Goal: Task Accomplishment & Management: Complete application form

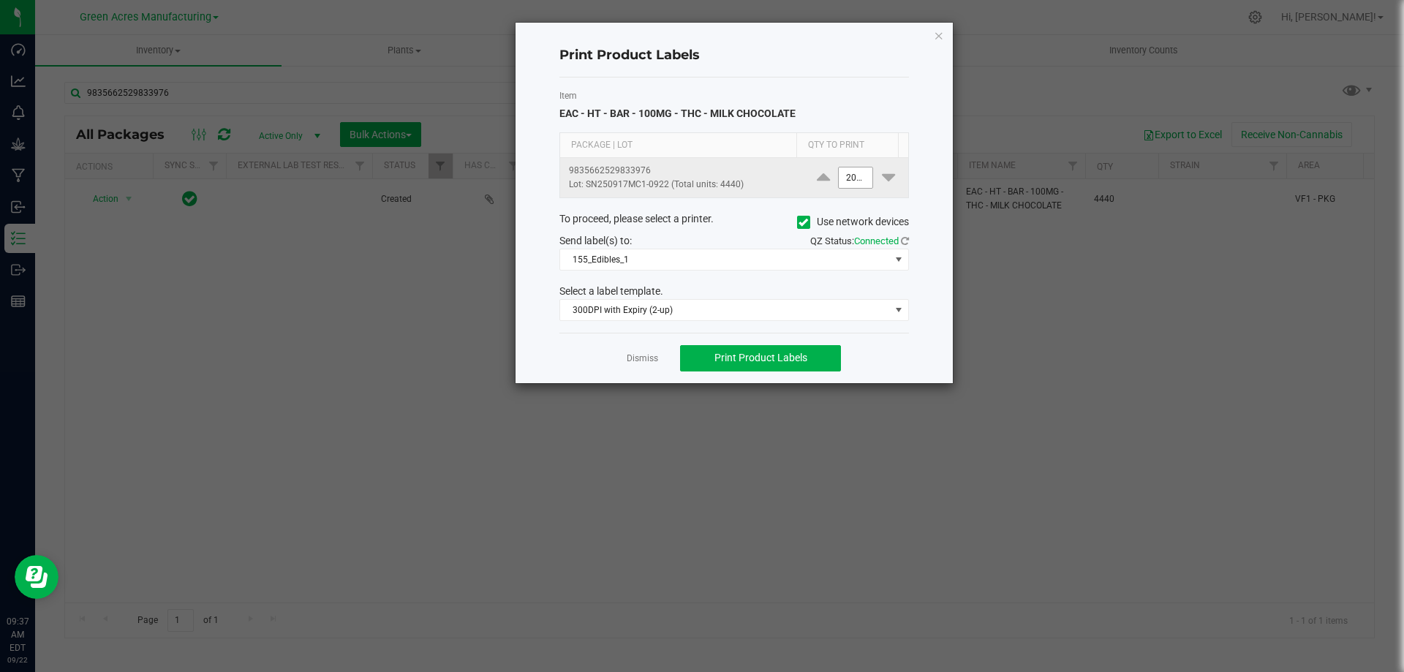
click at [839, 173] on input "2000" at bounding box center [856, 178] width 34 height 20
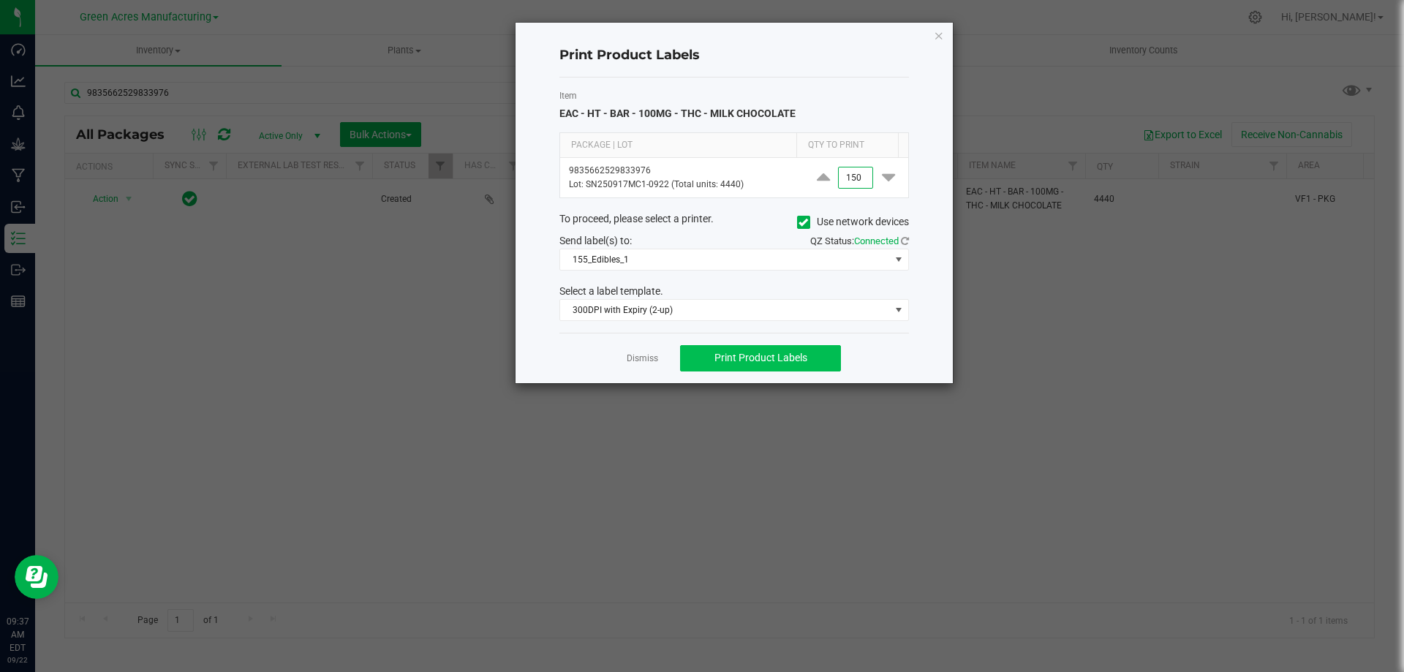
type input "150"
click at [773, 363] on span "Print Product Labels" at bounding box center [761, 358] width 93 height 12
click at [639, 364] on link "Dismiss" at bounding box center [642, 359] width 31 height 12
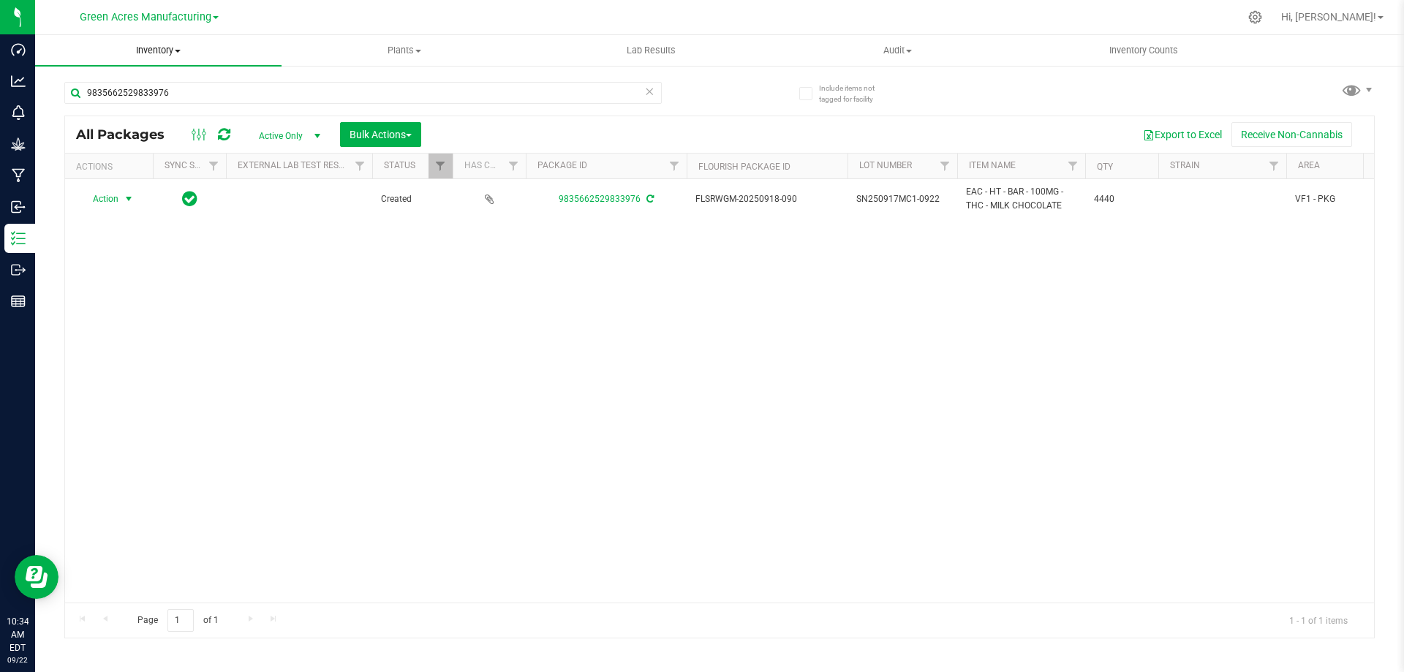
click at [170, 53] on span "Inventory" at bounding box center [158, 50] width 247 height 13
click at [142, 172] on span "From bill of materials" at bounding box center [101, 176] width 132 height 12
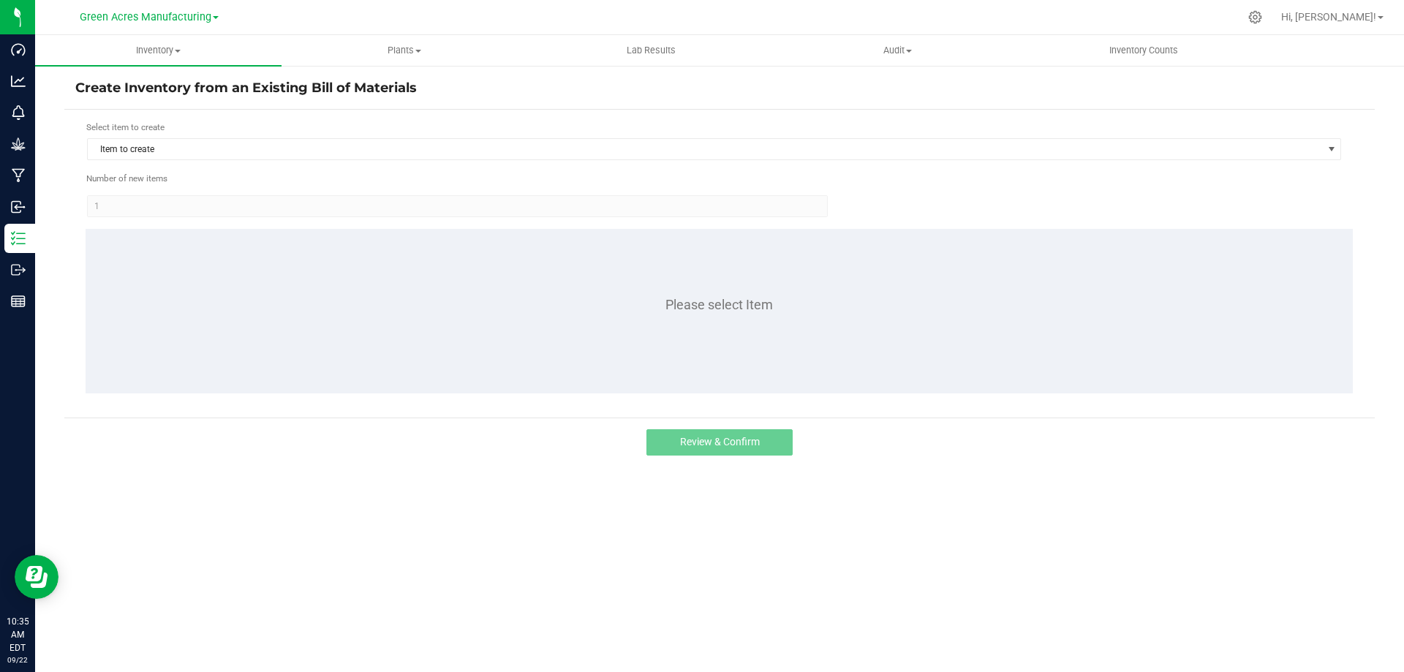
click at [332, 161] on div "Item to create" at bounding box center [714, 149] width 1256 height 23
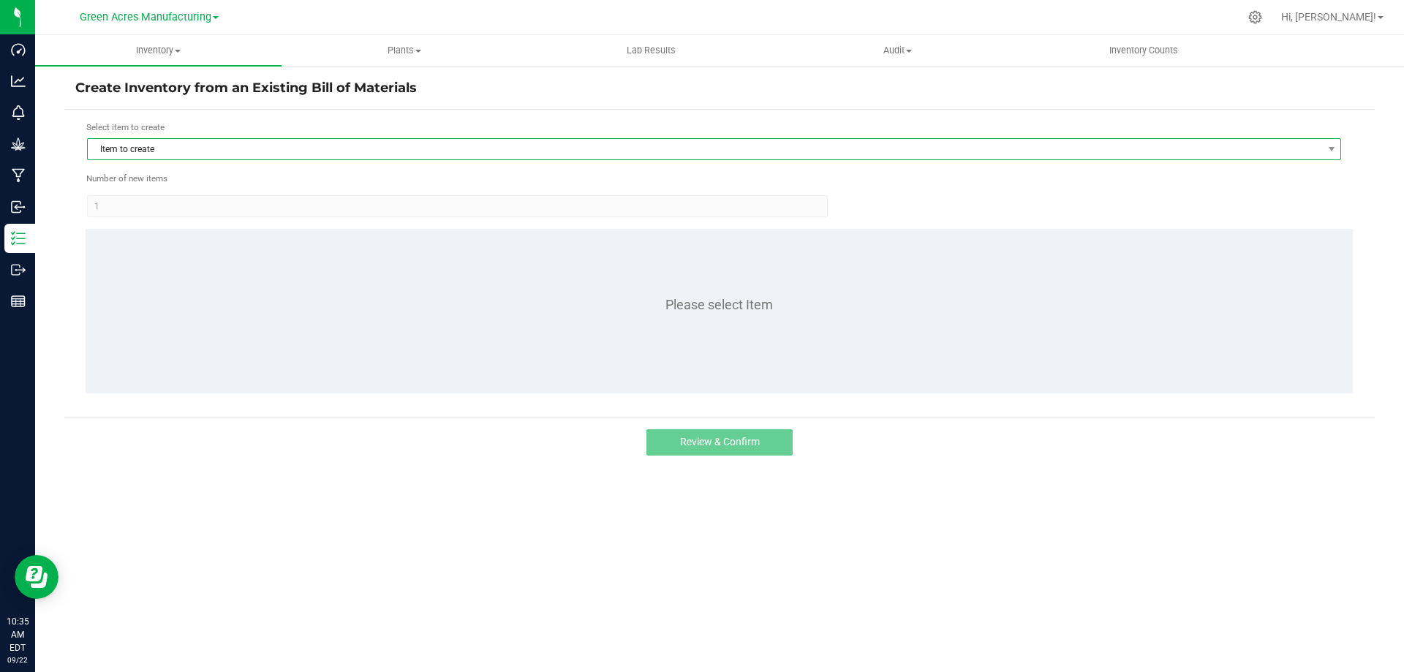
click at [334, 155] on span "Item to create" at bounding box center [705, 149] width 1235 height 20
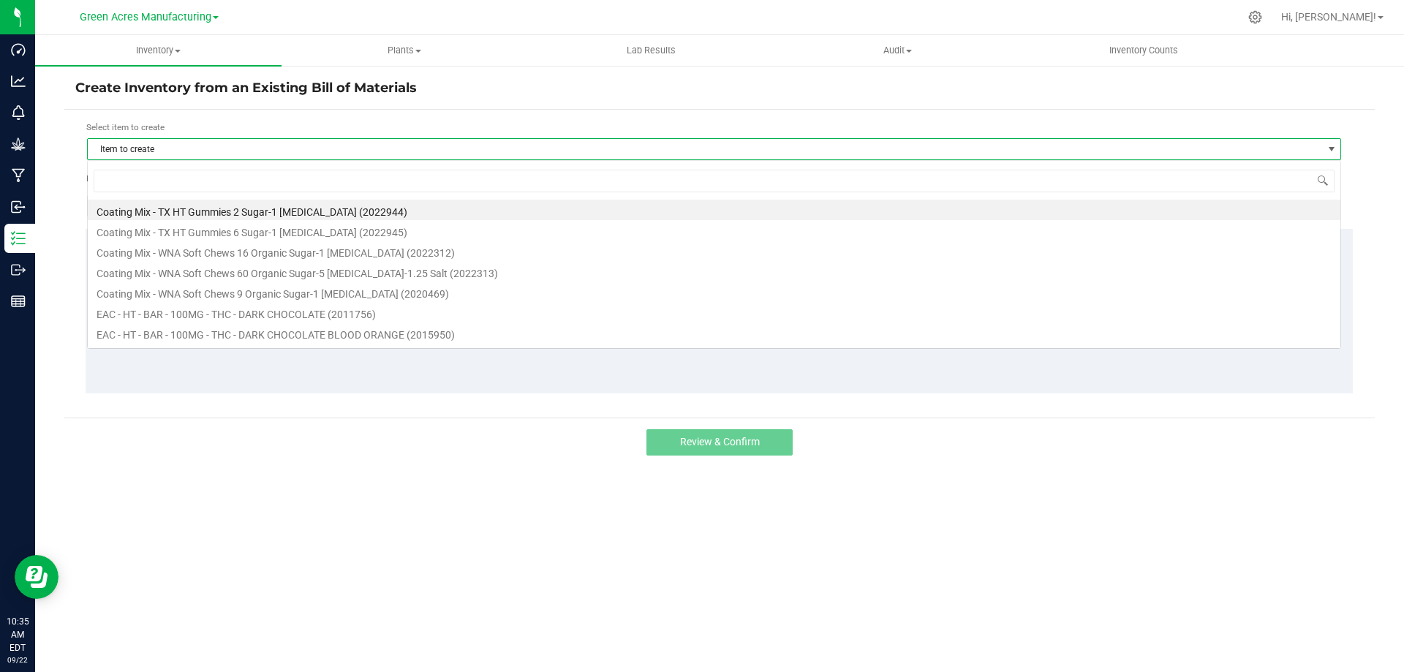
scroll to position [22, 1254]
type input "MILK"
click at [263, 288] on li "HT - BAR - 100MG - THC - MILK CHOCOLATE (1001865)" at bounding box center [714, 292] width 1253 height 20
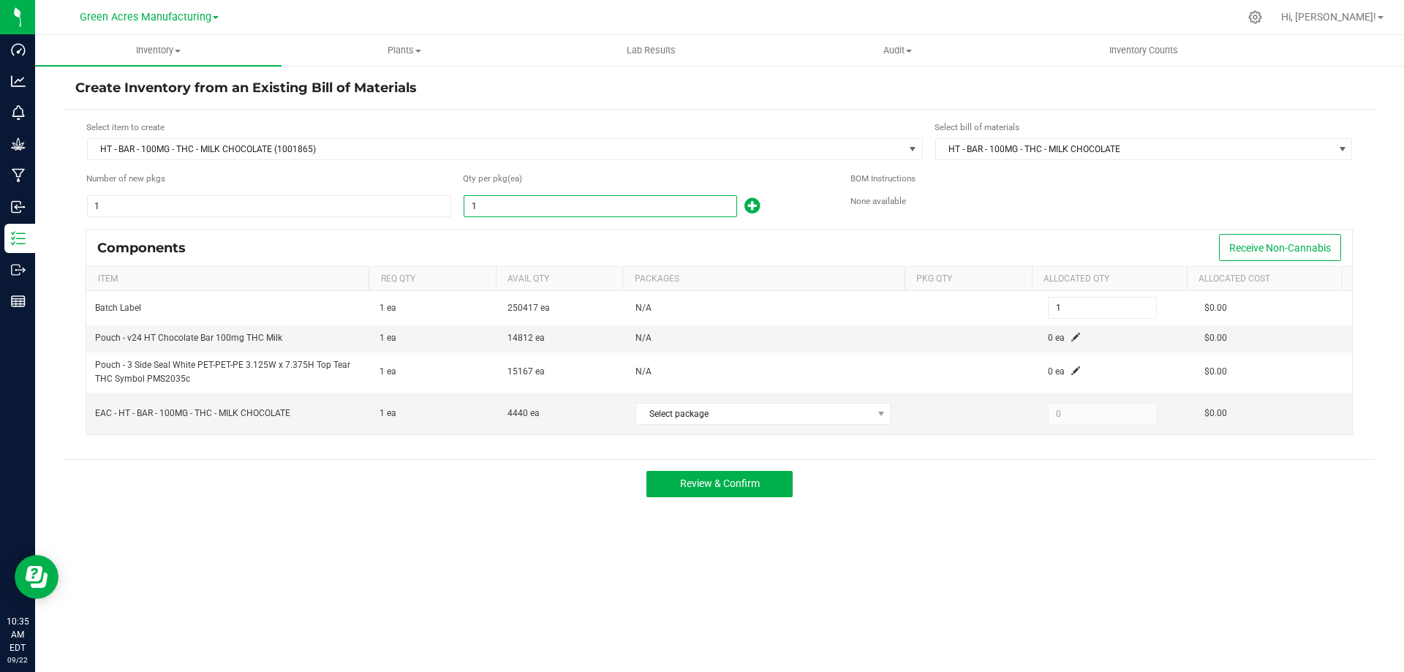
click at [485, 211] on input "1" at bounding box center [600, 206] width 272 height 20
type input "4"
type input "42"
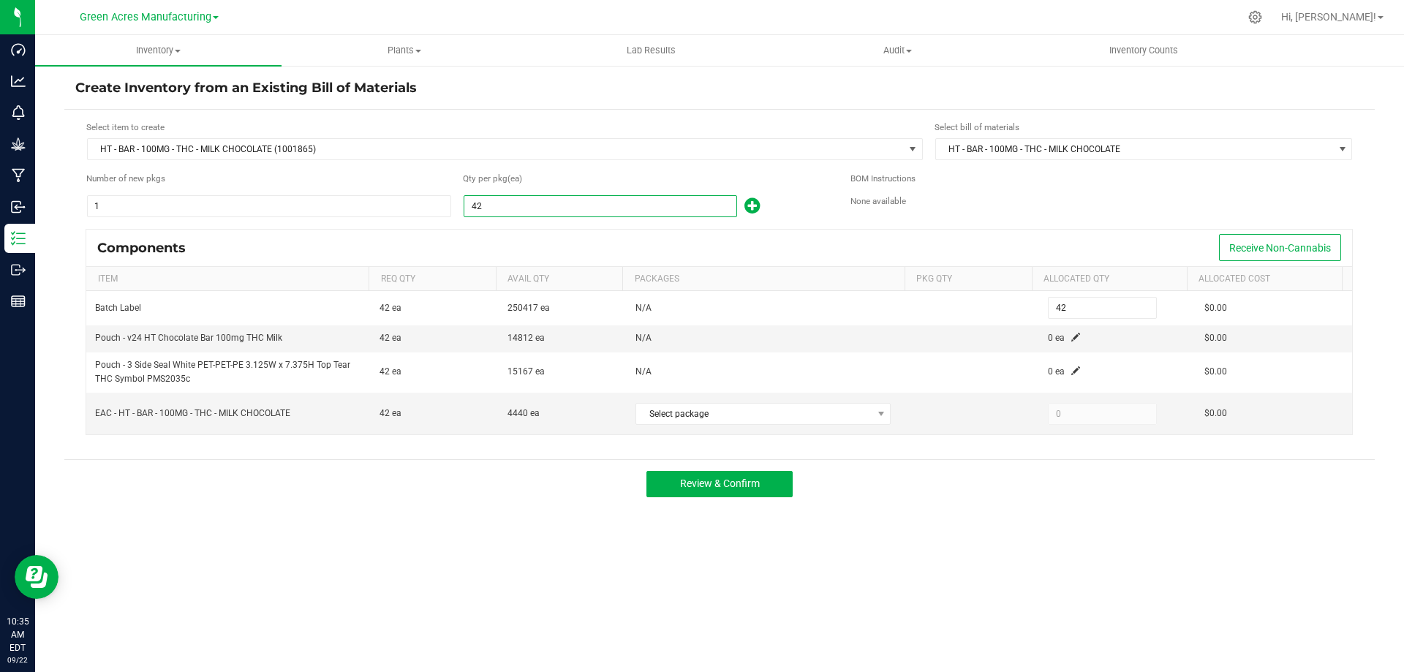
type input "428"
type input "4280"
type input "4,280"
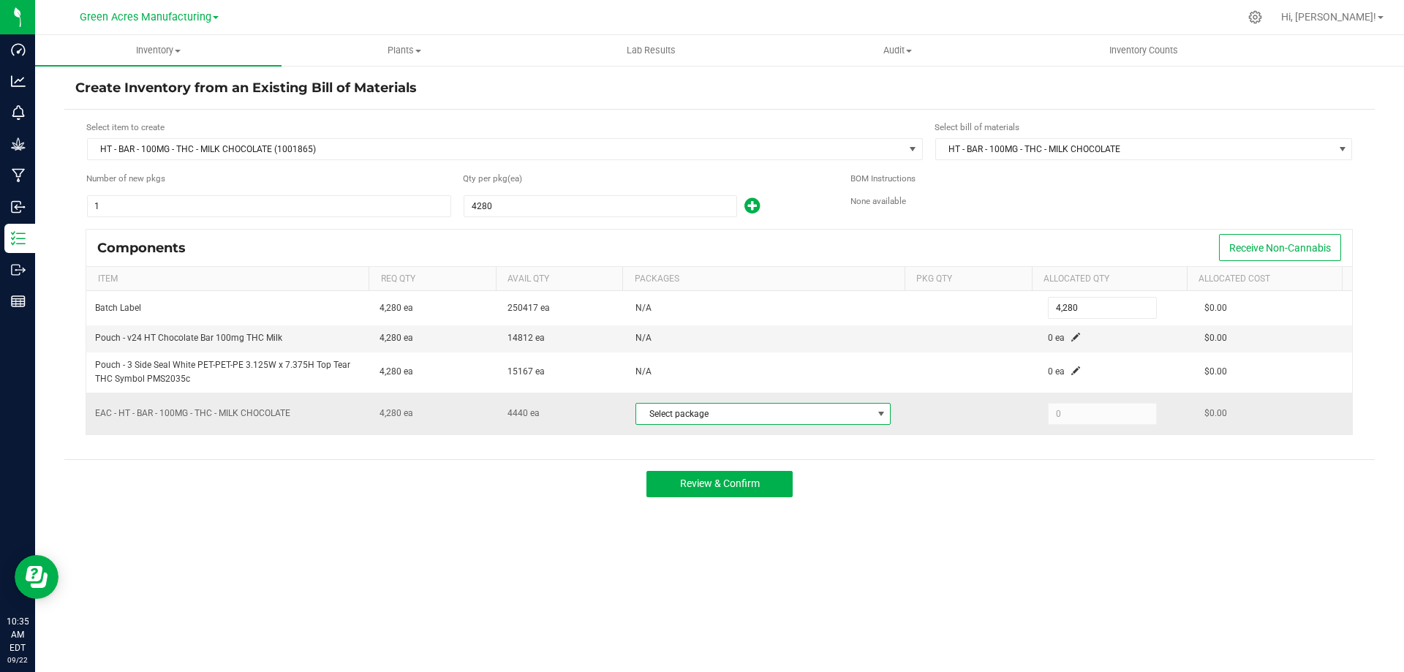
type input "4,280"
click at [804, 422] on span "Select package" at bounding box center [754, 414] width 236 height 20
click at [791, 475] on li "9835662529833976 (SN250917MC1-0922)" at bounding box center [759, 474] width 255 height 20
type input "4,280"
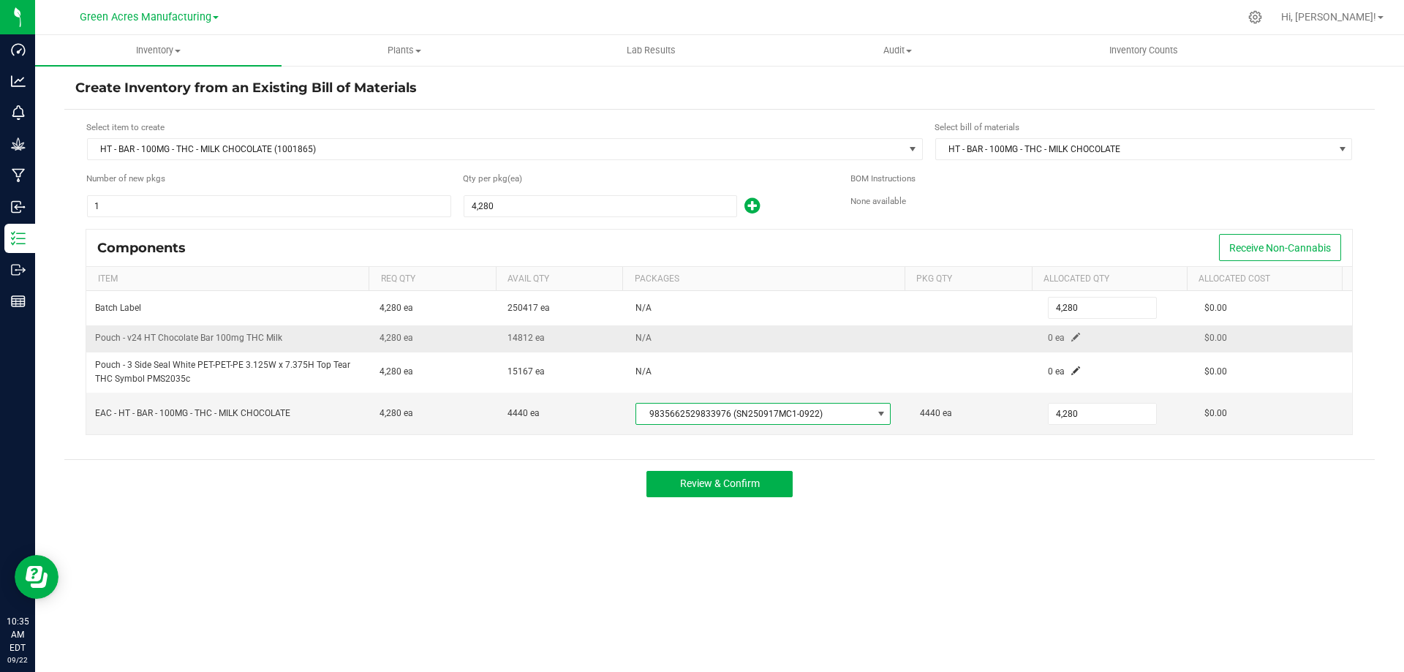
click at [1072, 335] on span at bounding box center [1076, 337] width 9 height 9
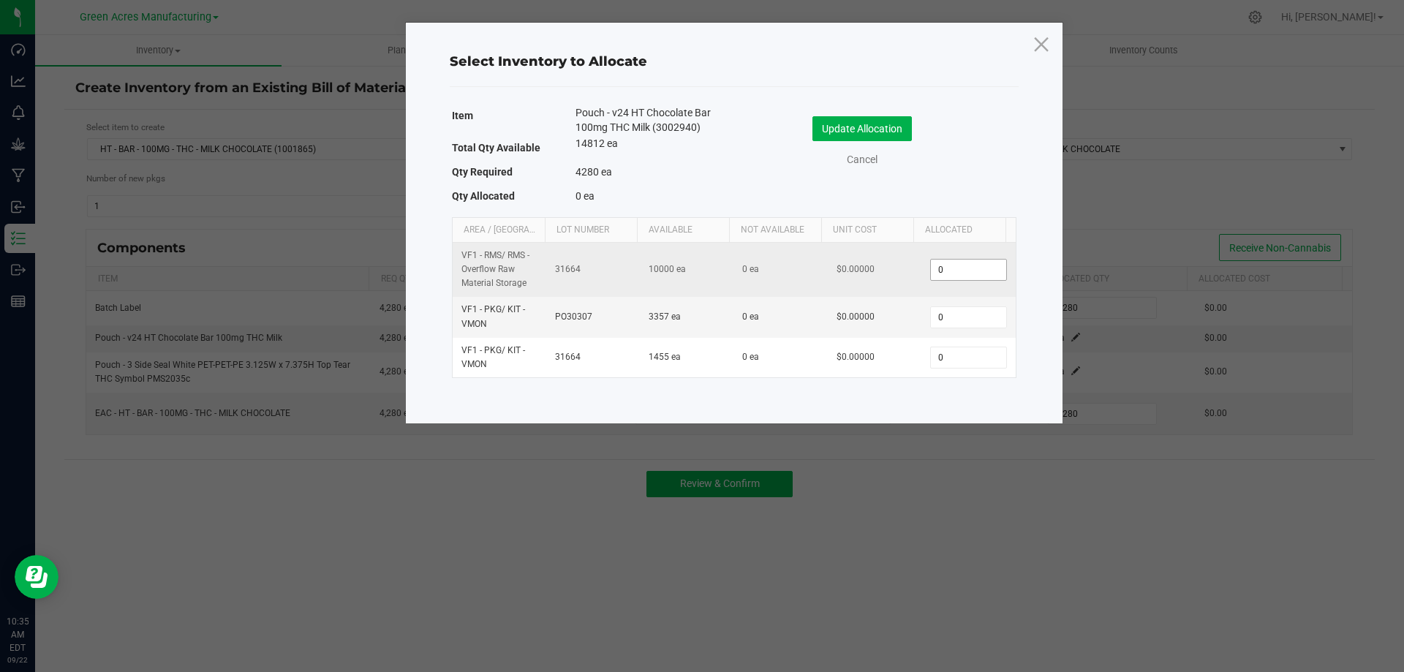
click at [961, 273] on input "0" at bounding box center [968, 270] width 75 height 20
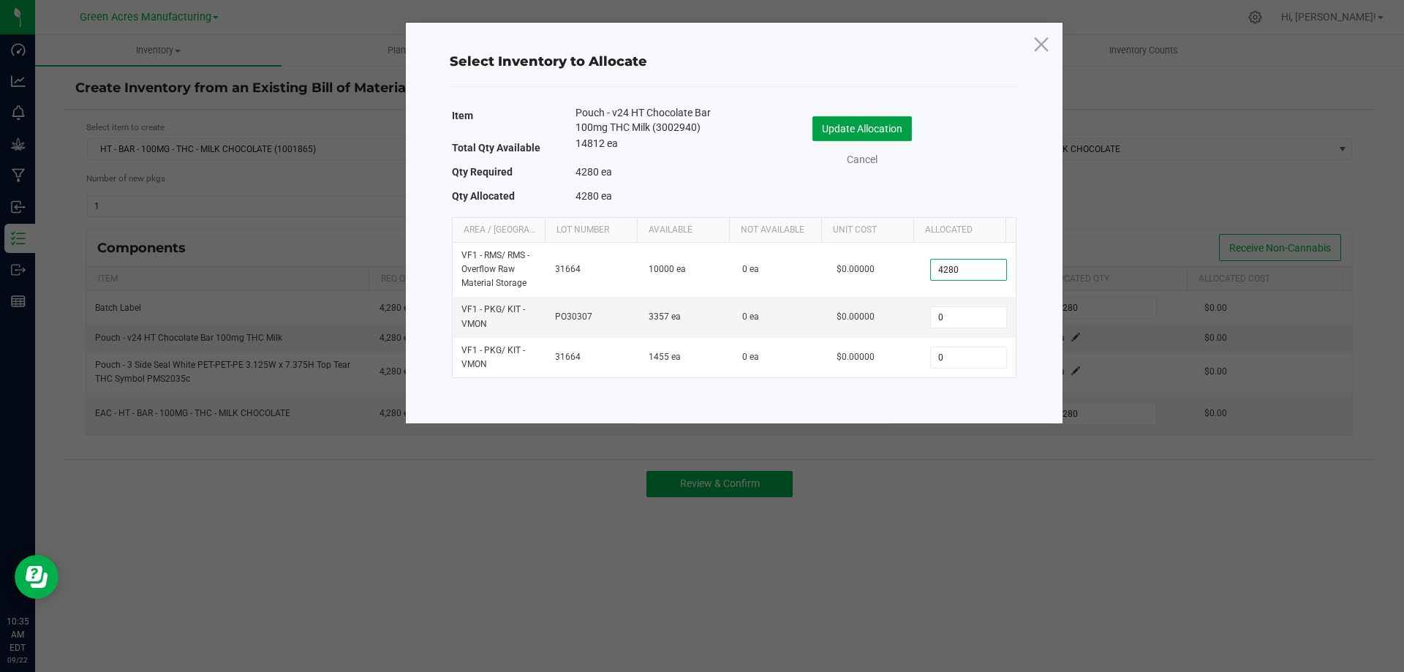
type input "4,280"
click at [889, 134] on button "Update Allocation" at bounding box center [862, 128] width 99 height 25
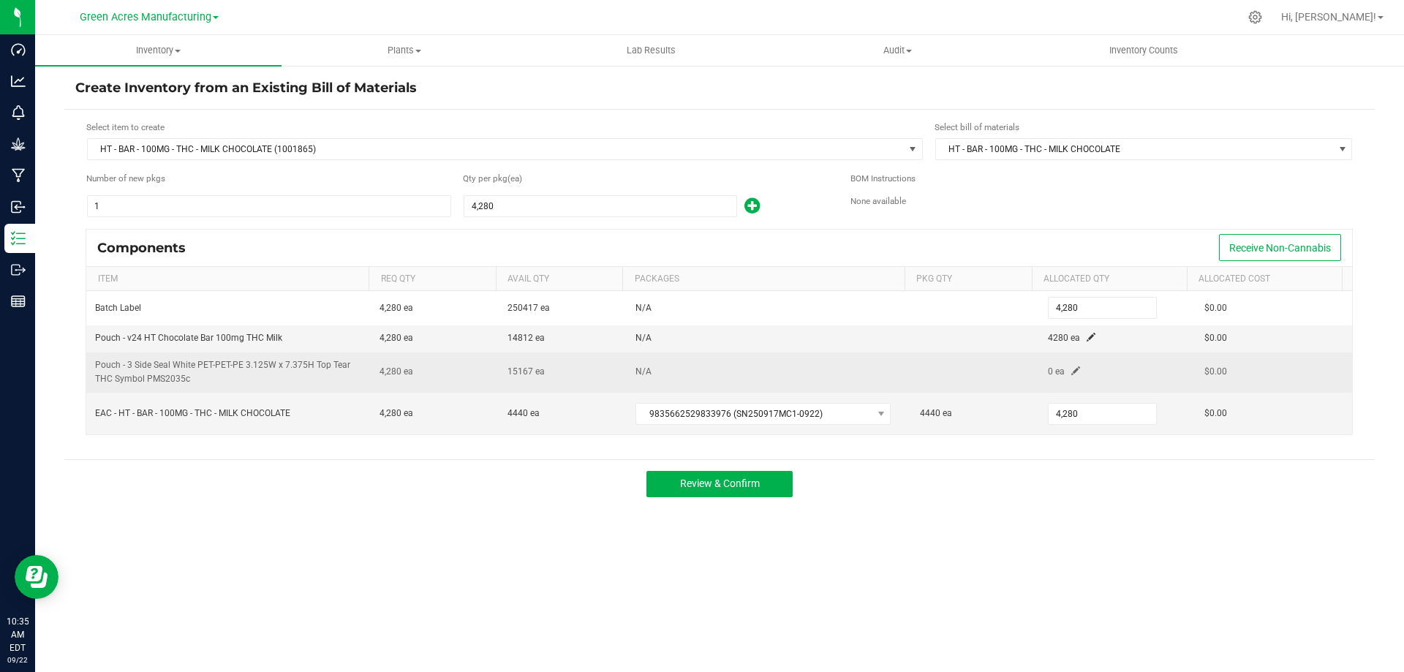
click at [1072, 371] on span at bounding box center [1076, 370] width 9 height 9
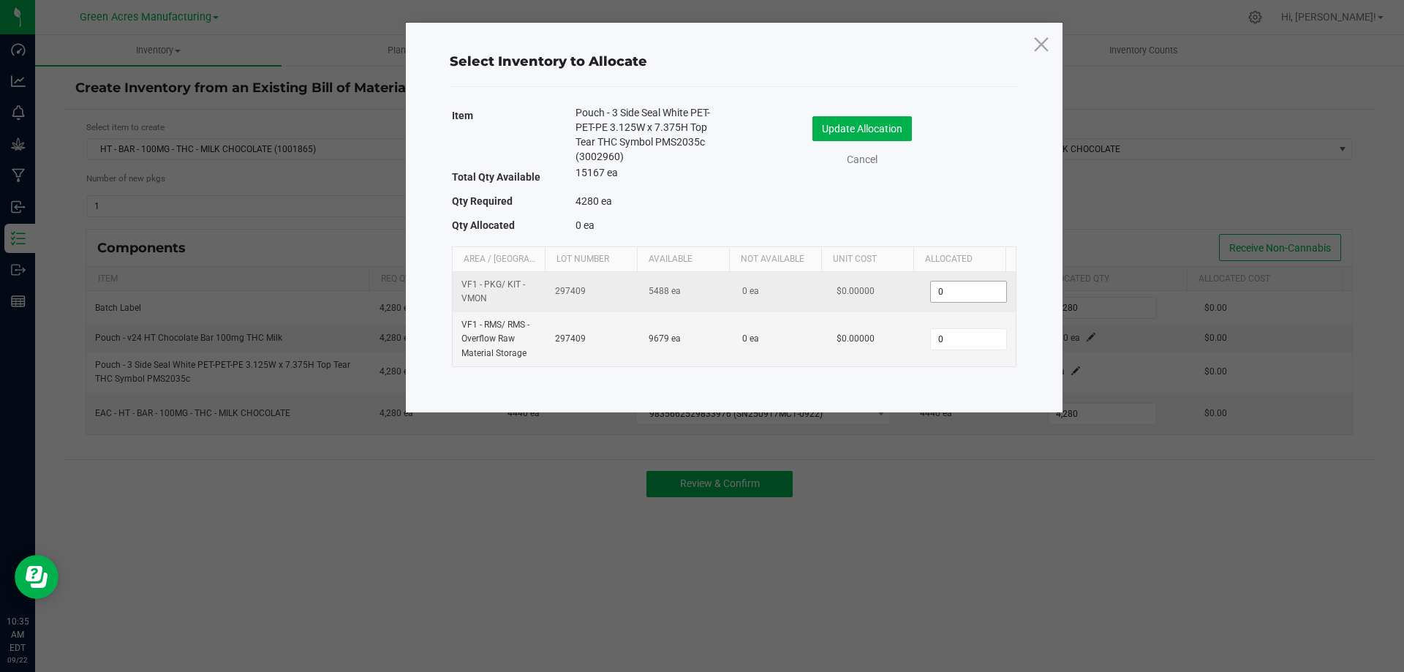
click at [966, 290] on input "0" at bounding box center [968, 292] width 75 height 20
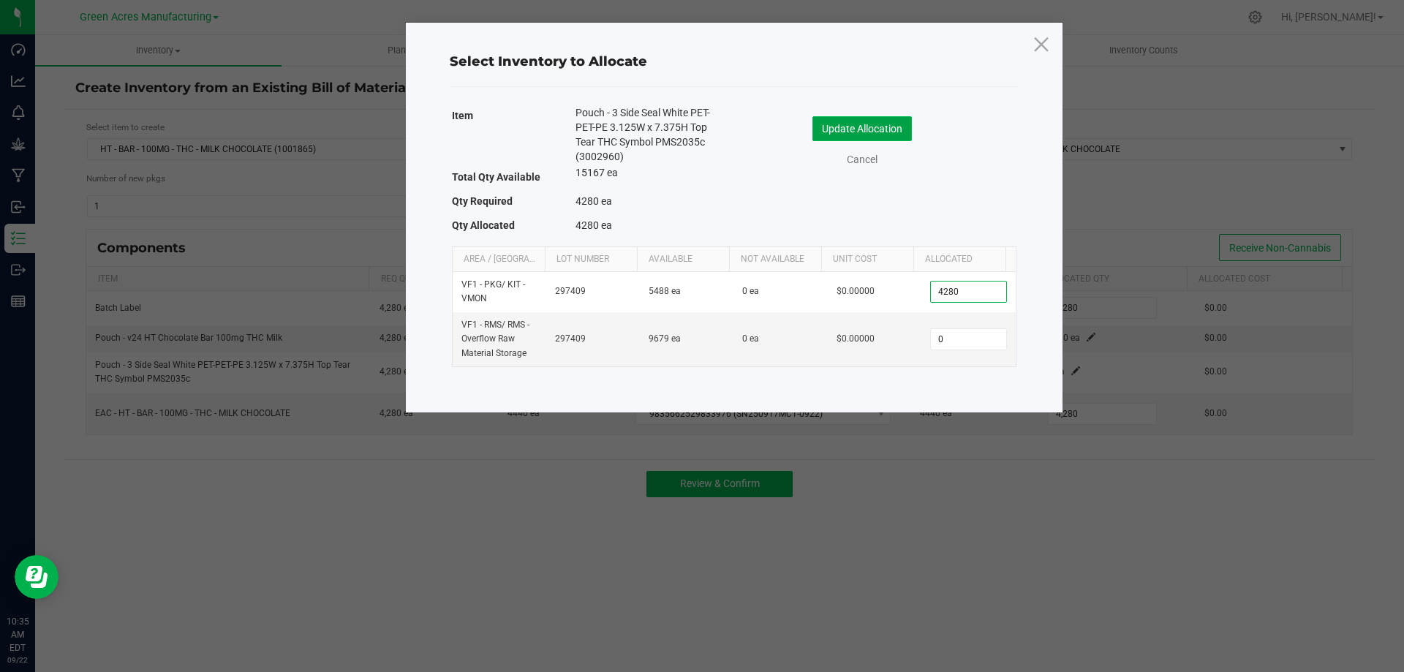
type input "4,280"
click at [864, 124] on button "Update Allocation" at bounding box center [862, 128] width 99 height 25
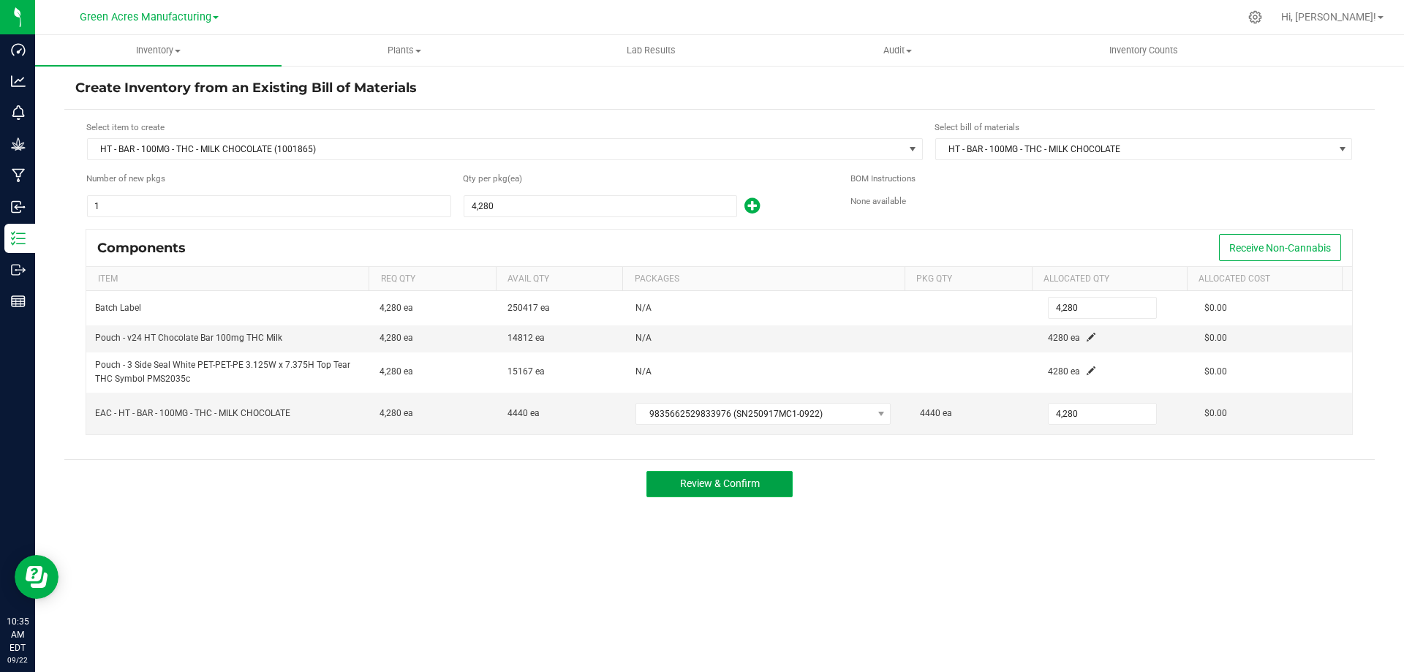
click at [685, 489] on span "Review & Confirm" at bounding box center [720, 484] width 80 height 12
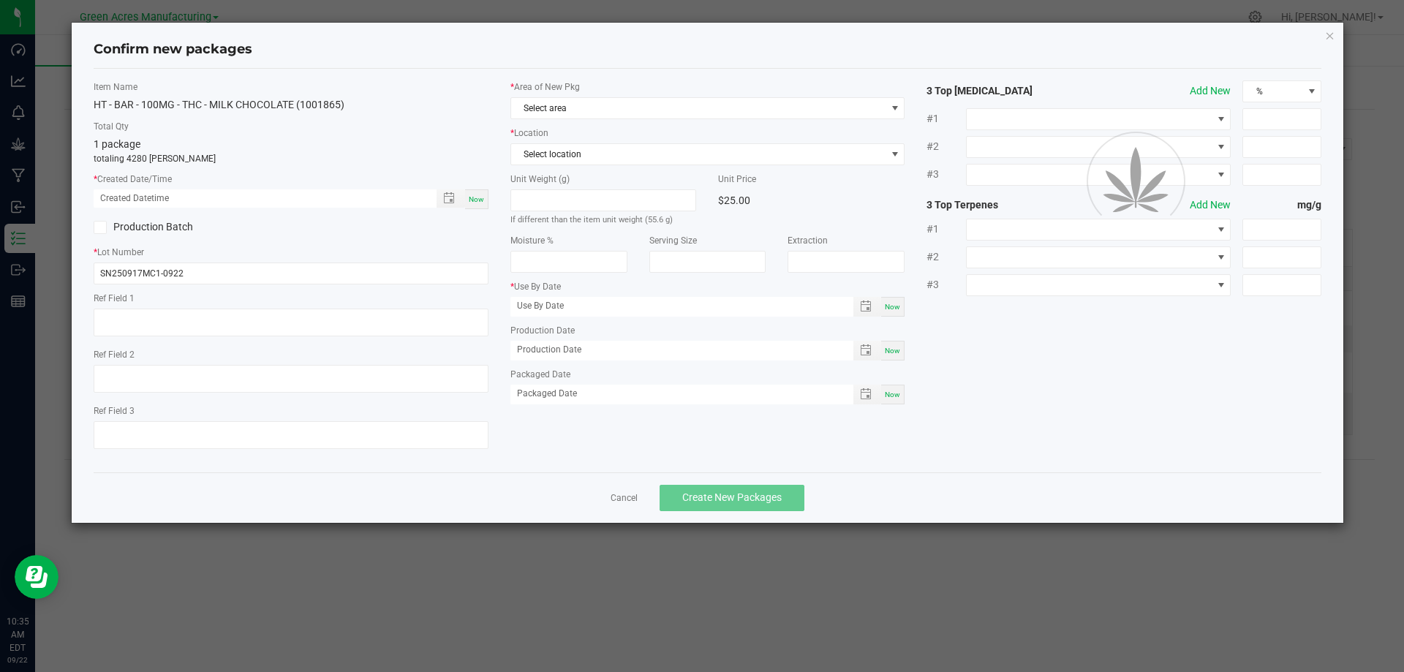
type input "03/30/2026"
click at [464, 202] on span "Toggle popup" at bounding box center [451, 198] width 29 height 18
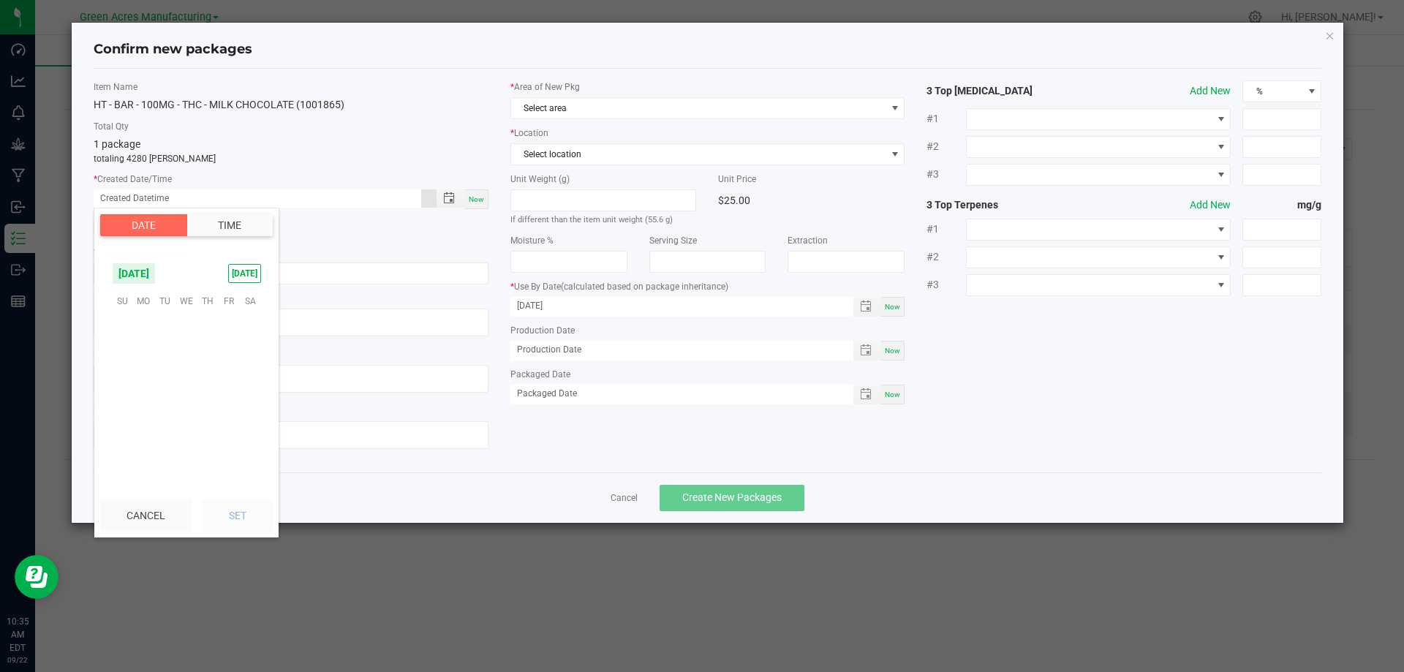
scroll to position [237224, 0]
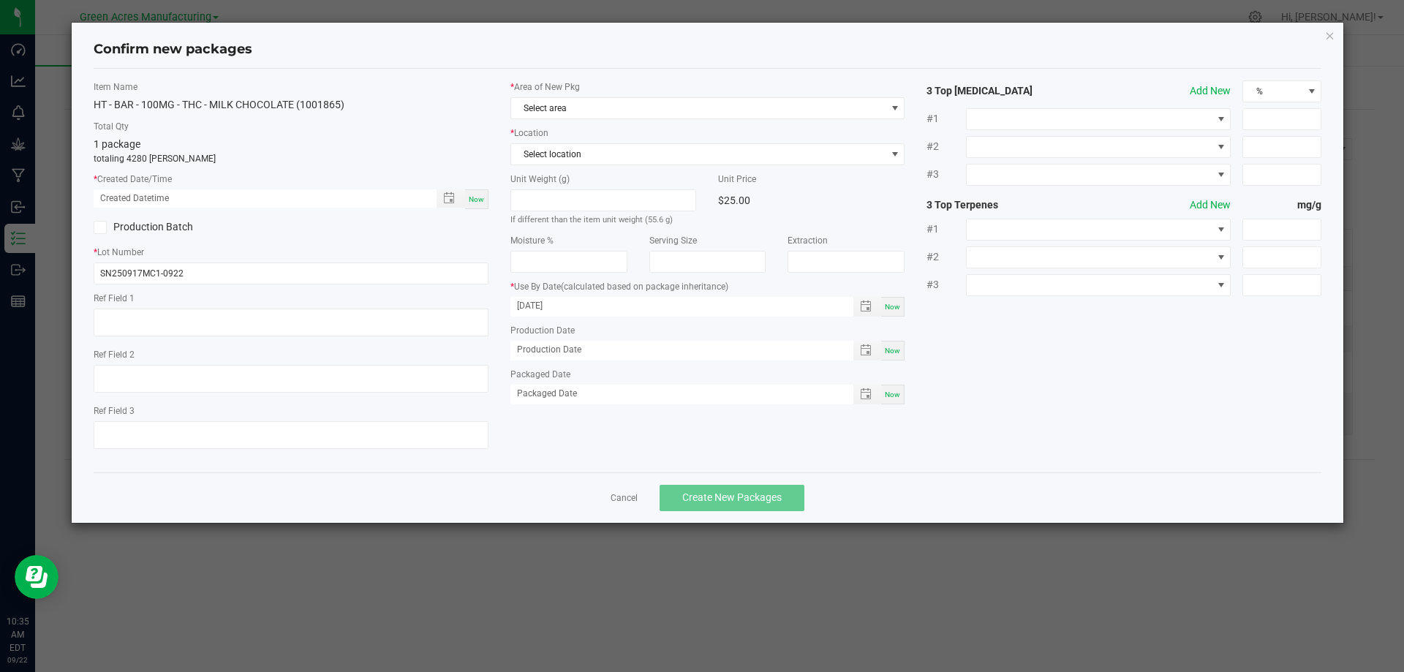
click at [475, 205] on div "Now" at bounding box center [476, 199] width 23 height 20
type input "09/22/2025 10:35 AM"
click at [475, 205] on div "Now" at bounding box center [476, 199] width 23 height 20
click at [623, 110] on span "Select area" at bounding box center [698, 108] width 375 height 20
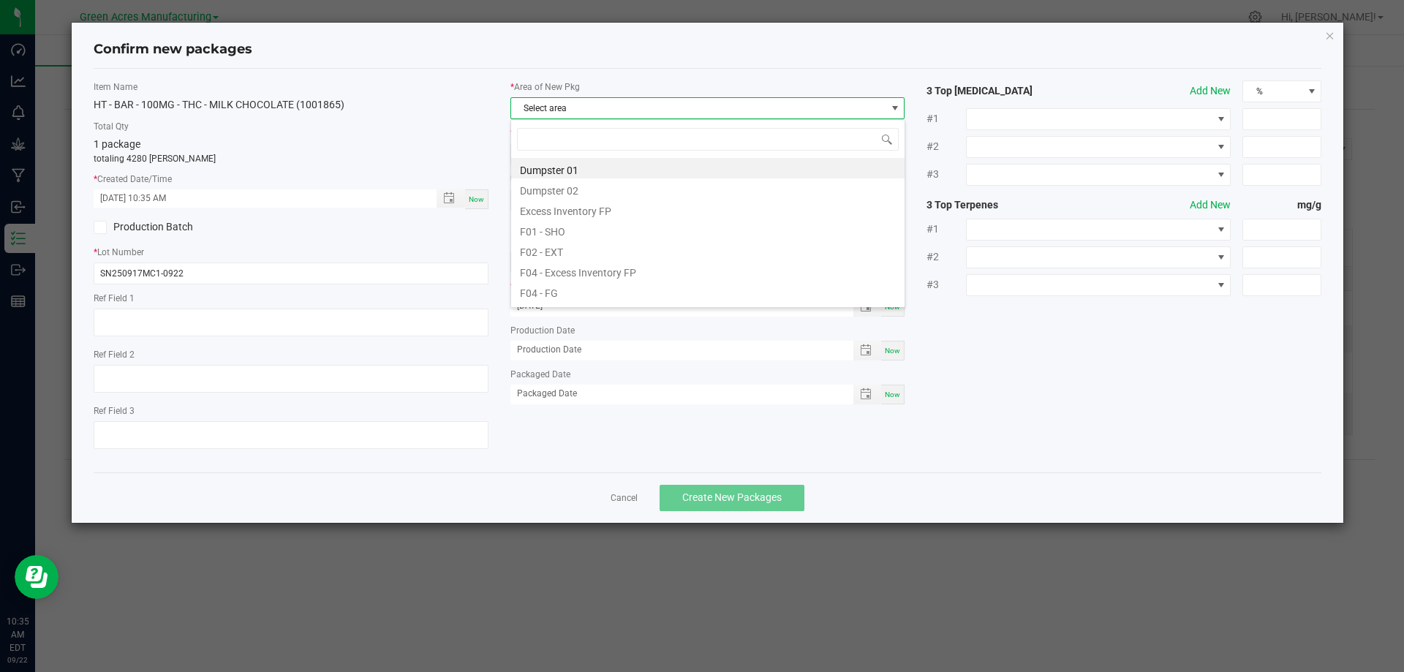
scroll to position [22, 395]
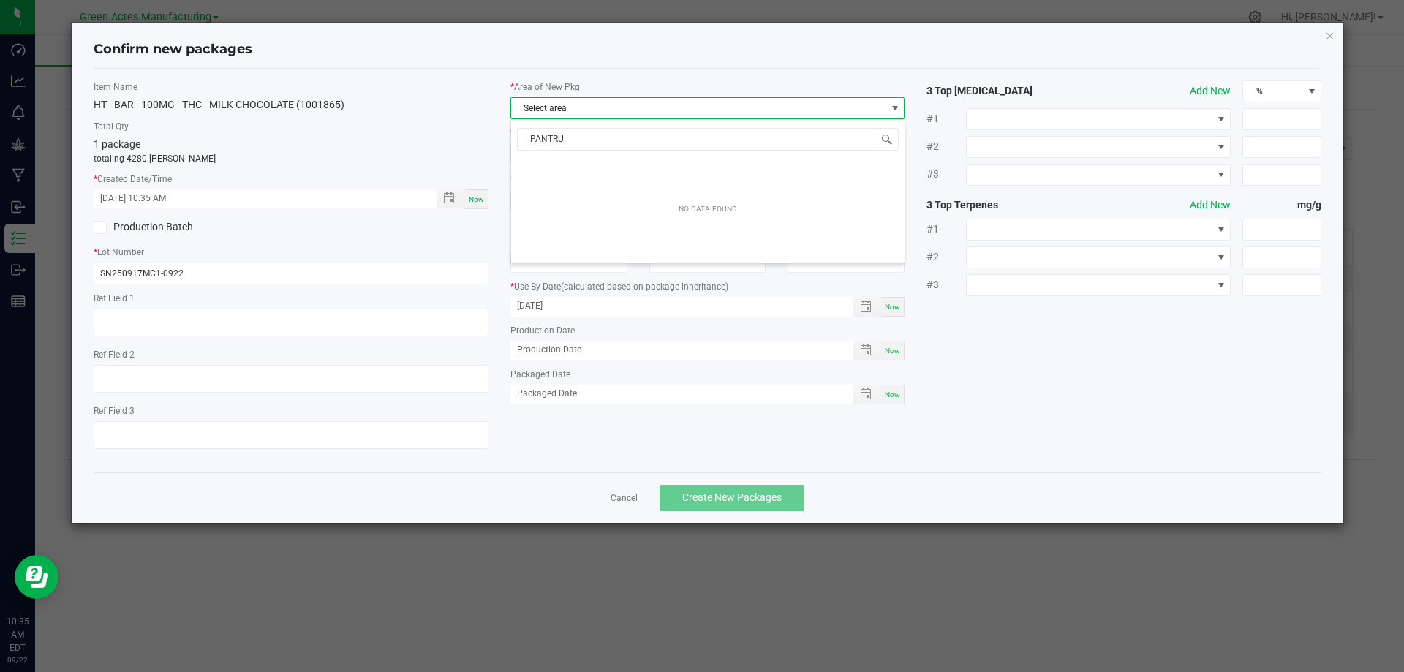
type input "PANTR"
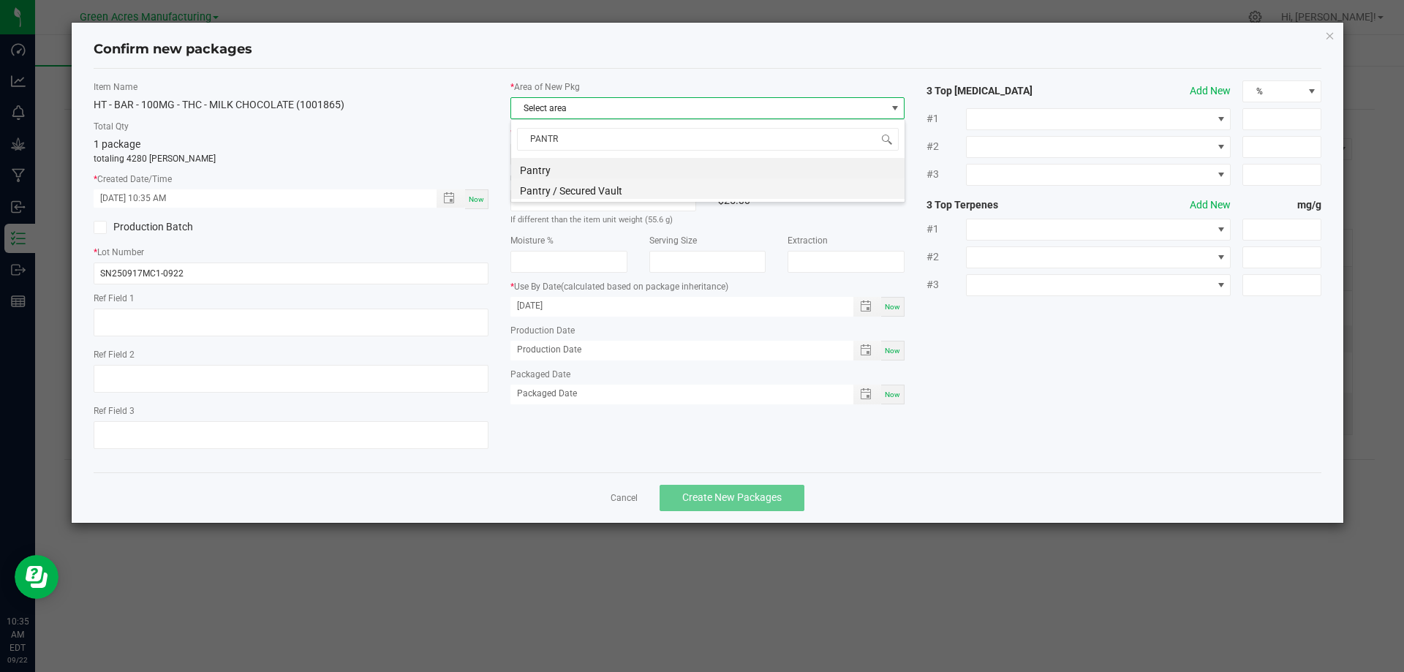
click at [616, 193] on li "Pantry / Secured Vault" at bounding box center [708, 188] width 394 height 20
click at [614, 162] on span "Select location" at bounding box center [698, 154] width 375 height 20
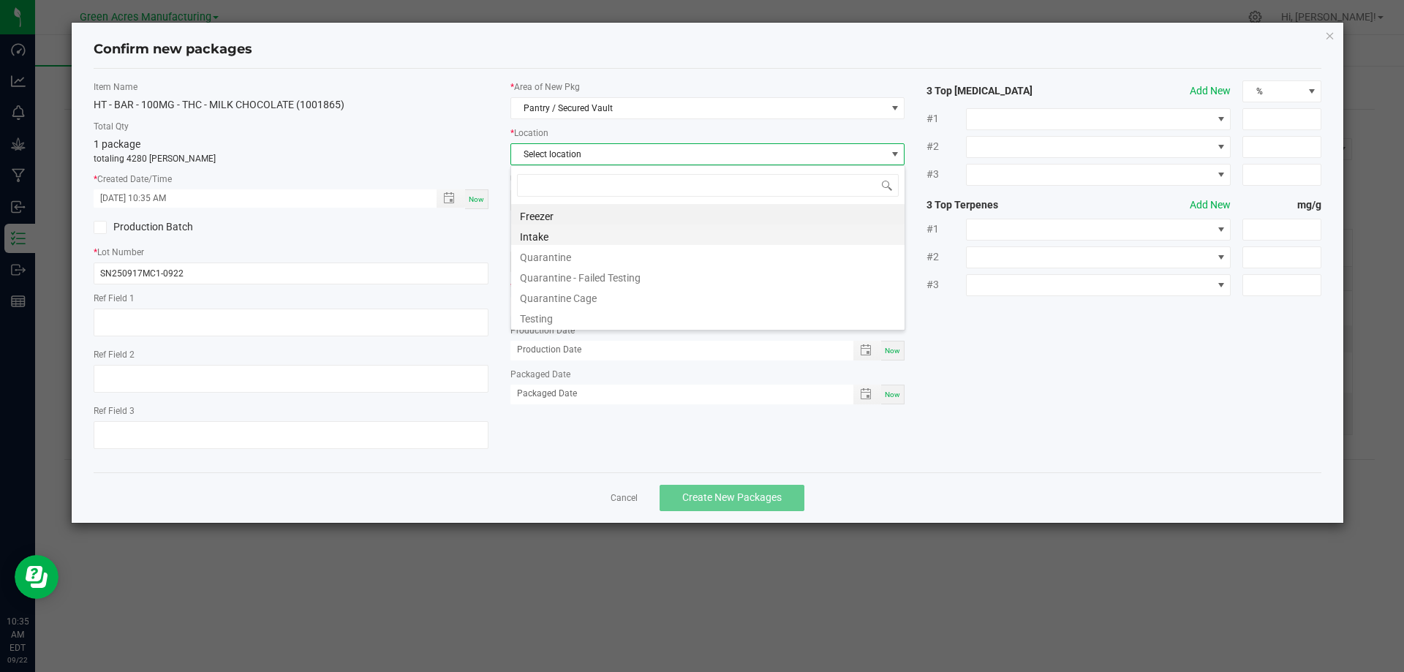
click at [588, 233] on li "Intake" at bounding box center [708, 235] width 394 height 20
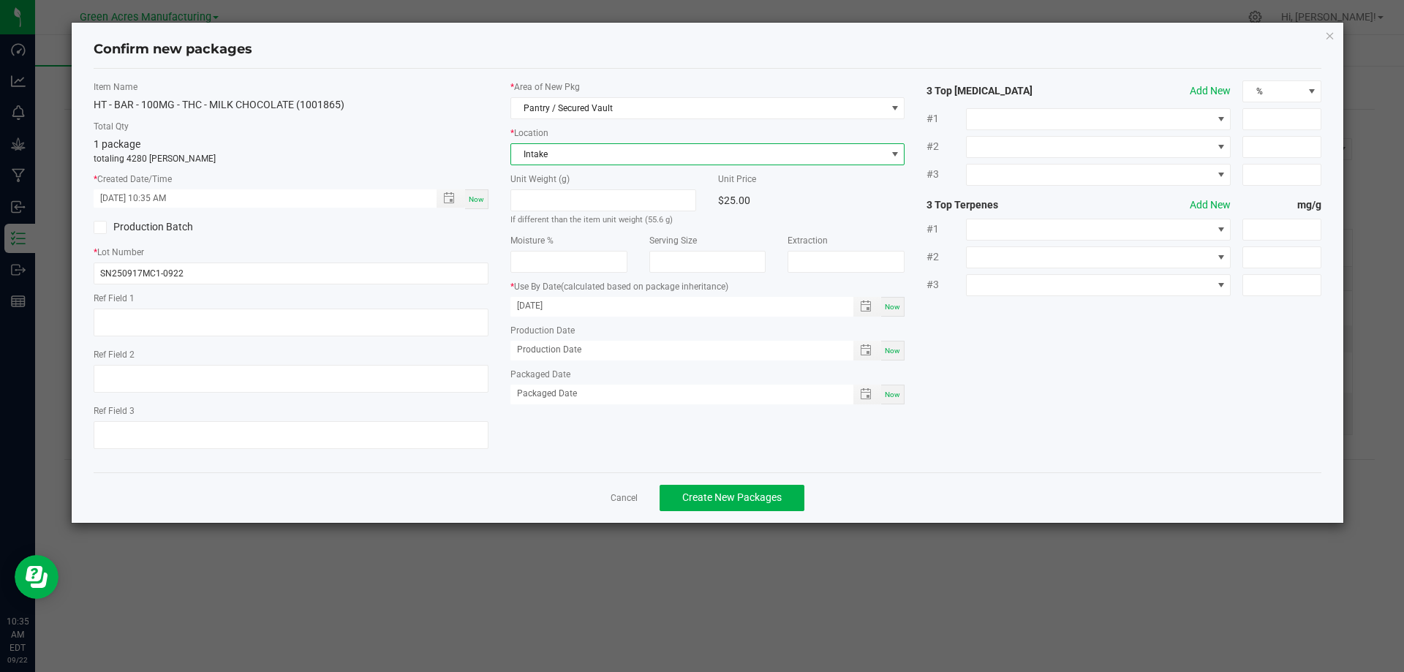
click at [481, 197] on span "Now" at bounding box center [476, 199] width 15 height 8
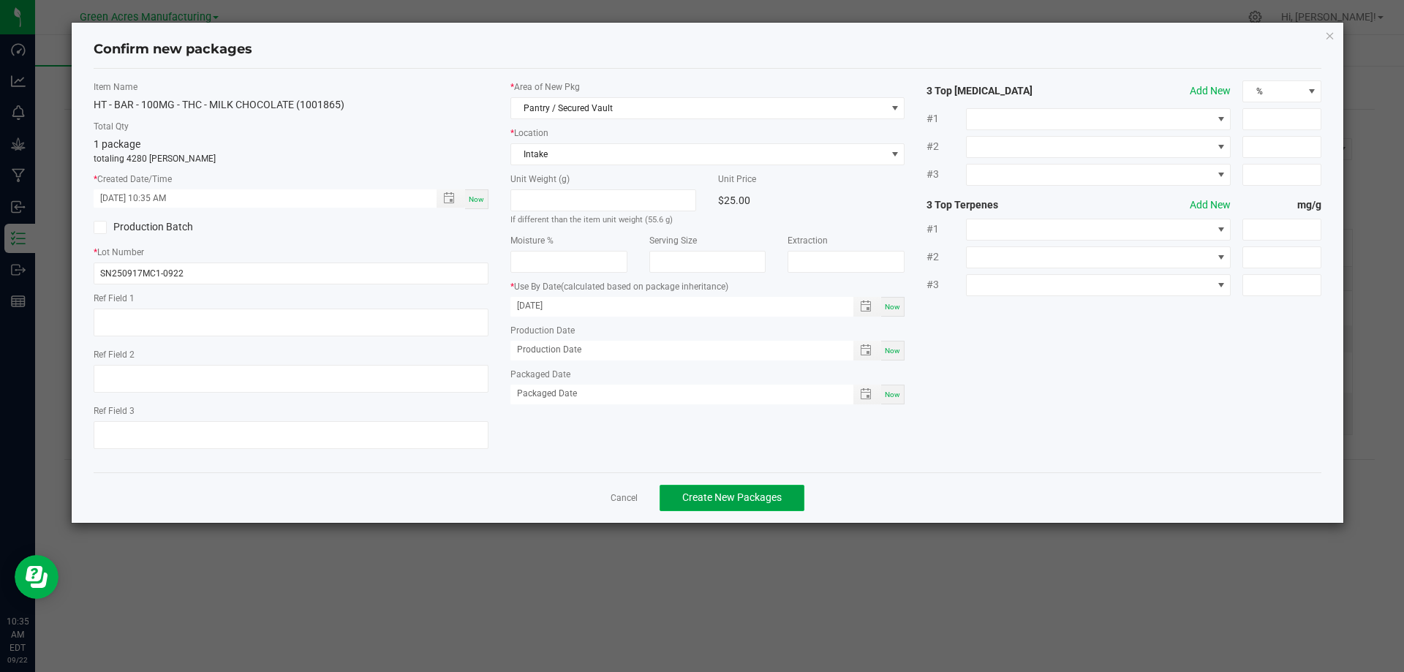
click at [770, 491] on button "Create New Packages" at bounding box center [732, 498] width 145 height 26
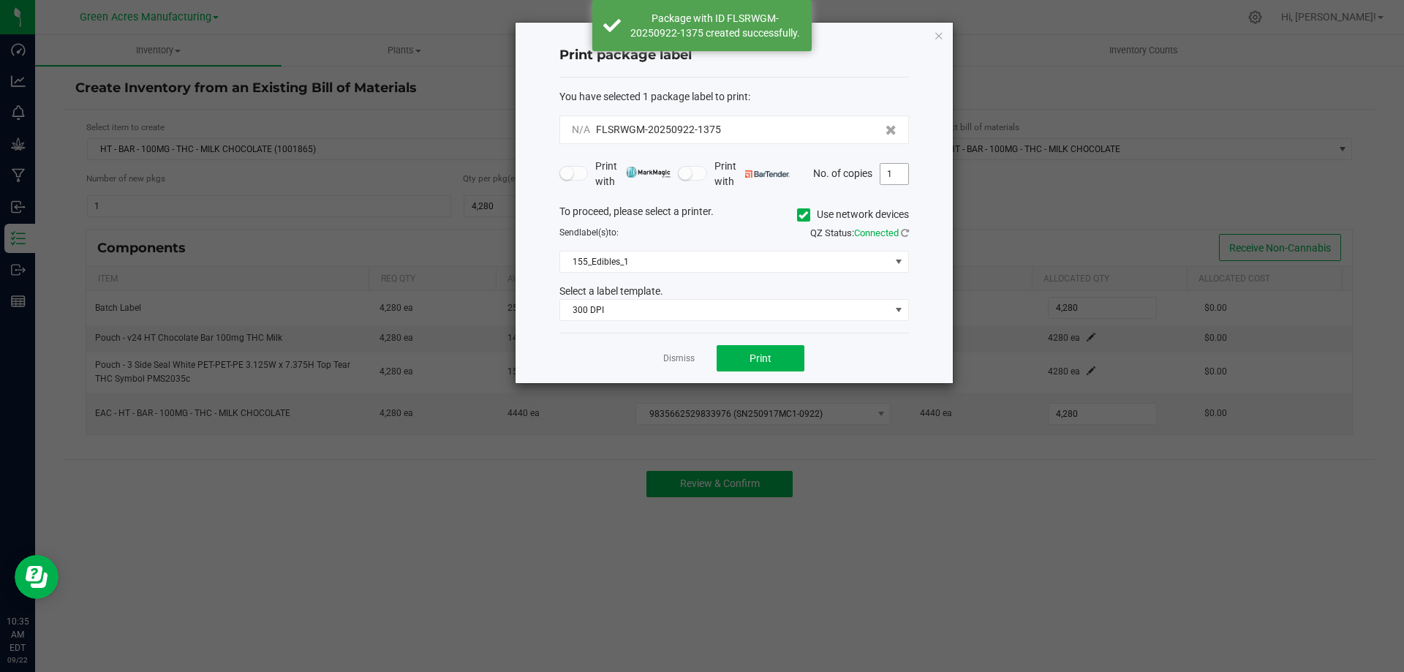
click at [887, 172] on input "1" at bounding box center [895, 174] width 28 height 20
type input "2"
click at [786, 152] on form "You have selected 1 package label to print : N/A FLSRWGM-20250922-1375 Print wi…" at bounding box center [735, 205] width 350 height 233
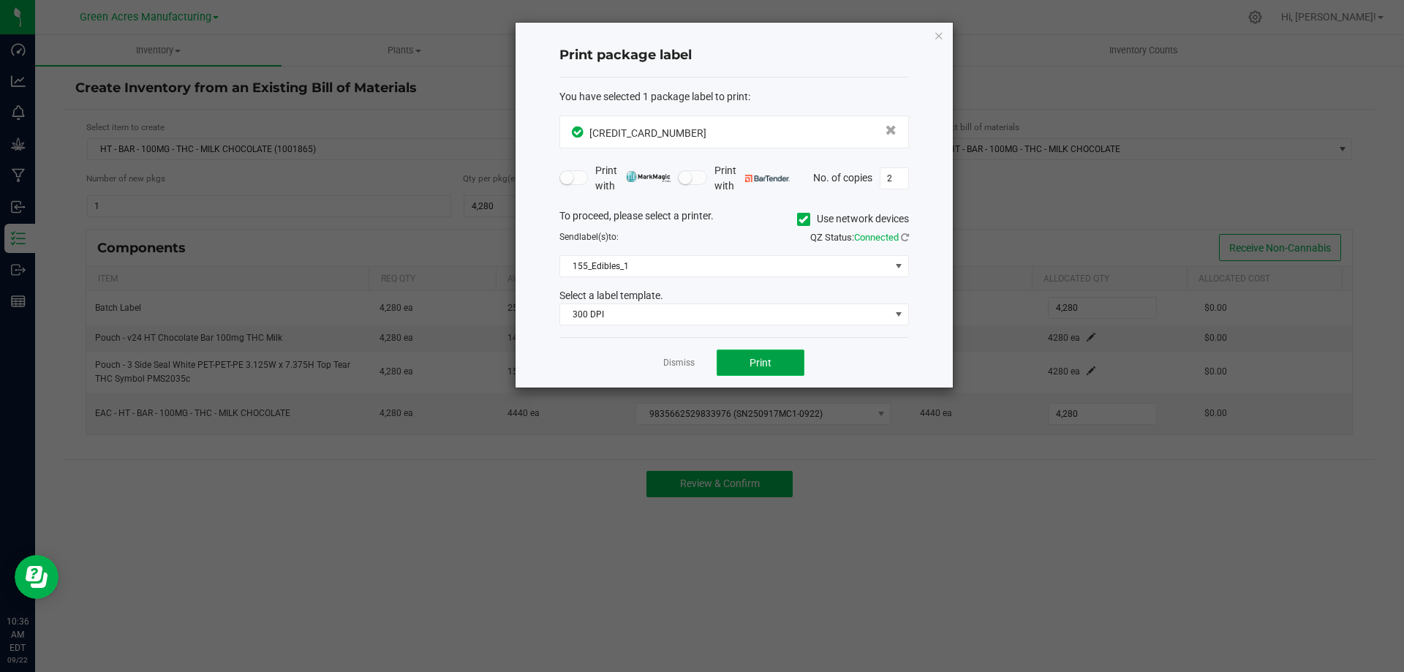
click at [749, 357] on button "Print" at bounding box center [761, 363] width 88 height 26
click at [781, 363] on button "Print" at bounding box center [761, 363] width 88 height 26
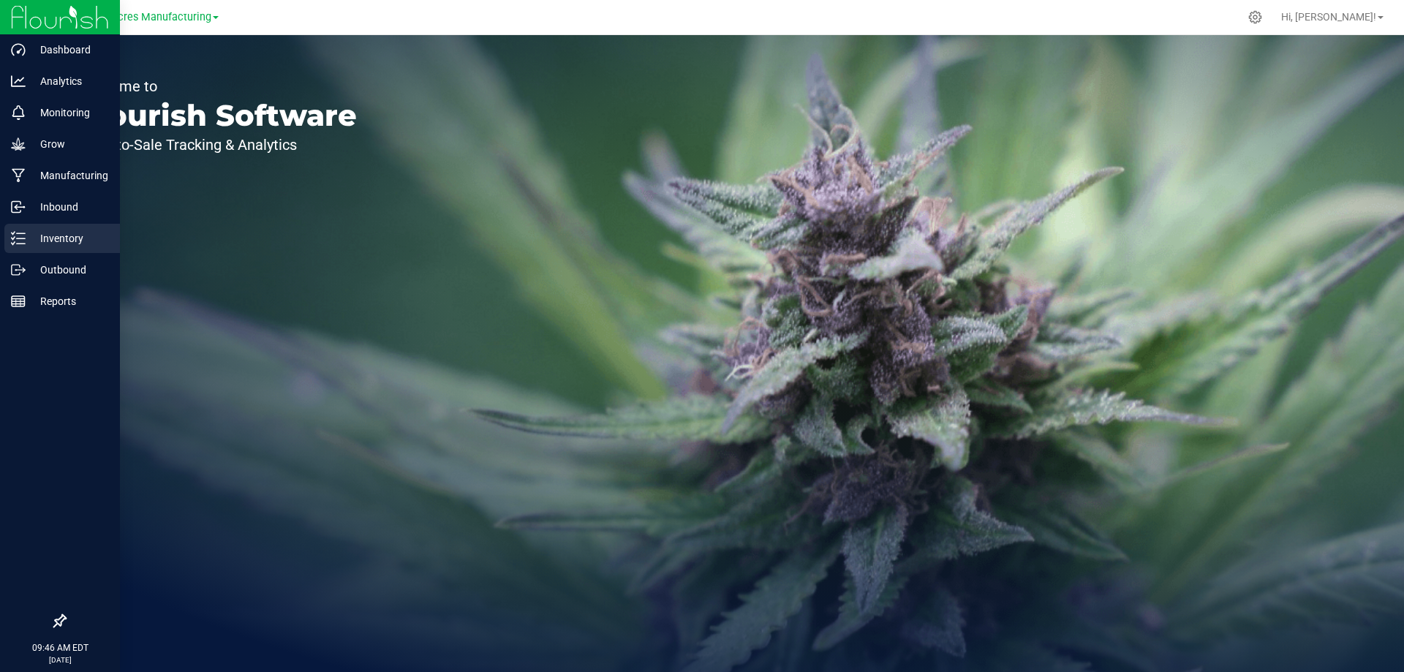
click at [56, 248] on div "Inventory" at bounding box center [62, 238] width 116 height 29
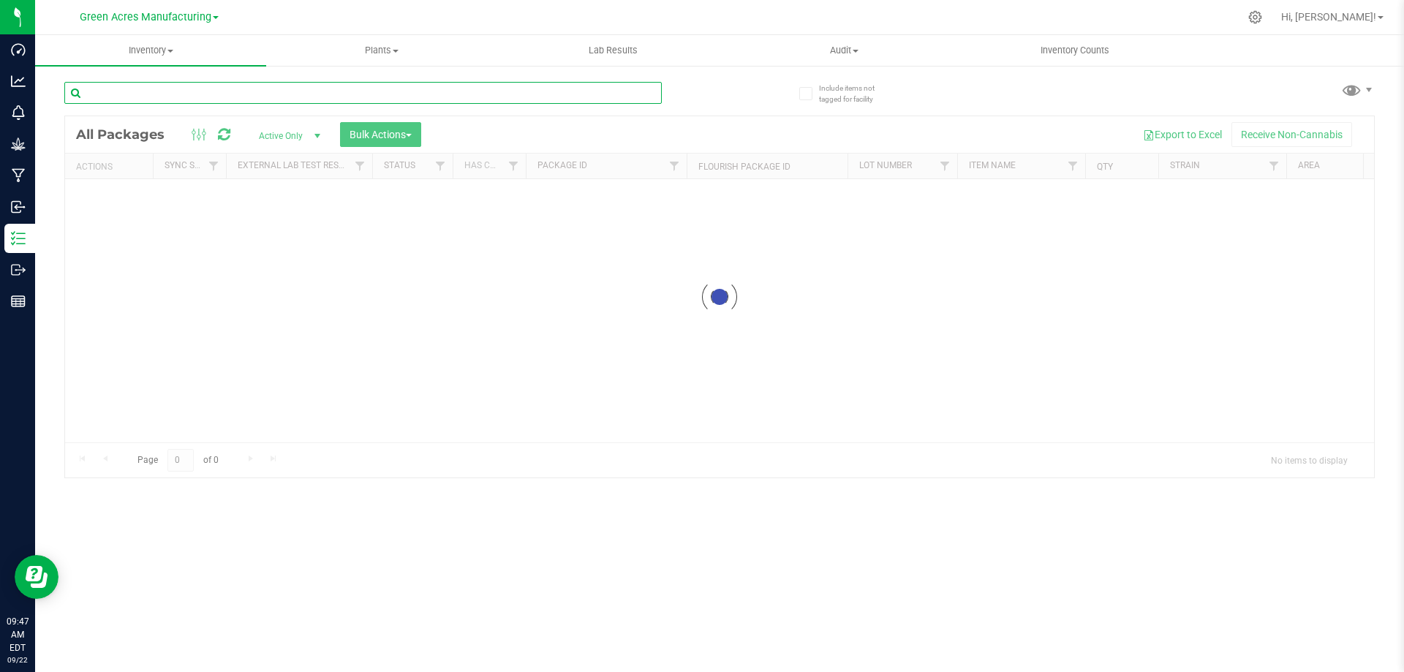
click at [301, 94] on input "text" at bounding box center [363, 93] width 598 height 22
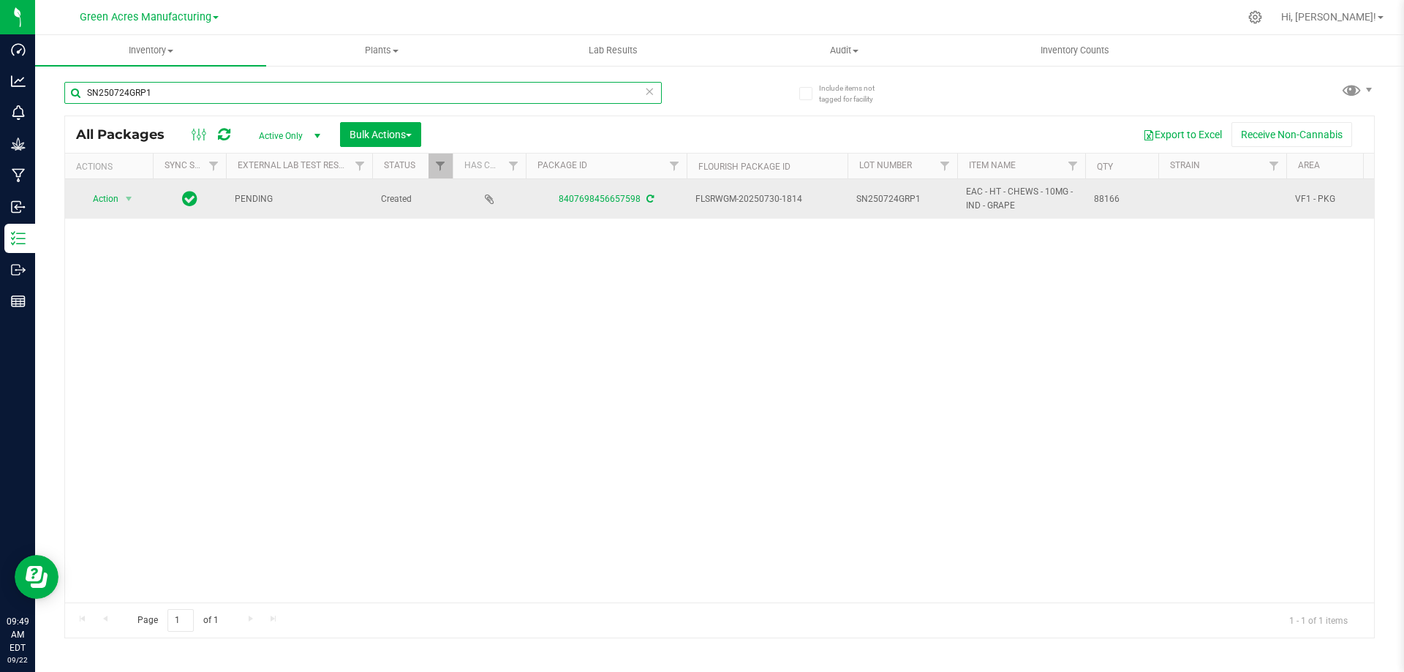
type input "SN250724GRP1"
click at [928, 202] on span "SN250724GRP1" at bounding box center [903, 199] width 92 height 14
type input "SN250724GRP1-0922"
click at [933, 361] on div "All Packages Active Only Active Only Lab Samples Locked All External Internal B…" at bounding box center [719, 377] width 1311 height 523
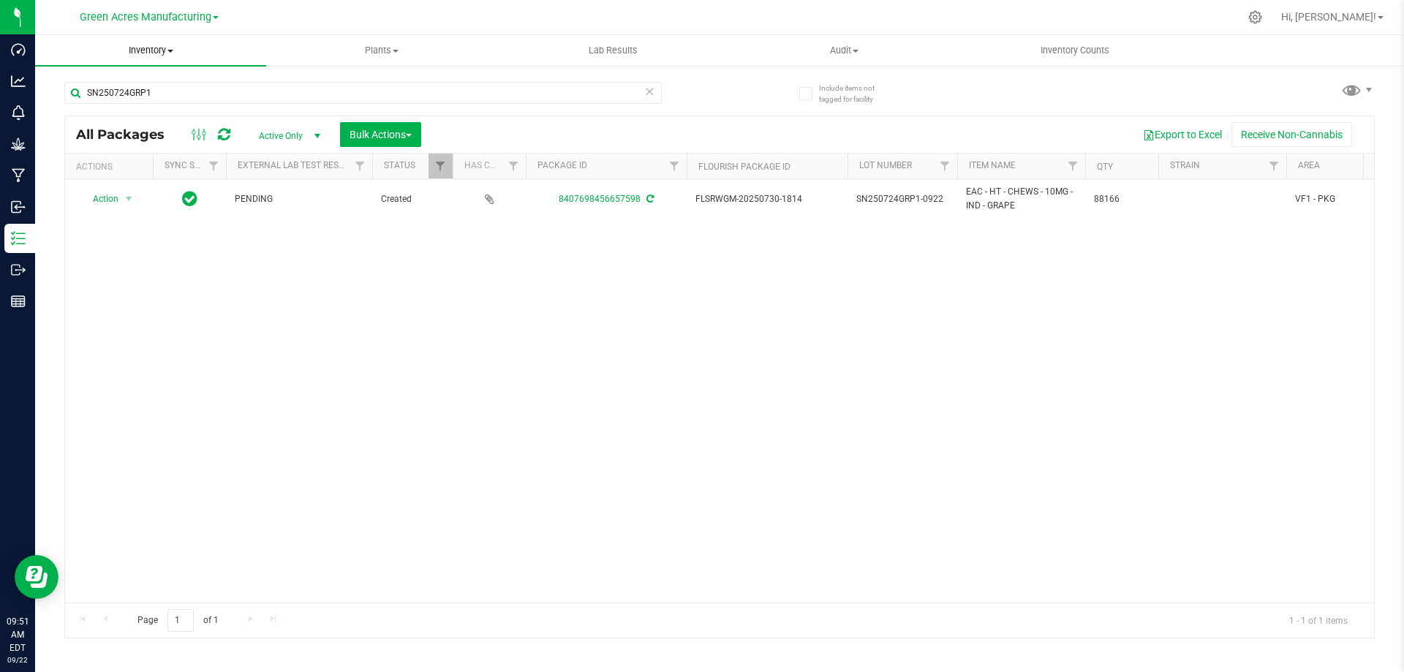
click at [164, 45] on span "Inventory" at bounding box center [150, 50] width 231 height 13
click at [178, 179] on li "From bill of materials" at bounding box center [150, 177] width 231 height 18
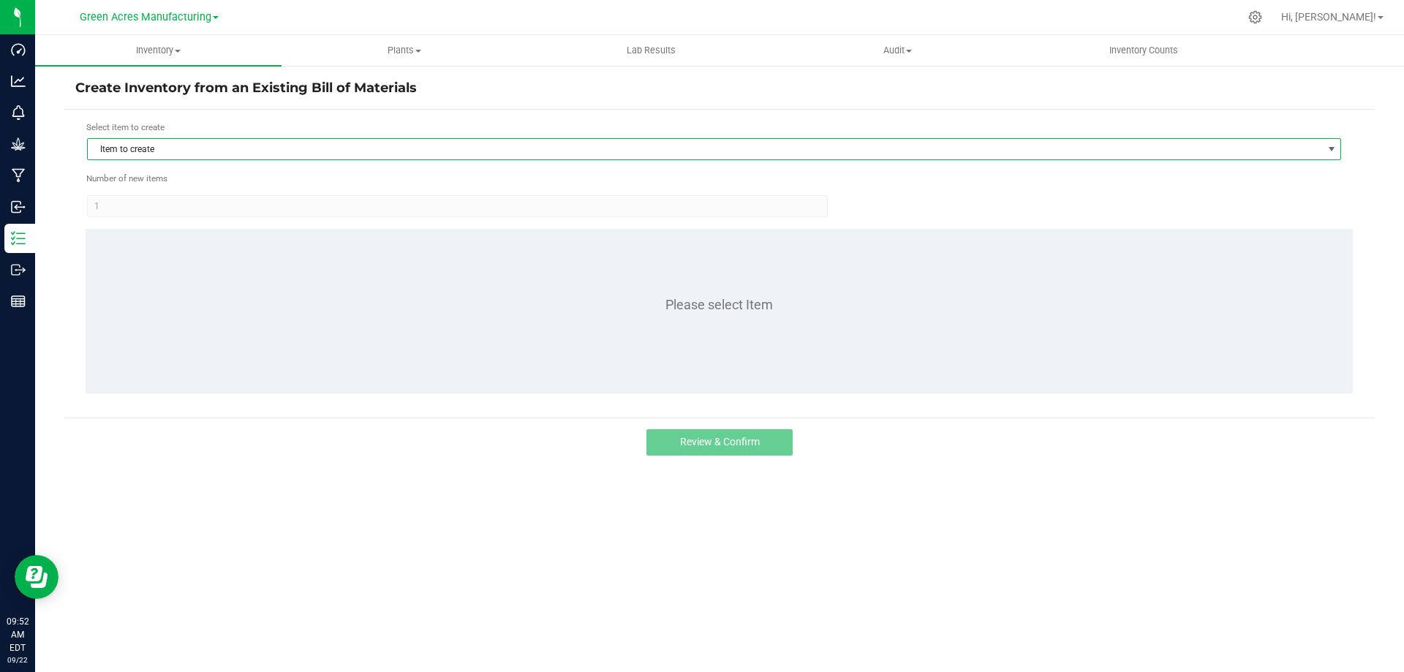
click at [286, 146] on span "Item to create" at bounding box center [705, 149] width 1235 height 20
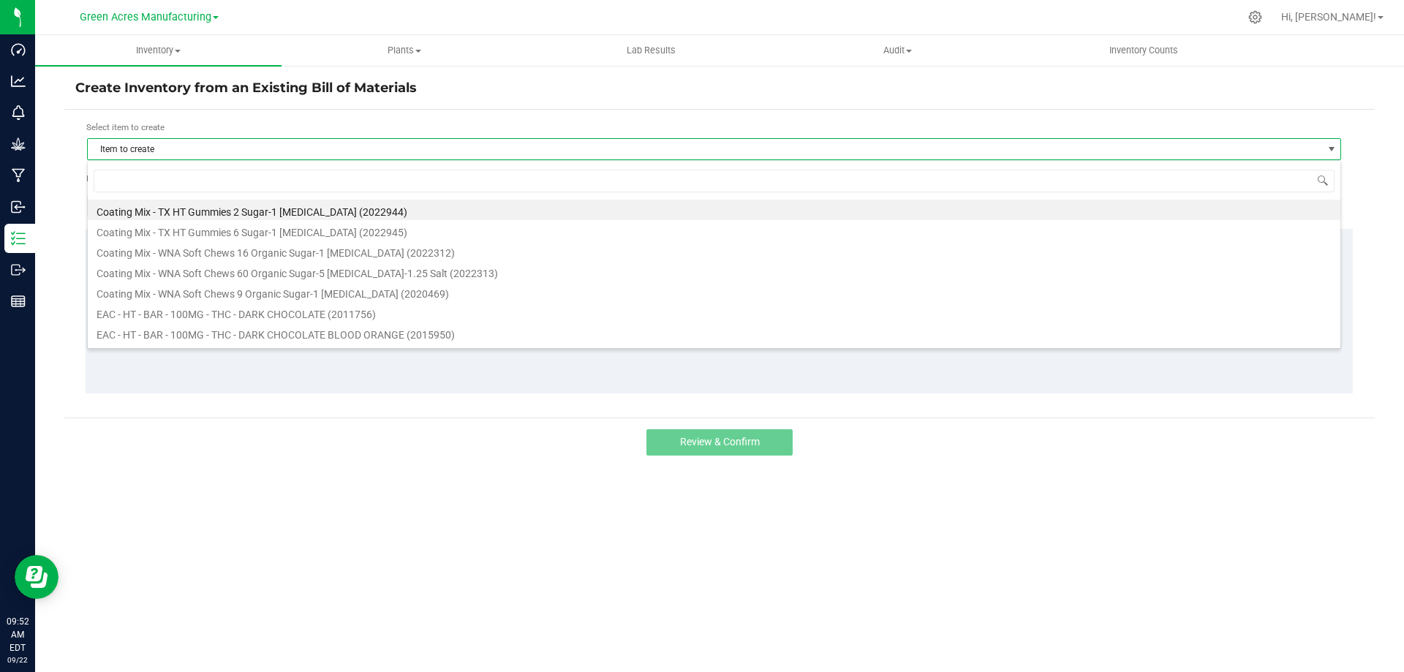
scroll to position [22, 1254]
type input "GRAPE"
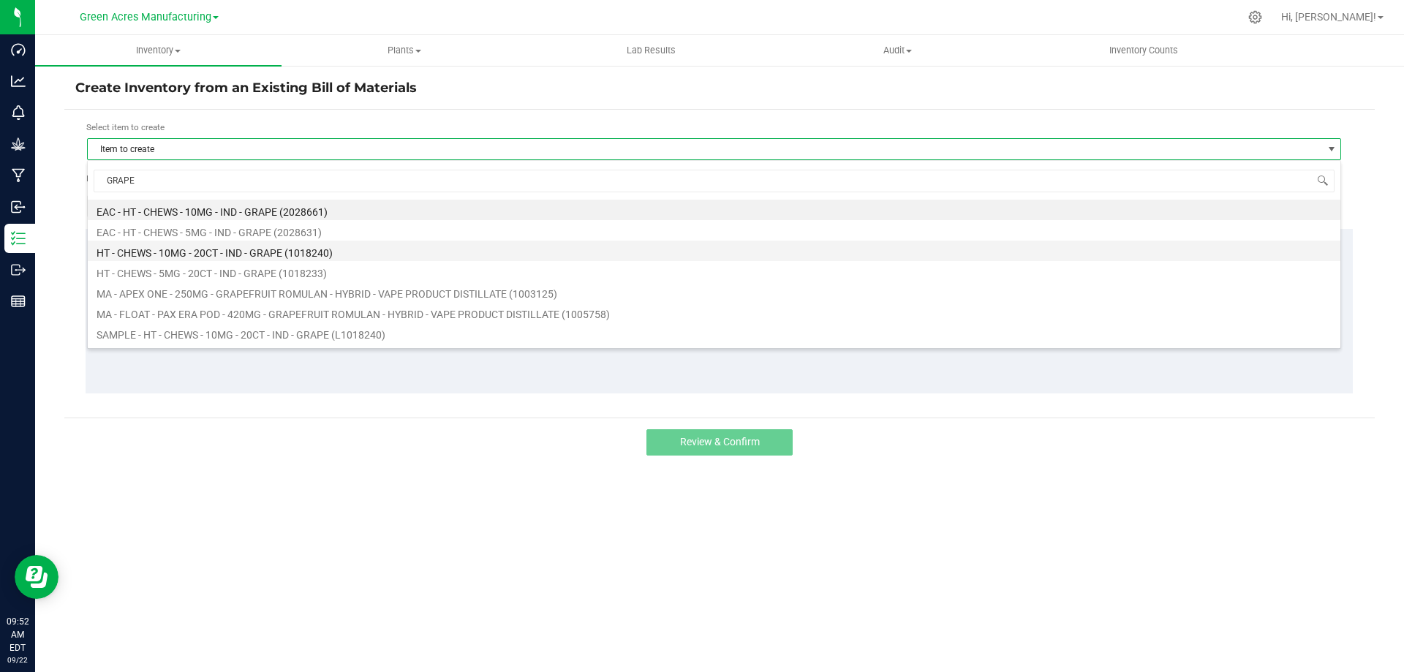
click at [233, 252] on li "HT - CHEWS - 10MG - 20CT - IND - GRAPE (1018240)" at bounding box center [714, 251] width 1253 height 20
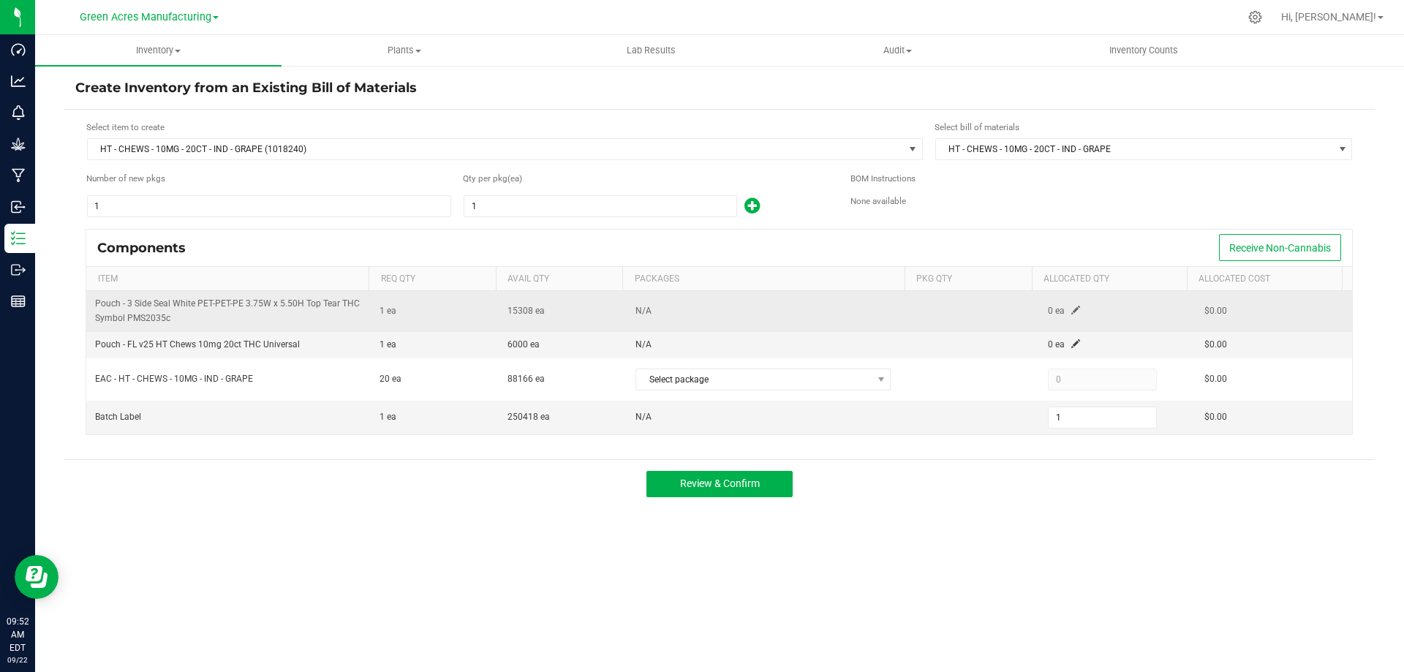
click at [1072, 312] on span at bounding box center [1076, 310] width 9 height 9
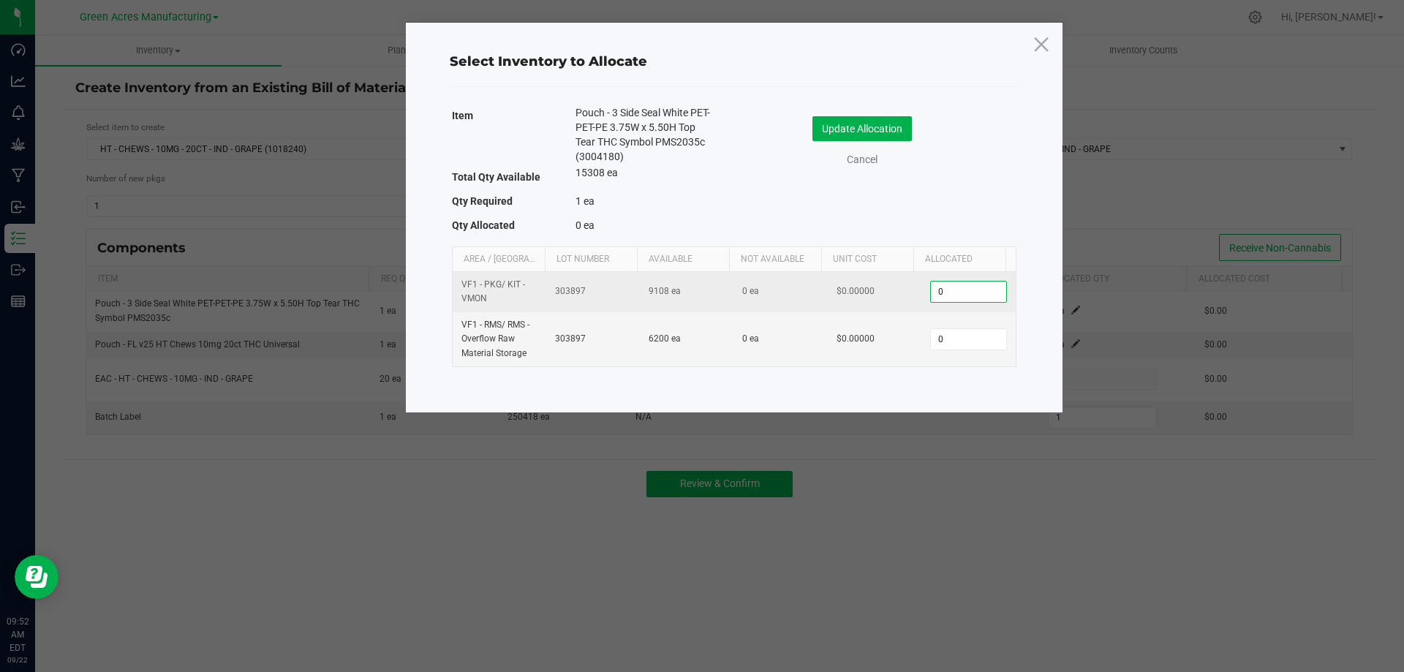
click at [941, 296] on input "0" at bounding box center [968, 292] width 75 height 20
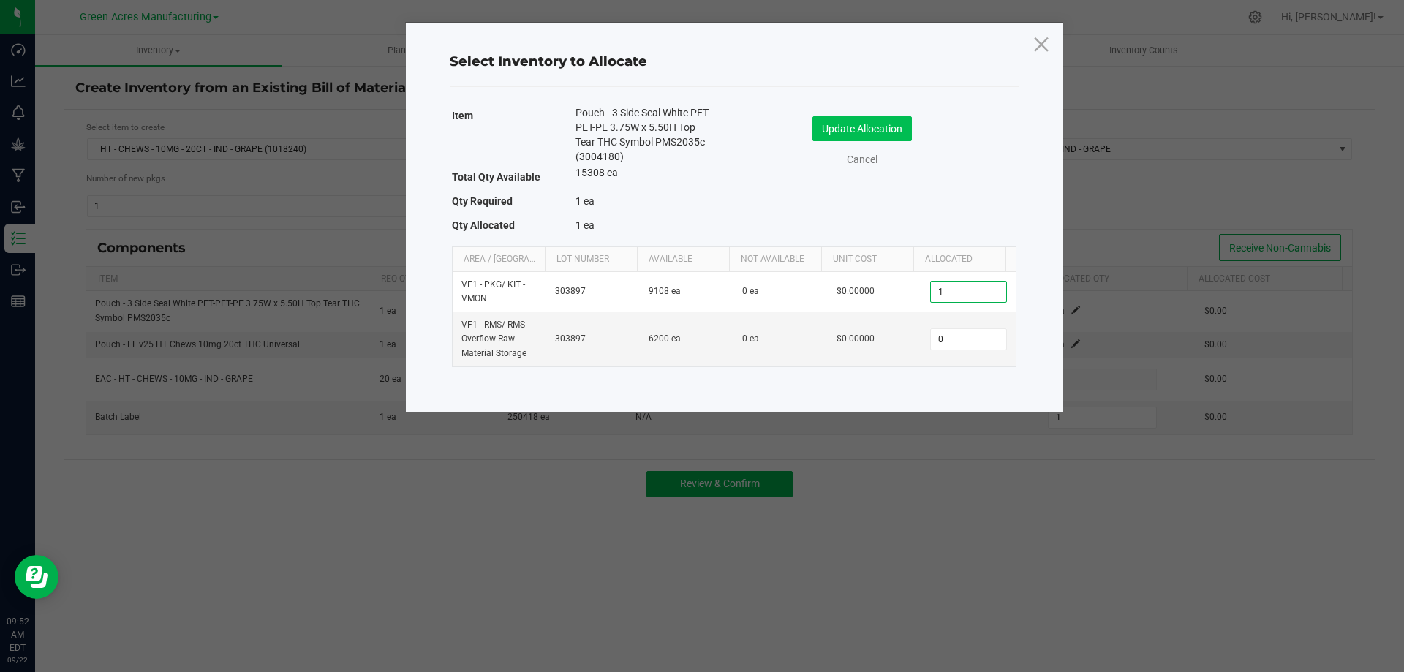
type input "1"
click at [870, 125] on button "Update Allocation" at bounding box center [862, 128] width 99 height 25
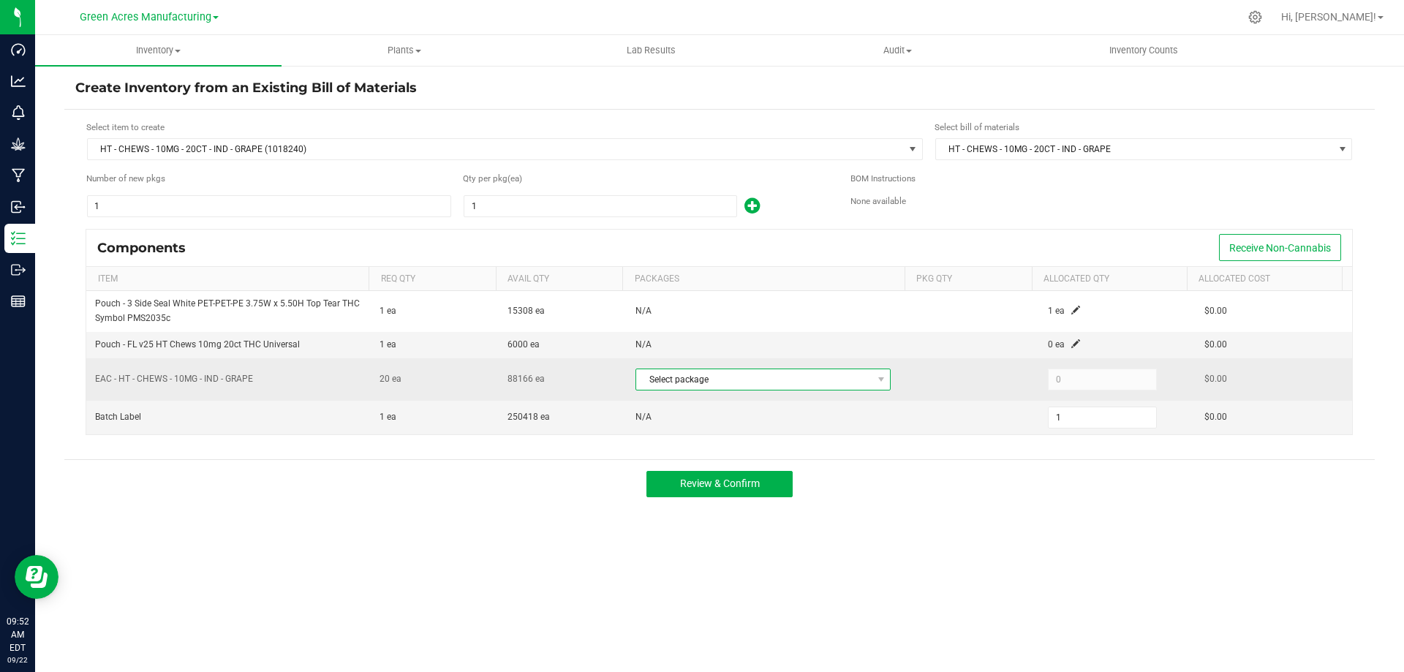
click at [770, 377] on span "Select package" at bounding box center [754, 379] width 236 height 20
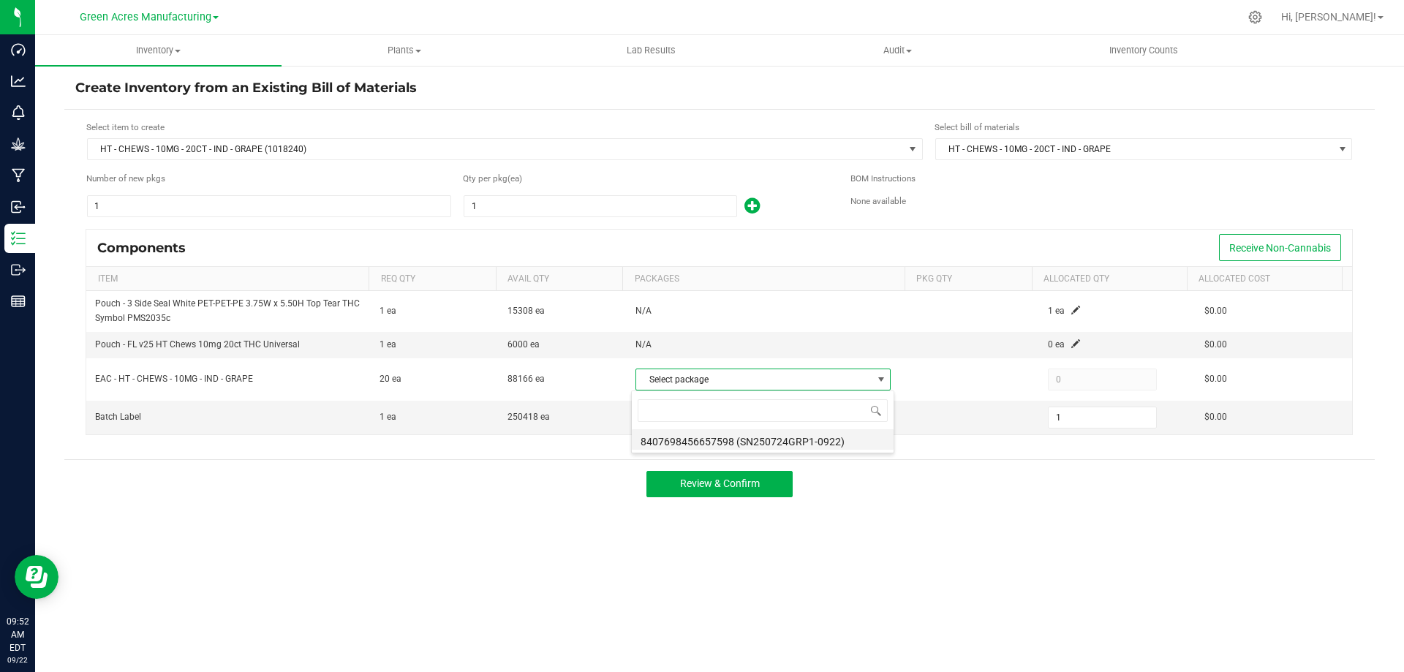
click at [835, 444] on li "8407698456657598 (SN250724GRP1-0922)" at bounding box center [763, 439] width 262 height 20
type input "20"
click at [1072, 342] on span at bounding box center [1076, 343] width 9 height 9
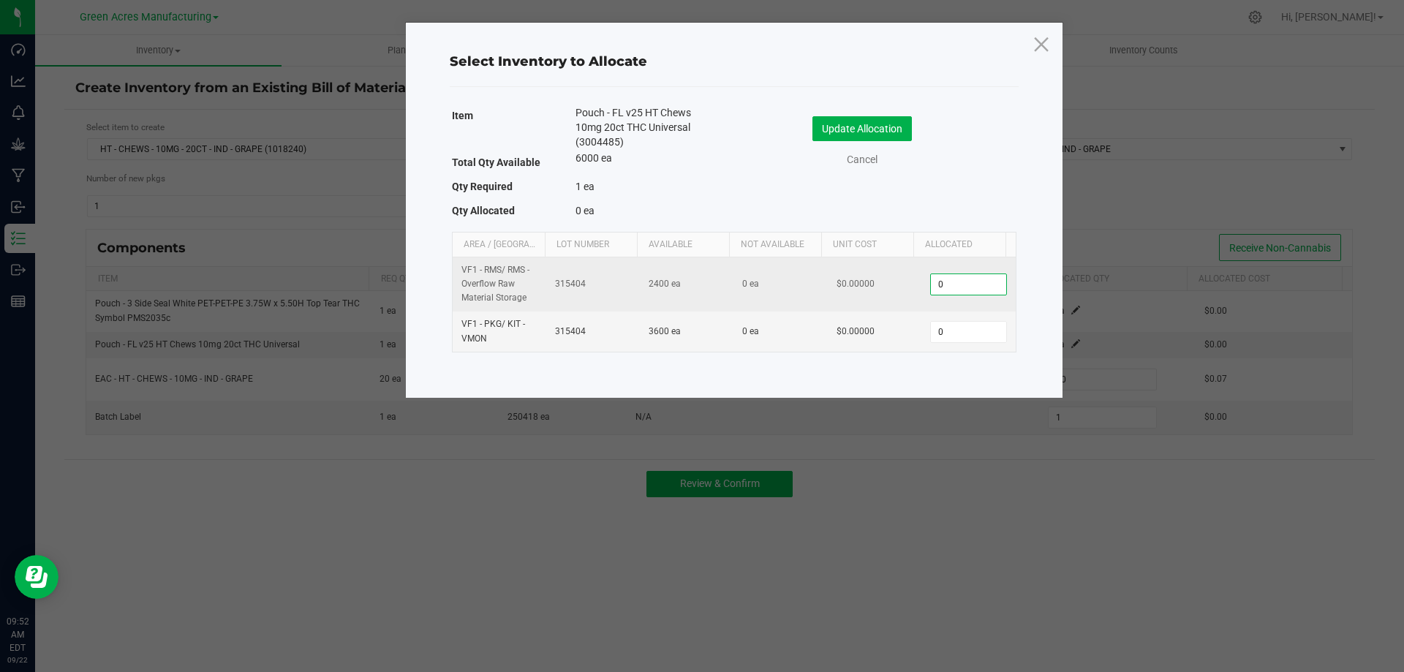
click at [971, 282] on input "0" at bounding box center [968, 284] width 75 height 20
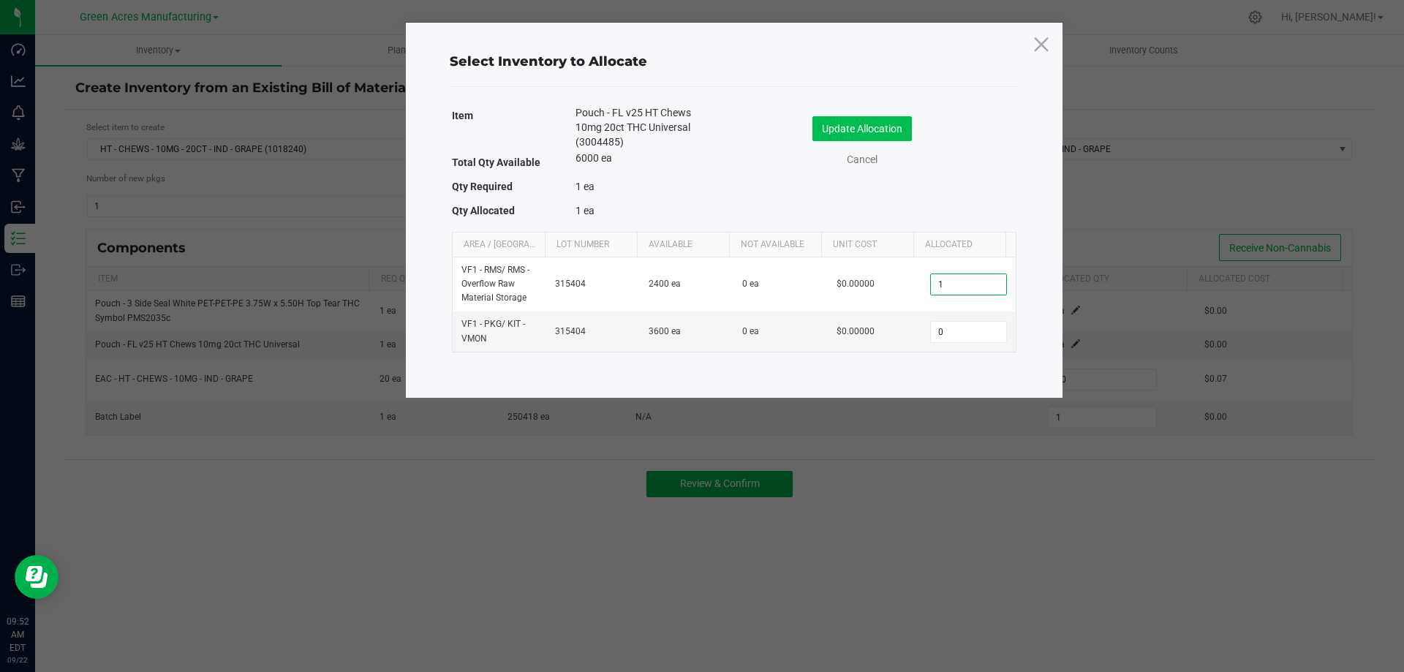
type input "1"
click at [887, 117] on button "Update Allocation" at bounding box center [862, 128] width 99 height 25
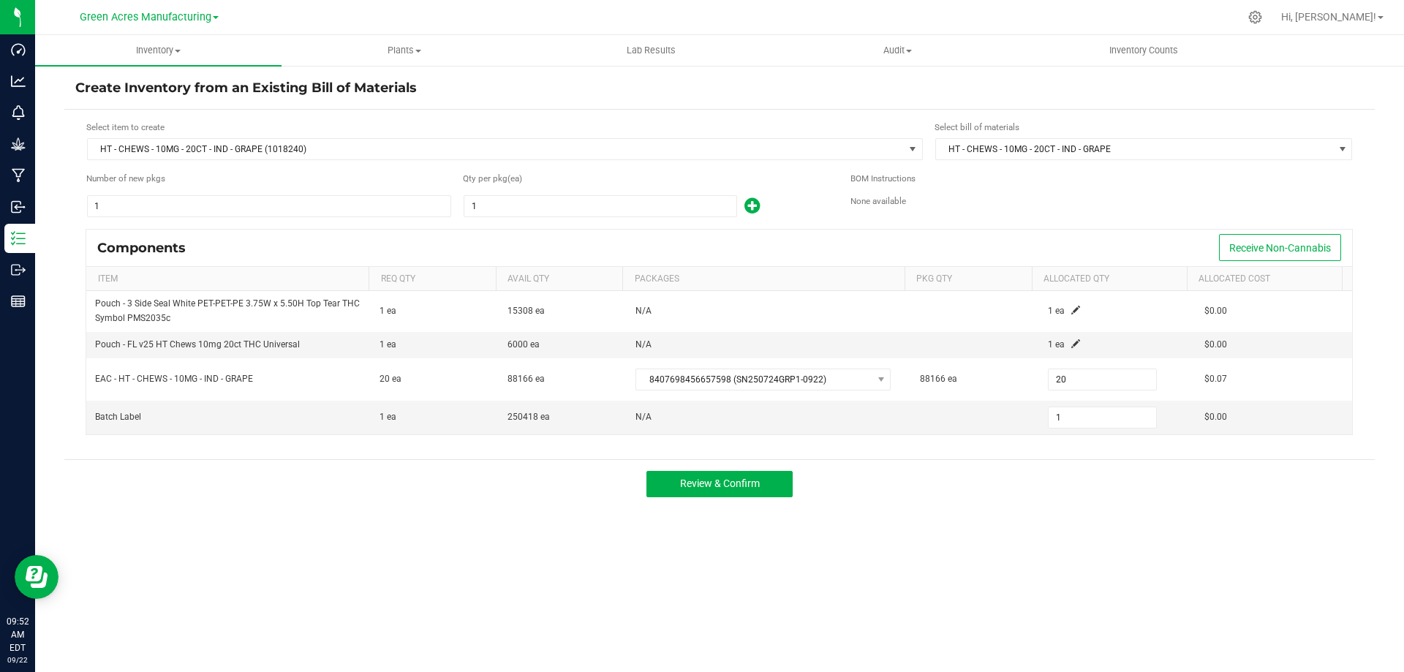
click at [973, 462] on div "Review & Confirm" at bounding box center [719, 483] width 1311 height 49
click at [719, 486] on span "Review & Confirm" at bounding box center [720, 484] width 80 height 12
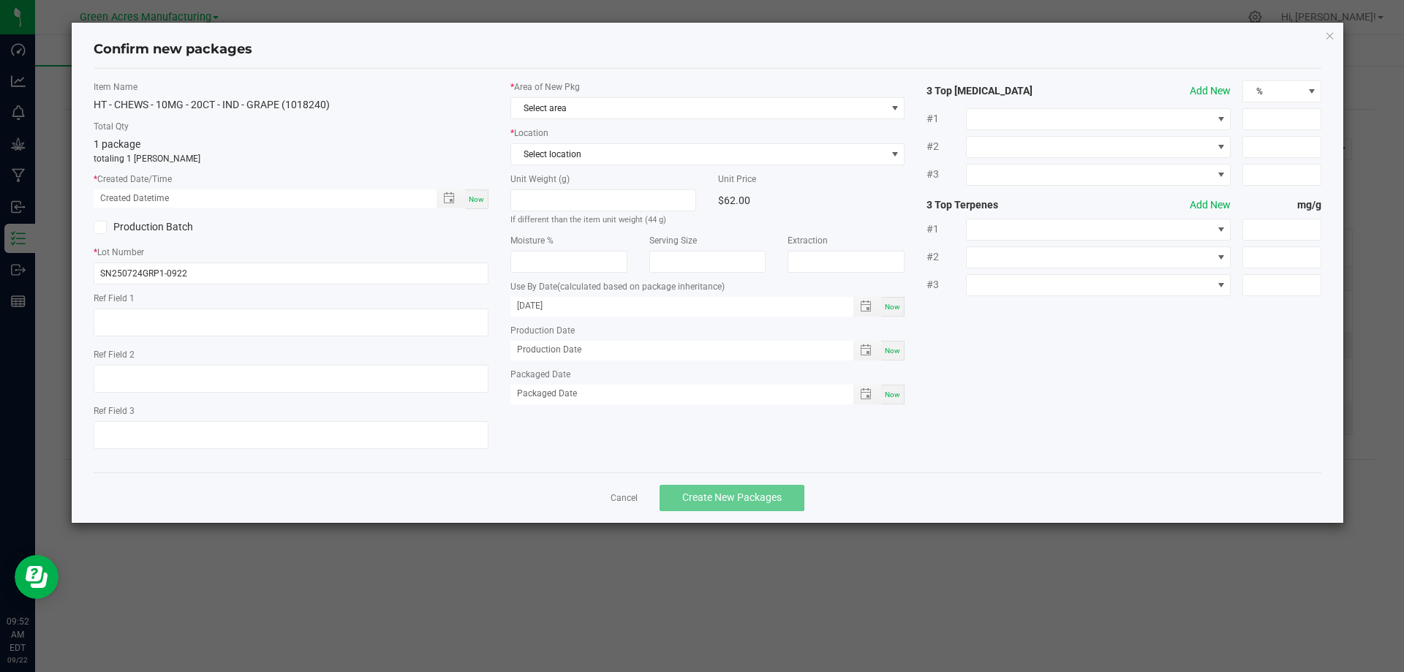
click at [483, 202] on span "Now" at bounding box center [476, 199] width 15 height 8
type input "09/22/2025 09:52 AM"
click at [584, 111] on span "Select area" at bounding box center [698, 108] width 375 height 20
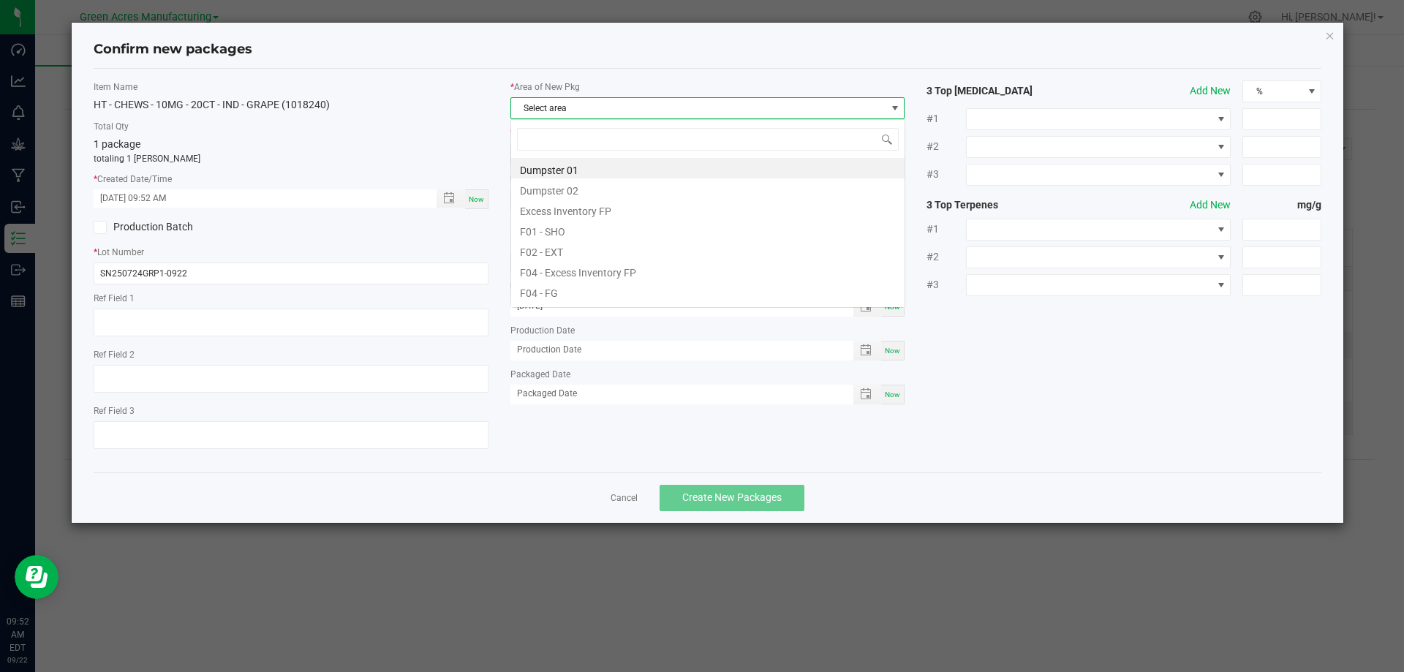
scroll to position [22, 395]
type input "VF"
click at [569, 272] on li "VF1 - PKG 2" at bounding box center [708, 270] width 394 height 20
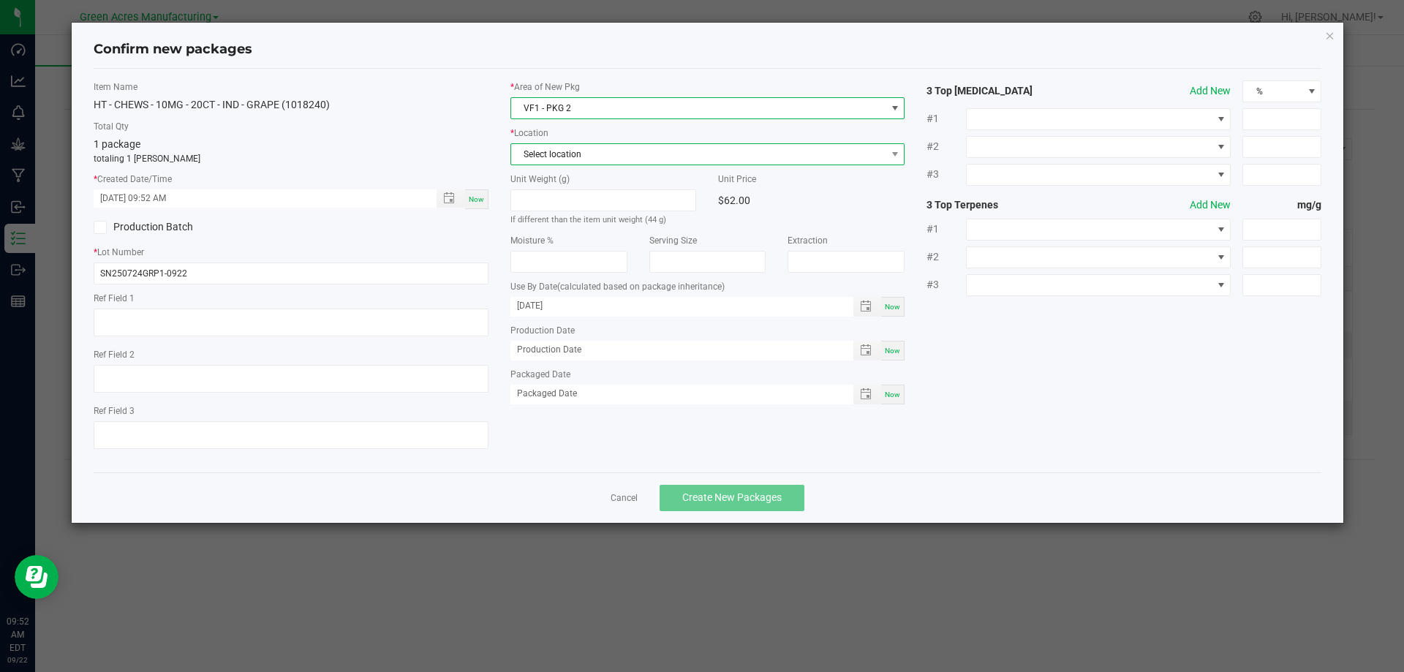
click at [619, 160] on span "Select location" at bounding box center [698, 154] width 375 height 20
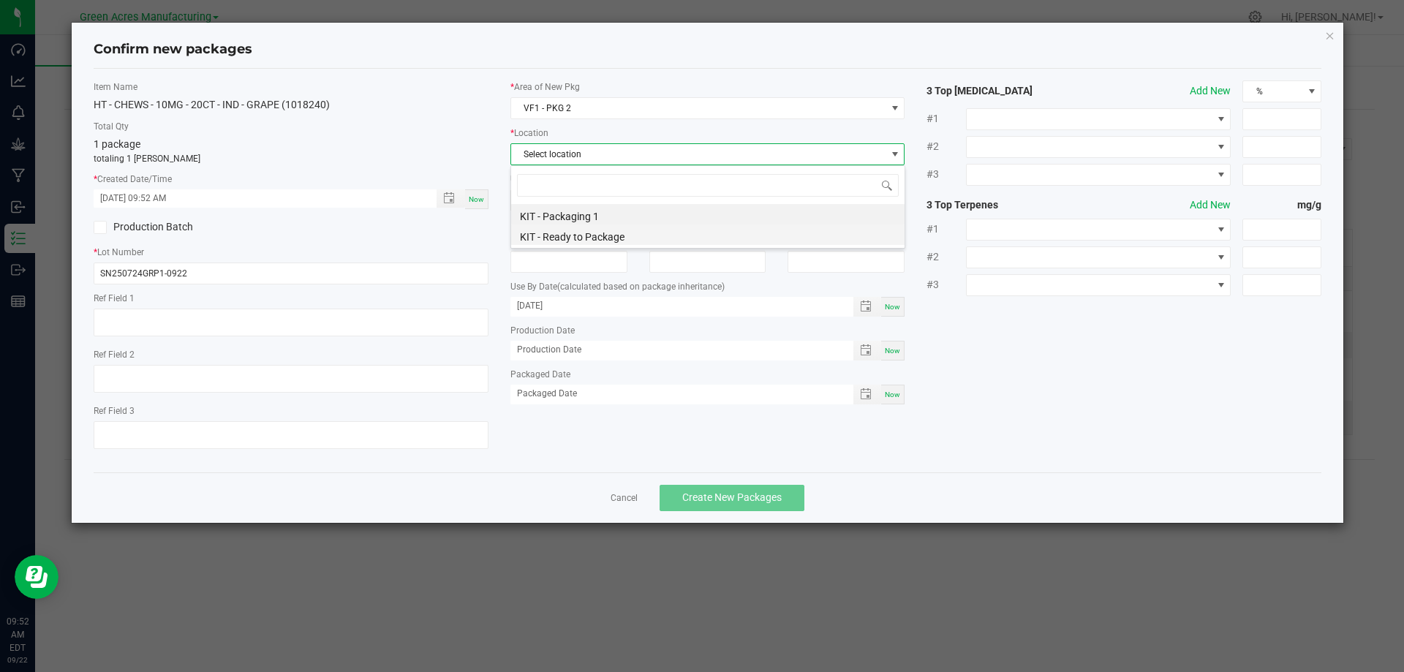
click at [592, 238] on li "KIT - Ready to Package" at bounding box center [708, 235] width 394 height 20
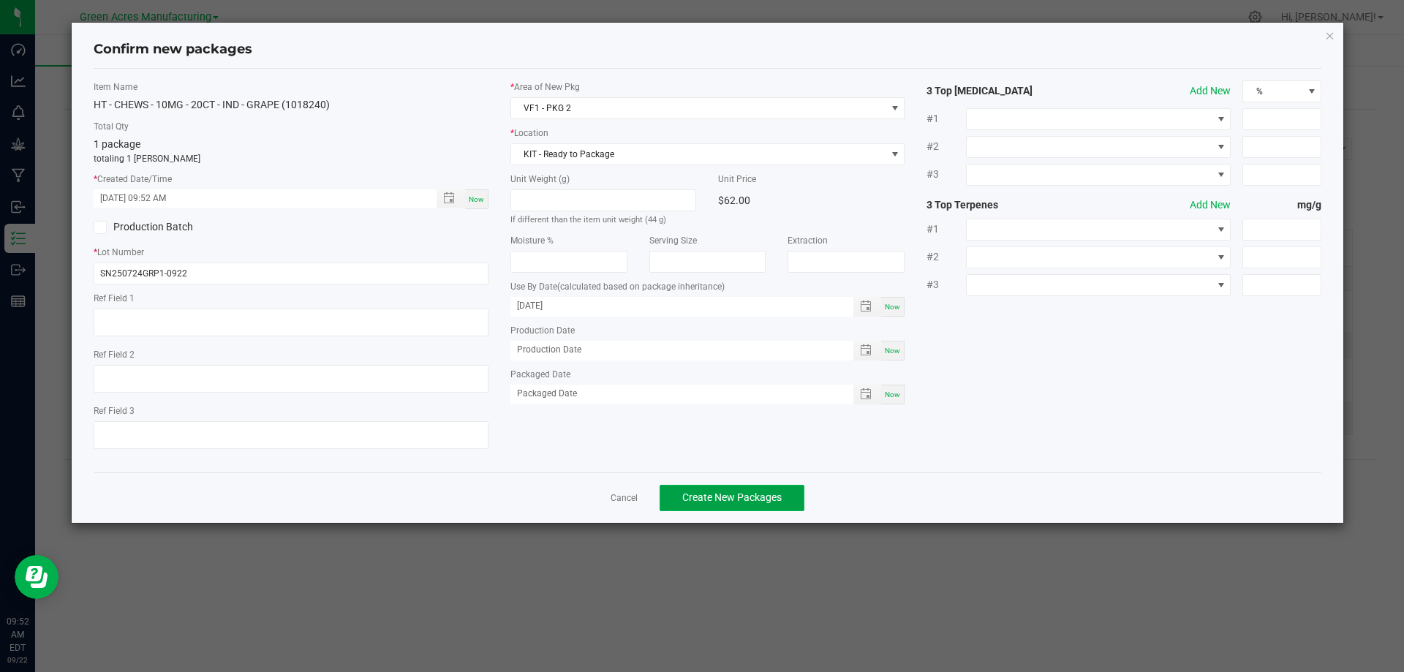
click at [746, 503] on span "Create New Packages" at bounding box center [731, 498] width 99 height 12
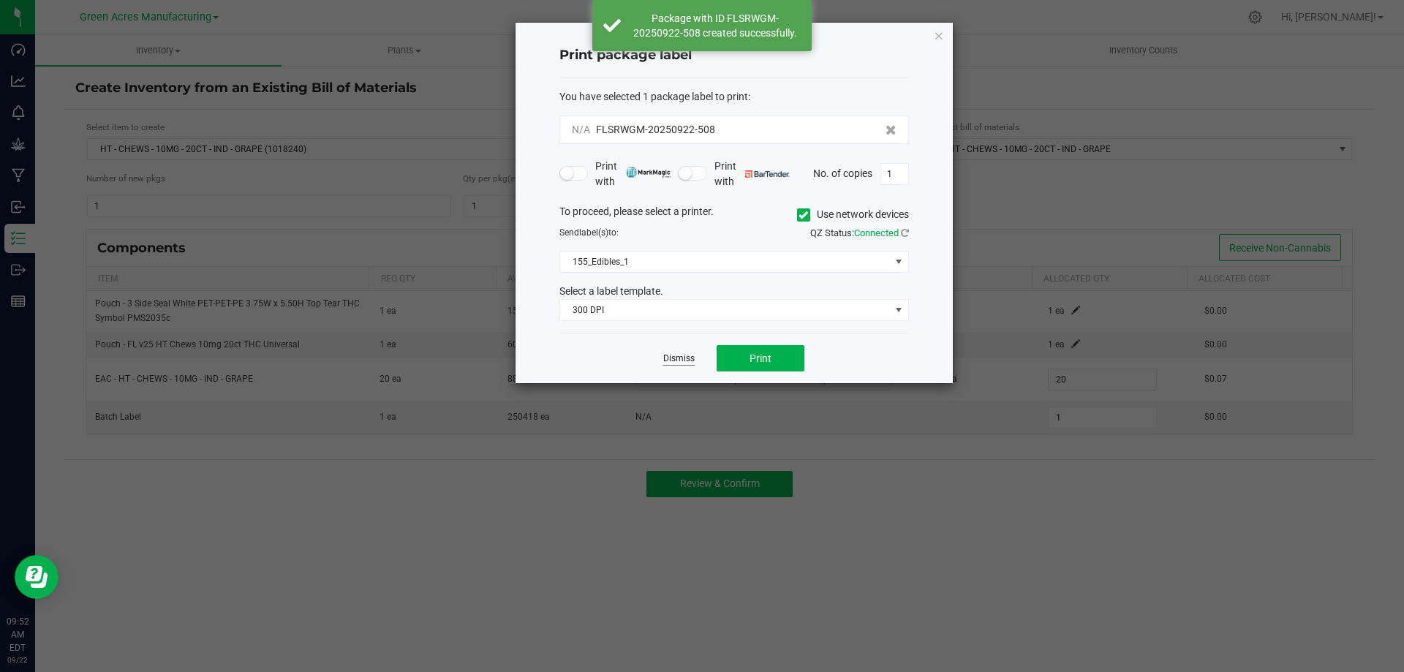
click at [676, 360] on link "Dismiss" at bounding box center [678, 359] width 31 height 12
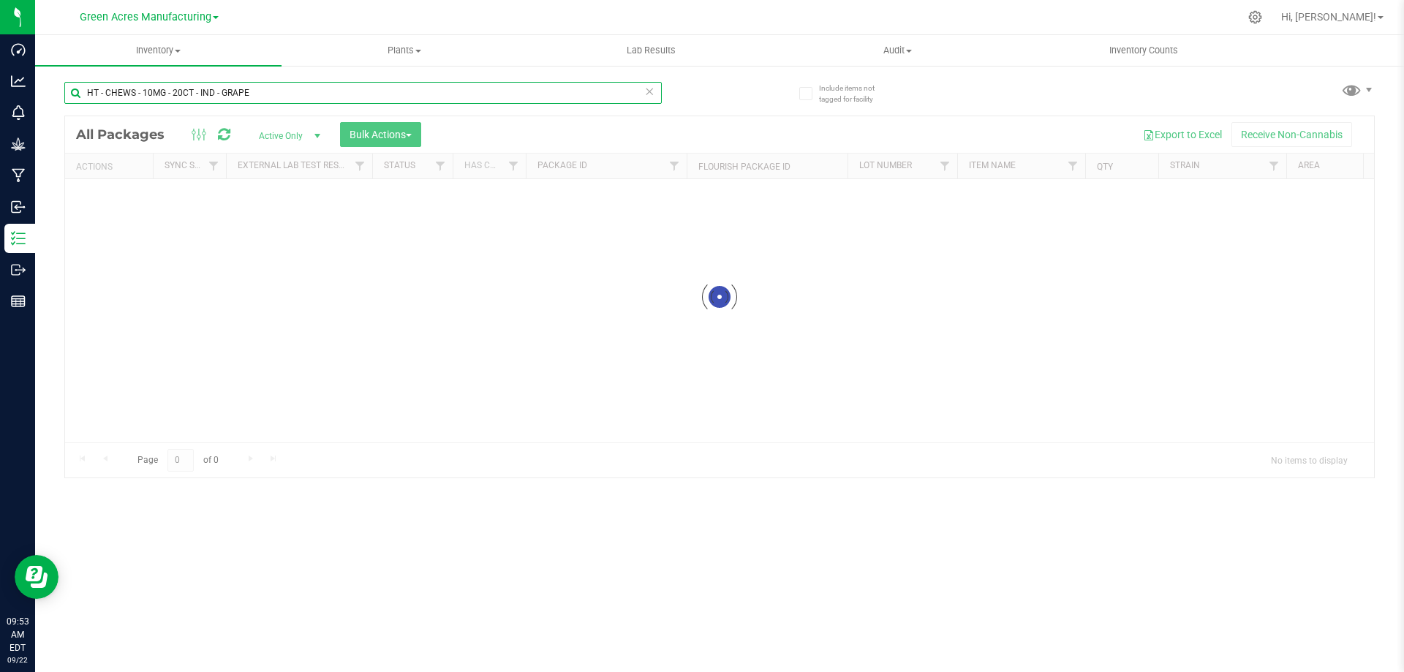
click at [250, 83] on input "HT - CHEWS - 10MG - 20CT - IND - GRAPE" at bounding box center [363, 93] width 598 height 22
type input "SN250724GRP1-0922"
click at [714, 140] on div at bounding box center [719, 296] width 1309 height 361
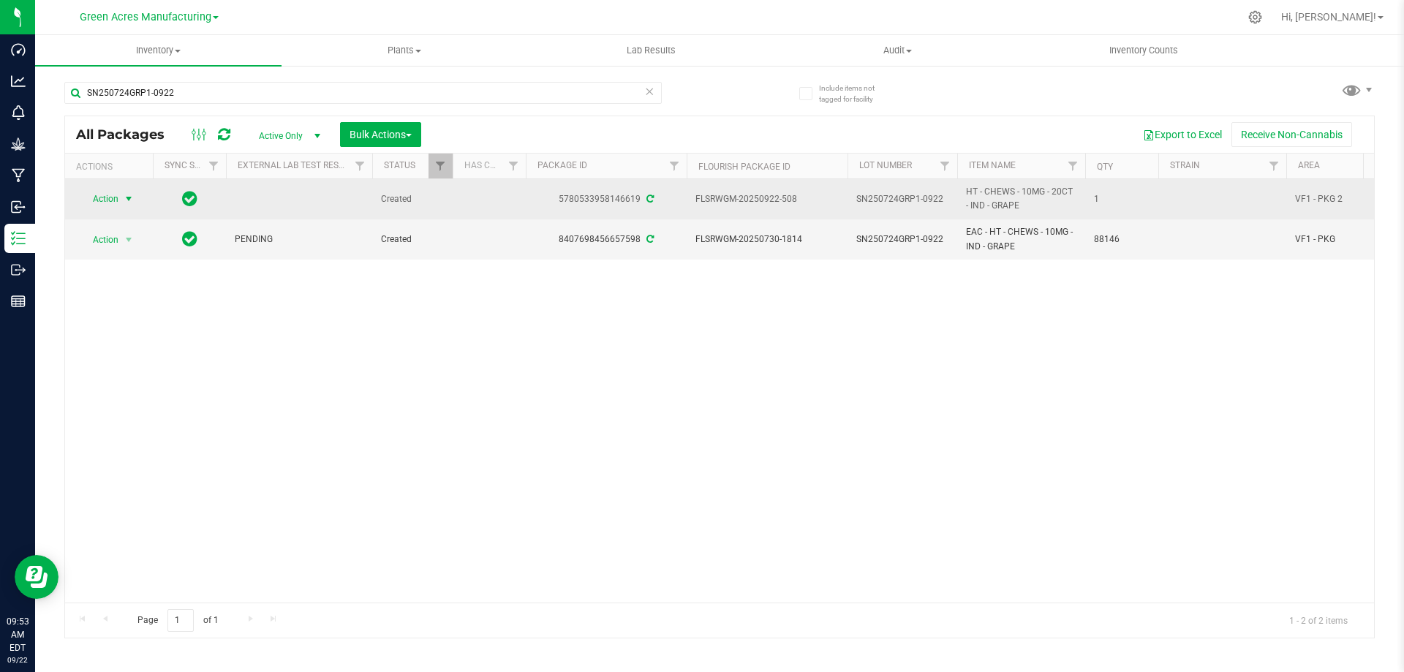
click at [118, 203] on span "Action" at bounding box center [99, 199] width 39 height 20
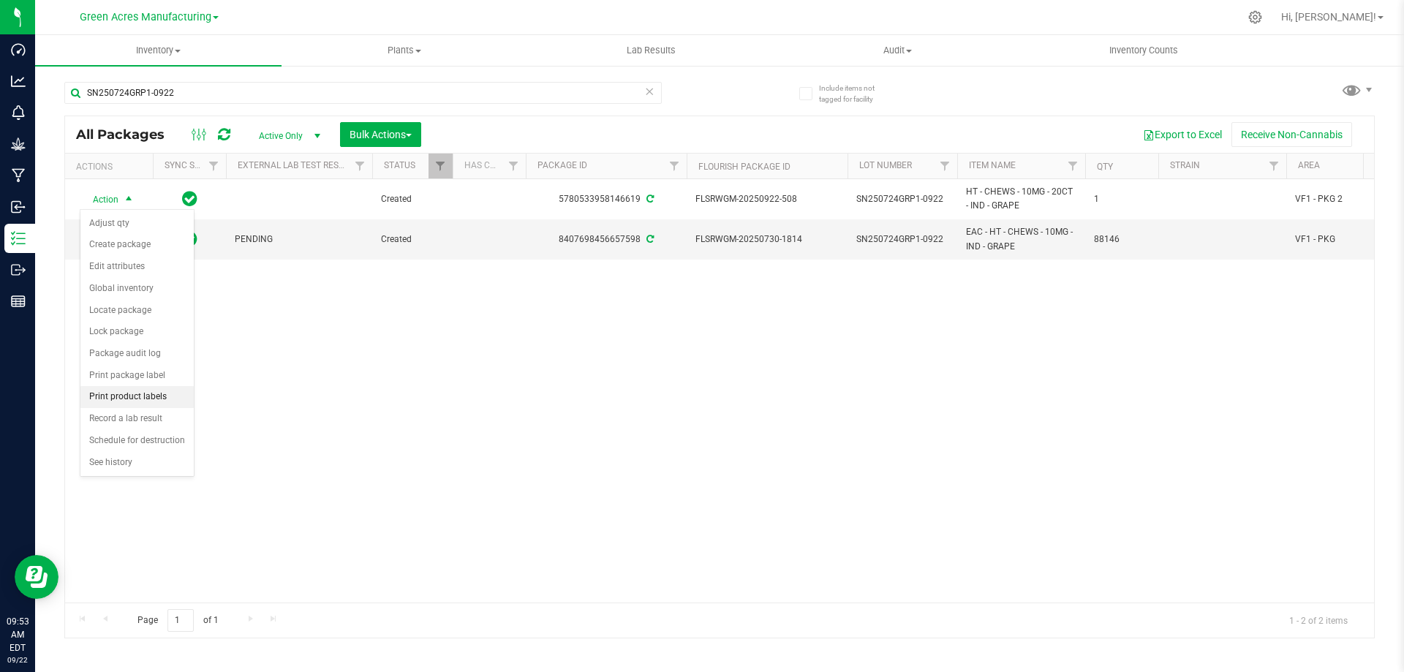
click at [135, 399] on li "Print product labels" at bounding box center [136, 397] width 113 height 22
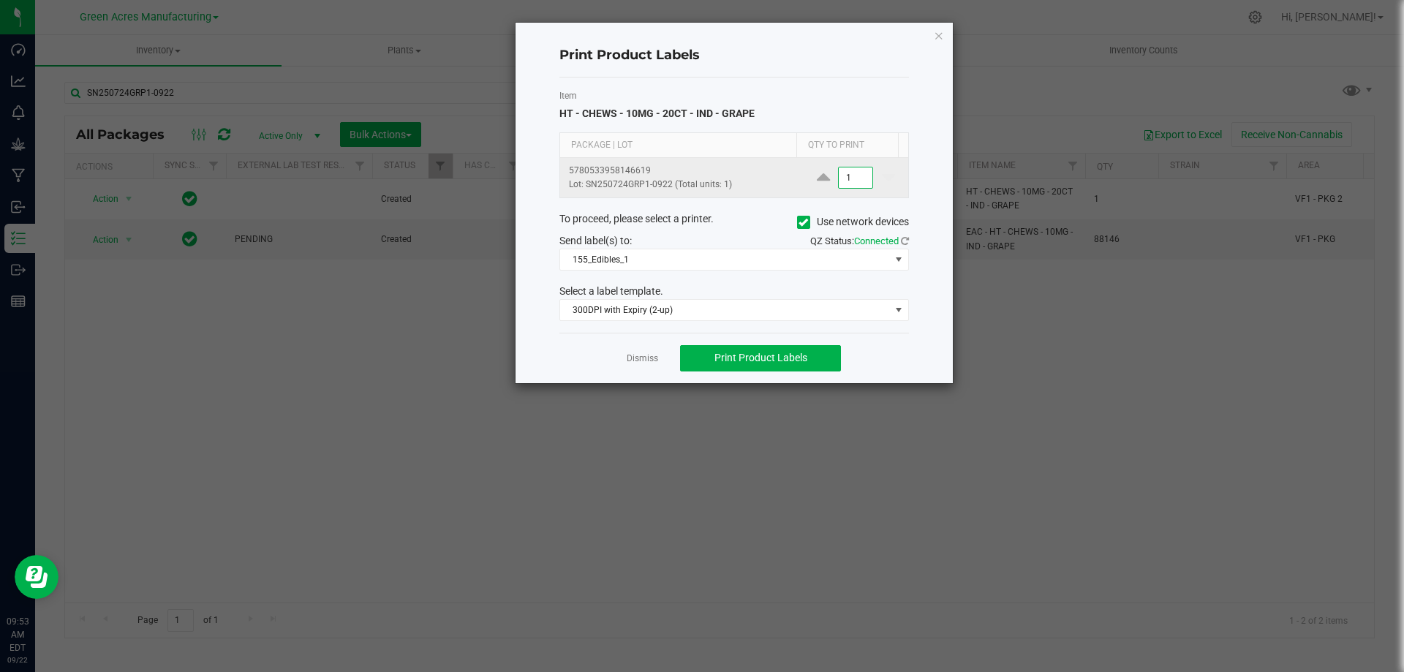
click at [847, 181] on input "1" at bounding box center [856, 178] width 34 height 20
type input "8"
click at [847, 116] on div "Item HT - CHEWS - 10MG - 20CT - IND - GRAPE" at bounding box center [735, 105] width 350 height 32
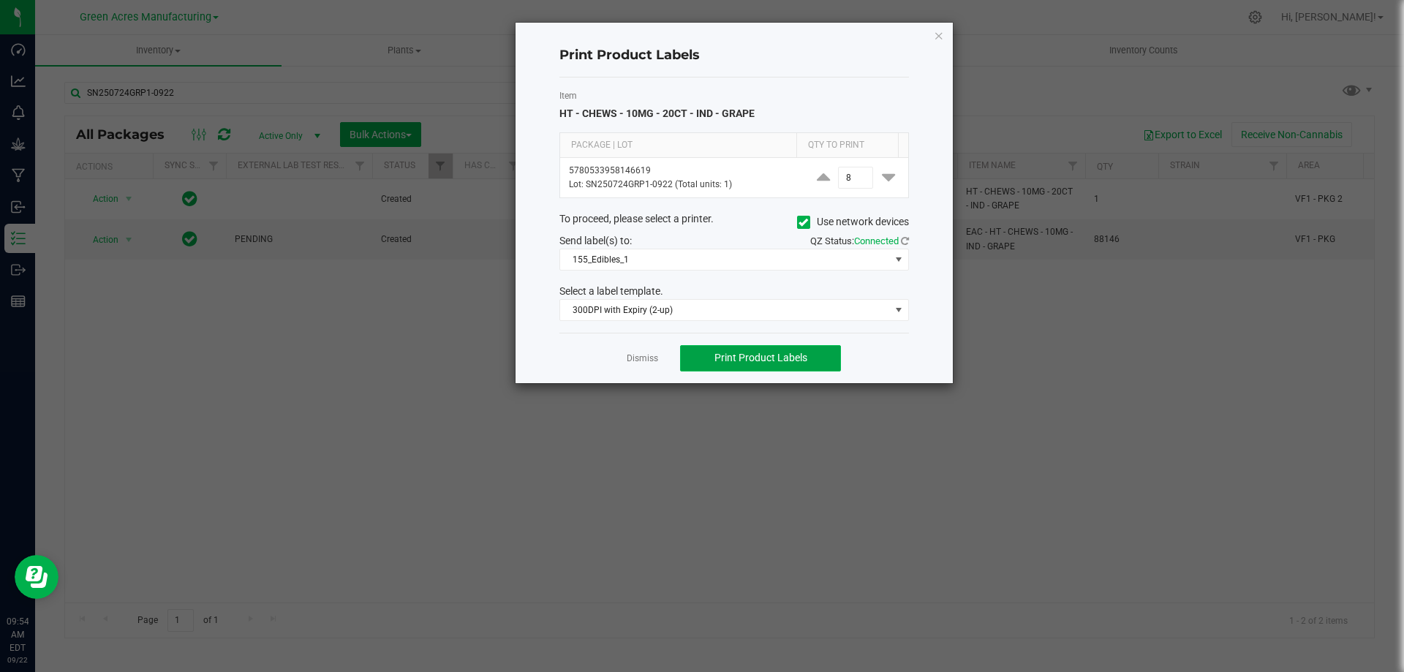
click at [789, 362] on span "Print Product Labels" at bounding box center [761, 358] width 93 height 12
click at [628, 358] on link "Dismiss" at bounding box center [642, 359] width 31 height 12
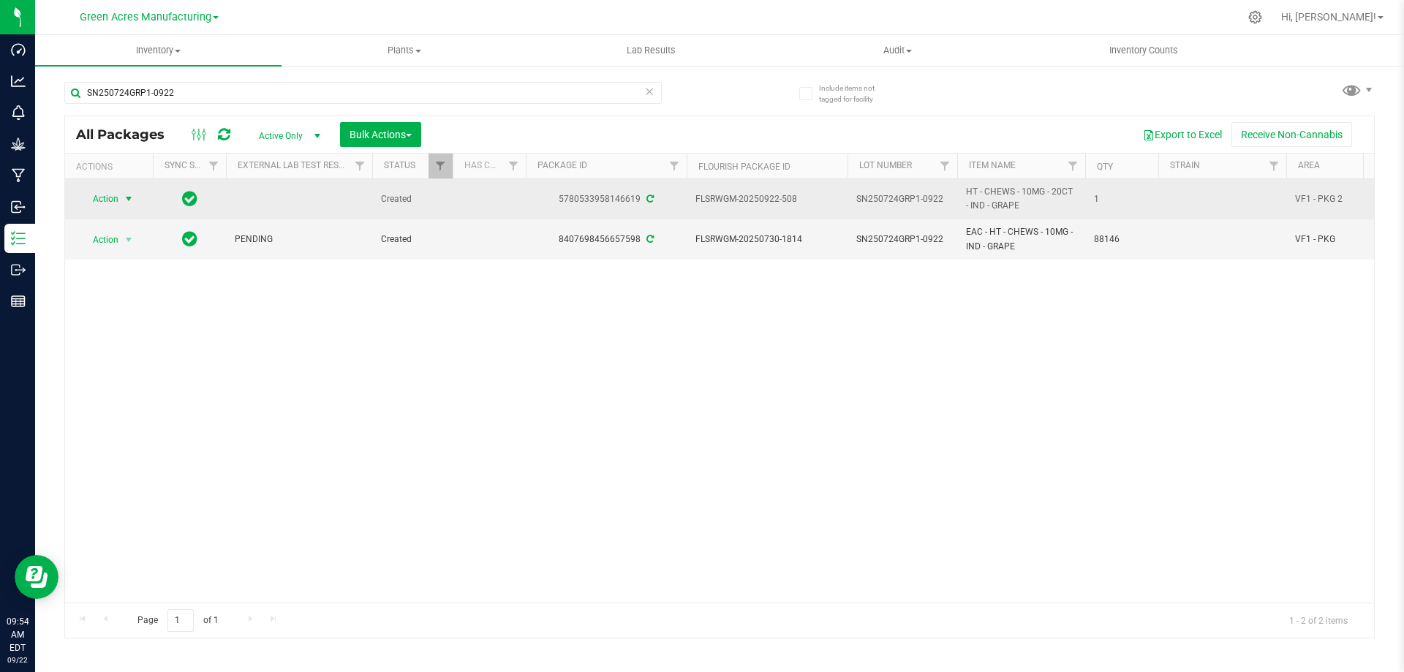
click at [108, 194] on span "Action" at bounding box center [99, 199] width 39 height 20
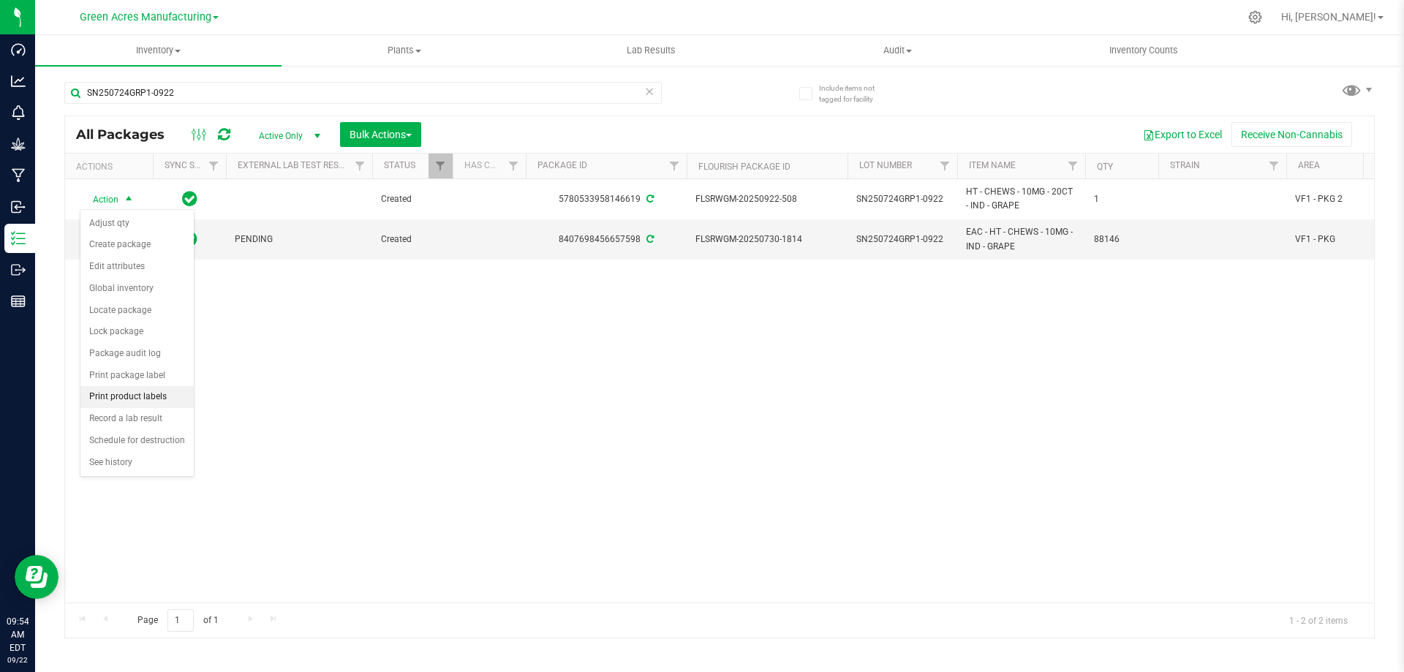
click at [152, 401] on li "Print product labels" at bounding box center [136, 397] width 113 height 22
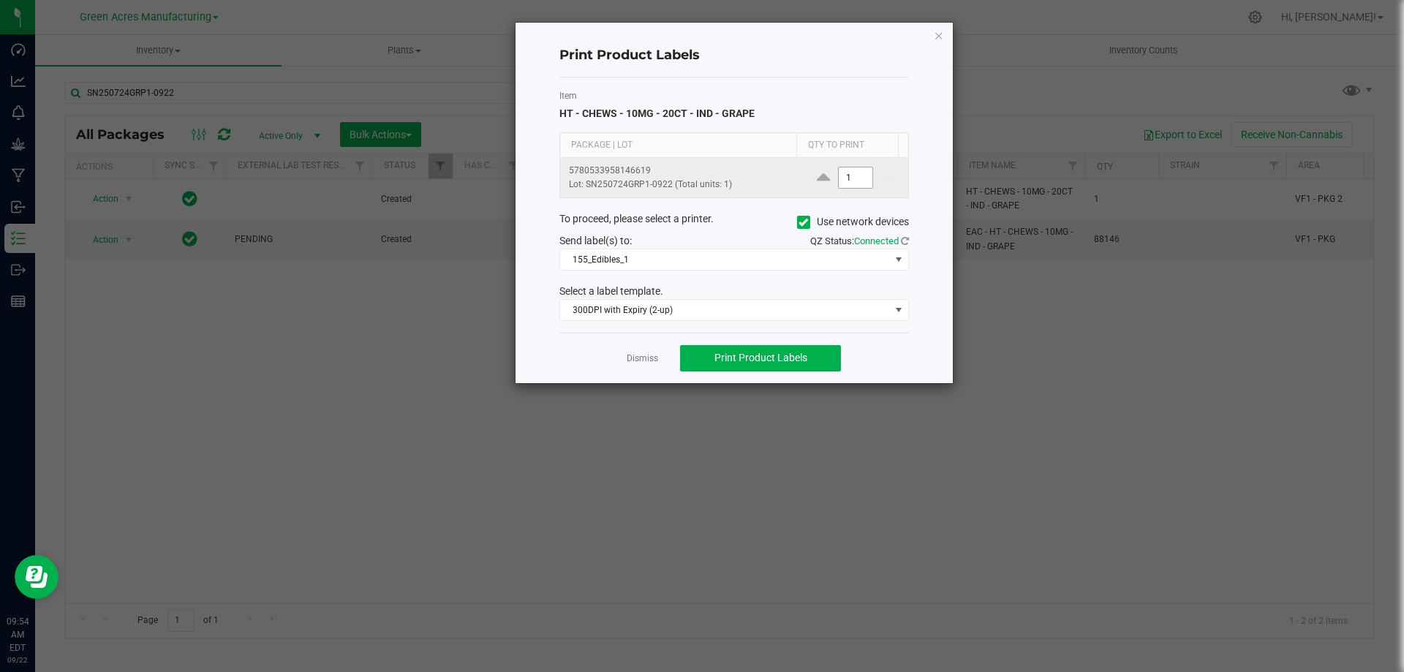
click at [845, 176] on input "1" at bounding box center [856, 178] width 34 height 20
type input "8"
click at [801, 364] on span "Print Product Labels" at bounding box center [761, 358] width 93 height 12
click at [649, 355] on link "Dismiss" at bounding box center [642, 359] width 31 height 12
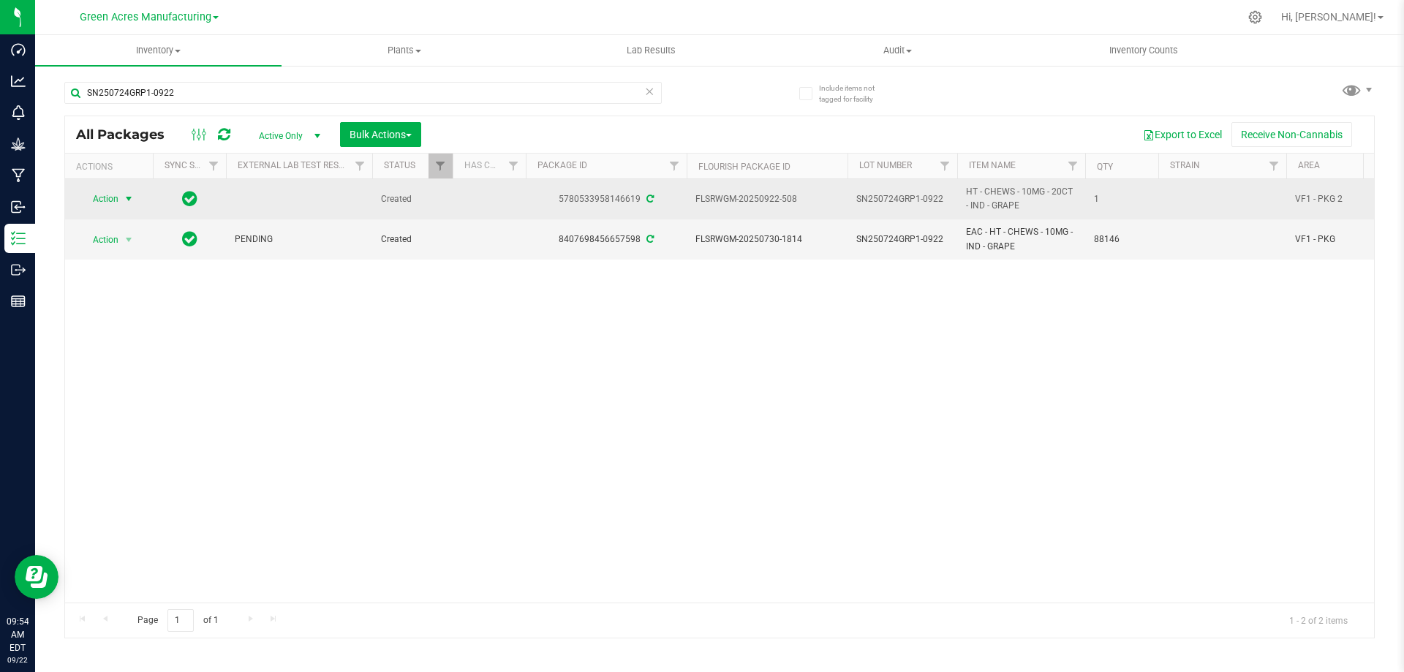
click at [125, 195] on span "select" at bounding box center [129, 199] width 12 height 12
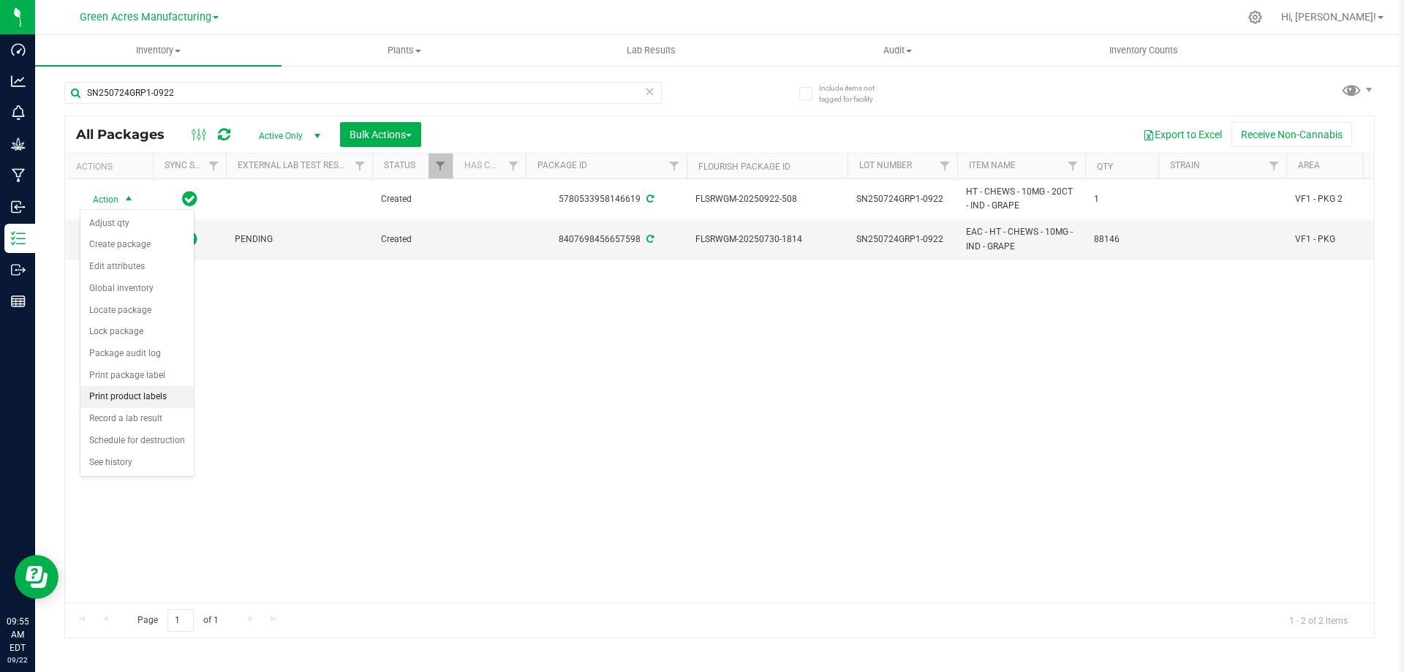
click at [139, 396] on li "Print product labels" at bounding box center [136, 397] width 113 height 22
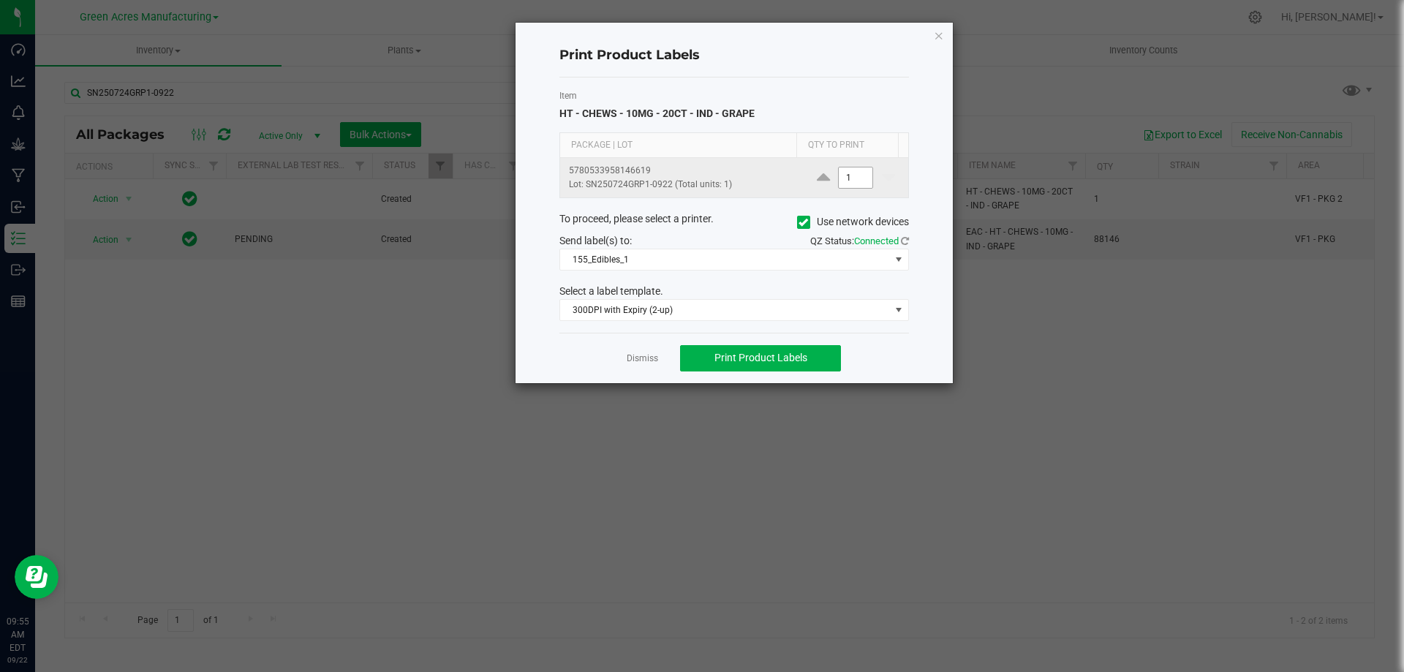
click at [854, 181] on input "1" at bounding box center [856, 178] width 34 height 20
type input "2"
click at [802, 359] on span "Print Product Labels" at bounding box center [761, 358] width 93 height 12
click at [633, 359] on link "Dismiss" at bounding box center [642, 359] width 31 height 12
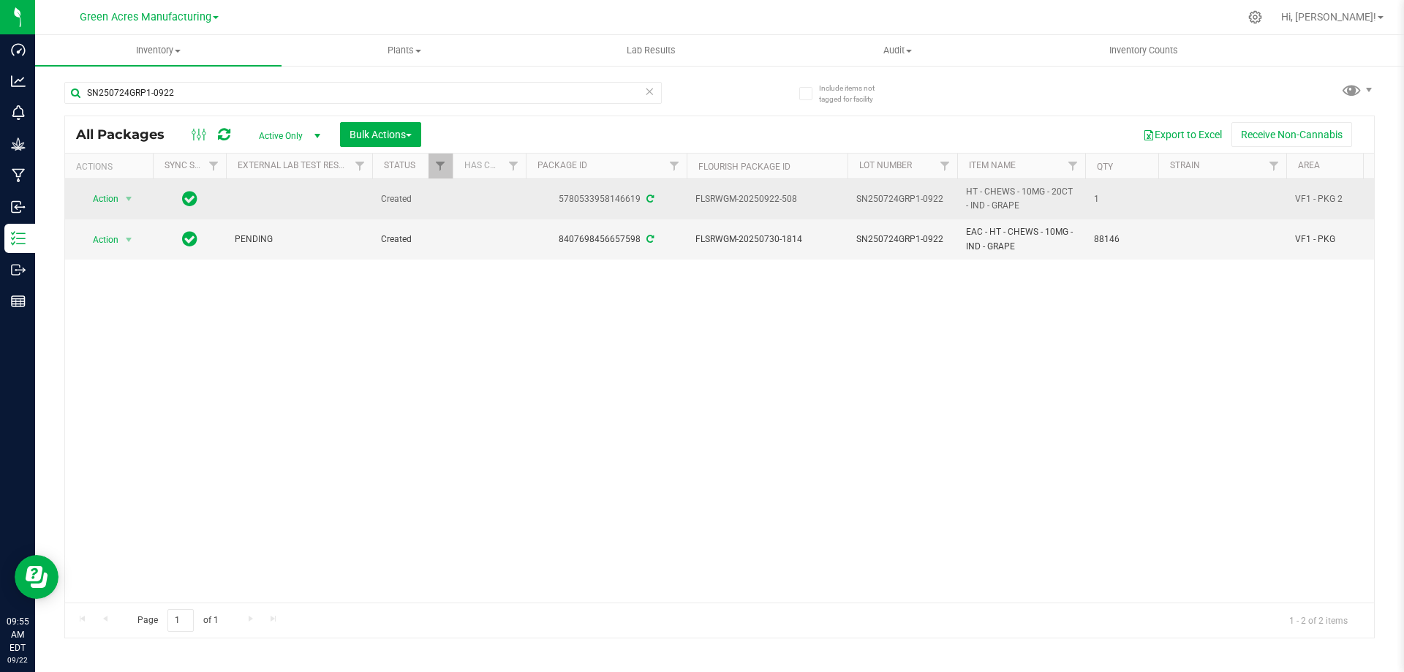
click at [1032, 200] on span "HT - CHEWS - 10MG - 20CT - IND - GRAPE" at bounding box center [1021, 199] width 110 height 28
click at [118, 192] on span "Action" at bounding box center [99, 199] width 39 height 20
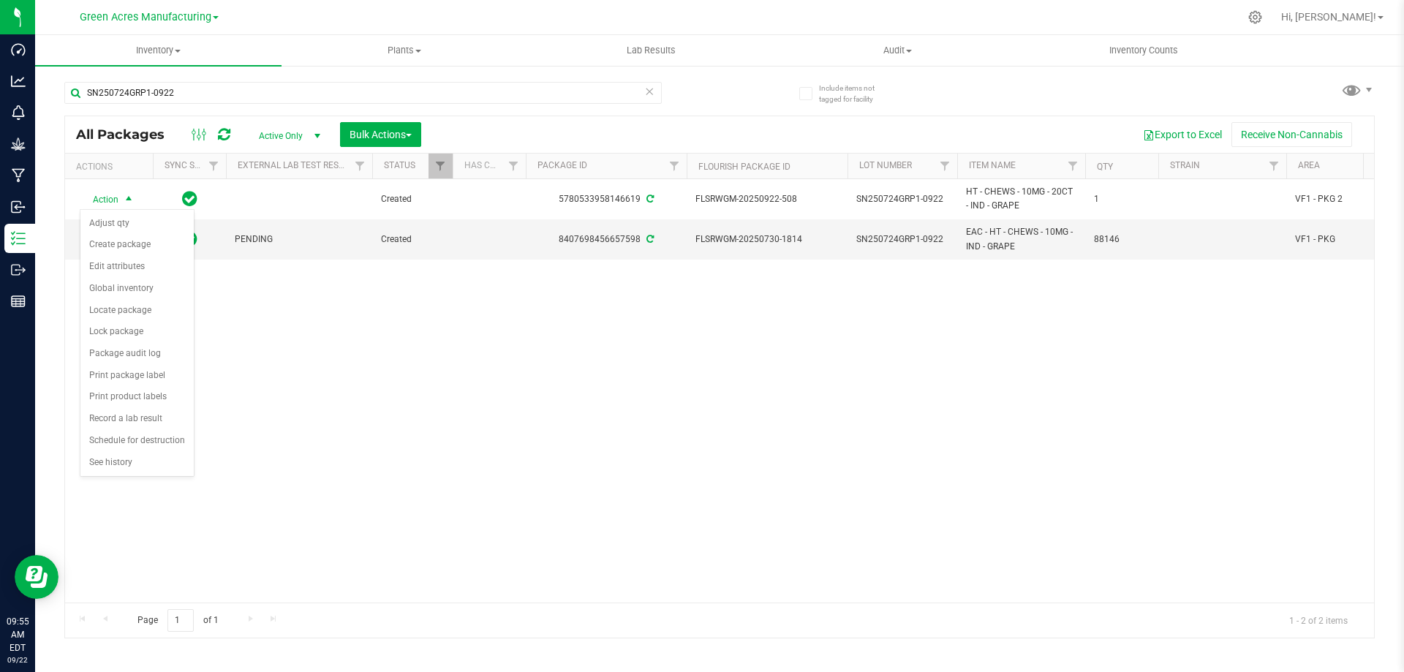
click at [466, 375] on div "Action Action Adjust qty Create package Edit attributes Global inventory Locate…" at bounding box center [719, 391] width 1309 height 424
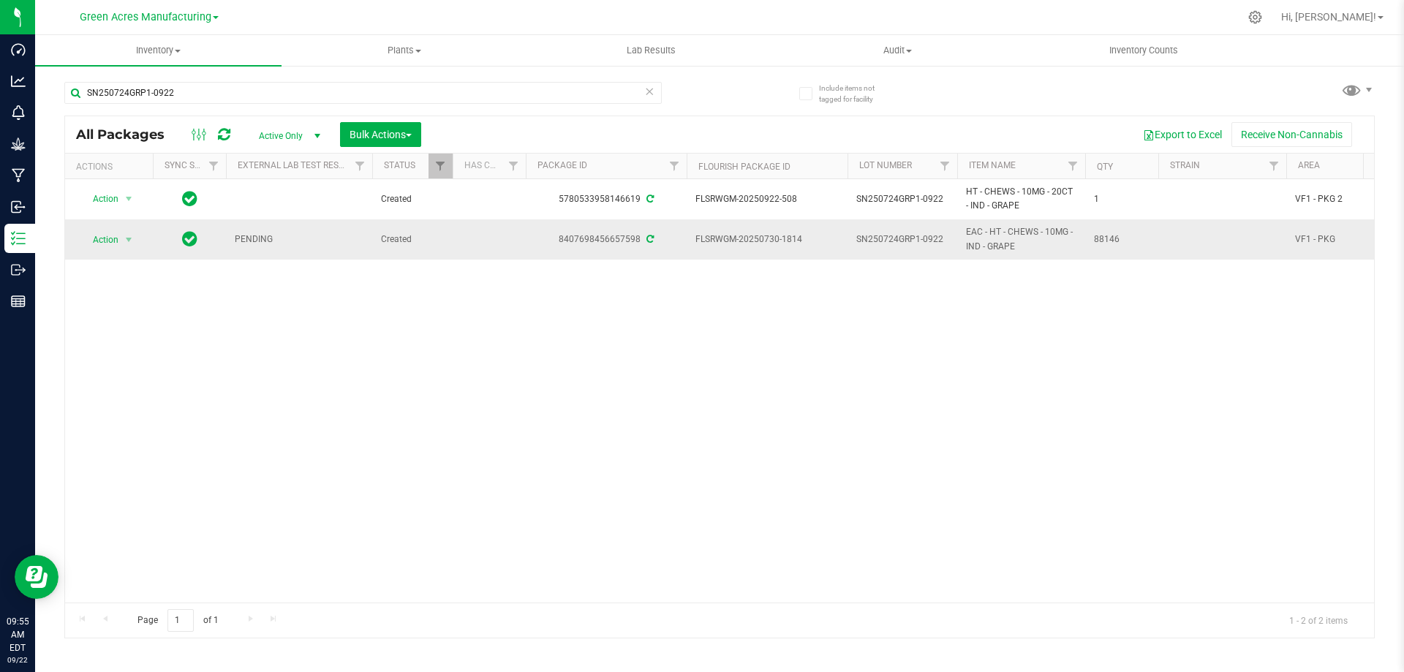
click at [138, 241] on div "Action Action Adjust qty Create package Edit attributes Global inventory Locate…" at bounding box center [109, 240] width 70 height 20
click at [131, 243] on span "select" at bounding box center [129, 240] width 12 height 12
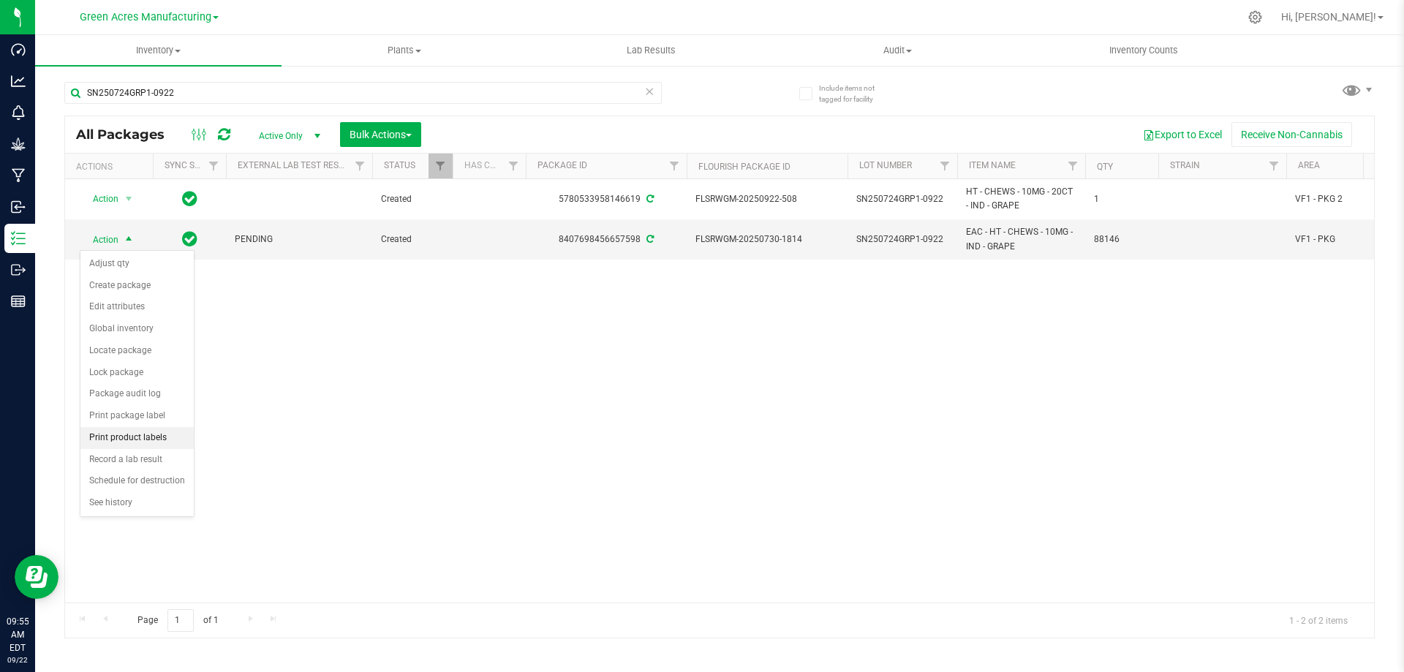
click at [136, 430] on li "Print product labels" at bounding box center [136, 438] width 113 height 22
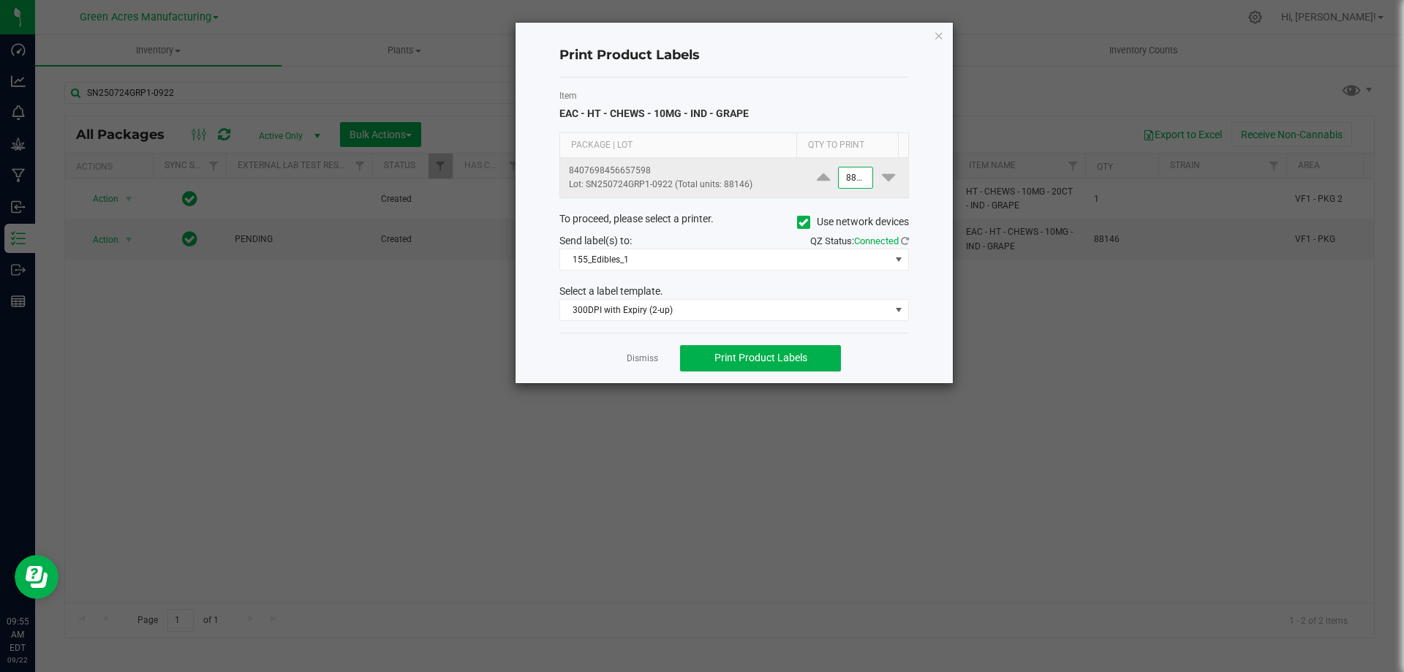
click at [839, 179] on input "88146" at bounding box center [856, 178] width 34 height 20
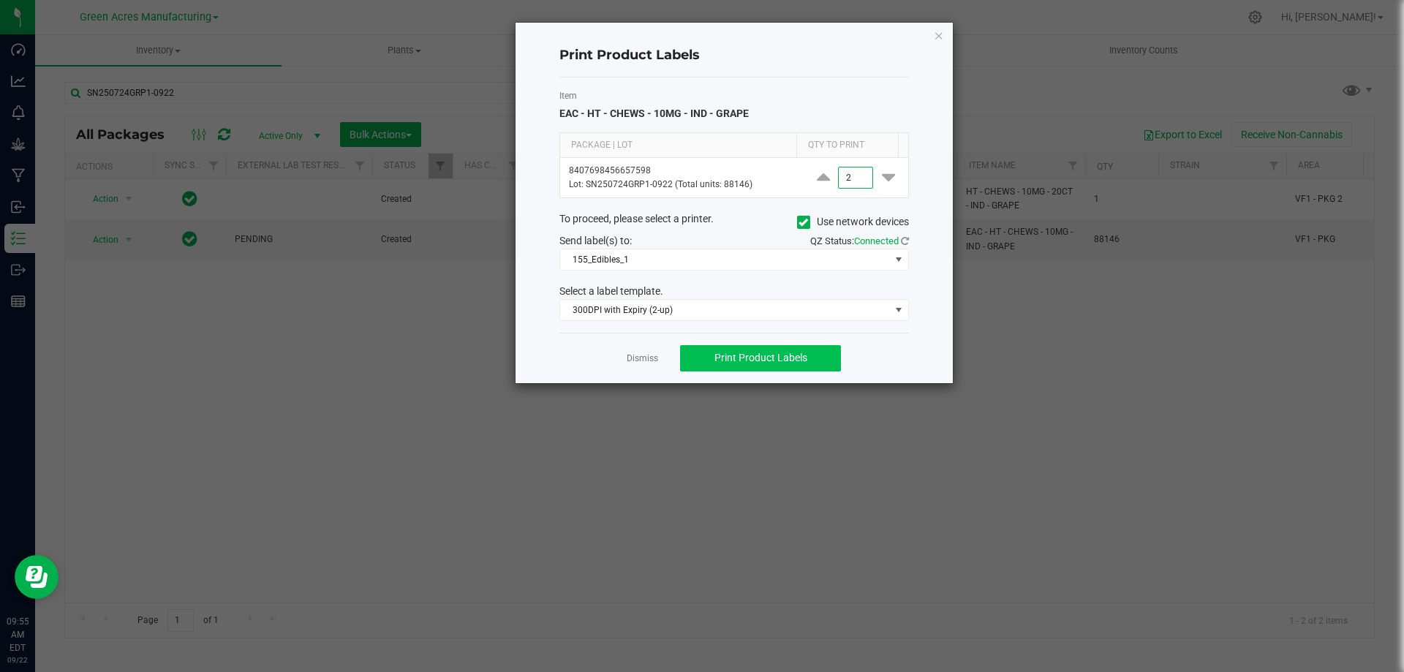
type input "2"
click at [779, 353] on span "Print Product Labels" at bounding box center [761, 358] width 93 height 12
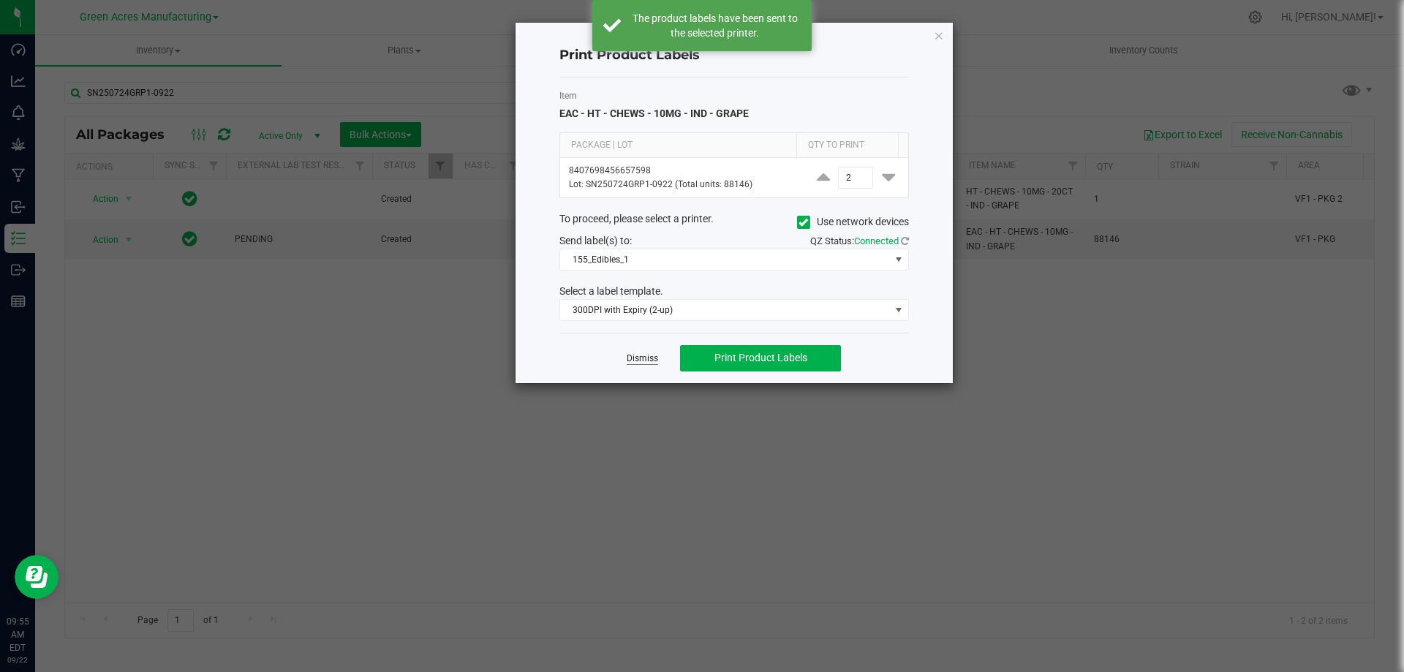
click at [644, 353] on link "Dismiss" at bounding box center [642, 359] width 31 height 12
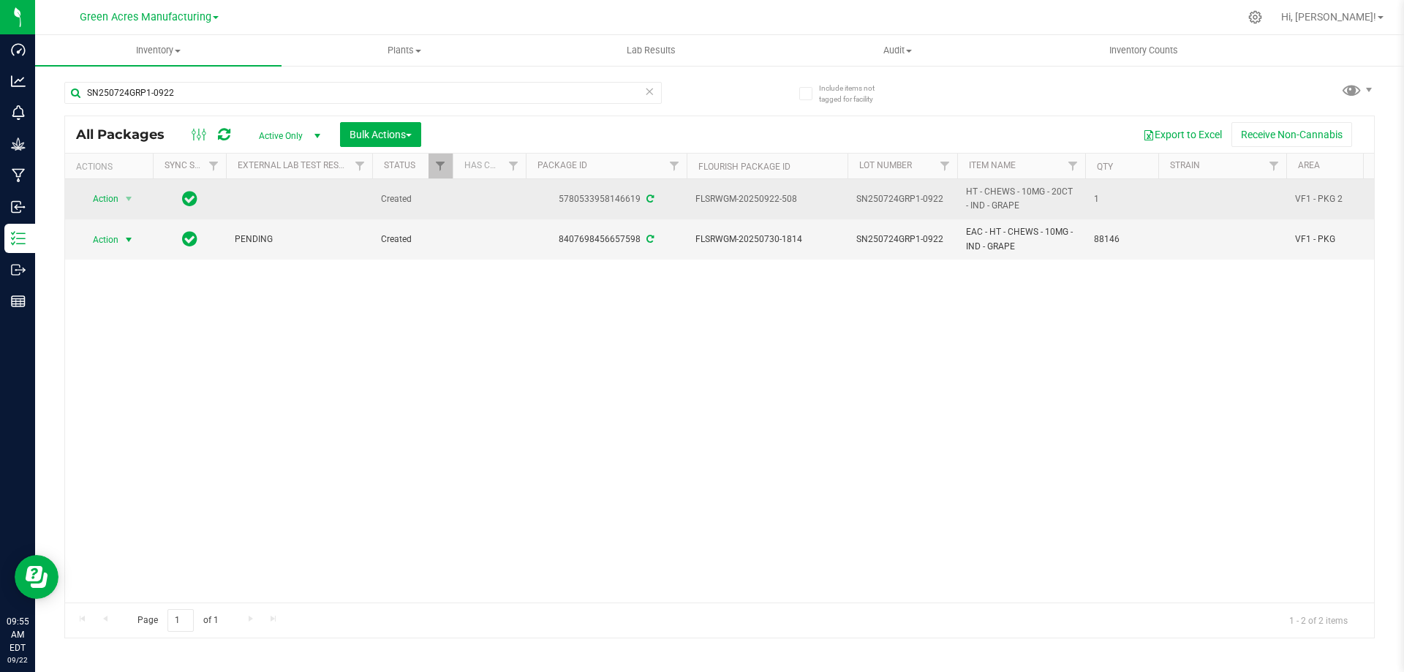
click at [1003, 203] on span "HT - CHEWS - 10MG - 20CT - IND - GRAPE" at bounding box center [1021, 199] width 110 height 28
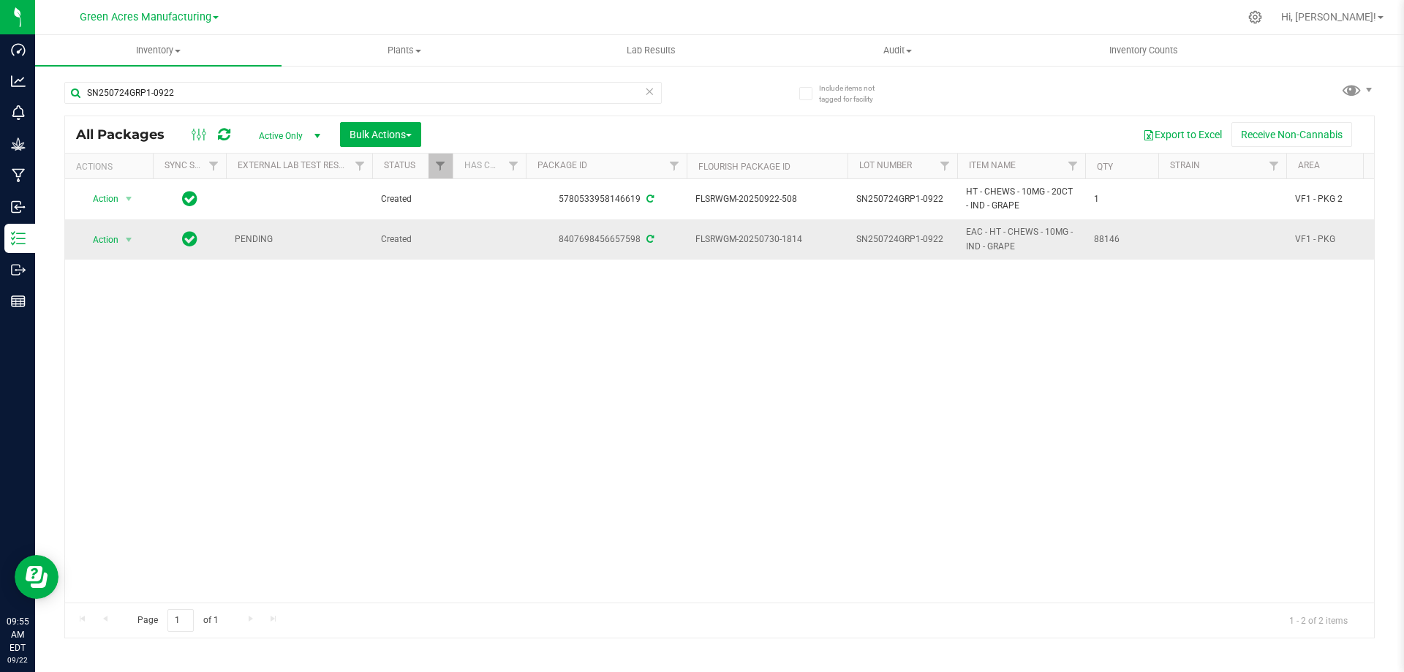
drag, startPoint x: 297, startPoint y: 243, endPoint x: 219, endPoint y: 241, distance: 77.5
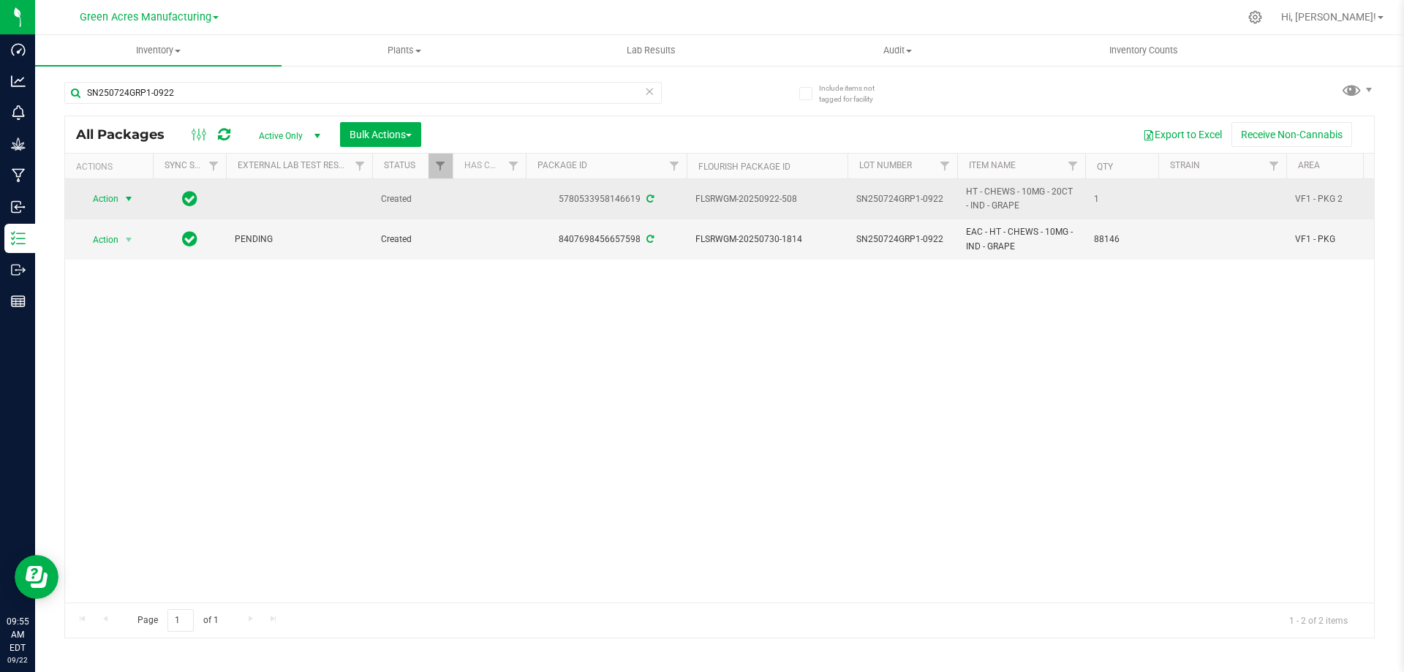
click at [108, 206] on span "Action" at bounding box center [99, 199] width 39 height 20
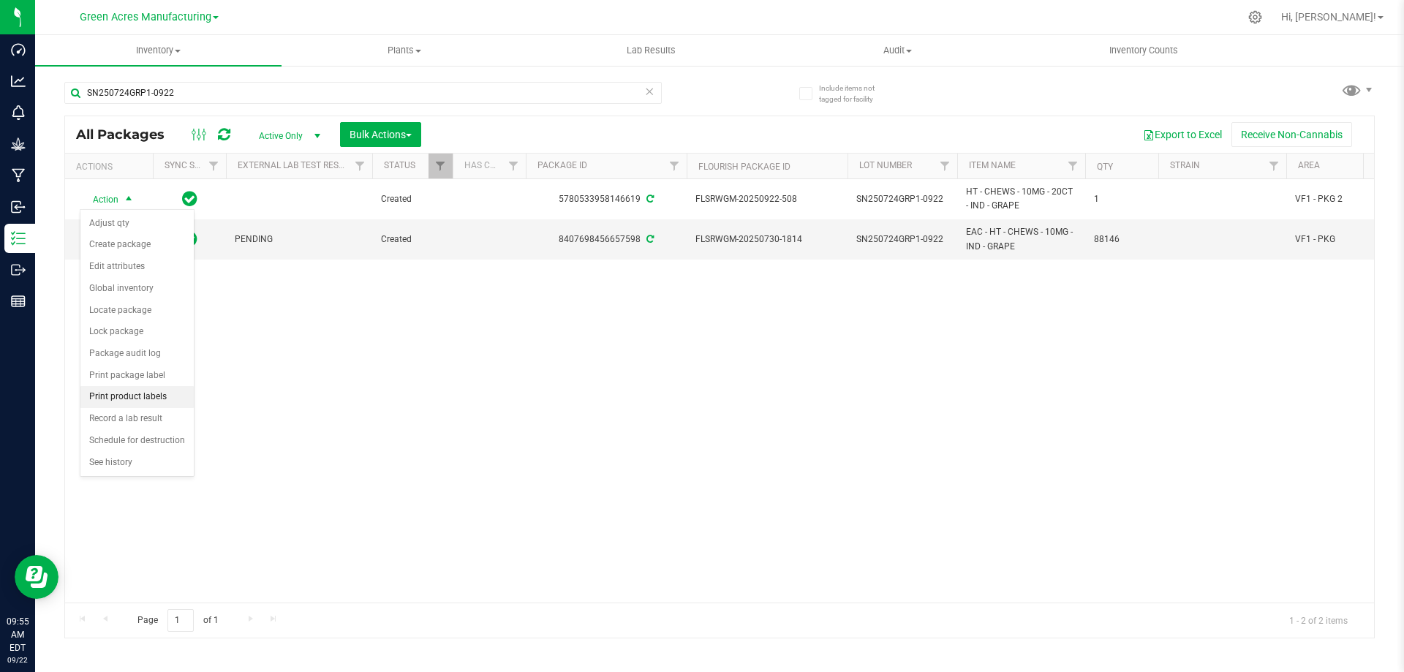
click at [159, 395] on li "Print product labels" at bounding box center [136, 397] width 113 height 22
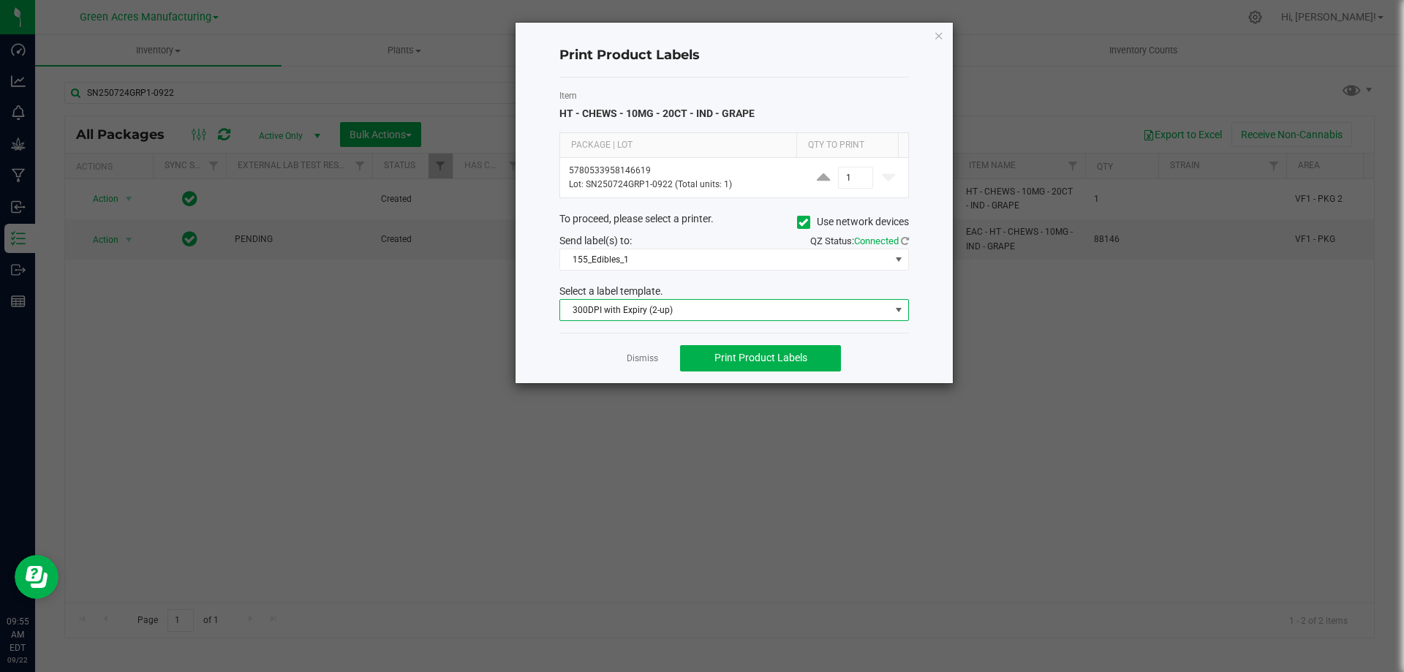
click at [647, 312] on span "300DPI with Expiry (2-up)" at bounding box center [725, 310] width 330 height 20
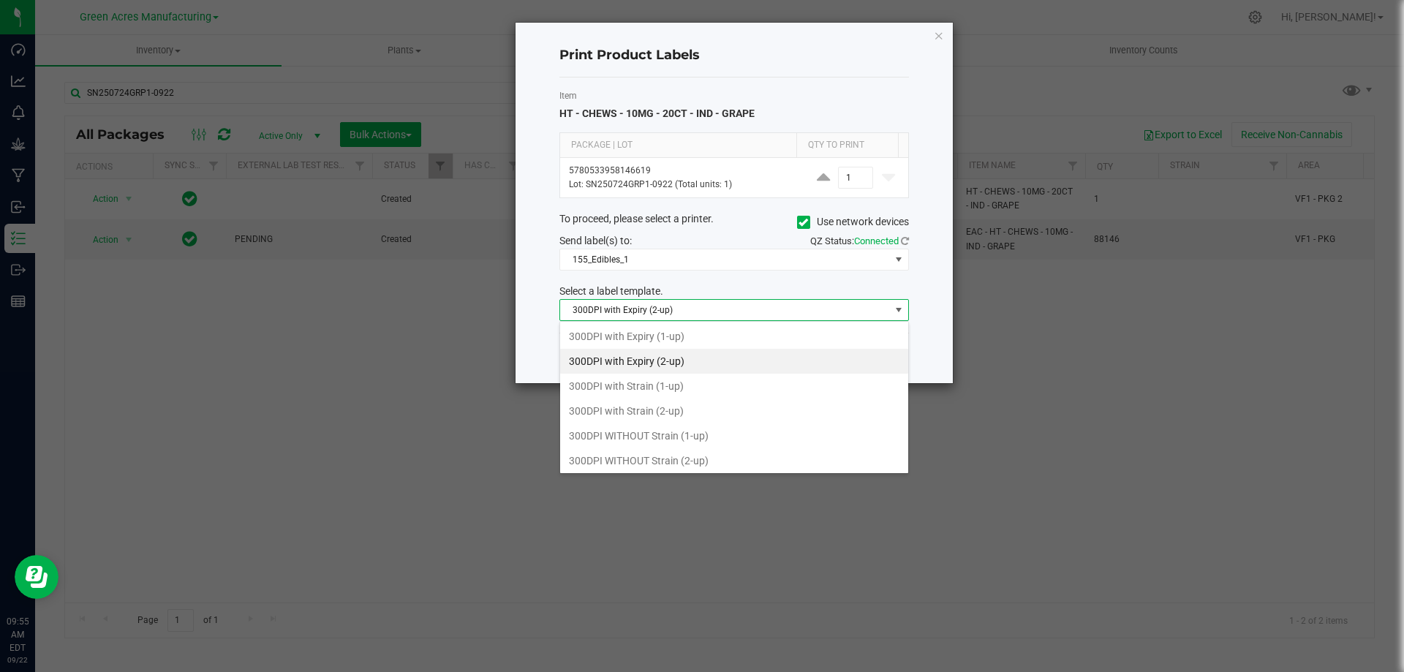
scroll to position [22, 350]
click at [658, 409] on li "300DPI with Strain (2-up)" at bounding box center [734, 411] width 348 height 25
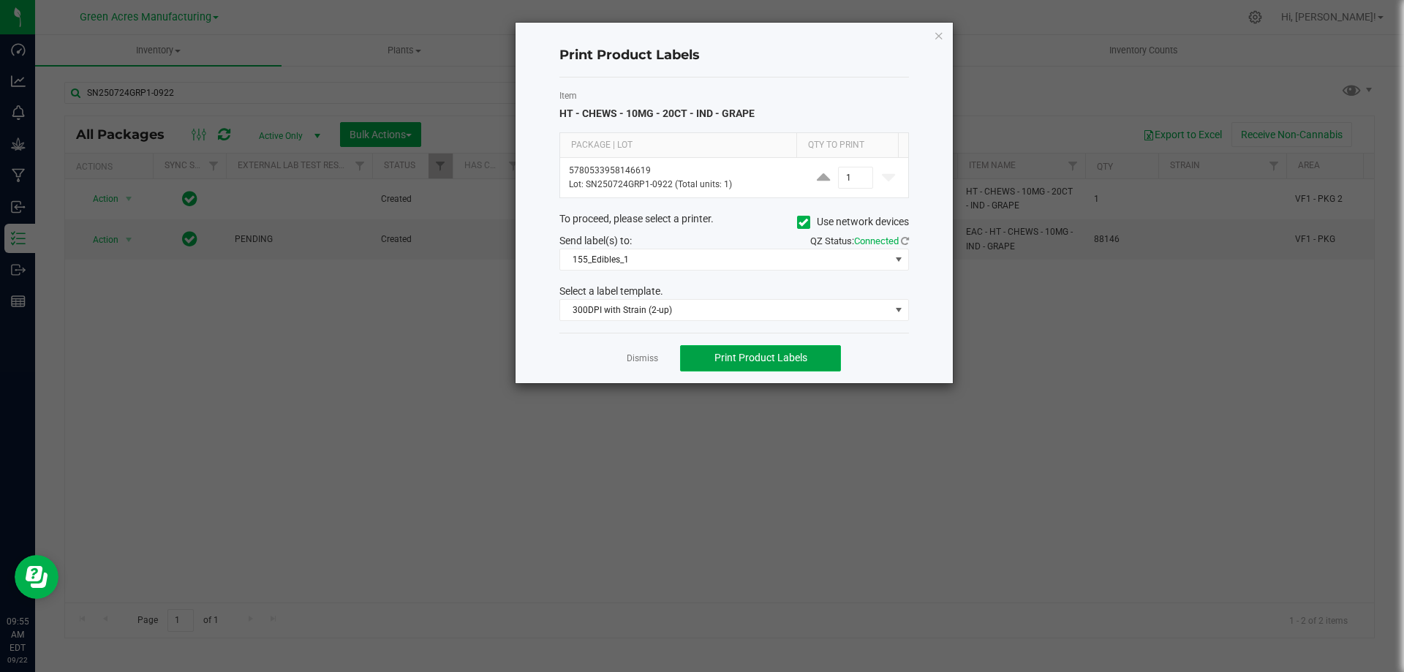
click at [723, 358] on span "Print Product Labels" at bounding box center [761, 358] width 93 height 12
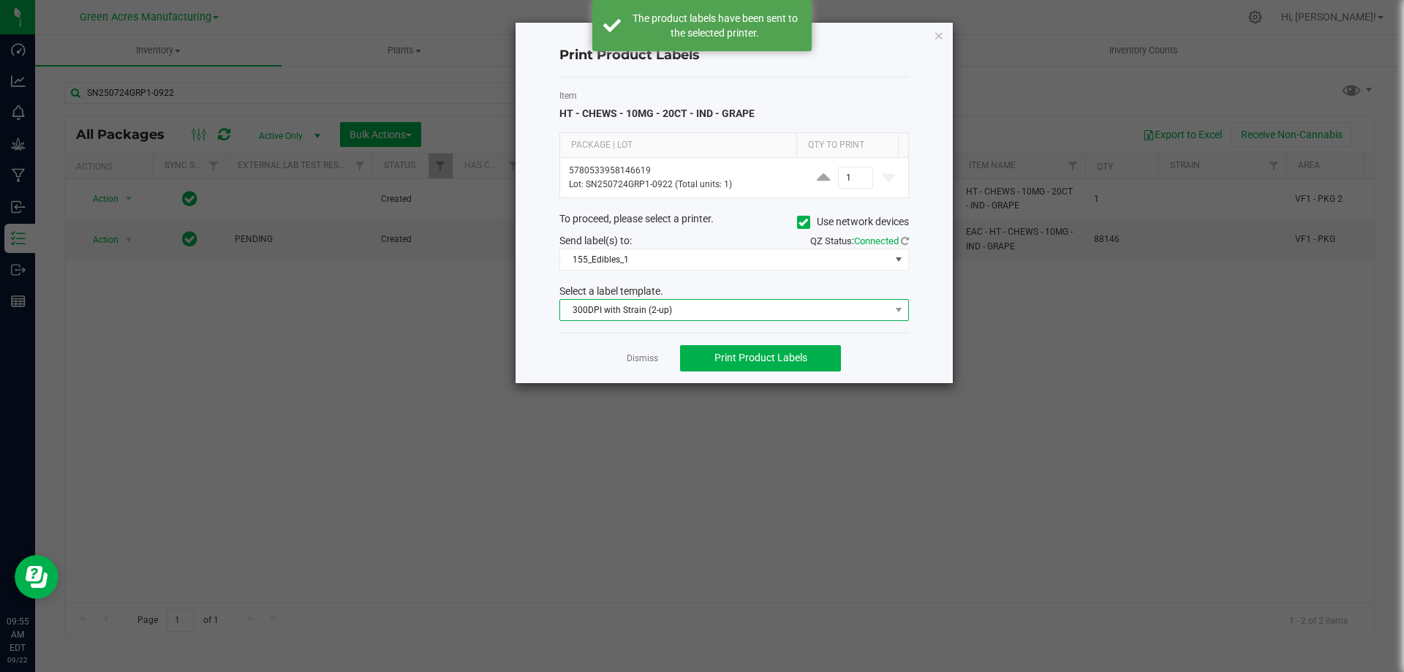
click at [710, 309] on span "300DPI with Strain (2-up)" at bounding box center [725, 310] width 330 height 20
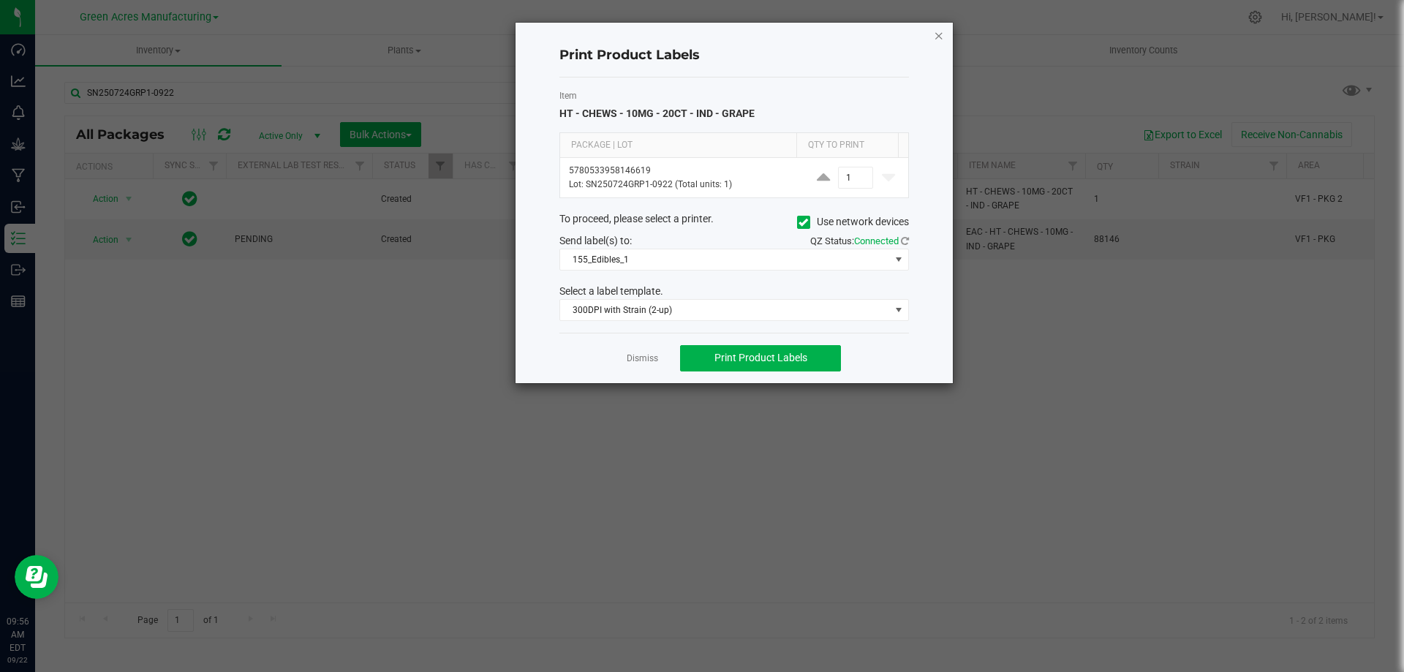
click at [944, 38] on icon "button" at bounding box center [939, 35] width 10 height 18
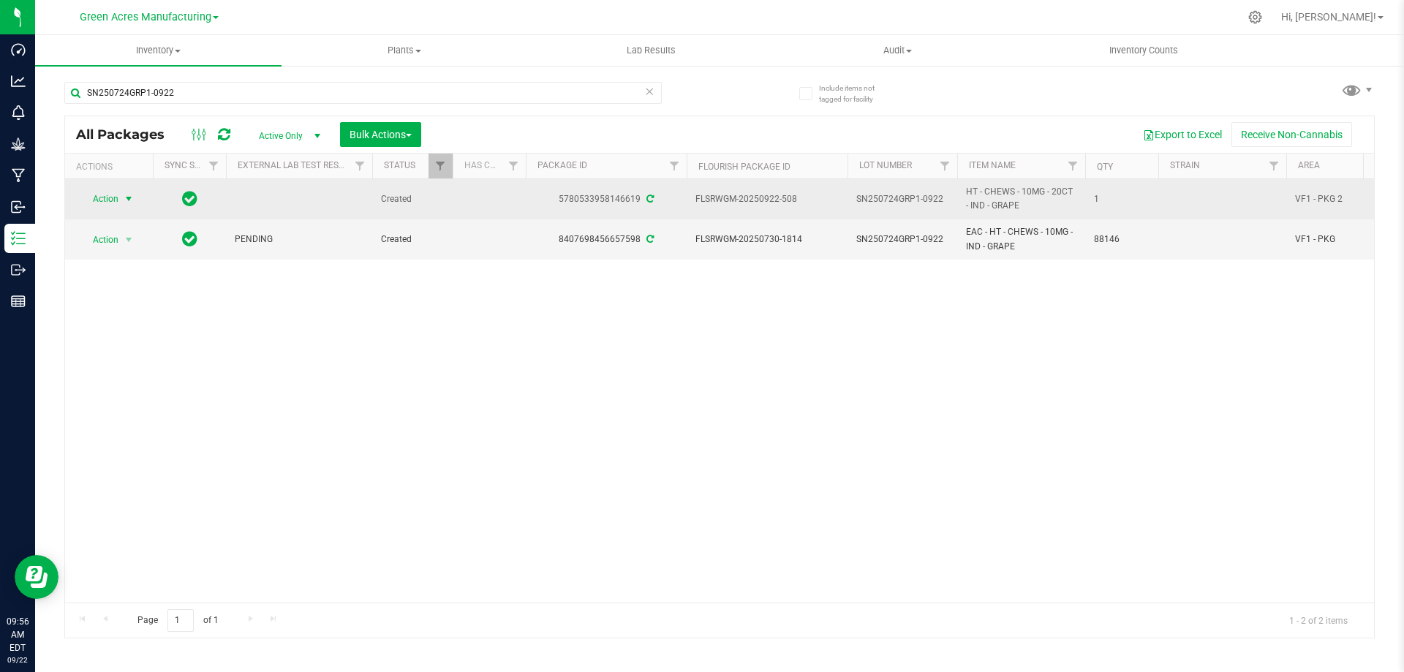
click at [101, 200] on span "Action" at bounding box center [99, 199] width 39 height 20
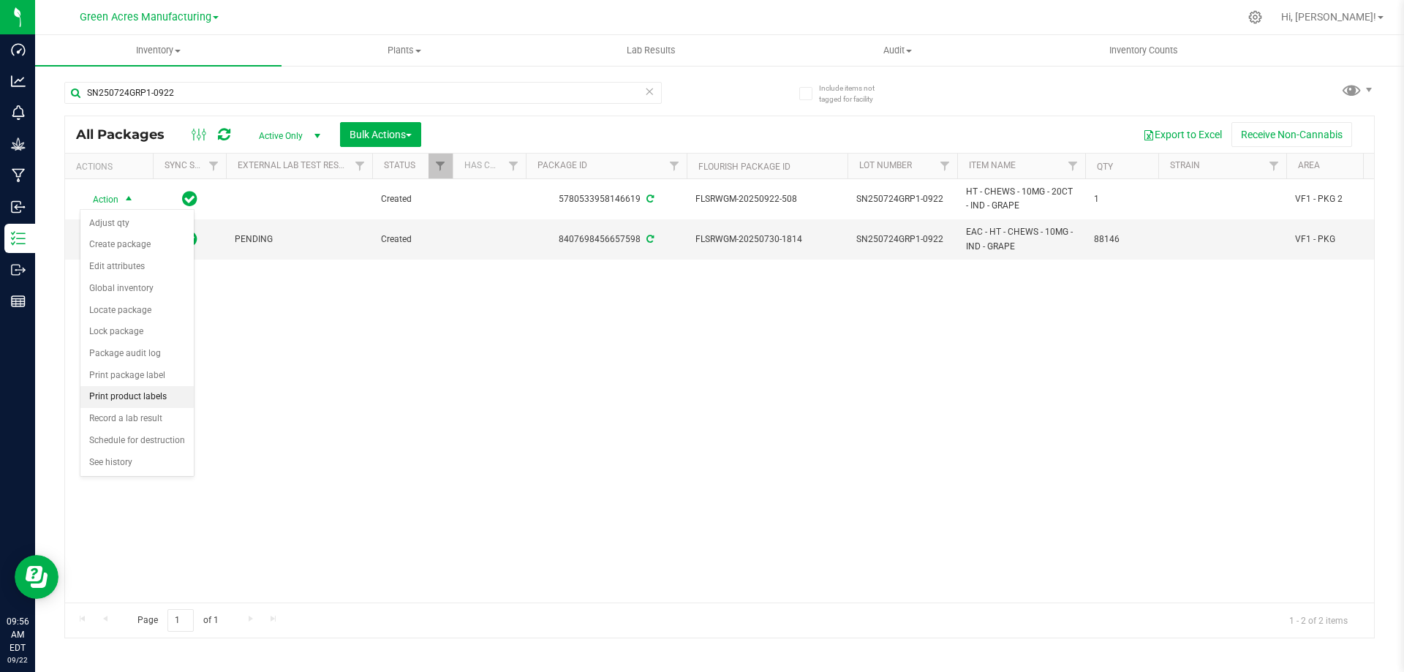
click at [132, 394] on li "Print product labels" at bounding box center [136, 397] width 113 height 22
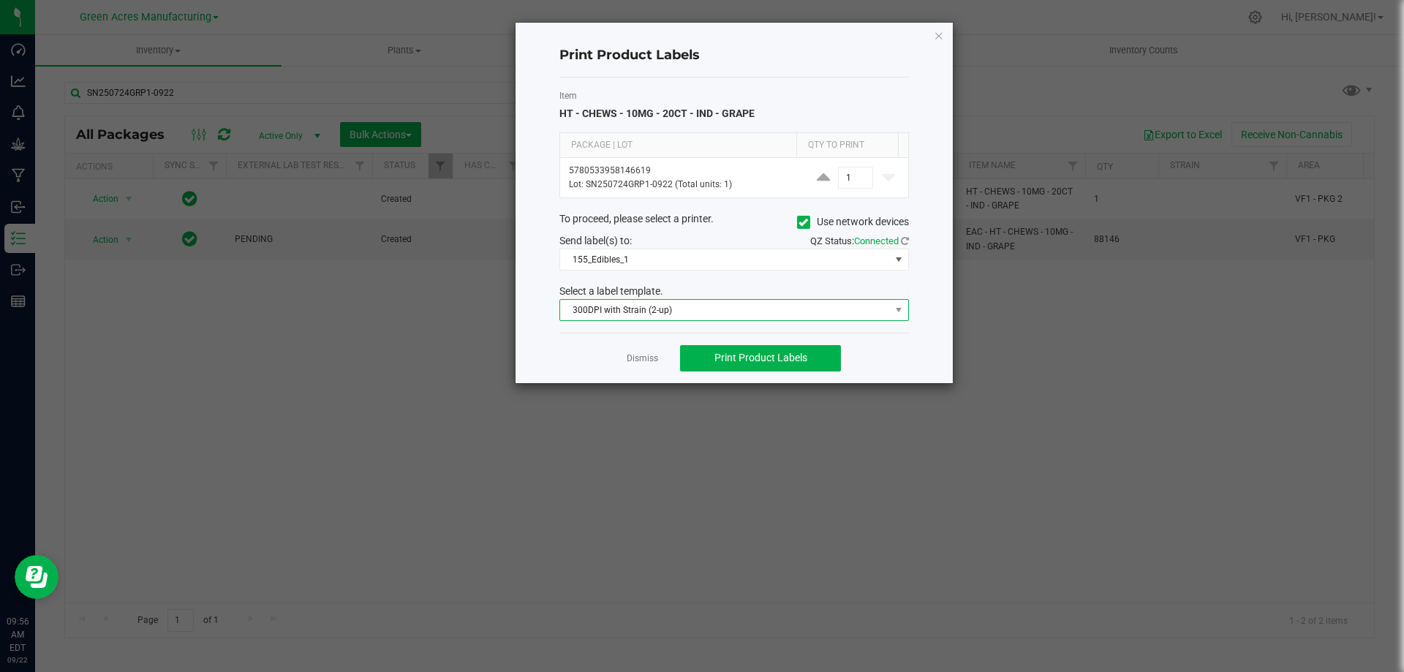
click at [713, 312] on span "300DPI with Strain (2-up)" at bounding box center [725, 310] width 330 height 20
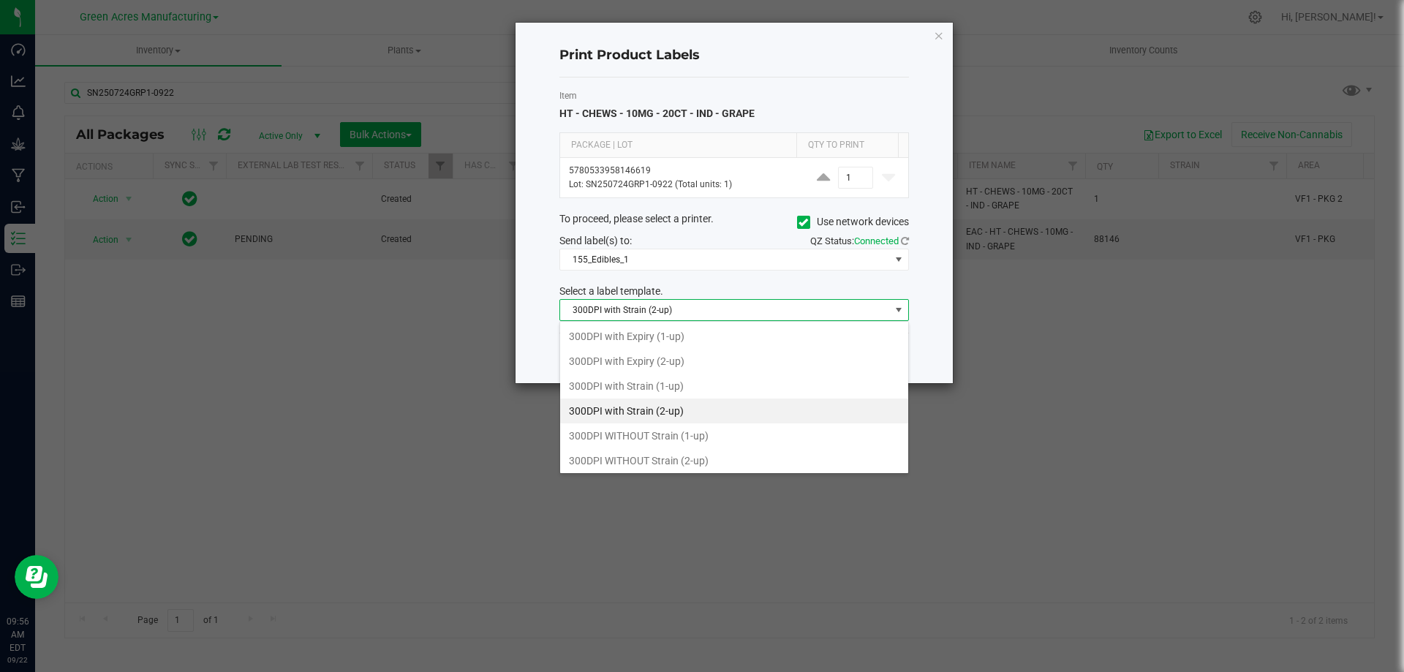
click at [735, 309] on span "300DPI with Strain (2-up)" at bounding box center [725, 310] width 330 height 20
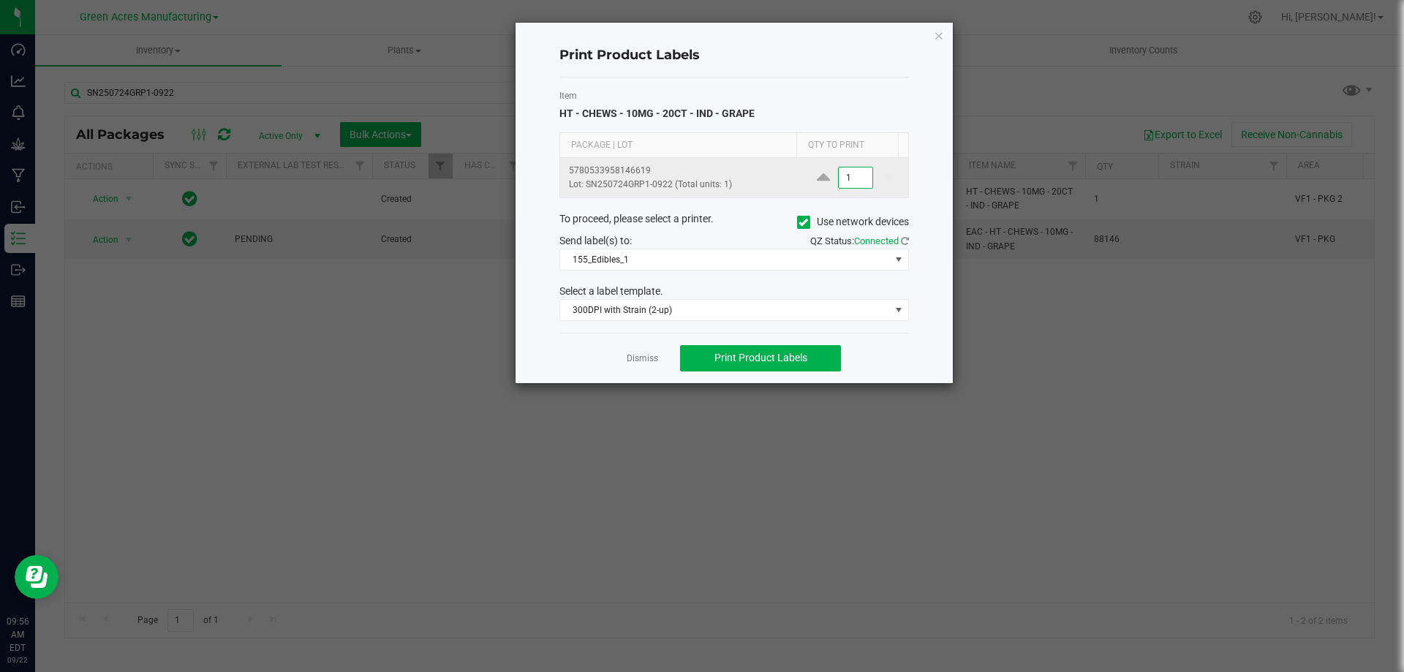
click at [845, 173] on input "1" at bounding box center [856, 178] width 34 height 20
type input "2"
click at [772, 363] on span "Print Product Labels" at bounding box center [761, 358] width 93 height 12
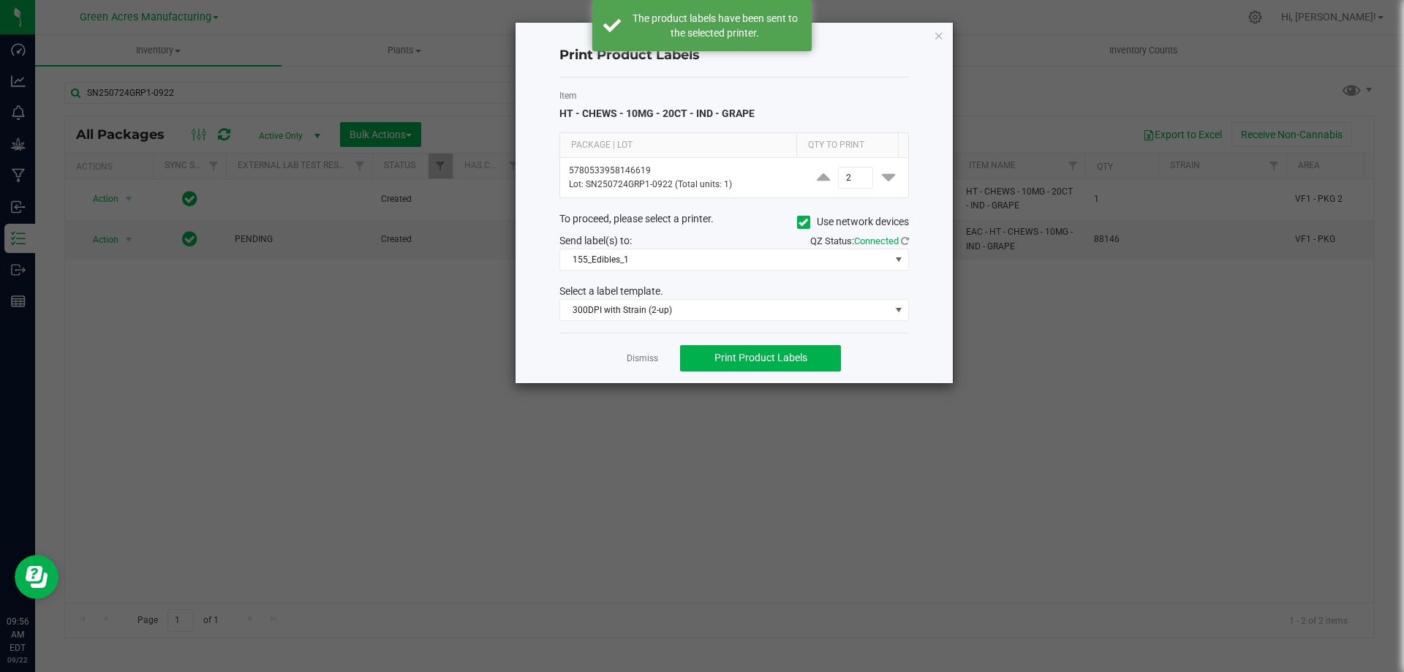
click at [635, 358] on link "Dismiss" at bounding box center [642, 359] width 31 height 12
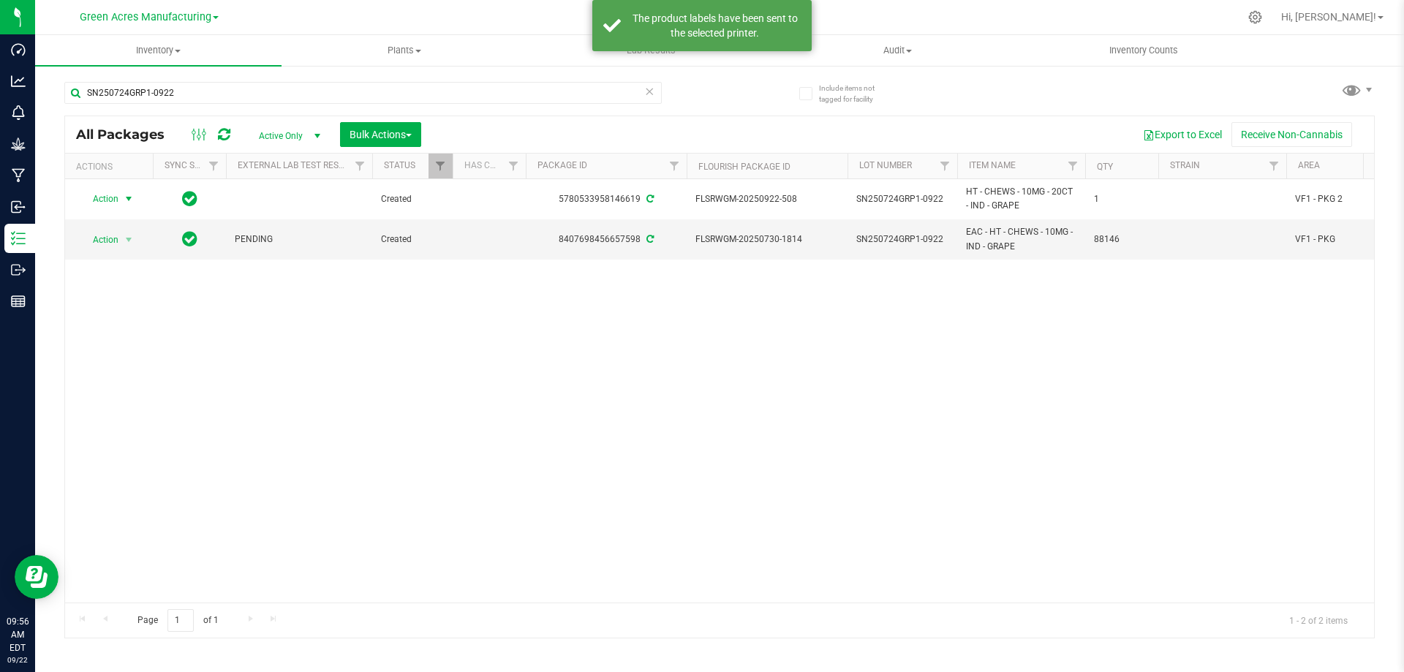
click at [719, 358] on div "Action Action Adjust qty Create package Edit attributes Global inventory Locate…" at bounding box center [719, 391] width 1309 height 424
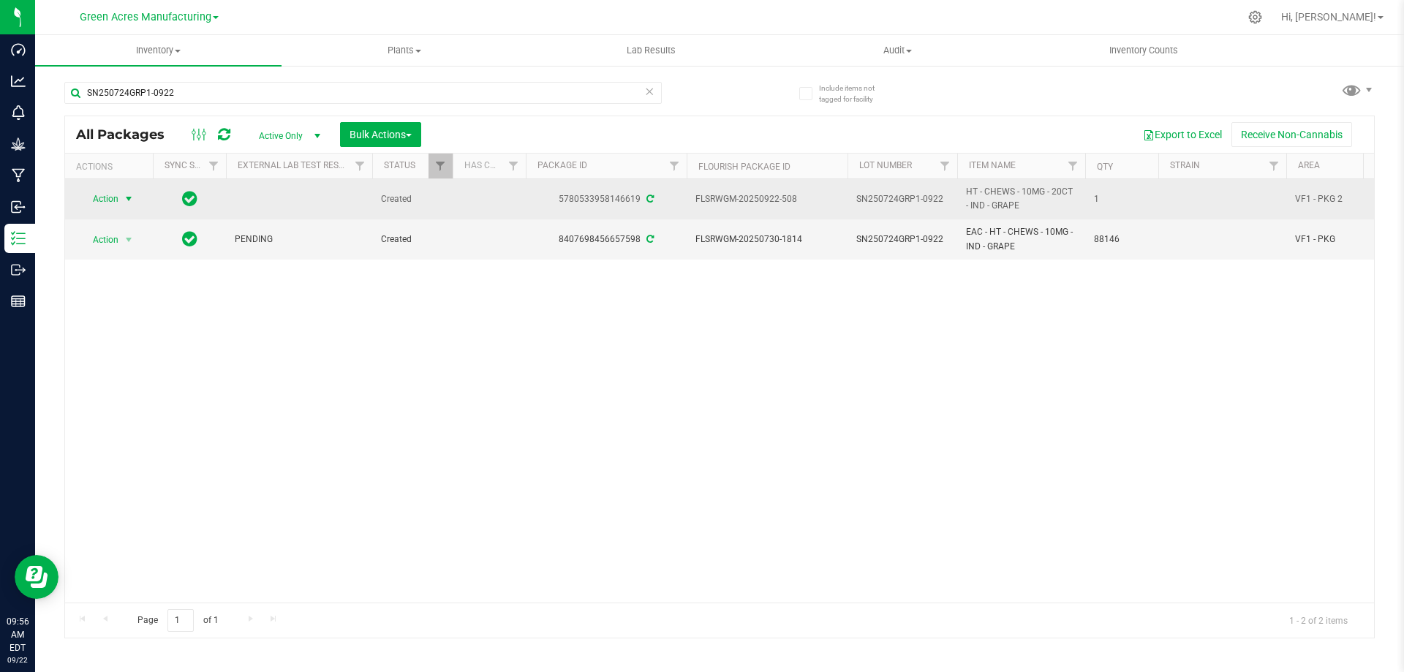
click at [131, 195] on span "select" at bounding box center [129, 199] width 12 height 12
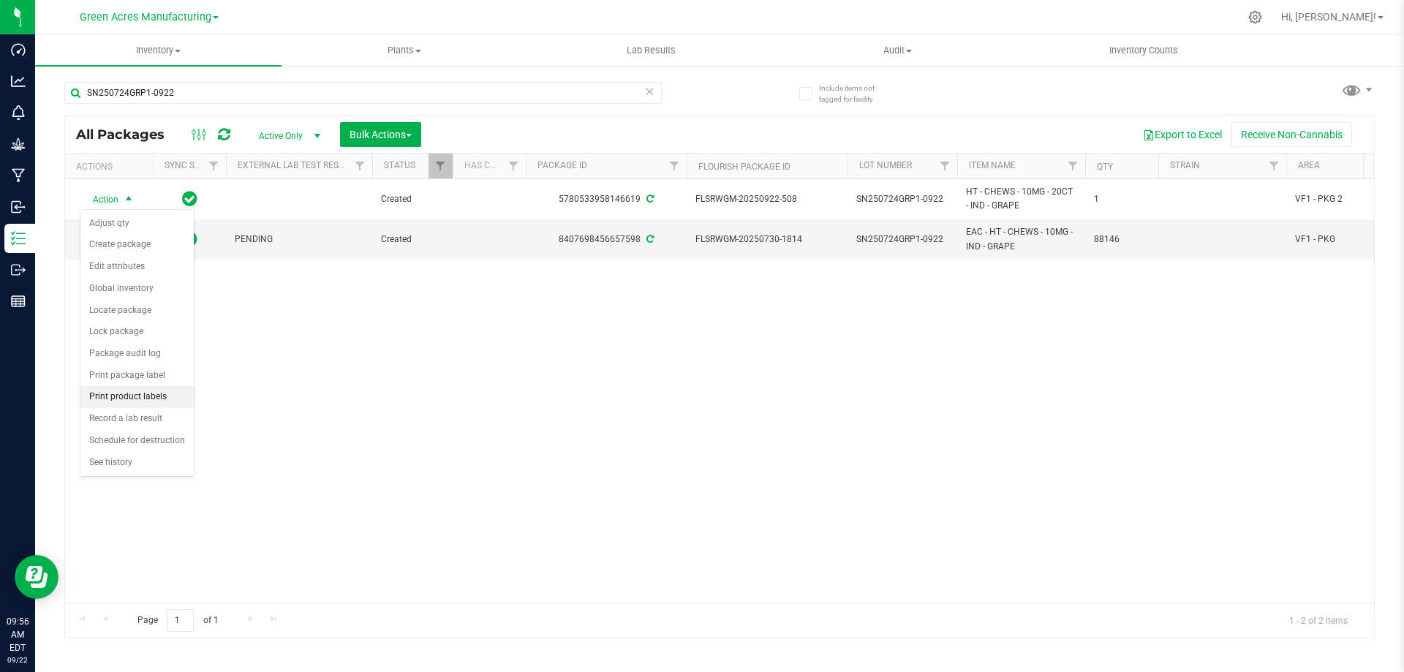
click at [151, 391] on li "Print product labels" at bounding box center [136, 397] width 113 height 22
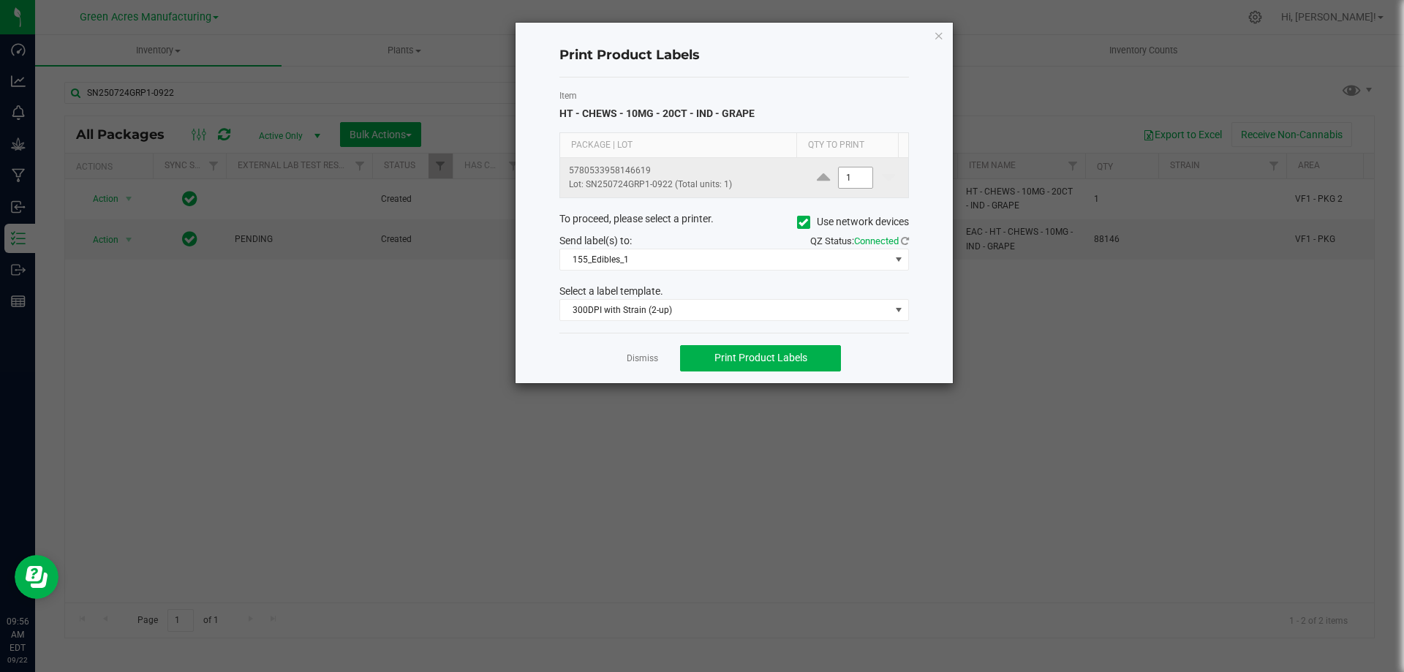
click at [861, 181] on input "1" at bounding box center [856, 178] width 34 height 20
type input "2"
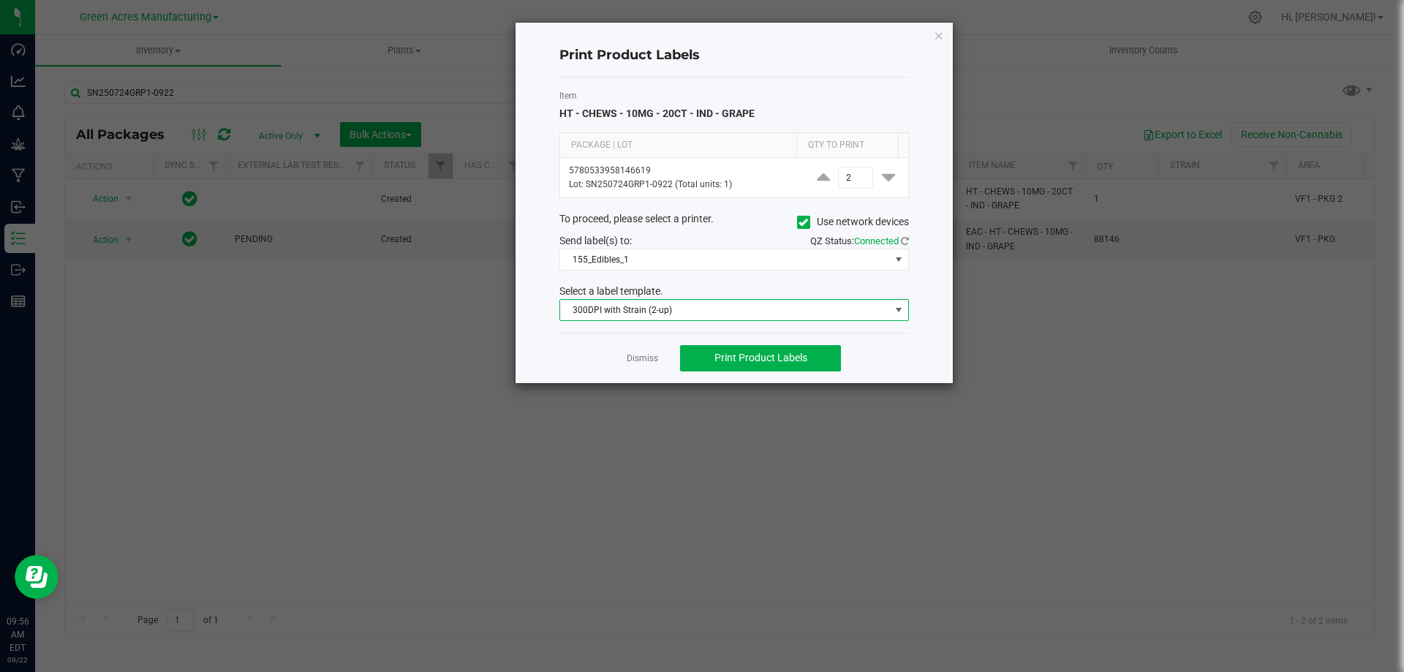
click at [826, 304] on span "300DPI with Strain (2-up)" at bounding box center [725, 310] width 330 height 20
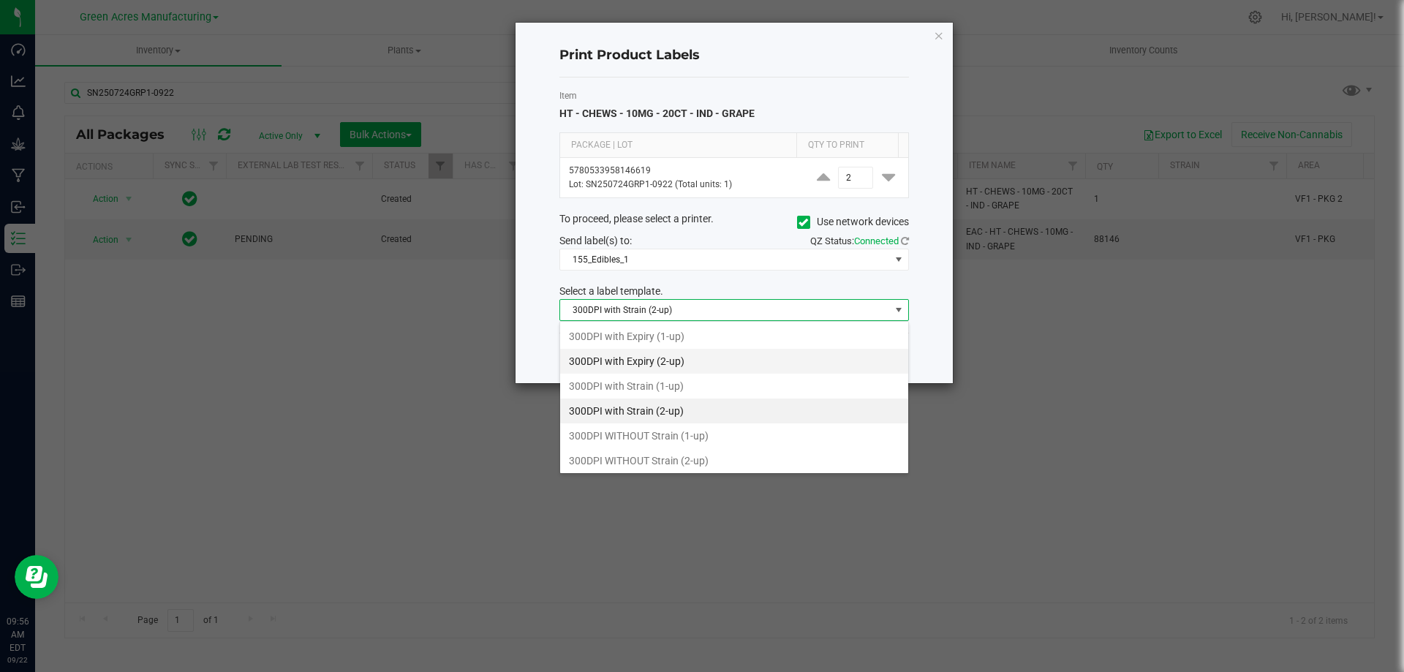
click at [727, 358] on li "300DPI with Expiry (2-up)" at bounding box center [734, 361] width 348 height 25
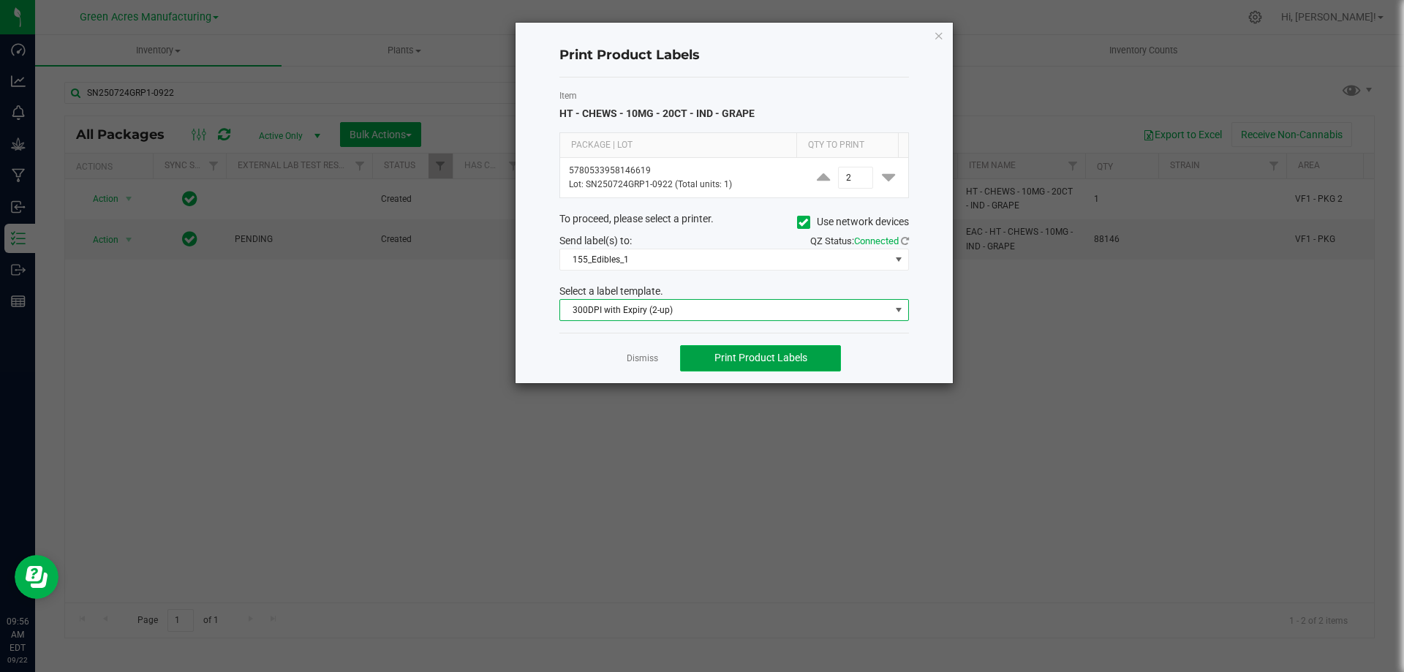
click at [743, 358] on span "Print Product Labels" at bounding box center [761, 358] width 93 height 12
drag, startPoint x: 746, startPoint y: 361, endPoint x: 603, endPoint y: 342, distance: 143.9
click at [603, 342] on div "Dismiss Print Product Labels" at bounding box center [735, 358] width 350 height 50
click at [631, 356] on link "Dismiss" at bounding box center [642, 359] width 31 height 12
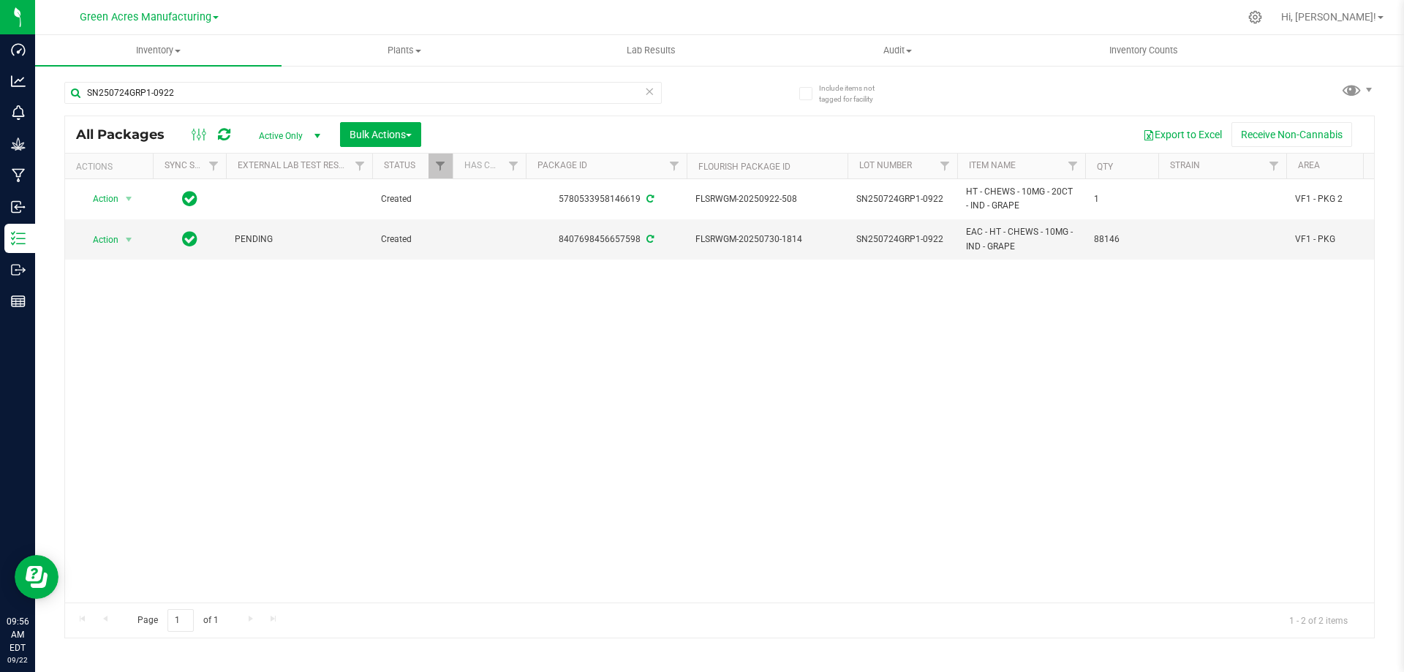
click at [753, 399] on div "Action Action Adjust qty Create package Edit attributes Global inventory Locate…" at bounding box center [719, 391] width 1309 height 424
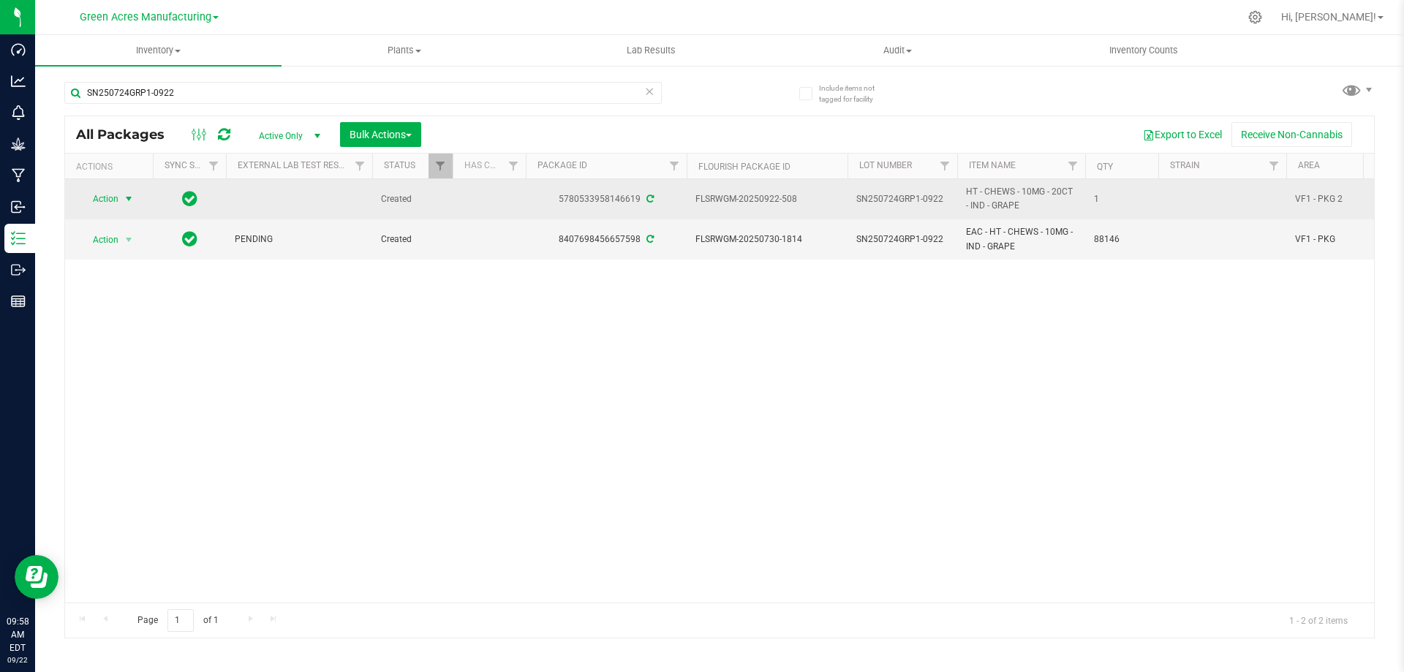
click at [125, 196] on span "select" at bounding box center [129, 199] width 12 height 12
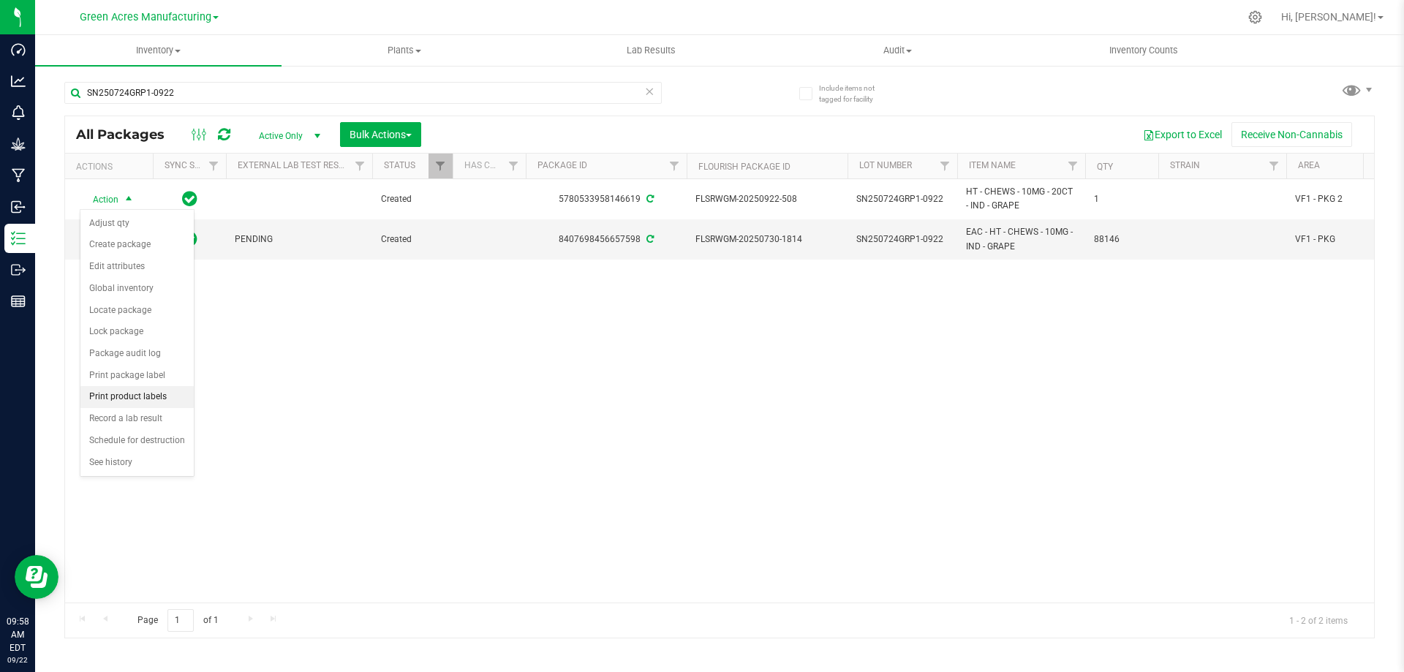
click at [153, 396] on li "Print product labels" at bounding box center [136, 397] width 113 height 22
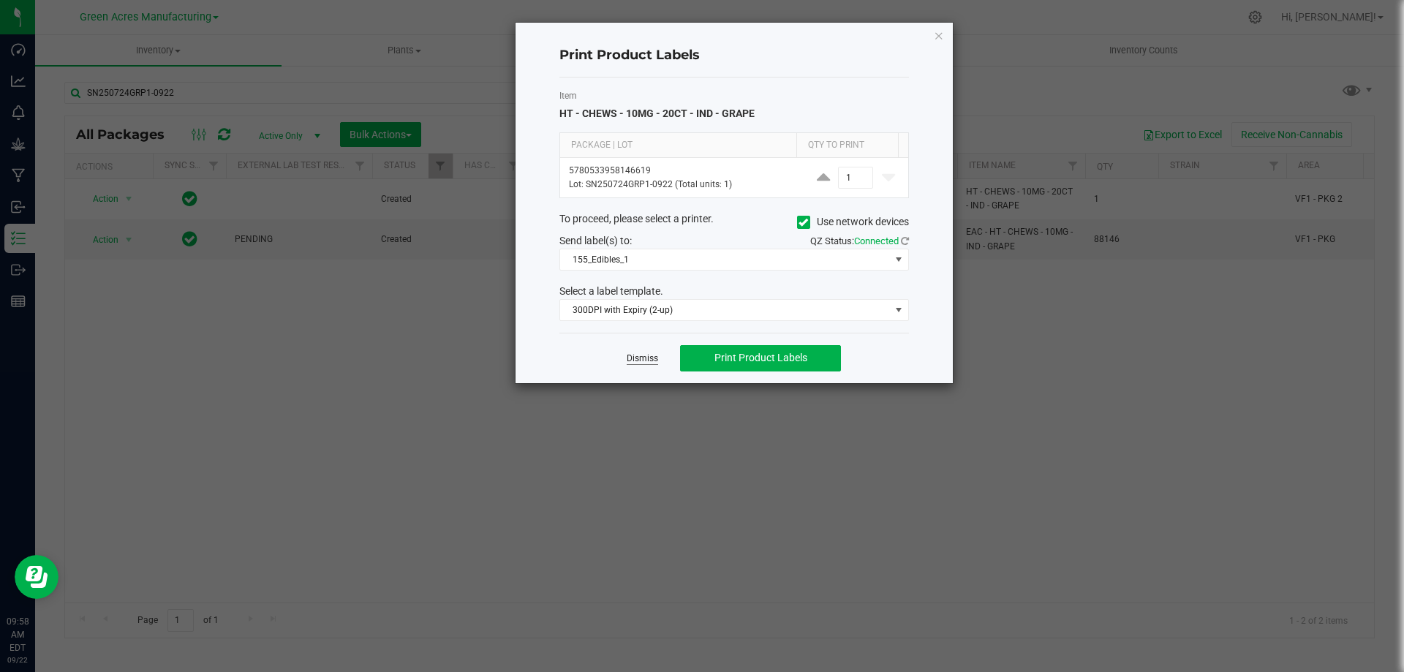
click at [630, 358] on link "Dismiss" at bounding box center [642, 359] width 31 height 12
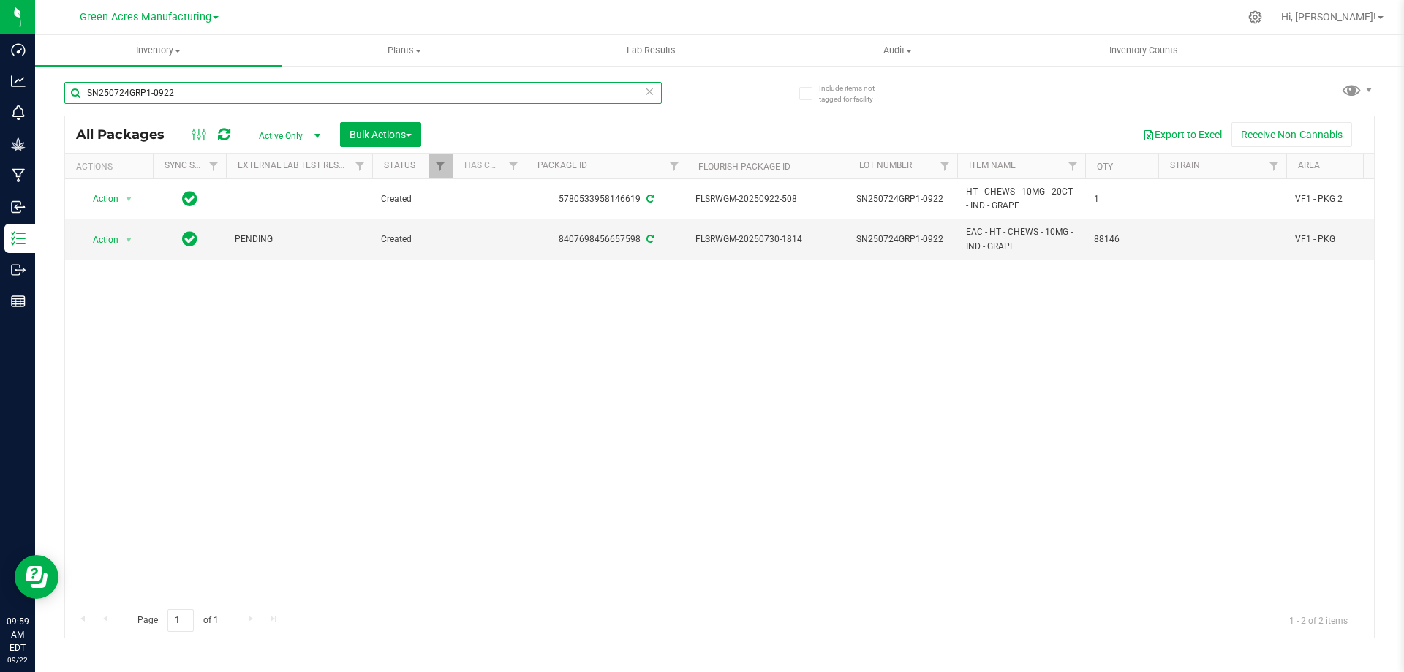
click at [528, 96] on input "SN250724GRP1-0922" at bounding box center [363, 93] width 598 height 22
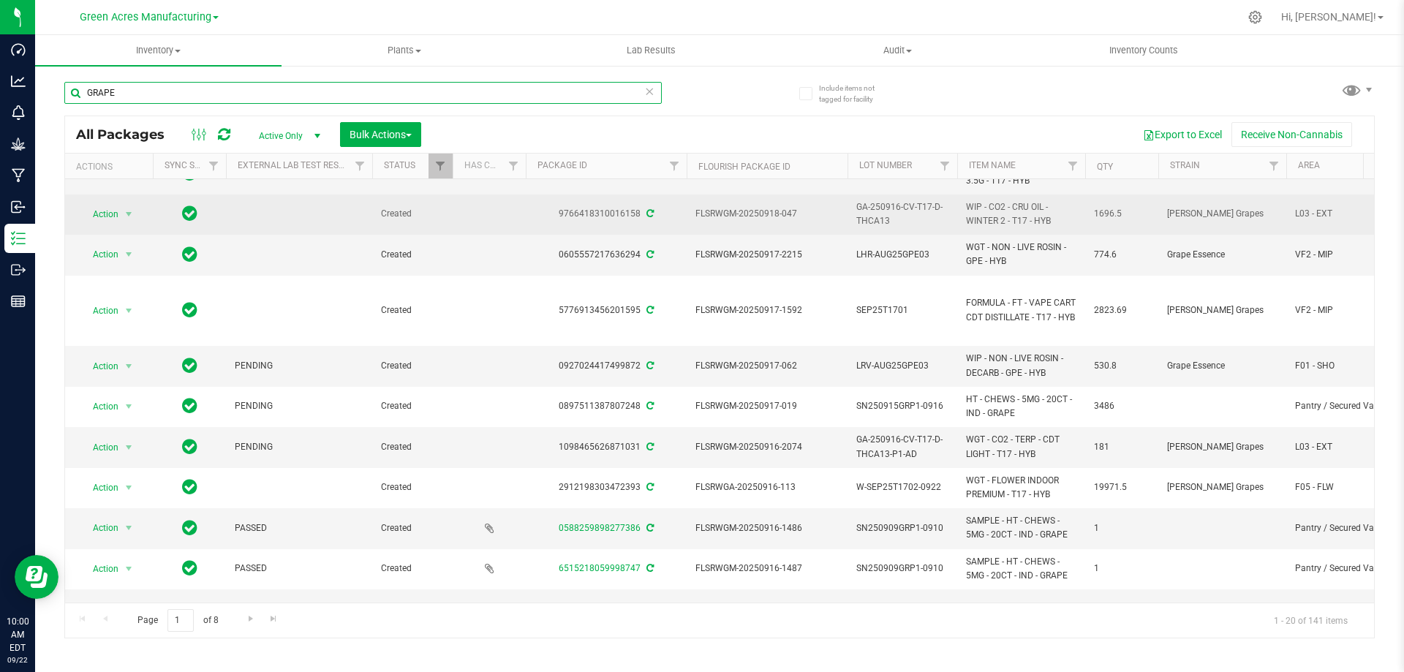
scroll to position [293, 0]
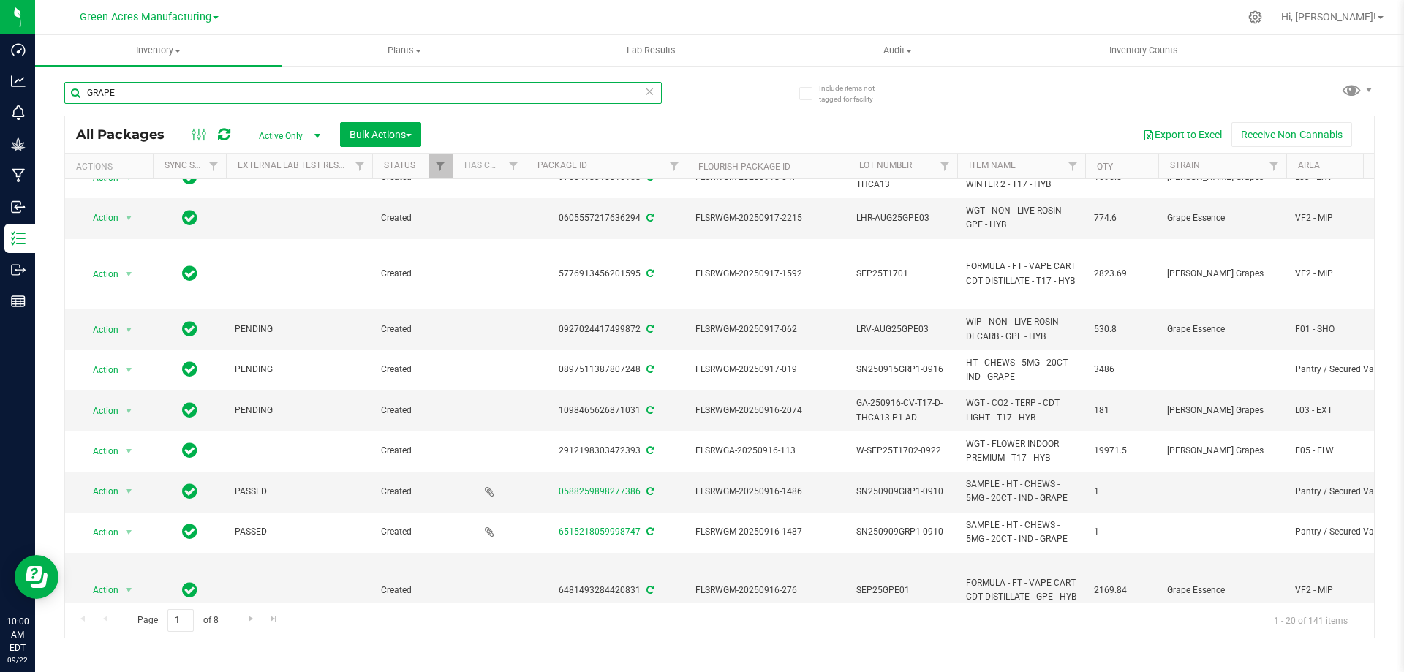
type input "GRAPE"
click at [317, 138] on span "select" at bounding box center [318, 136] width 12 height 12
click at [296, 222] on li "All" at bounding box center [286, 225] width 79 height 22
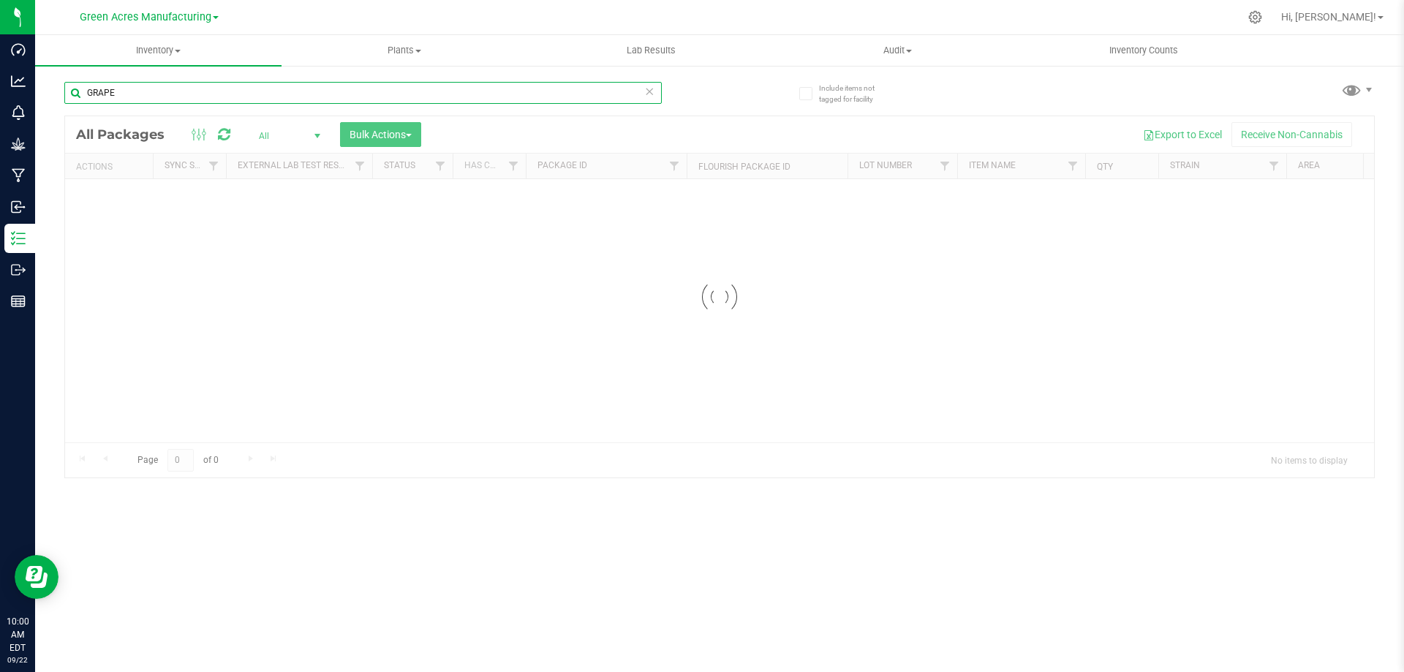
click at [264, 92] on input "GRAPE" at bounding box center [363, 93] width 598 height 22
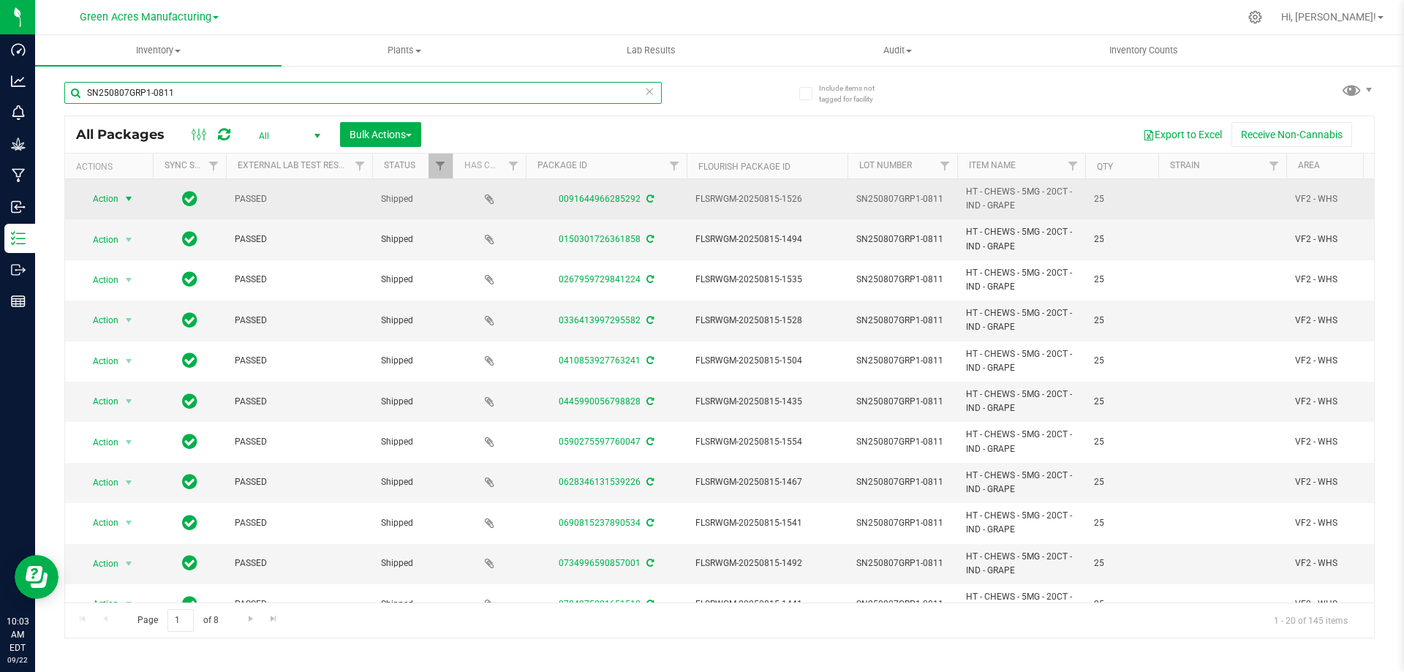
type input "SN250807GRP1-0811"
click at [127, 201] on span "select" at bounding box center [129, 199] width 12 height 12
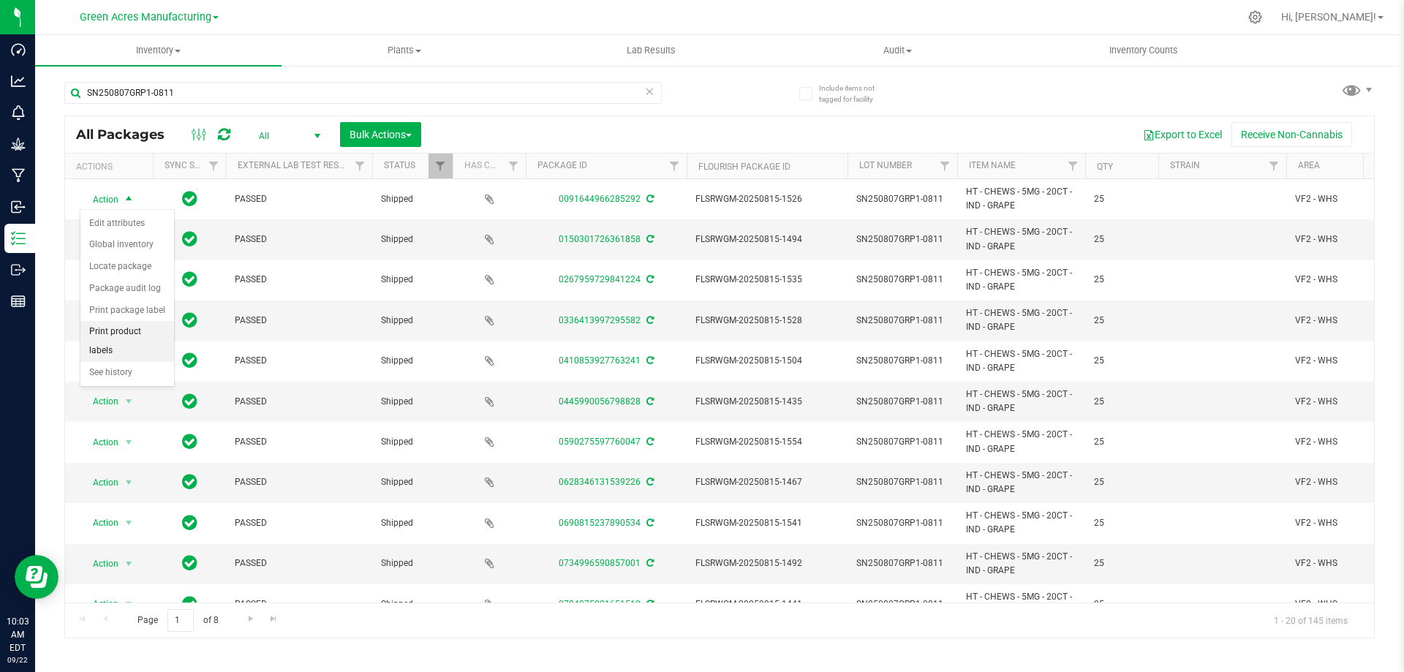
click at [156, 328] on li "Print product labels" at bounding box center [127, 341] width 94 height 40
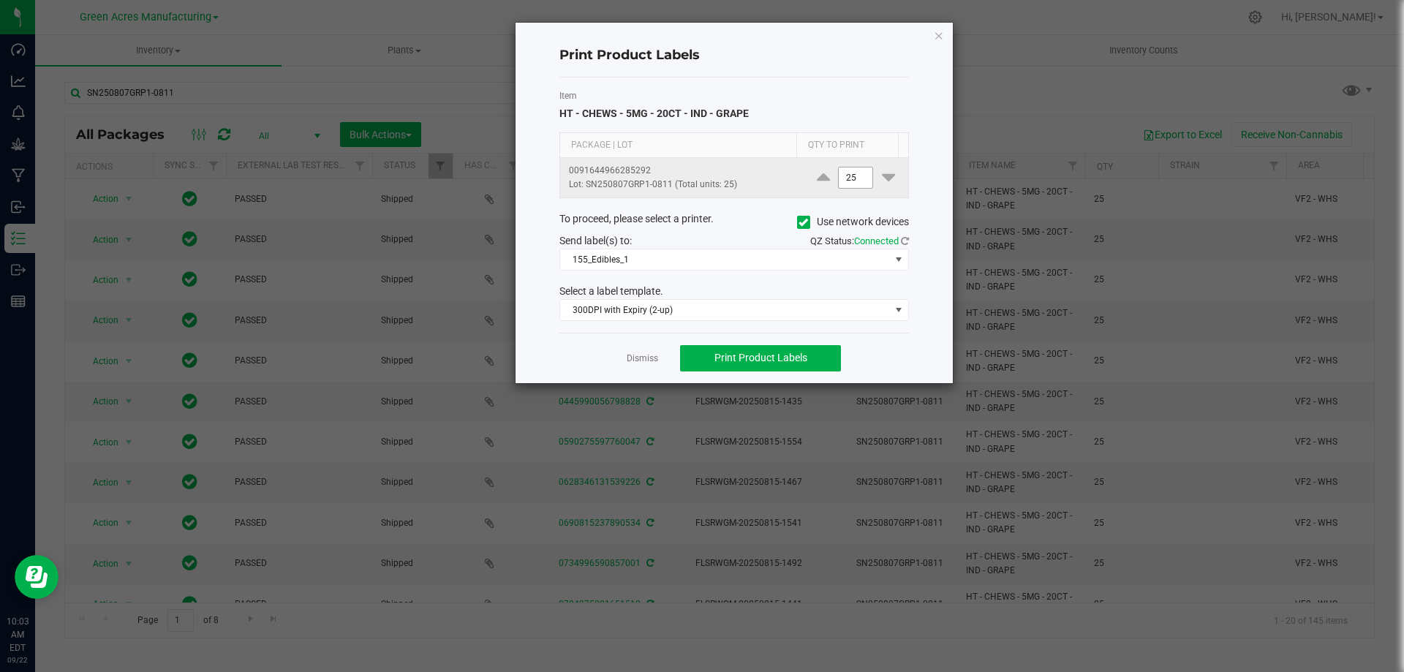
click at [859, 186] on input "25" at bounding box center [856, 178] width 34 height 20
click at [858, 186] on input "25" at bounding box center [856, 178] width 34 height 20
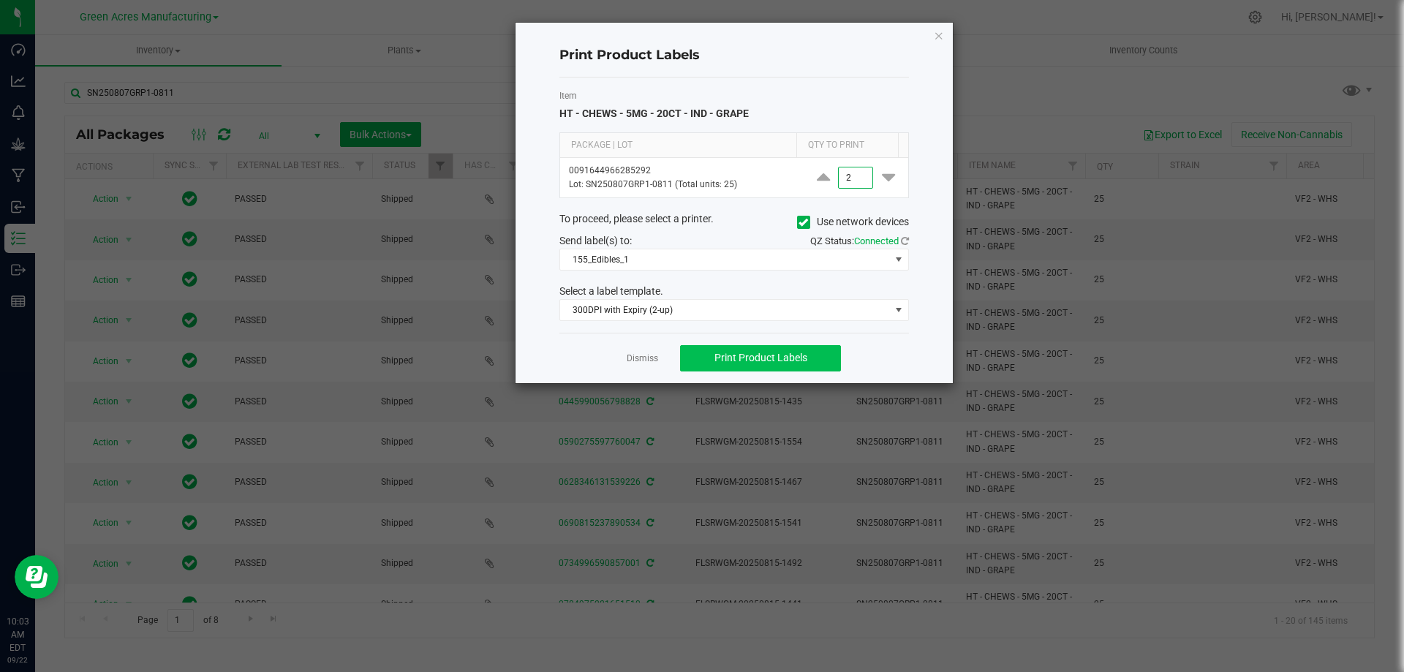
type input "2"
click at [781, 360] on span "Print Product Labels" at bounding box center [761, 358] width 93 height 12
click at [652, 353] on link "Dismiss" at bounding box center [642, 359] width 31 height 12
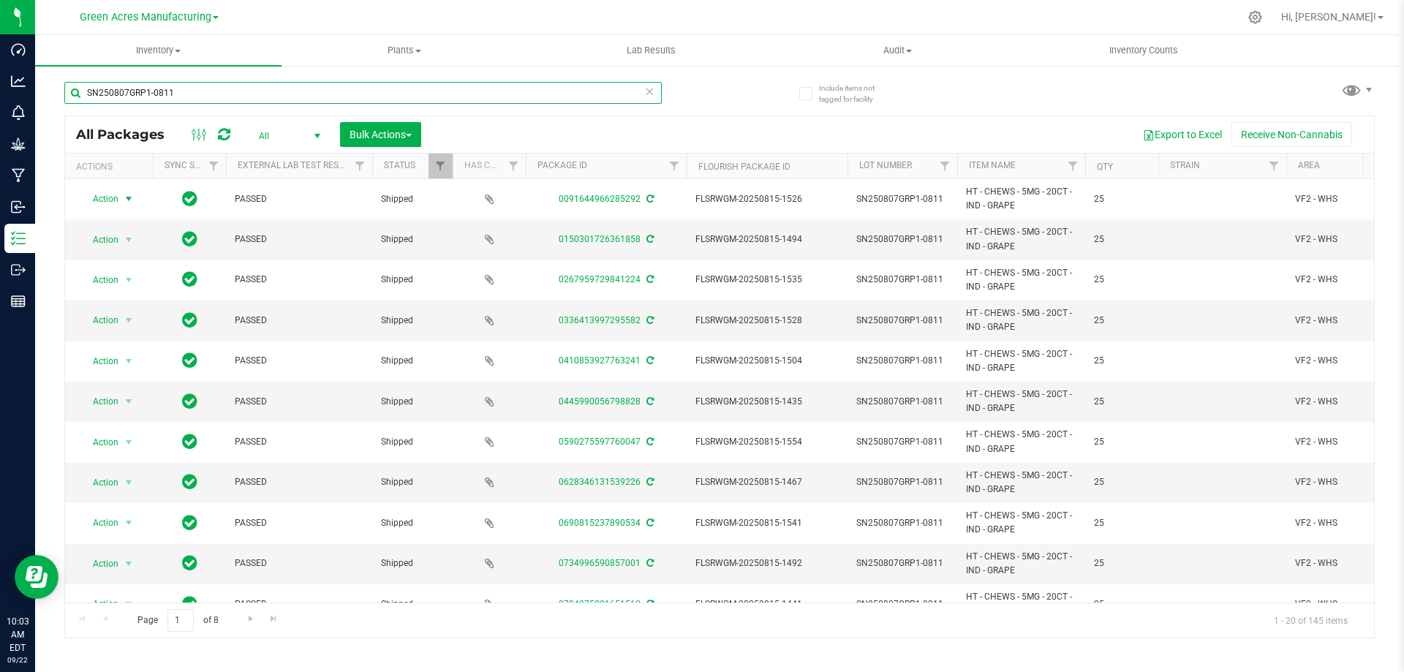
click at [476, 93] on input "SN250807GRP1-0811" at bounding box center [363, 93] width 598 height 22
click at [476, 92] on input "SN250807GRP1-0811" at bounding box center [363, 93] width 598 height 22
click at [475, 92] on input "SN250807GRP1-0811" at bounding box center [363, 93] width 598 height 22
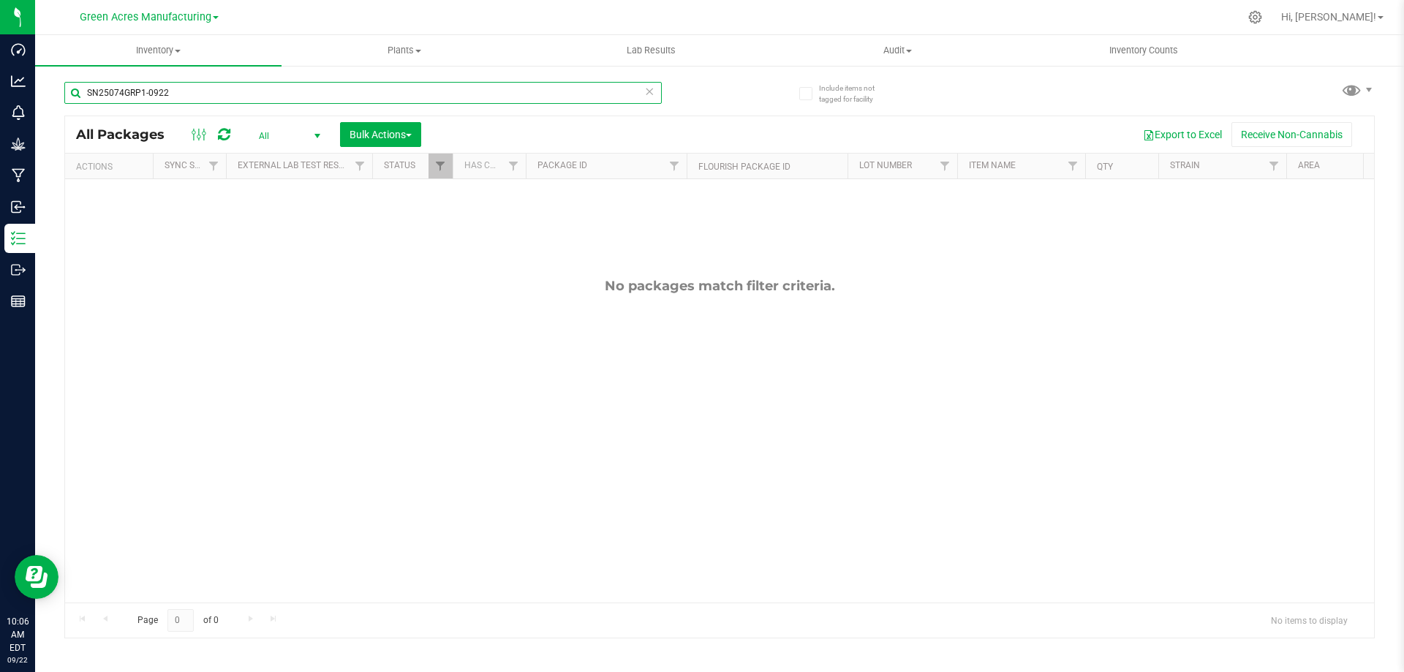
click at [358, 99] on input "SN25074GRP1-0922" at bounding box center [363, 93] width 598 height 22
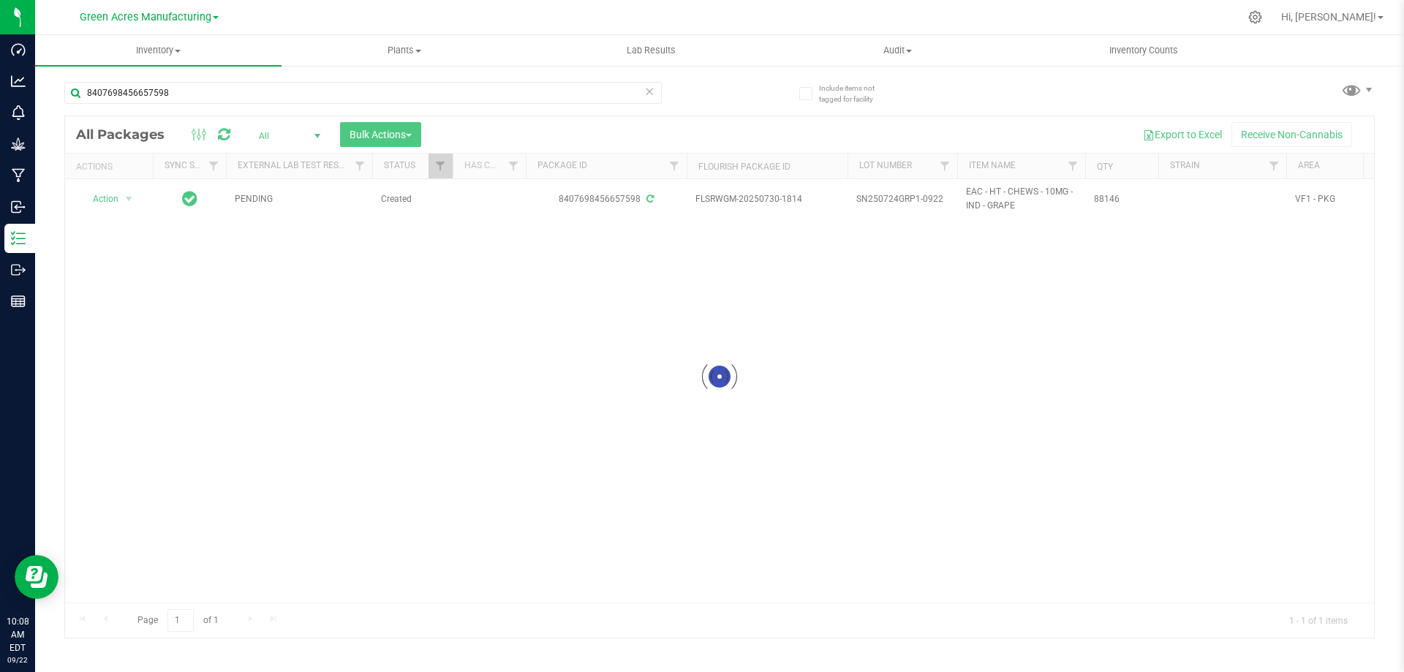
click at [874, 198] on div at bounding box center [719, 377] width 1309 height 522
click at [862, 197] on div at bounding box center [719, 377] width 1309 height 522
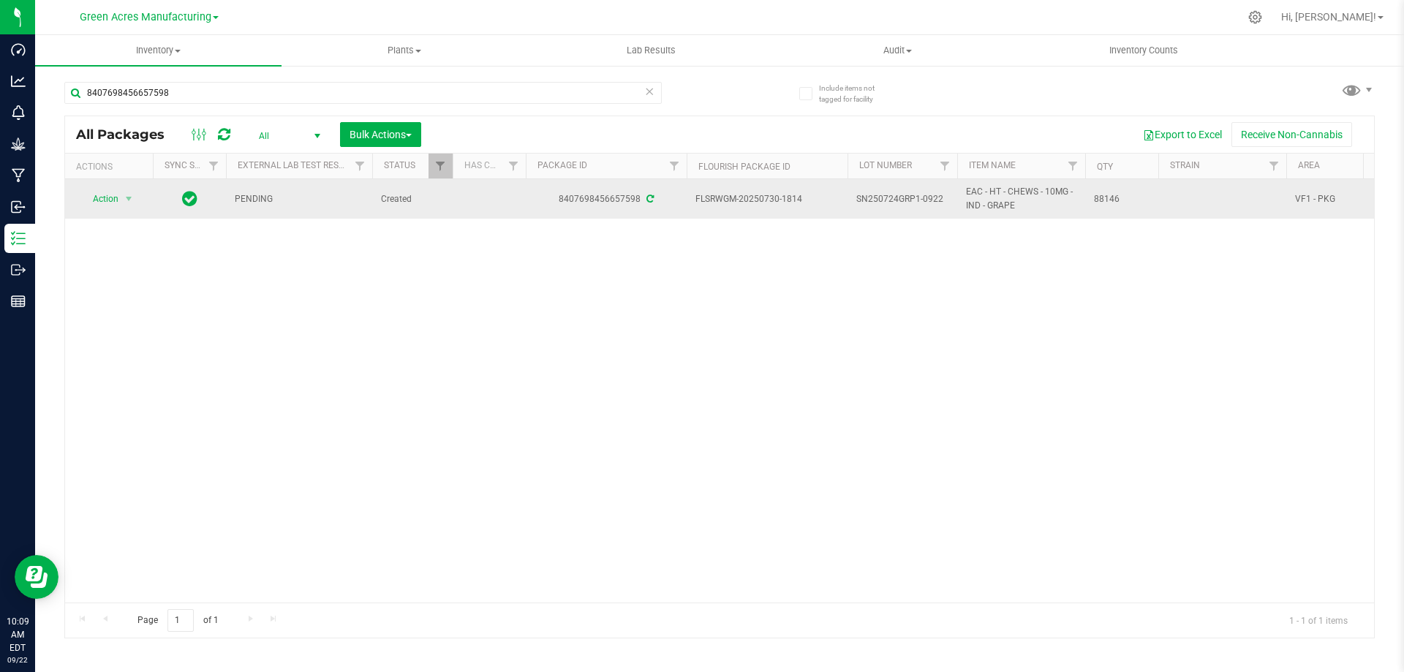
click at [890, 200] on span "SN250724GRP1-0922" at bounding box center [903, 199] width 92 height 14
click at [890, 200] on input "SN250724GRP1-0922" at bounding box center [899, 199] width 105 height 23
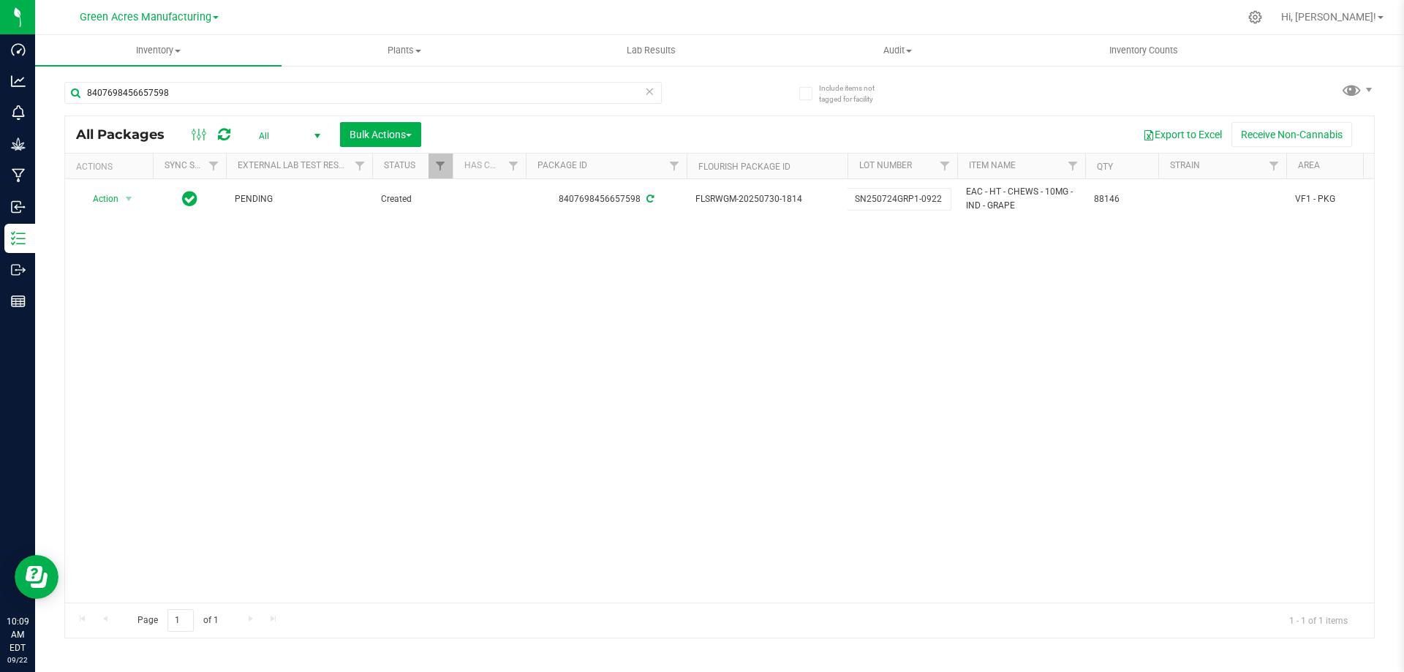
click at [714, 279] on div "Action Action Adjust qty Create package Edit attributes Global inventory Locate…" at bounding box center [719, 391] width 1309 height 424
click at [460, 91] on input "8407698456657598" at bounding box center [363, 93] width 598 height 22
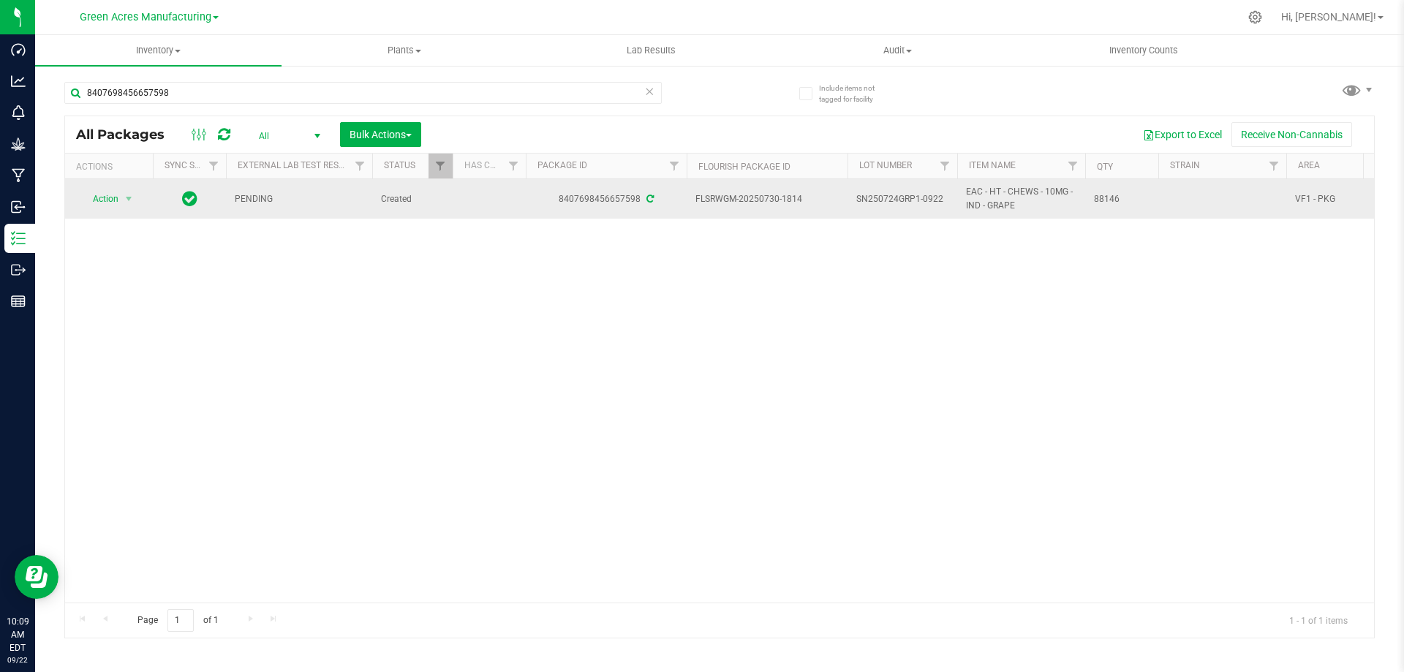
click at [873, 203] on span "SN250724GRP1-0922" at bounding box center [903, 199] width 92 height 14
click at [873, 203] on input "SN250724GRP1-0922" at bounding box center [899, 199] width 105 height 23
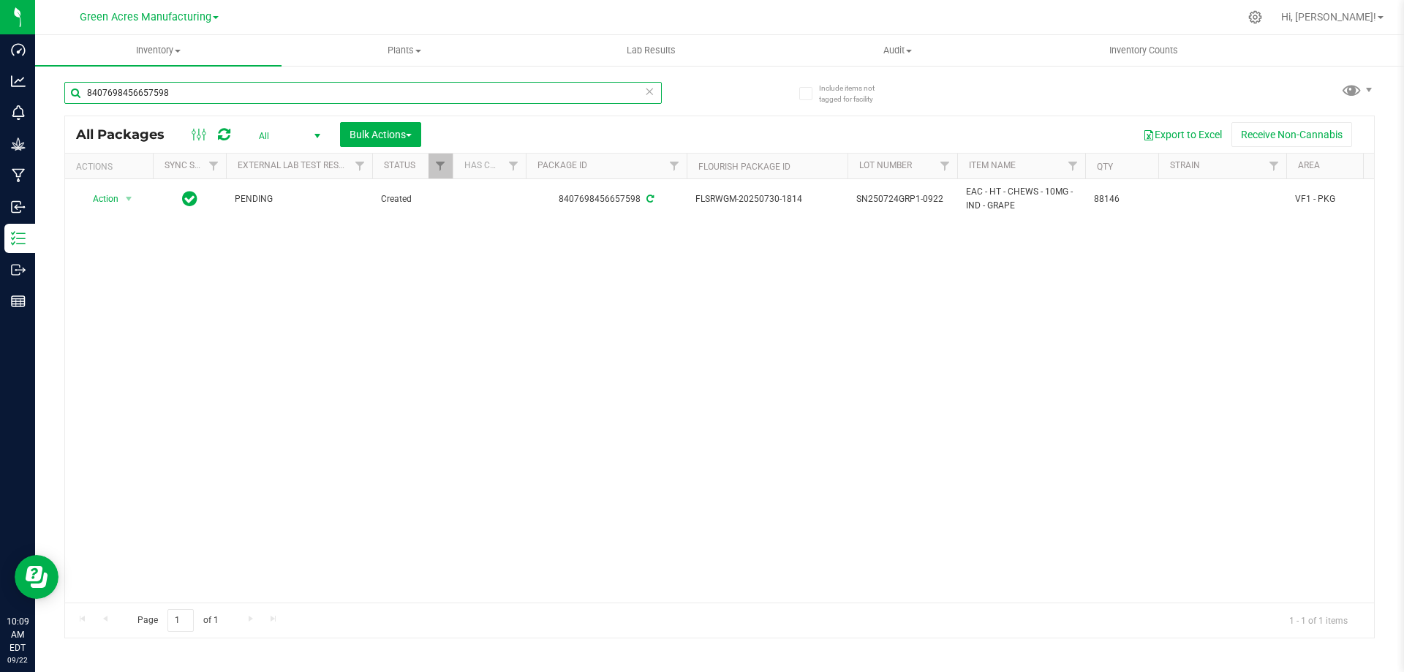
click at [599, 89] on input "8407698456657598" at bounding box center [363, 93] width 598 height 22
paste input "SN250724GRP1-0922"
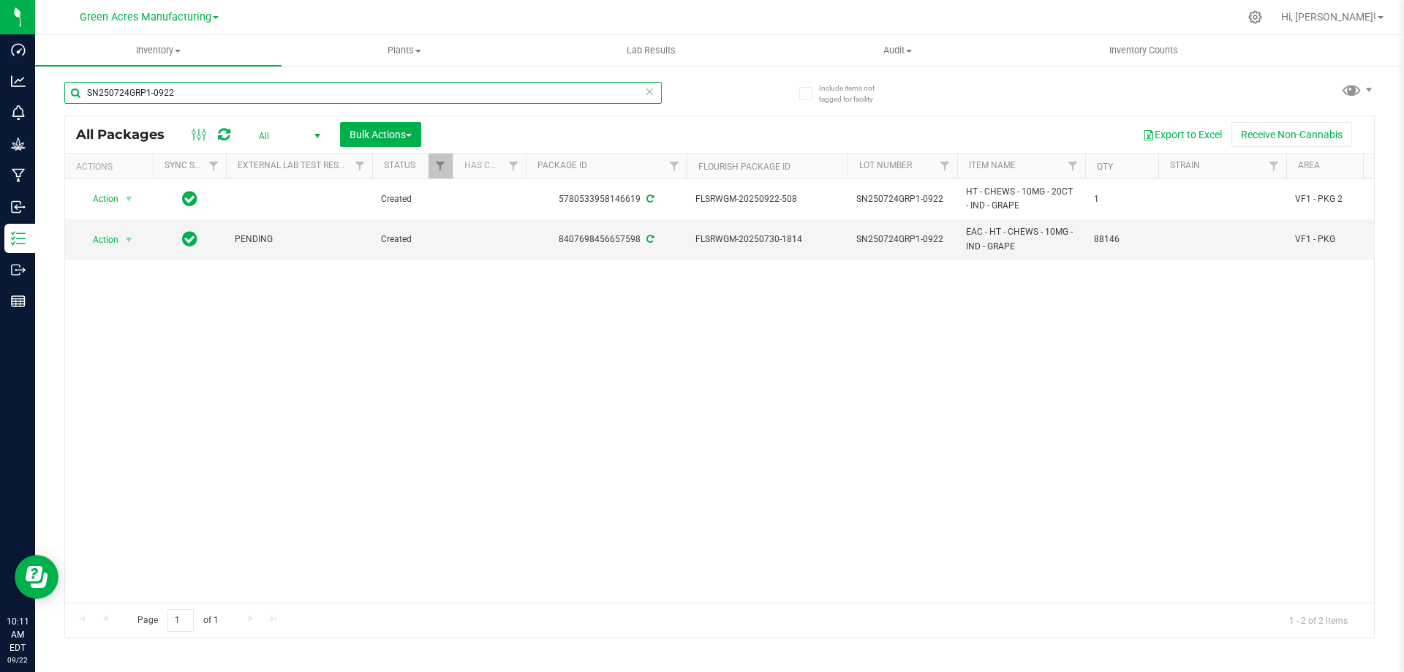
type input "SN250724GRP1-0922"
click at [178, 334] on div "Action Action Adjust qty Create package Edit attributes Global inventory Locate…" at bounding box center [719, 391] width 1309 height 424
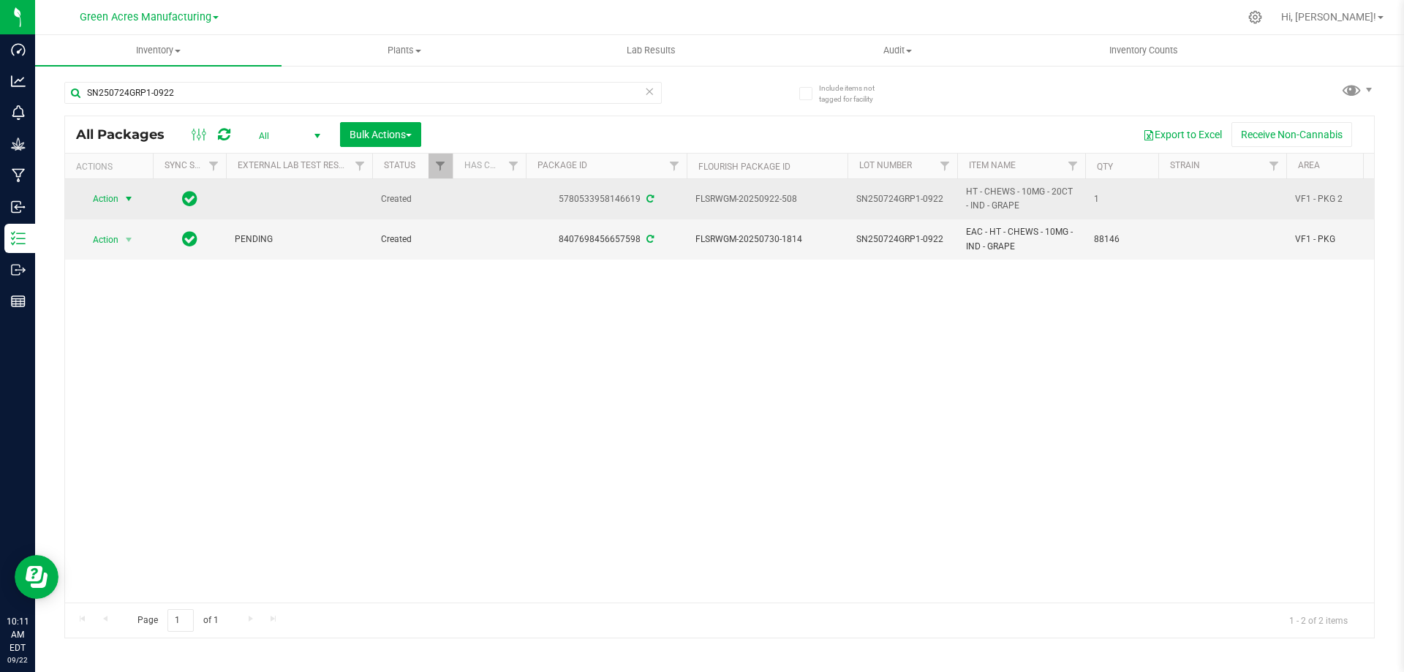
click at [128, 204] on span "select" at bounding box center [129, 199] width 12 height 12
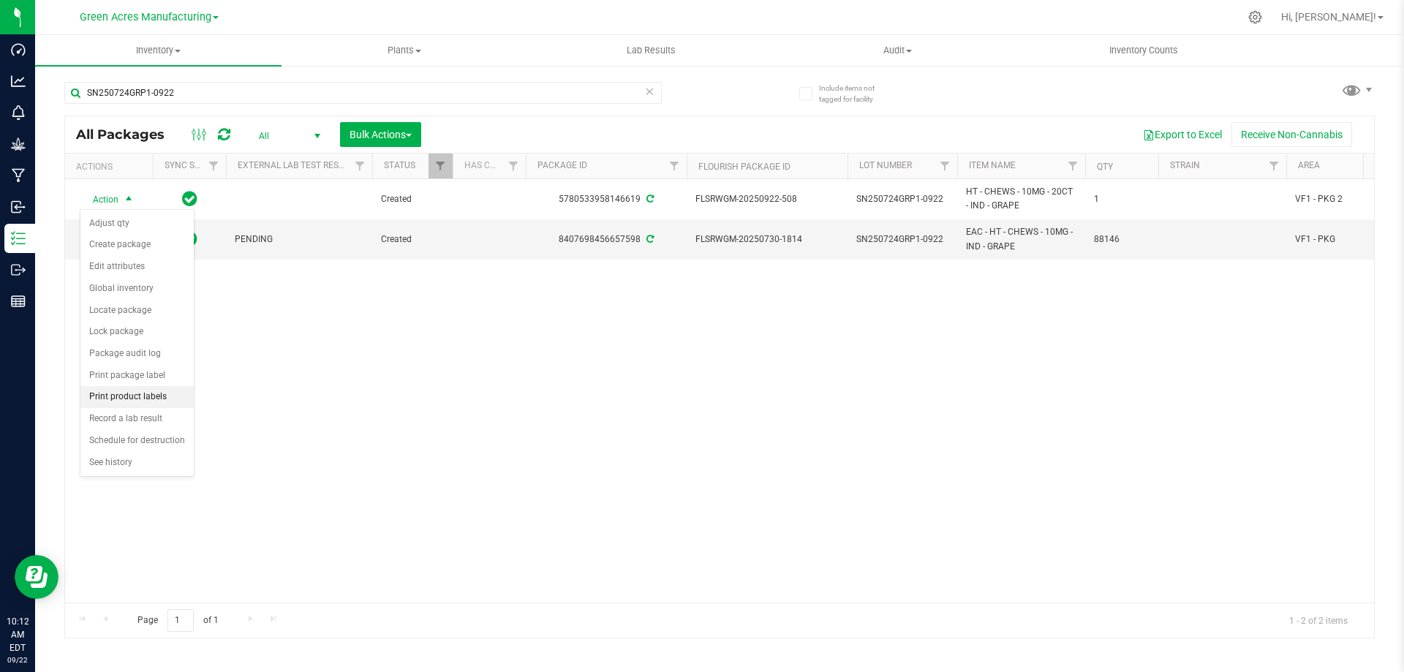
click at [149, 398] on li "Print product labels" at bounding box center [136, 397] width 113 height 22
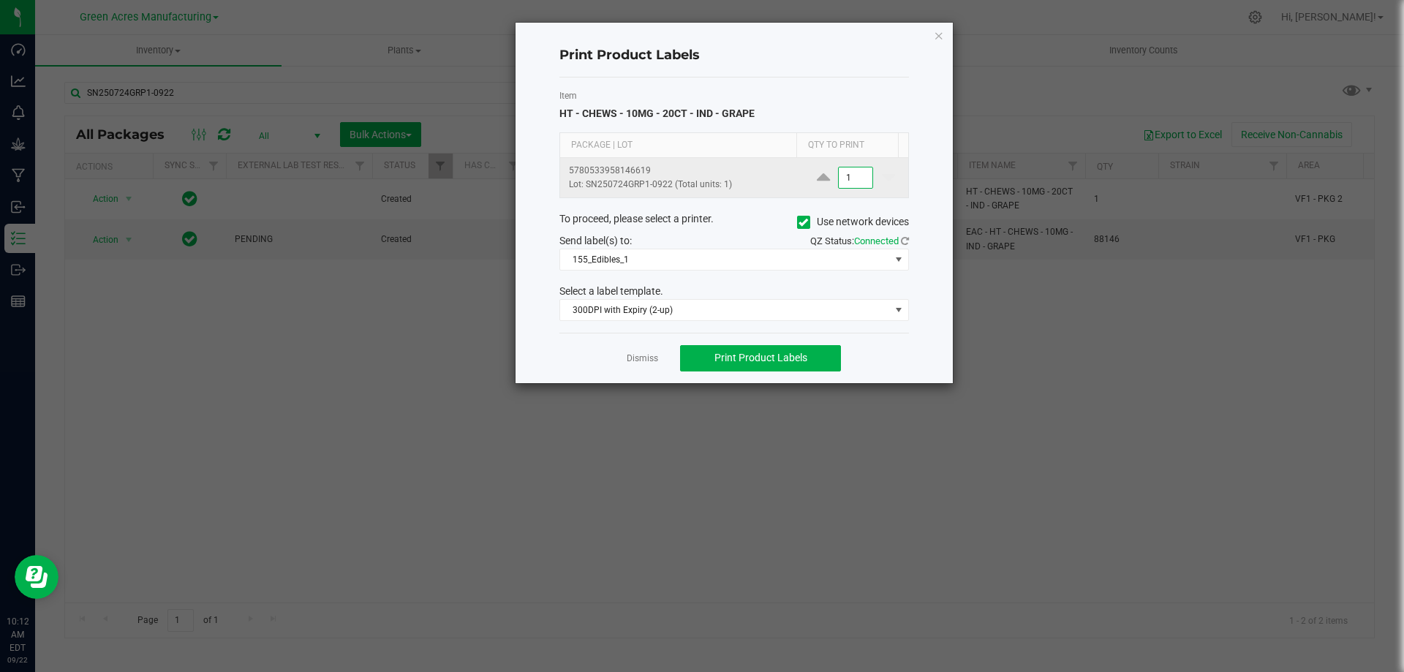
click at [855, 181] on input "1" at bounding box center [856, 178] width 34 height 20
type input "2"
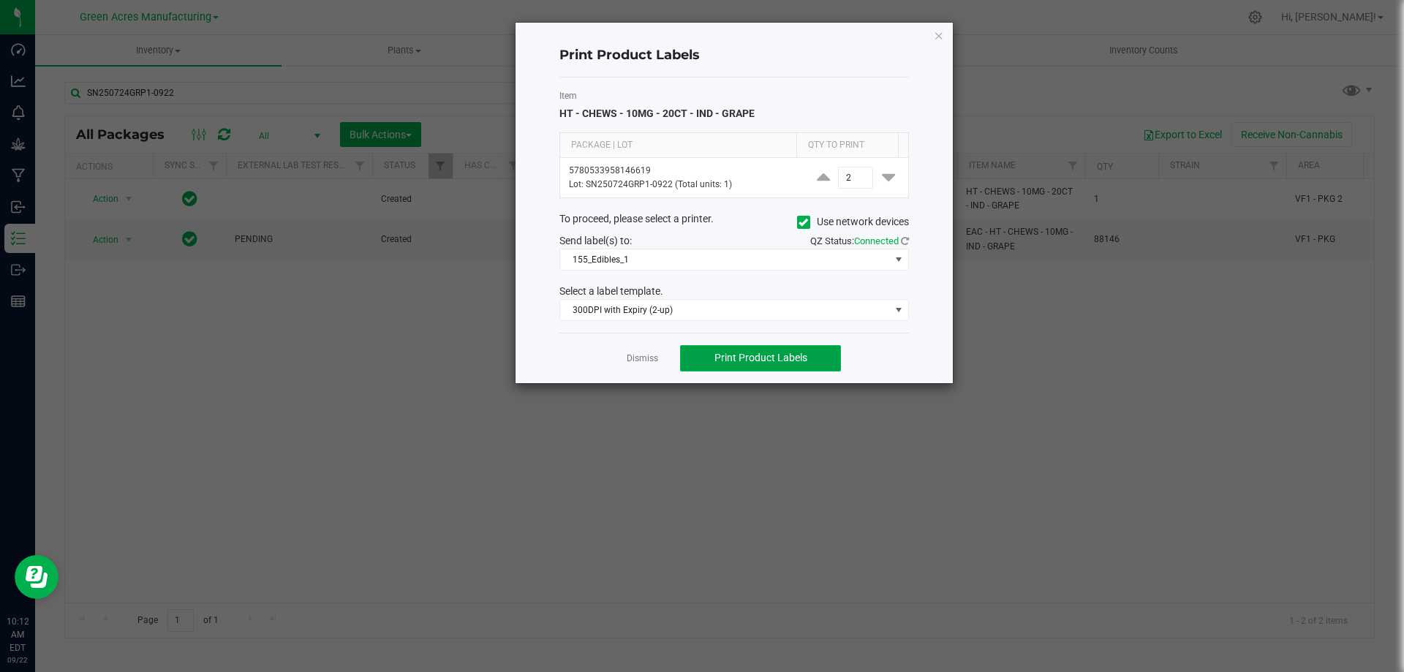
click at [816, 353] on button "Print Product Labels" at bounding box center [760, 358] width 161 height 26
click at [636, 358] on link "Dismiss" at bounding box center [642, 359] width 31 height 12
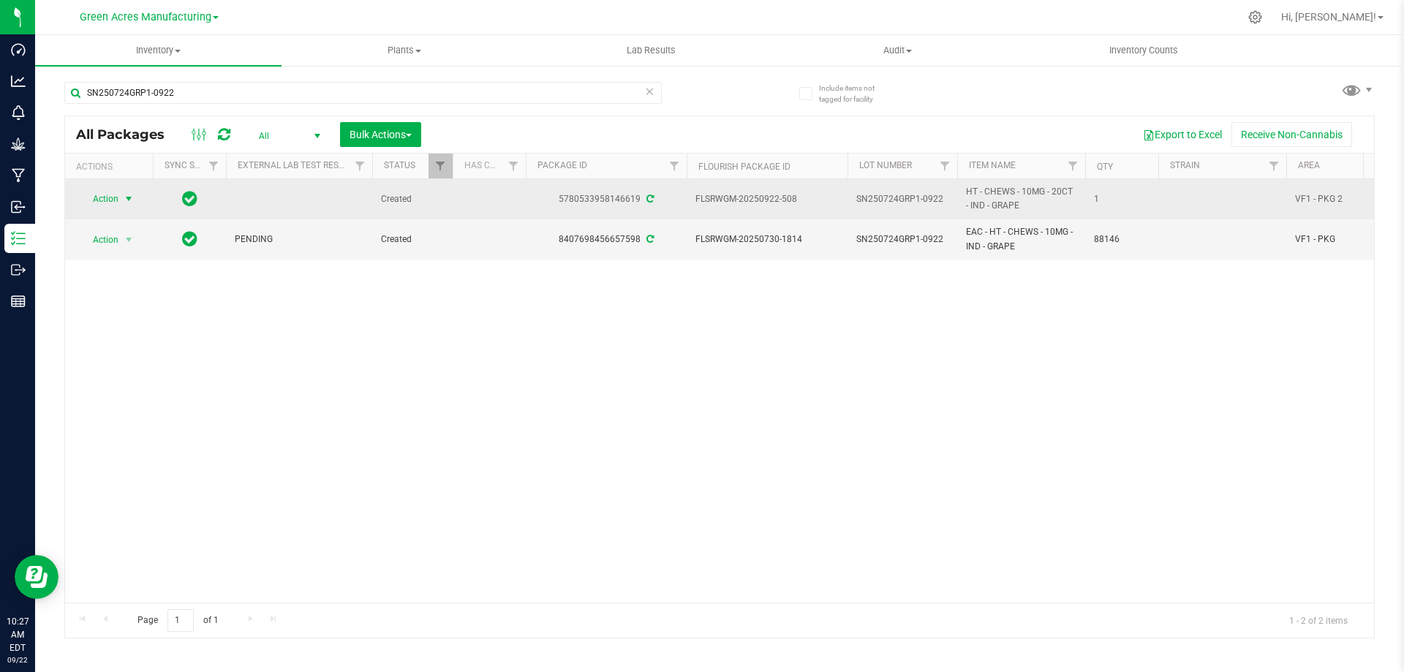
click at [107, 201] on span "Action" at bounding box center [99, 199] width 39 height 20
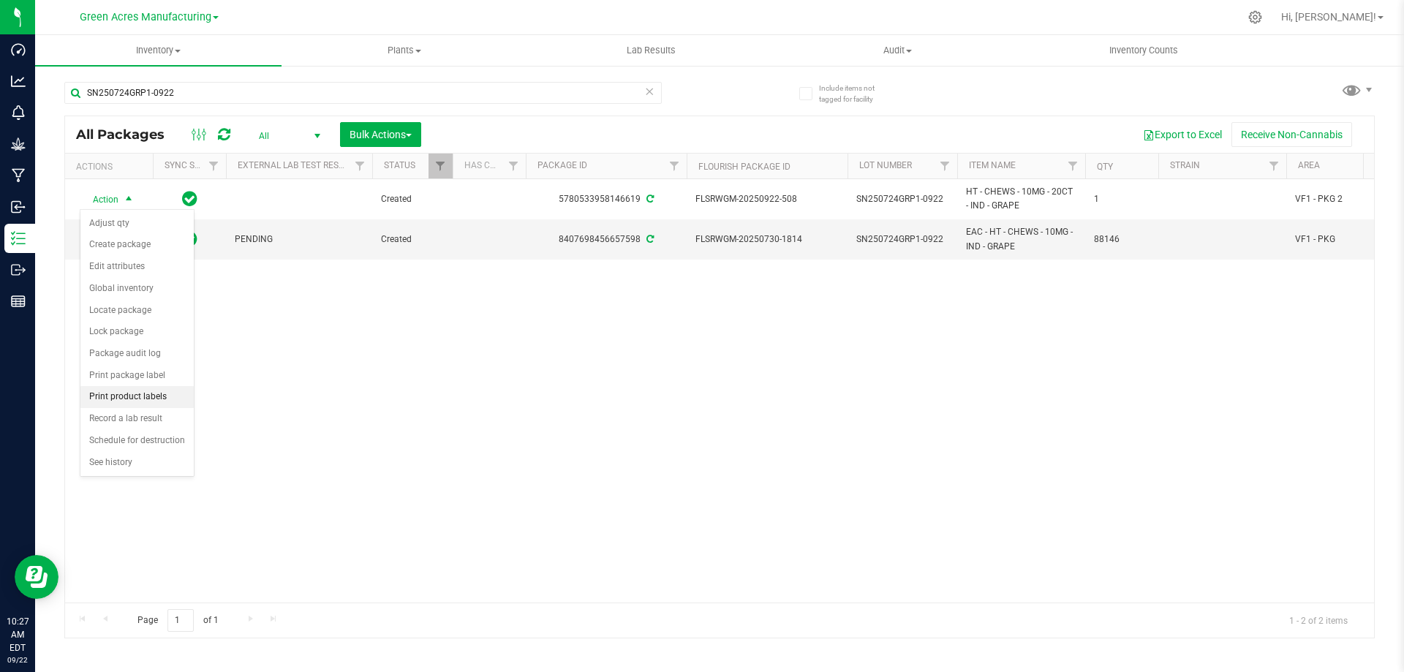
click at [154, 396] on li "Print product labels" at bounding box center [136, 397] width 113 height 22
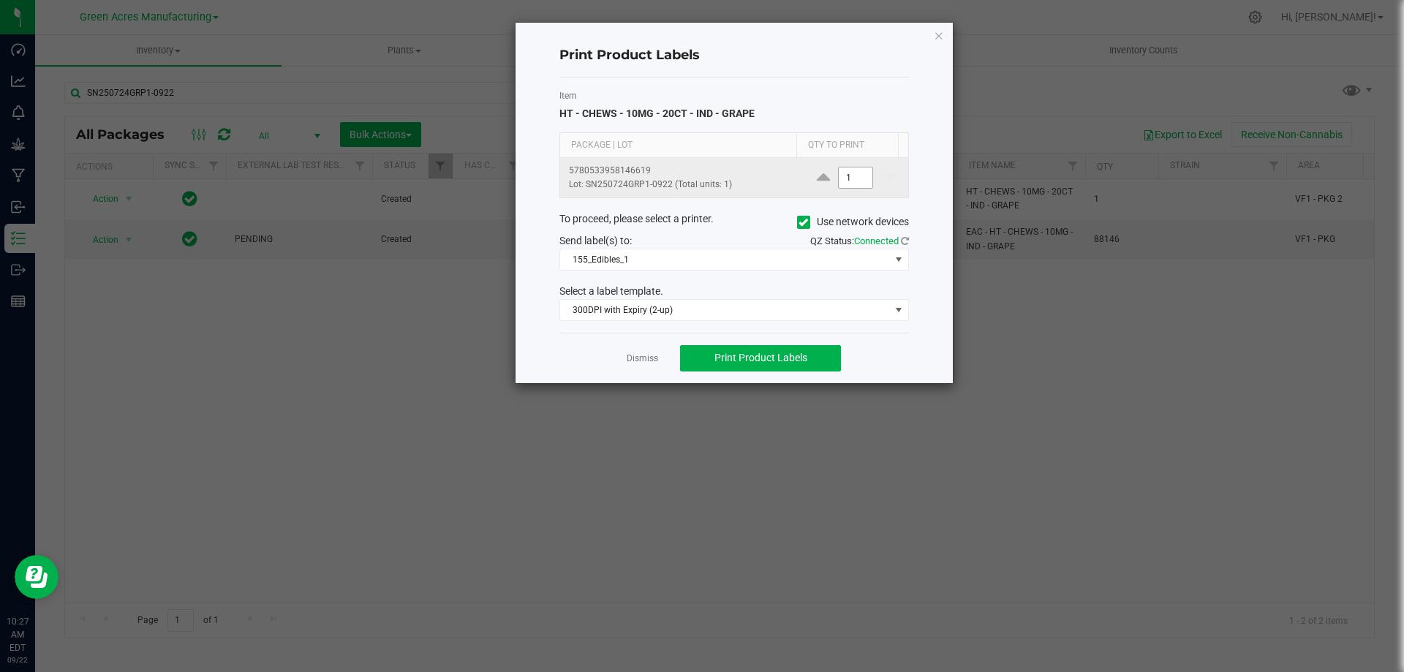
click at [851, 174] on input "1" at bounding box center [856, 178] width 34 height 20
click at [783, 362] on span "Print Product Labels" at bounding box center [761, 358] width 93 height 12
click at [857, 176] on input "2" at bounding box center [856, 178] width 34 height 20
type input "8"
click at [753, 360] on span "Print Product Labels" at bounding box center [761, 358] width 93 height 12
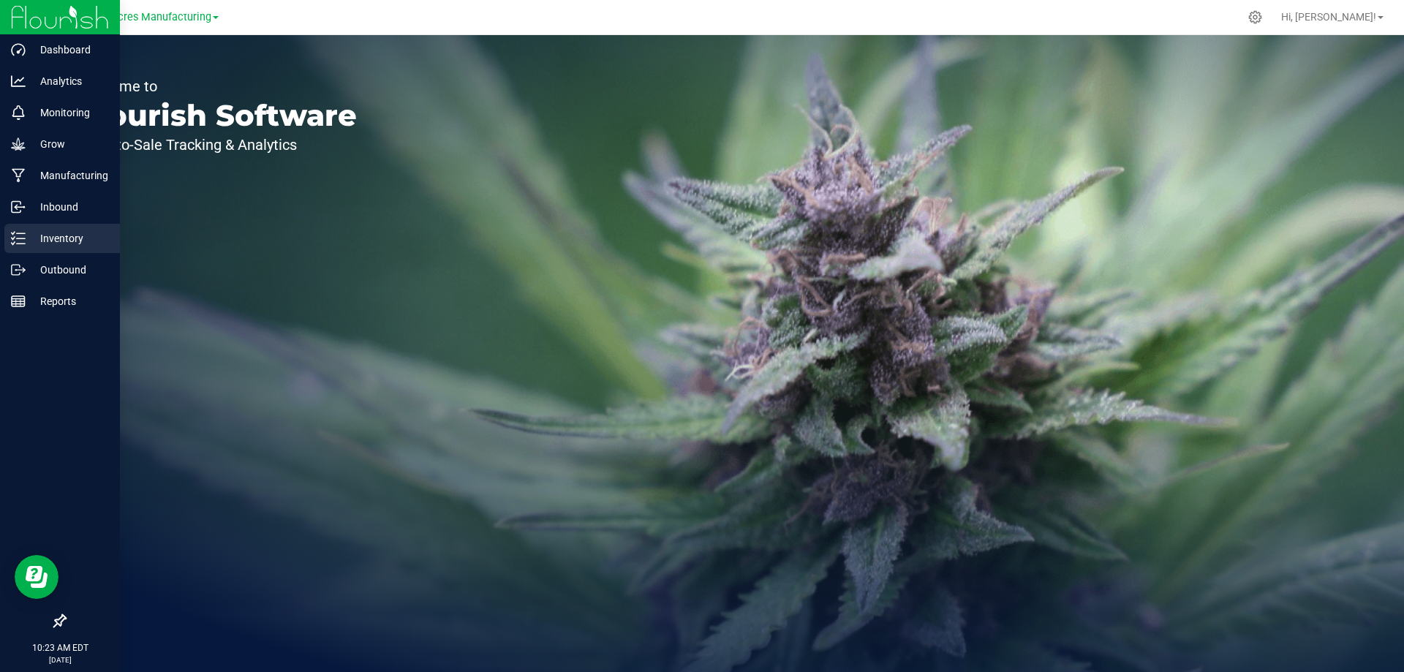
click at [21, 238] on icon at bounding box center [18, 238] width 15 height 15
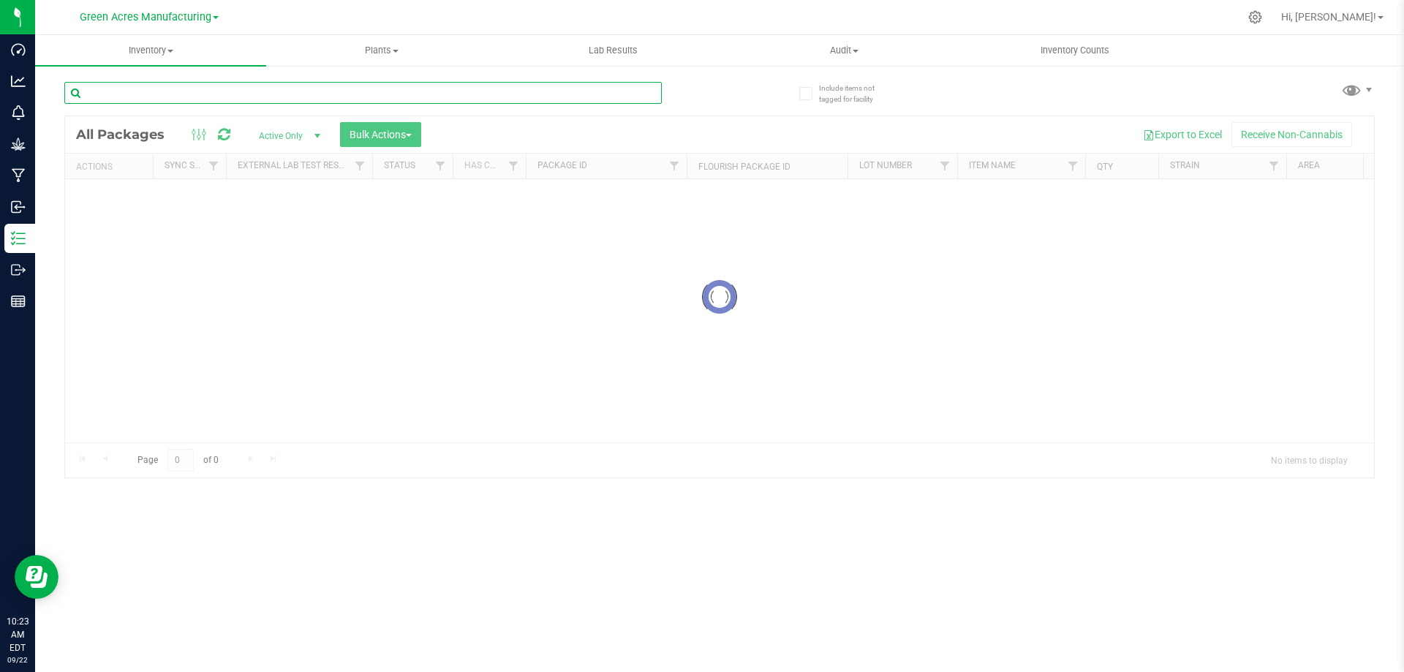
click at [238, 94] on input "text" at bounding box center [363, 93] width 598 height 22
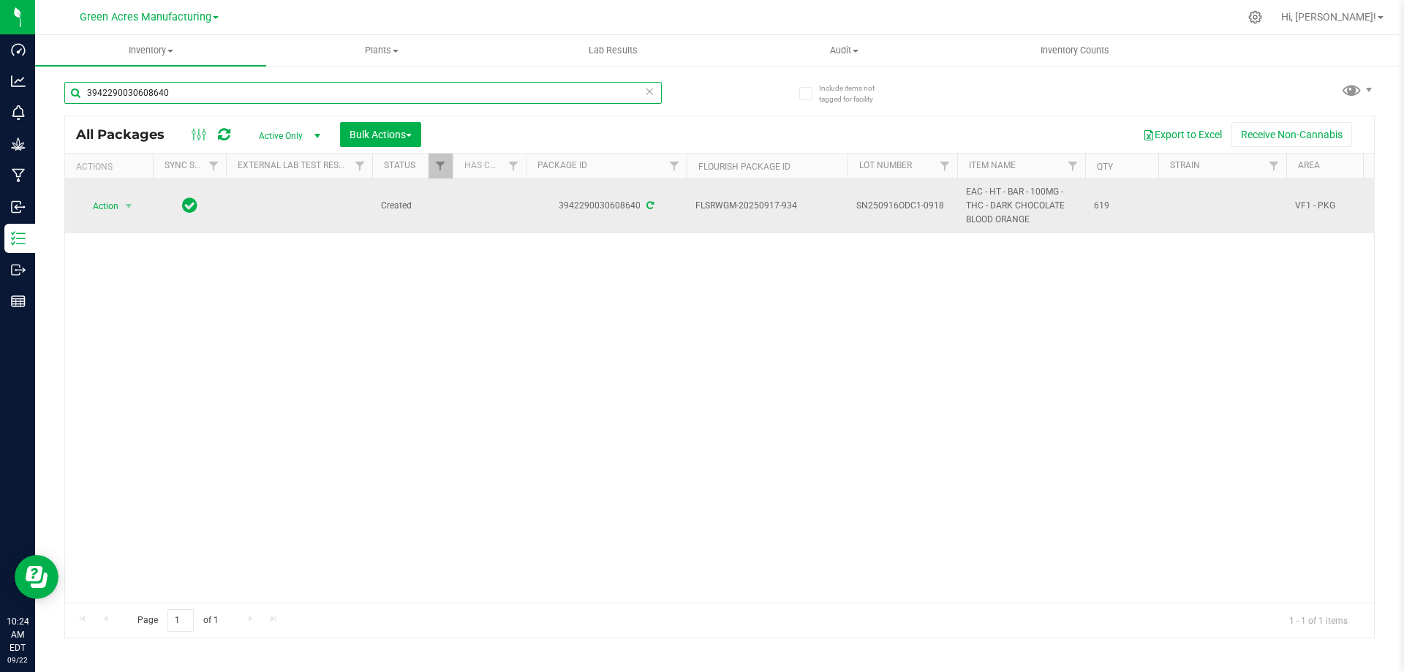
type input "3942290030608640"
click at [929, 208] on span "SN250916ODC1-0918" at bounding box center [903, 206] width 92 height 14
type input "SN250916ODC1B-0922"
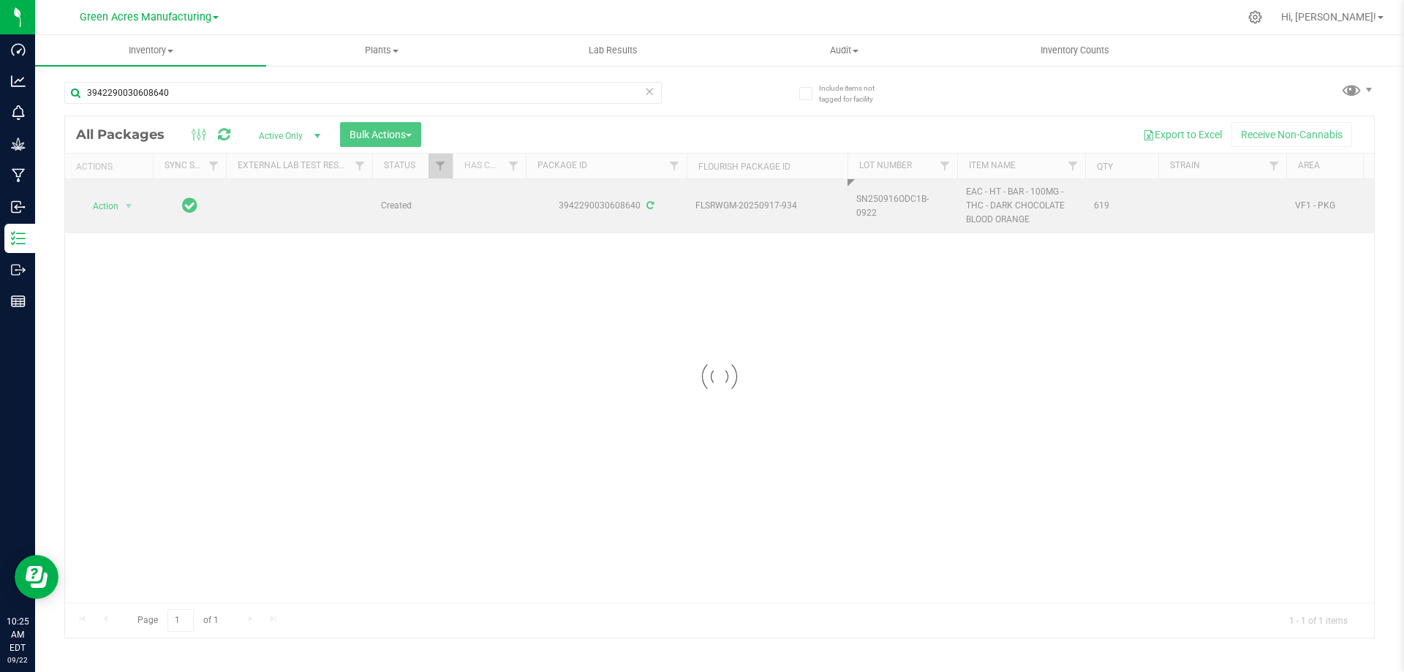
click at [551, 253] on div "Loading... All Packages Active Only Active Only Lab Samples Locked All External…" at bounding box center [719, 377] width 1311 height 523
click at [108, 211] on span "Action" at bounding box center [99, 206] width 39 height 20
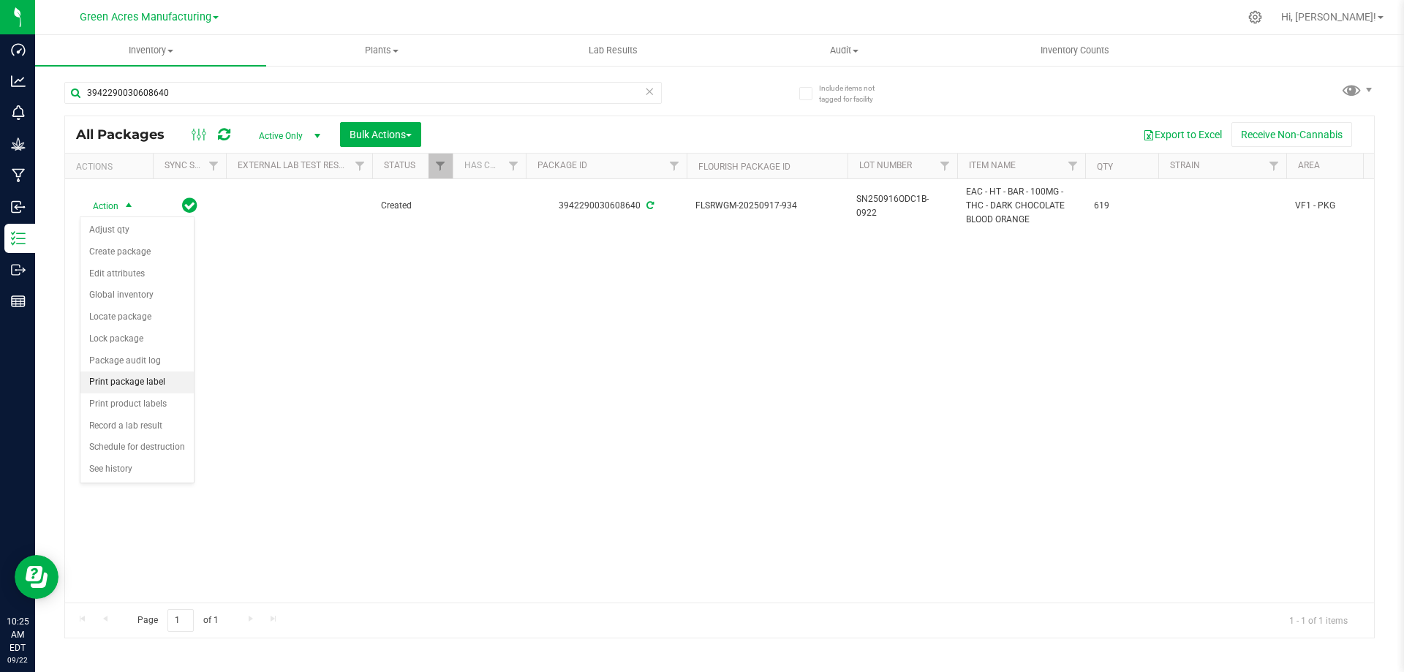
click at [139, 383] on li "Print package label" at bounding box center [136, 383] width 113 height 22
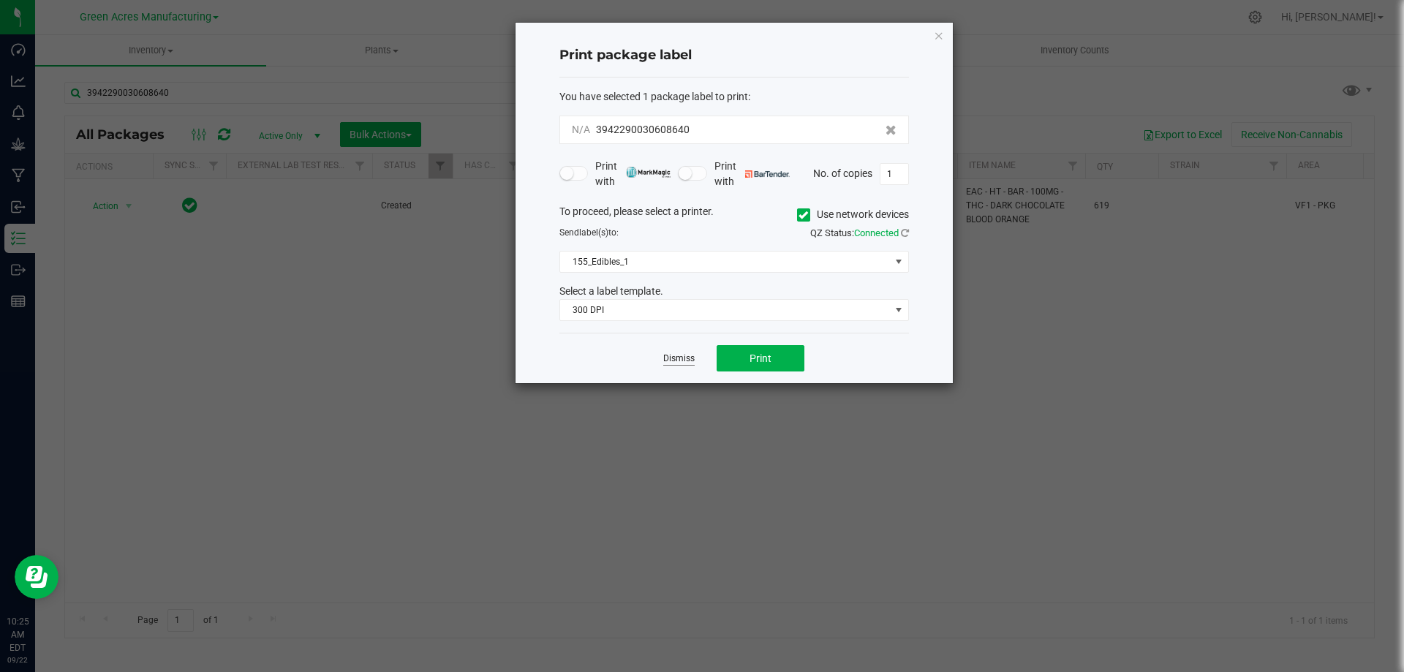
click at [694, 356] on link "Dismiss" at bounding box center [678, 359] width 31 height 12
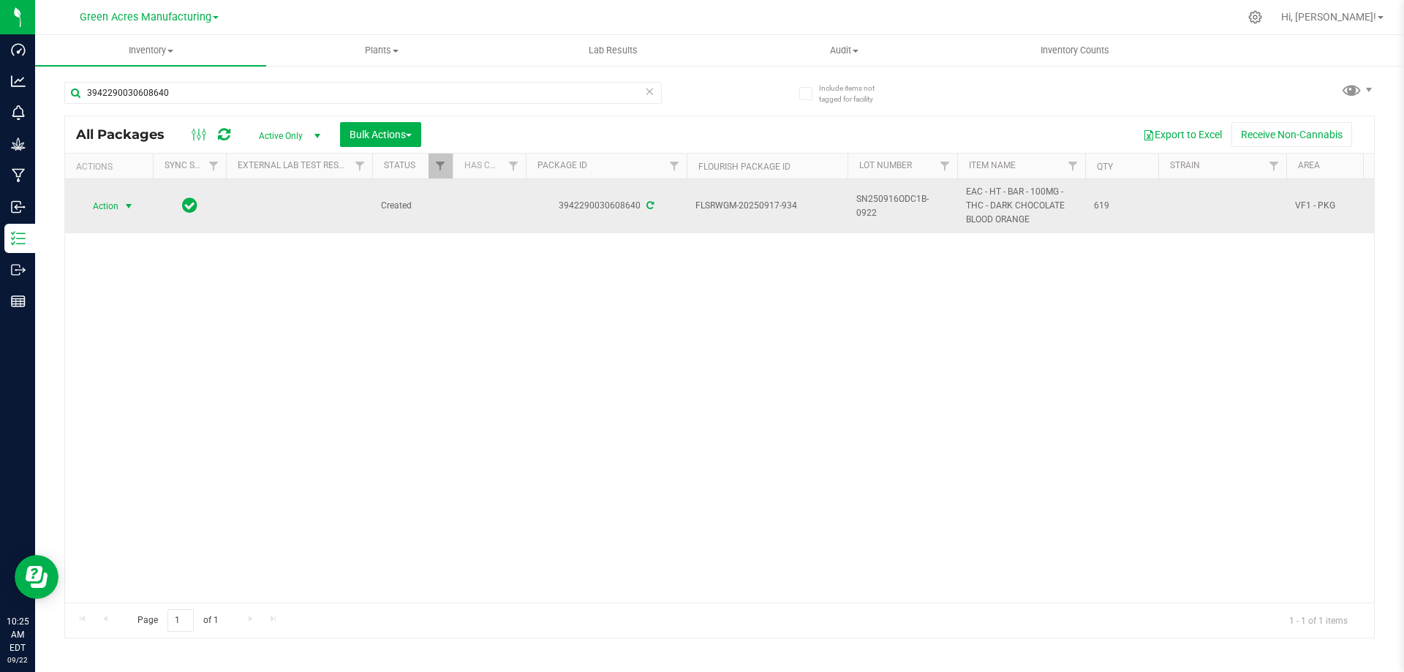
drag, startPoint x: 96, startPoint y: 215, endPoint x: 103, endPoint y: 209, distance: 9.4
click at [97, 215] on span "Action" at bounding box center [99, 206] width 39 height 20
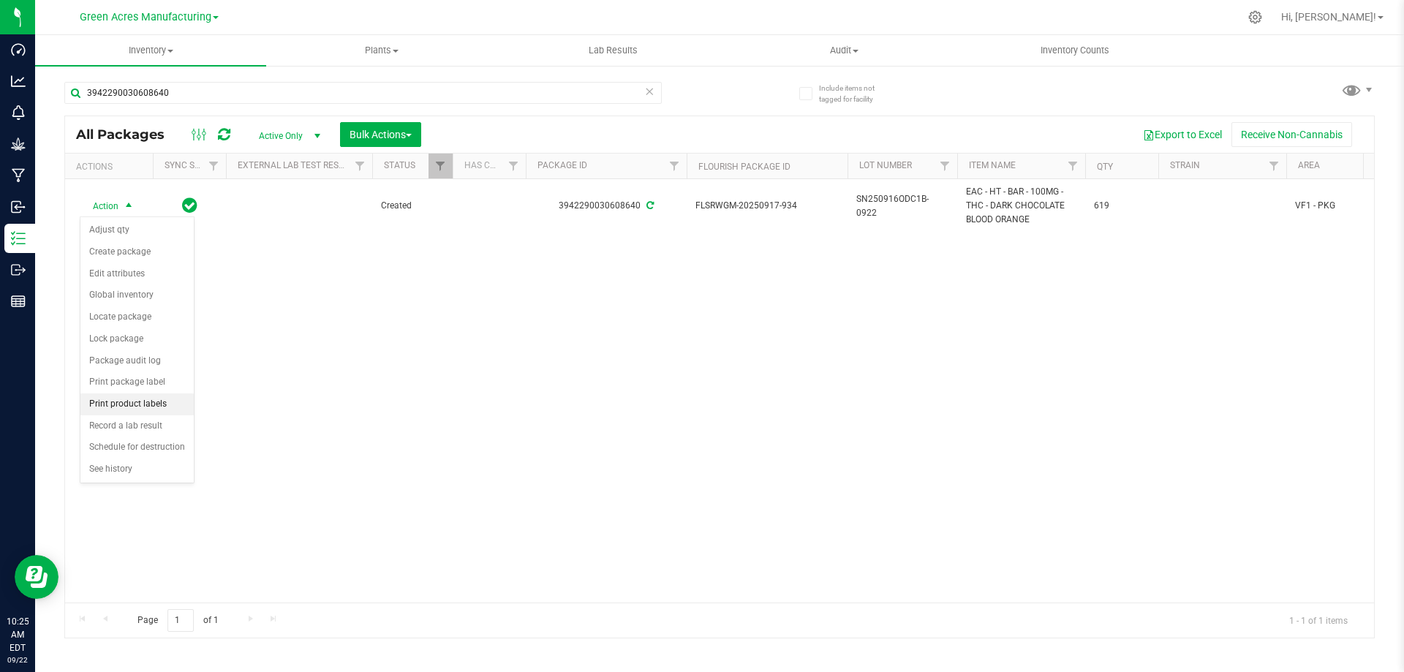
click at [140, 403] on li "Print product labels" at bounding box center [136, 405] width 113 height 22
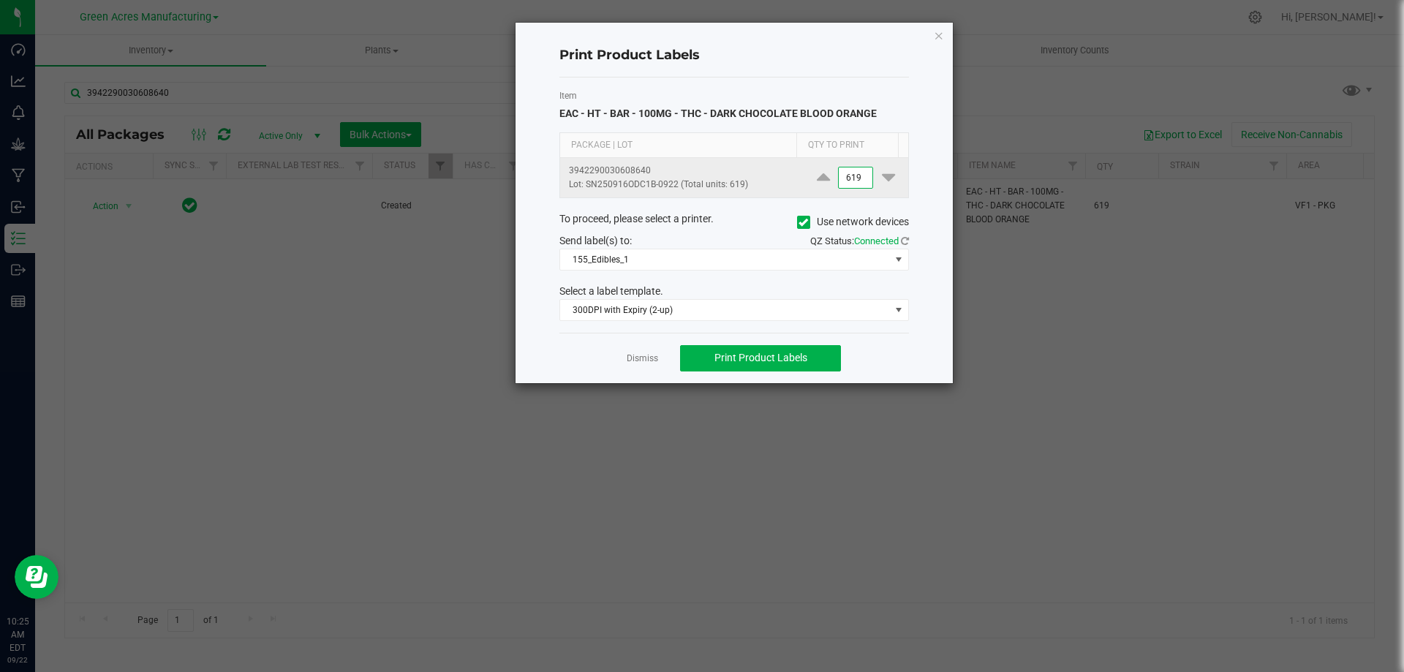
click at [846, 184] on input "619" at bounding box center [856, 178] width 34 height 20
type input "404"
click at [799, 358] on span "Print Product Labels" at bounding box center [761, 358] width 93 height 12
click at [936, 34] on icon "button" at bounding box center [939, 35] width 10 height 18
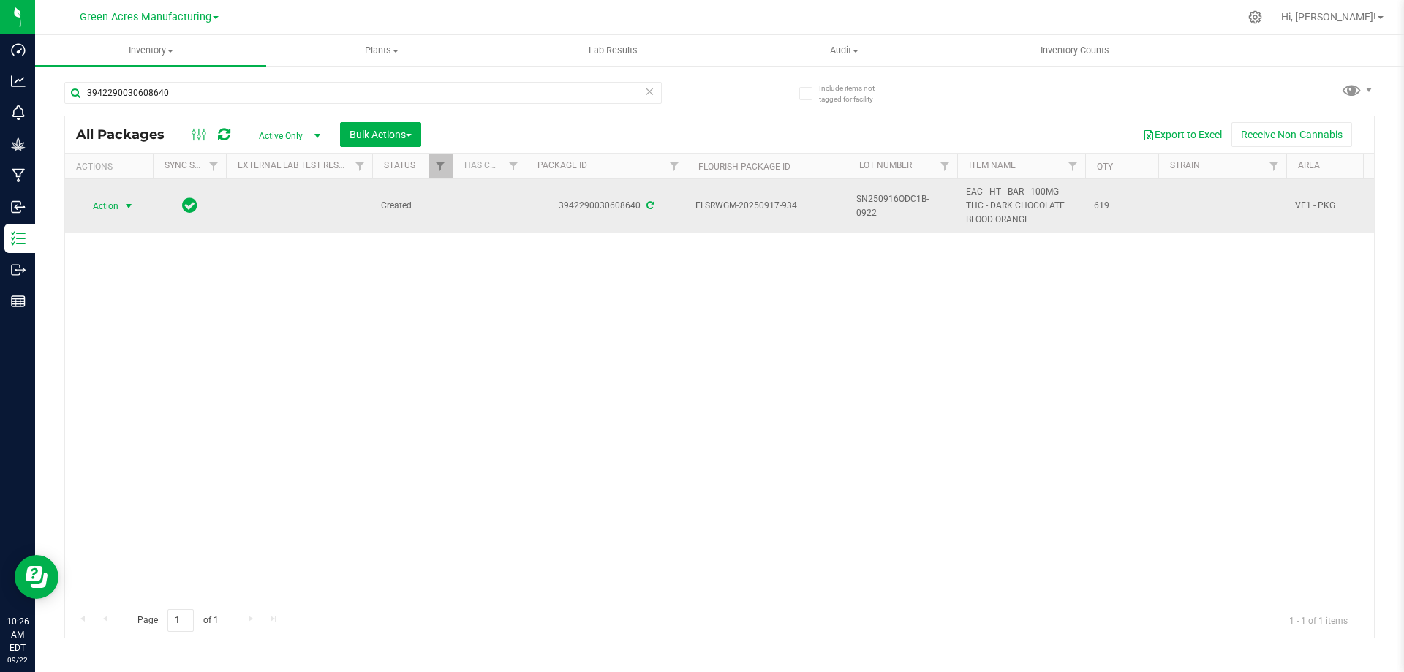
click at [112, 202] on span "Action" at bounding box center [99, 206] width 39 height 20
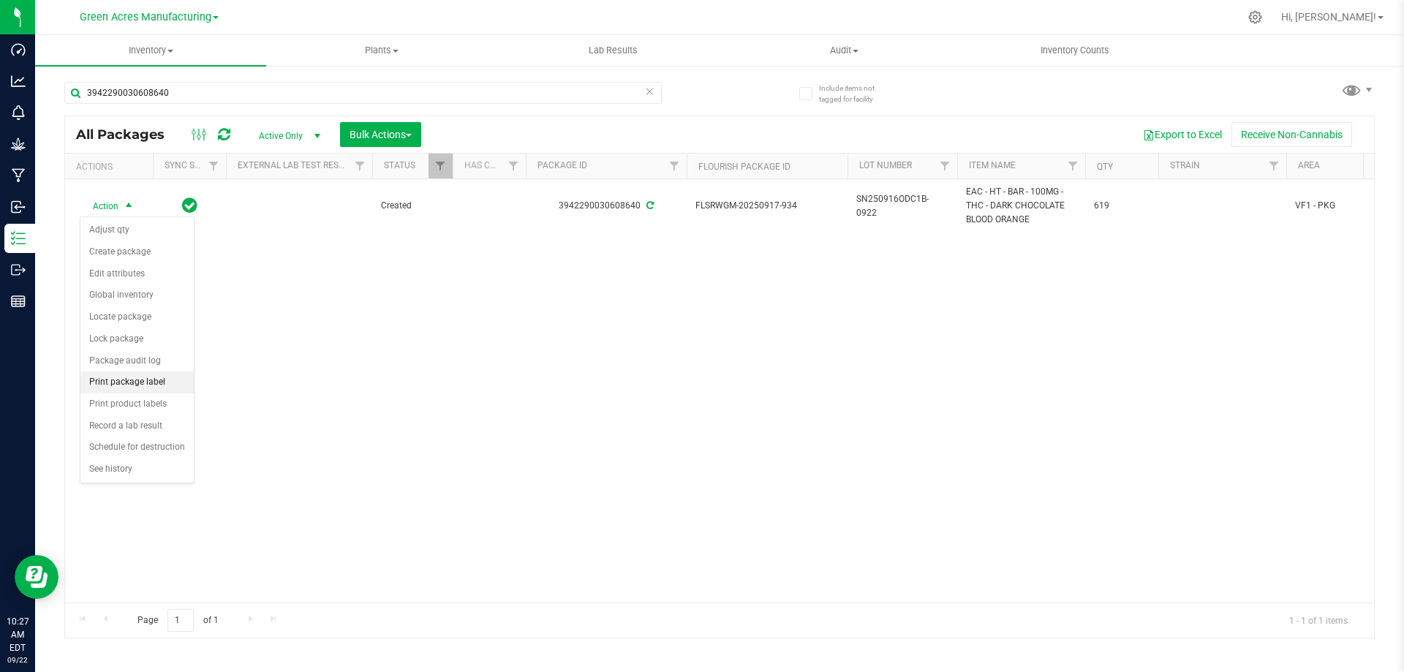
click at [142, 387] on li "Print package label" at bounding box center [136, 383] width 113 height 22
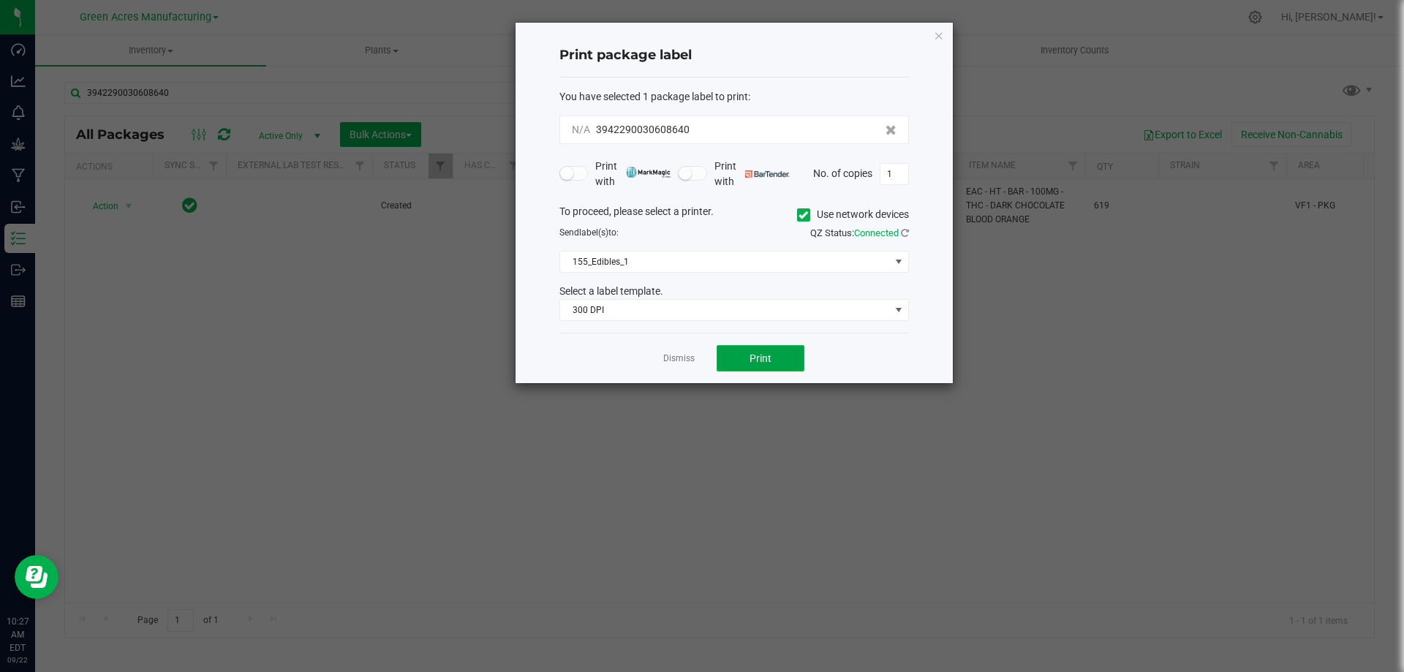
click at [756, 358] on span "Print" at bounding box center [761, 359] width 22 height 12
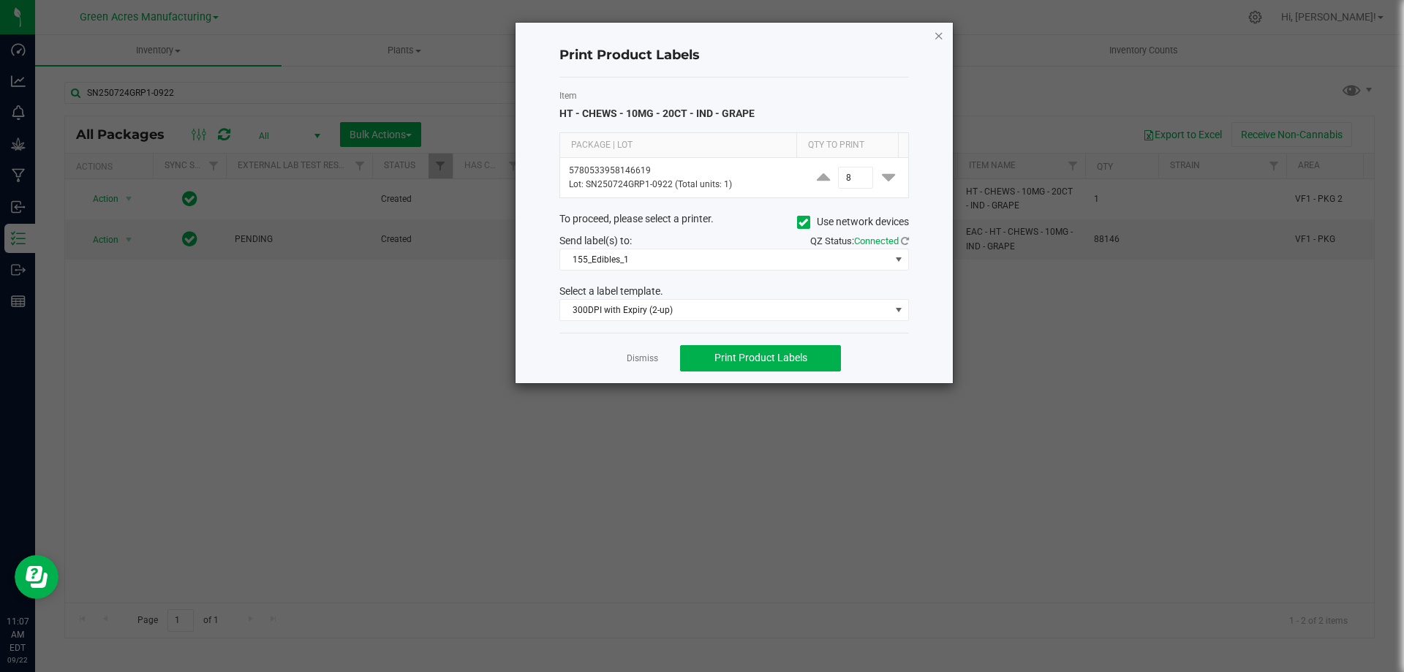
click at [935, 32] on icon "button" at bounding box center [939, 35] width 10 height 18
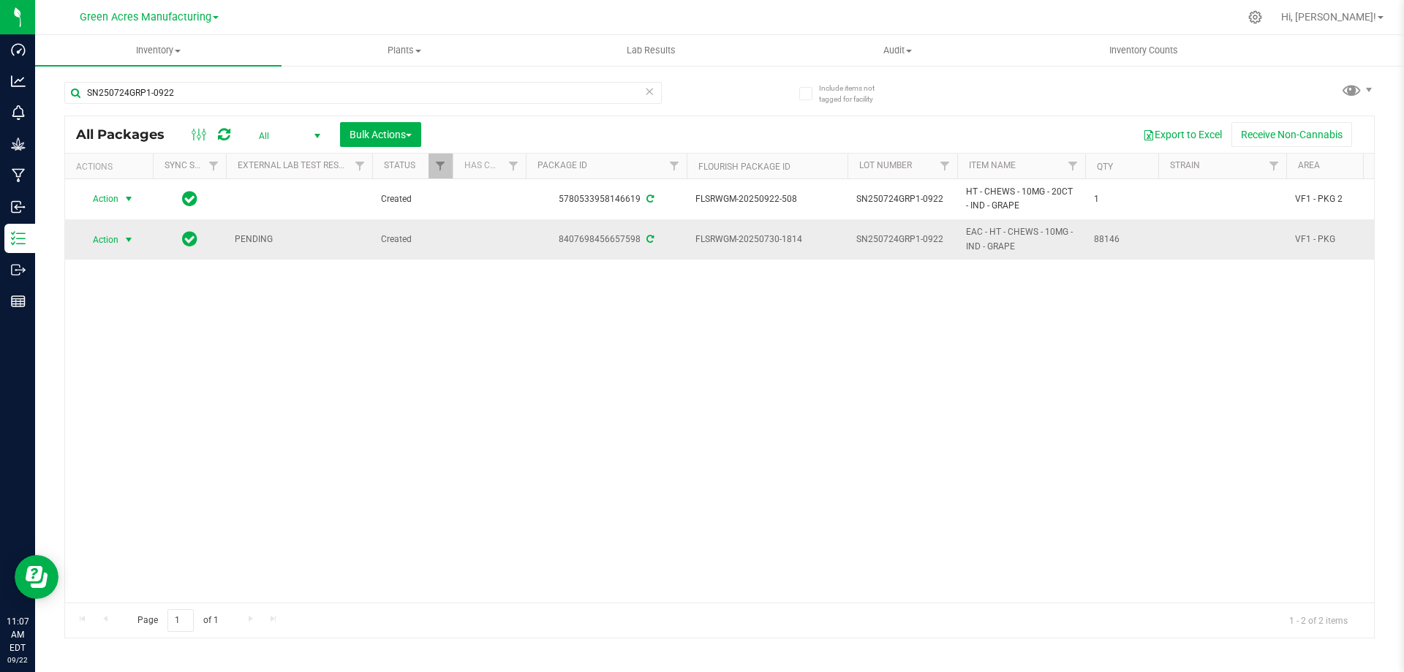
click at [120, 243] on span "select" at bounding box center [129, 240] width 18 height 20
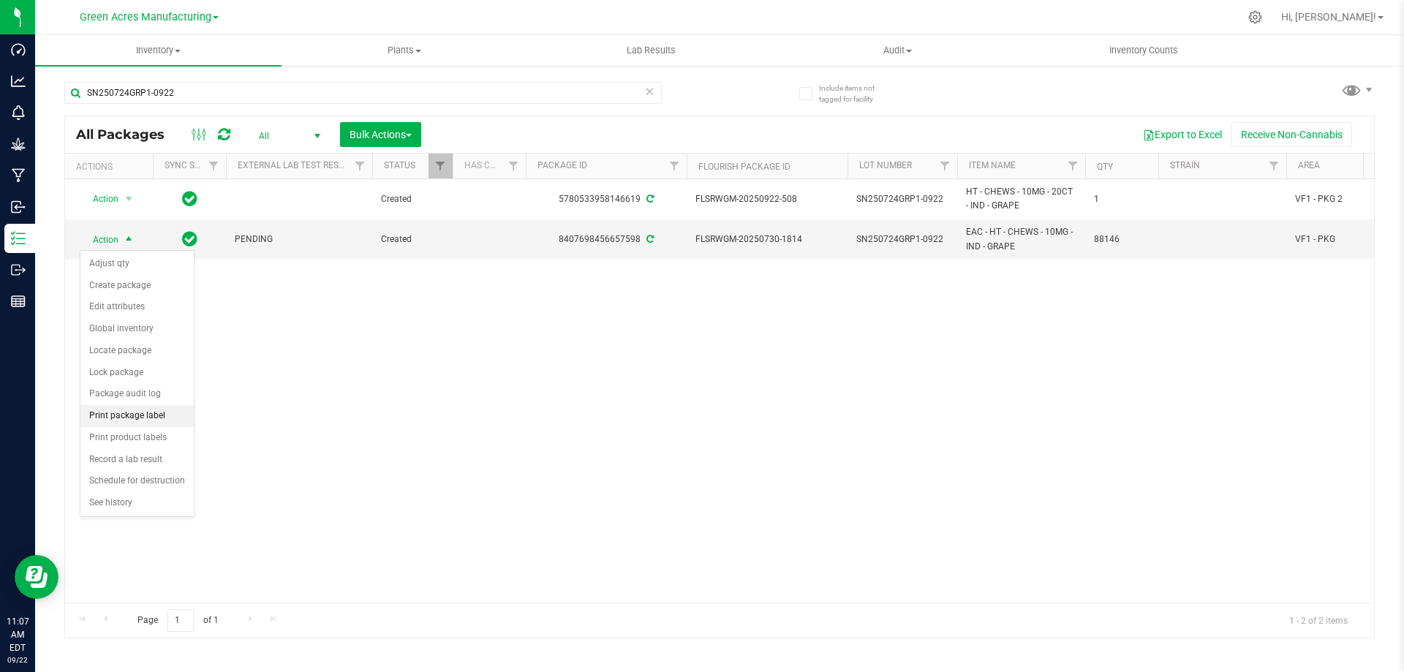
click at [132, 422] on li "Print package label" at bounding box center [136, 416] width 113 height 22
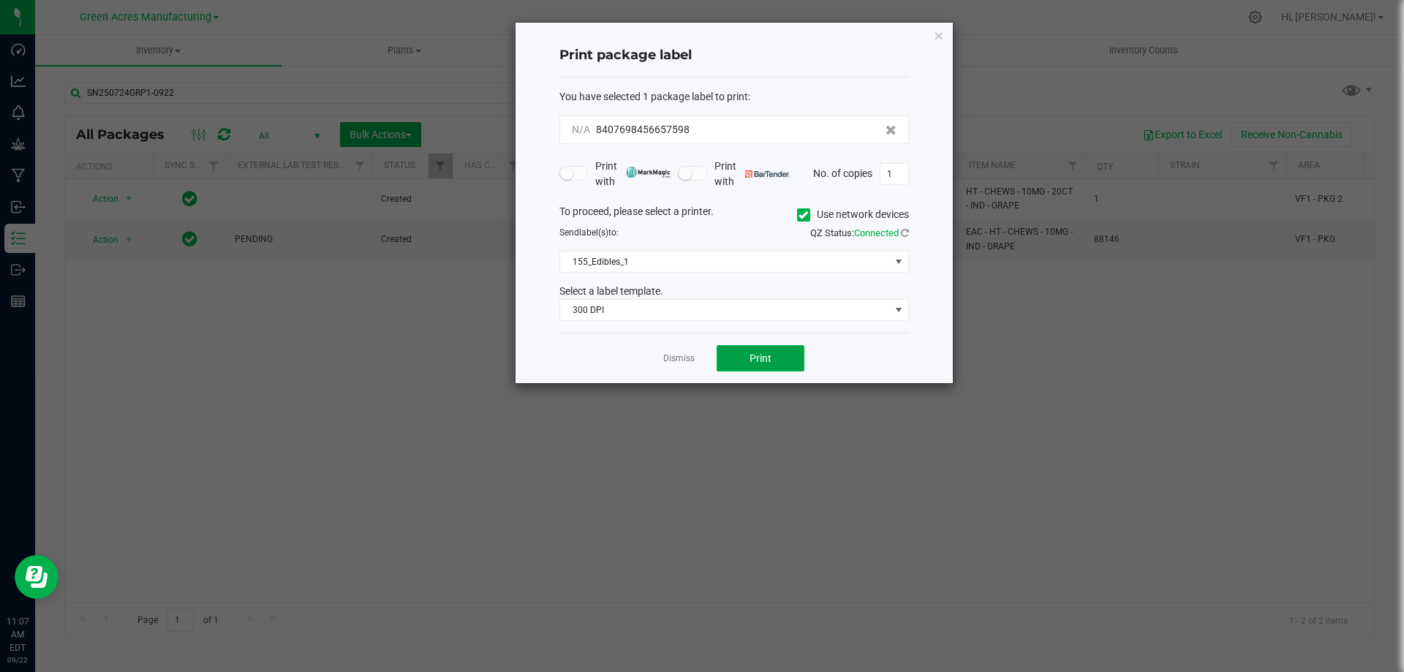
click at [746, 371] on button "Print" at bounding box center [761, 358] width 88 height 26
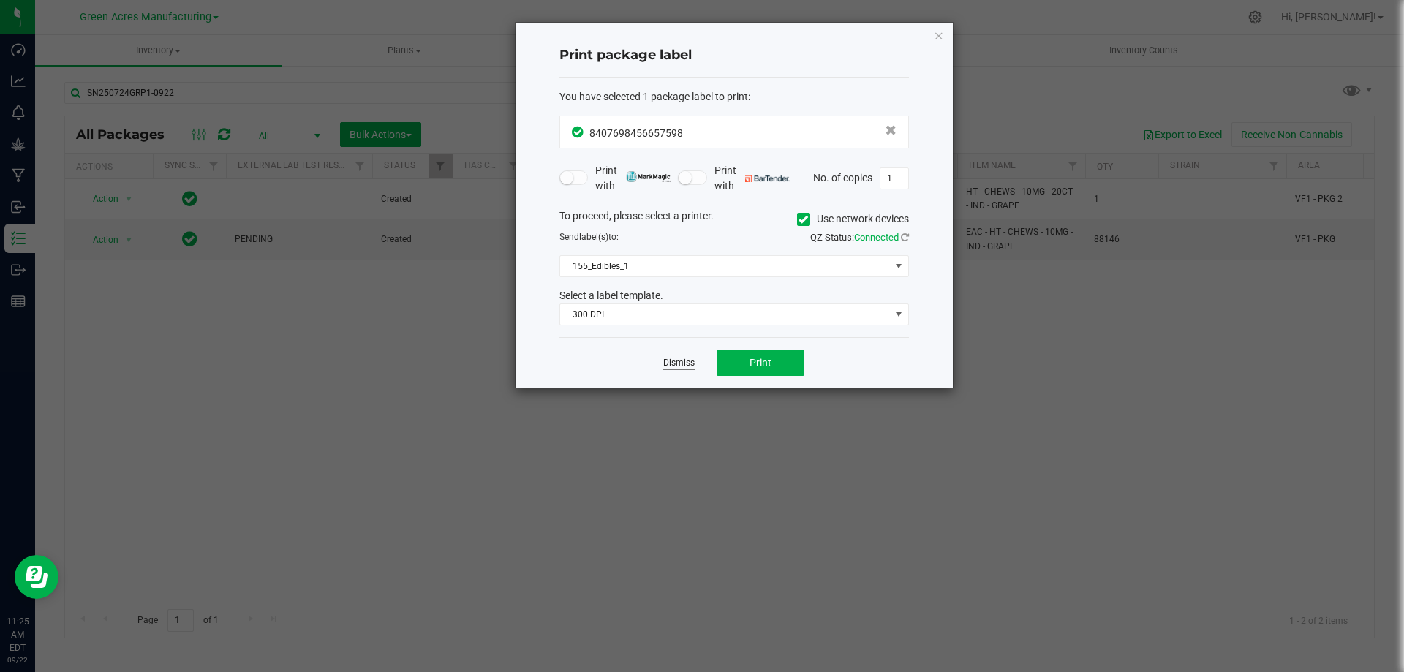
click at [679, 361] on link "Dismiss" at bounding box center [678, 363] width 31 height 12
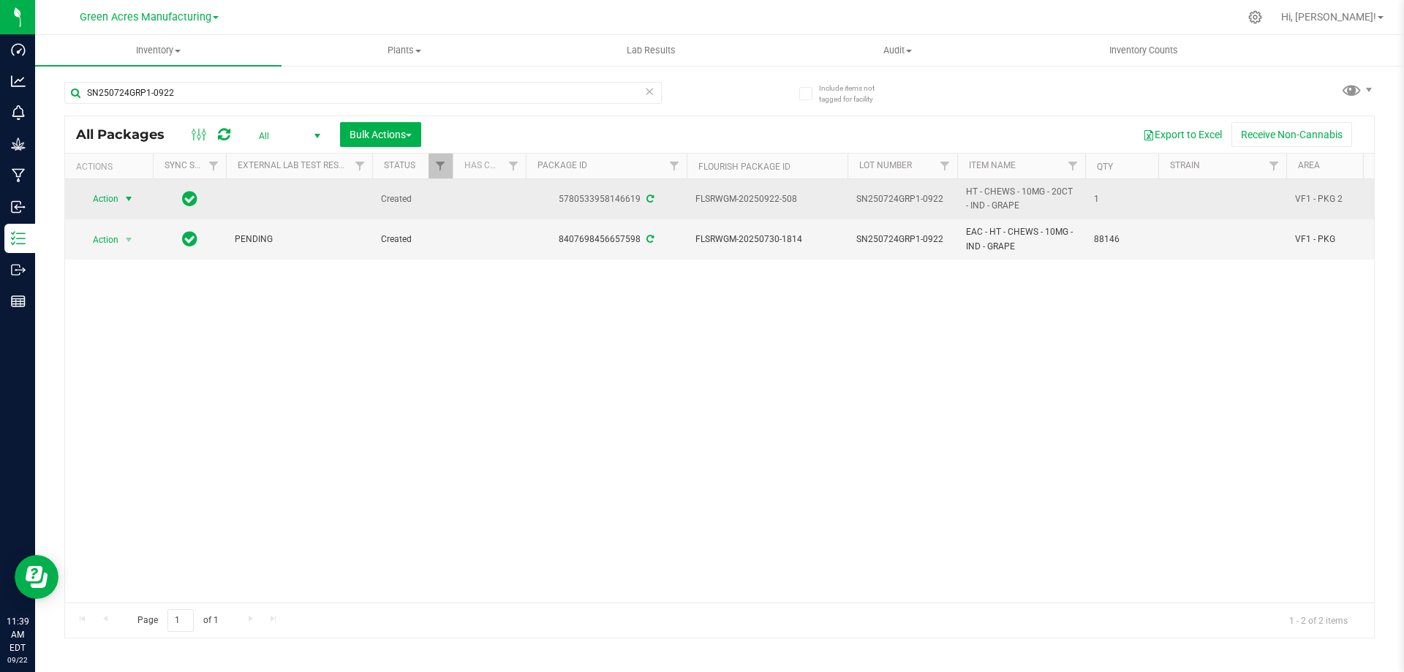
click at [99, 203] on span "Action" at bounding box center [99, 199] width 39 height 20
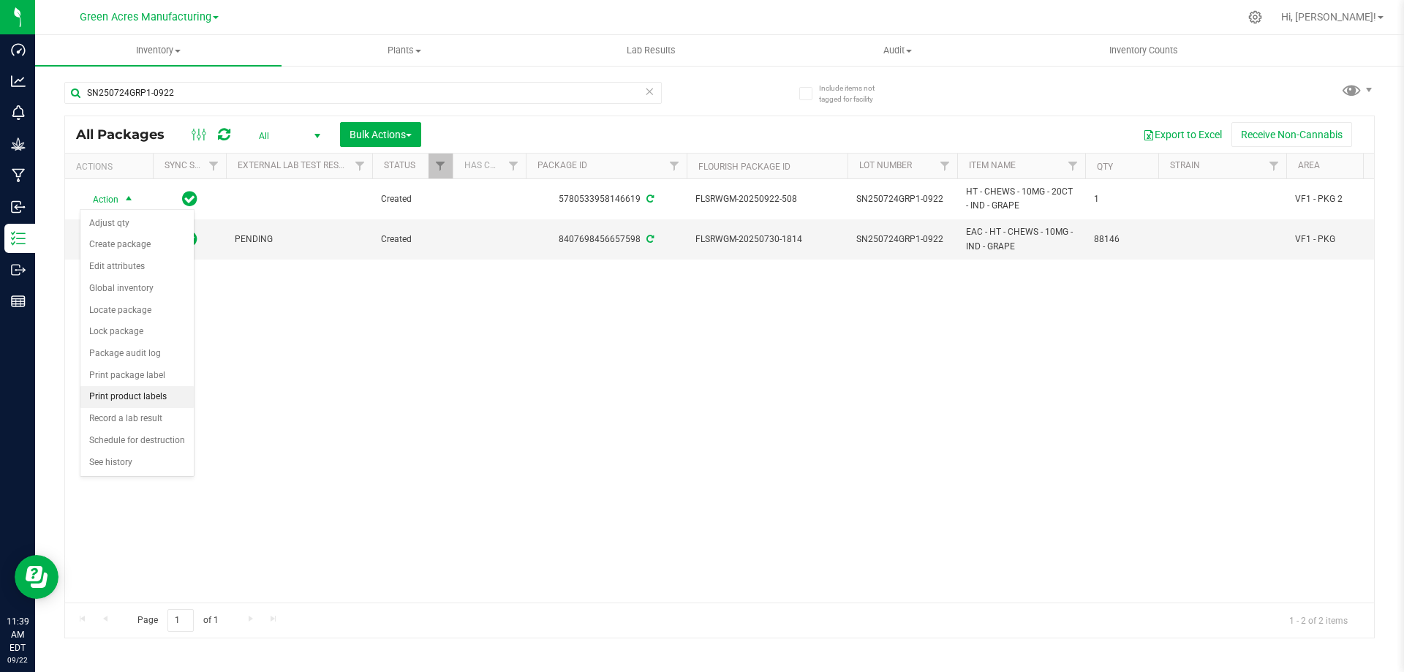
click at [148, 394] on li "Print product labels" at bounding box center [136, 397] width 113 height 22
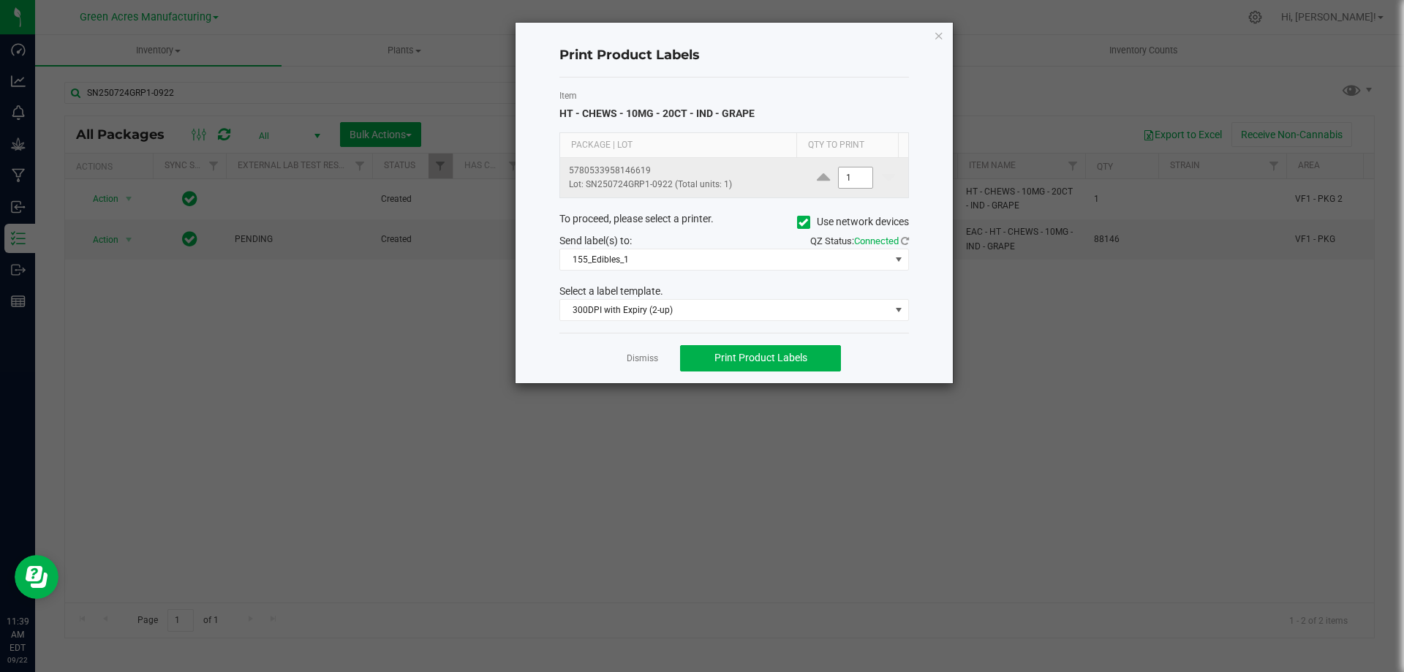
click at [847, 179] on input "1" at bounding box center [856, 178] width 34 height 20
type input "2,000"
click at [822, 71] on div "Print Product Labels" at bounding box center [735, 55] width 350 height 43
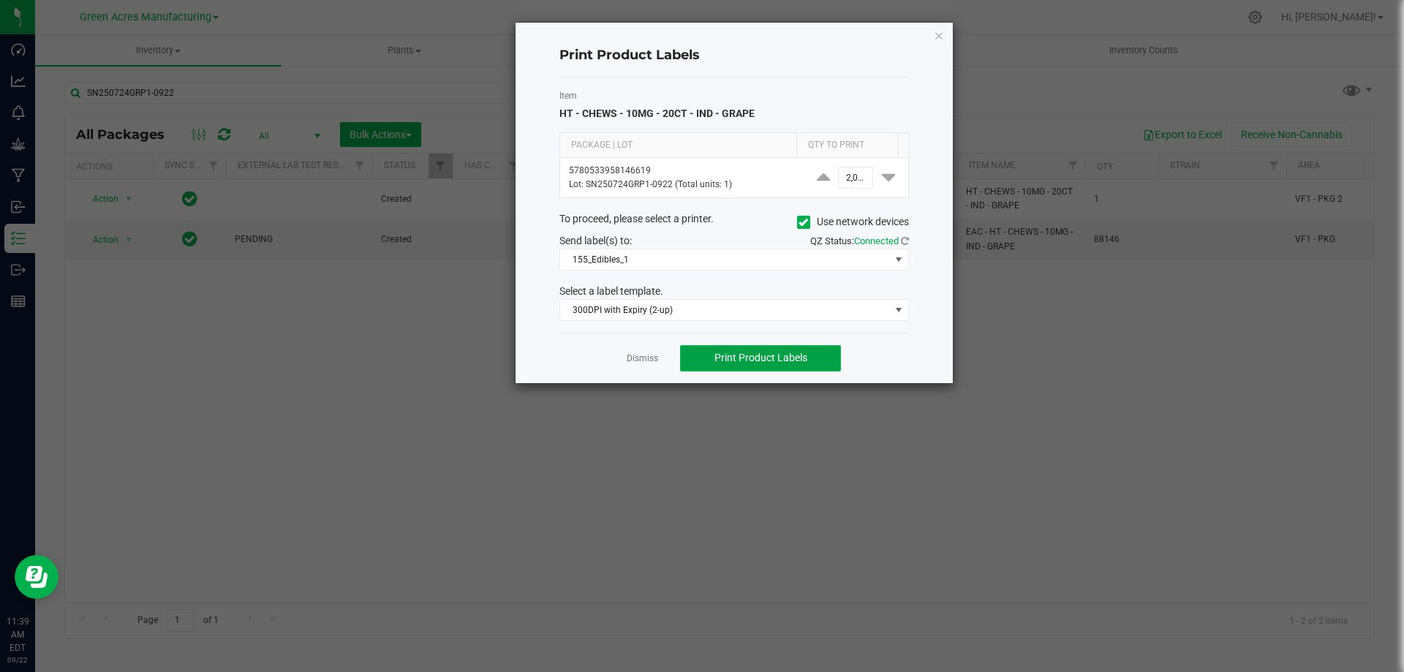
click at [768, 353] on span "Print Product Labels" at bounding box center [761, 358] width 93 height 12
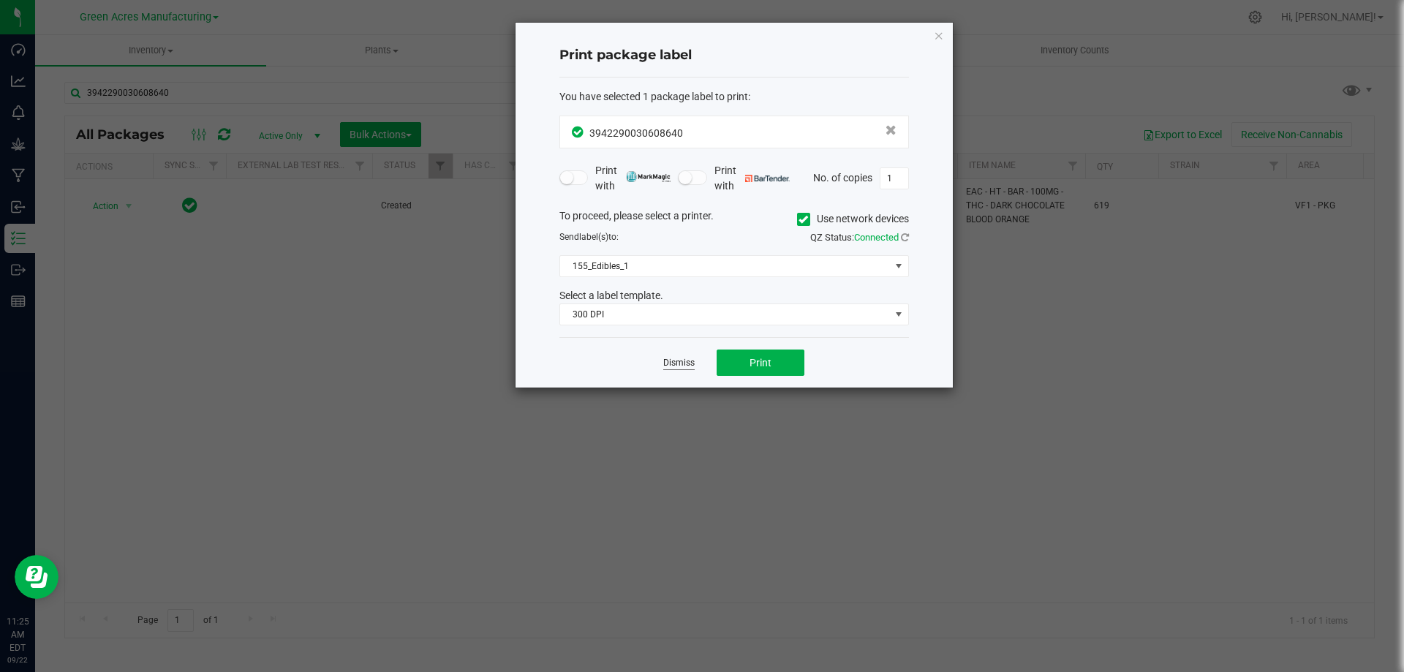
click at [683, 363] on link "Dismiss" at bounding box center [678, 363] width 31 height 12
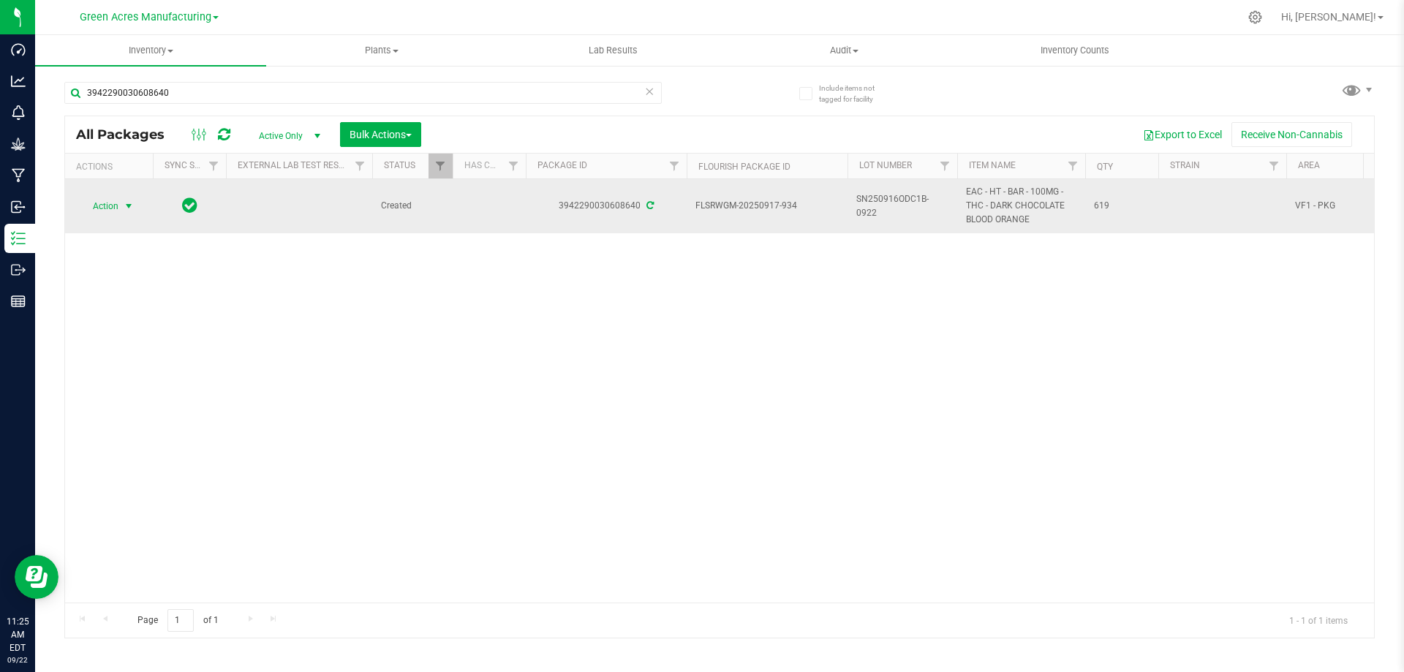
click at [108, 203] on span "Action" at bounding box center [99, 206] width 39 height 20
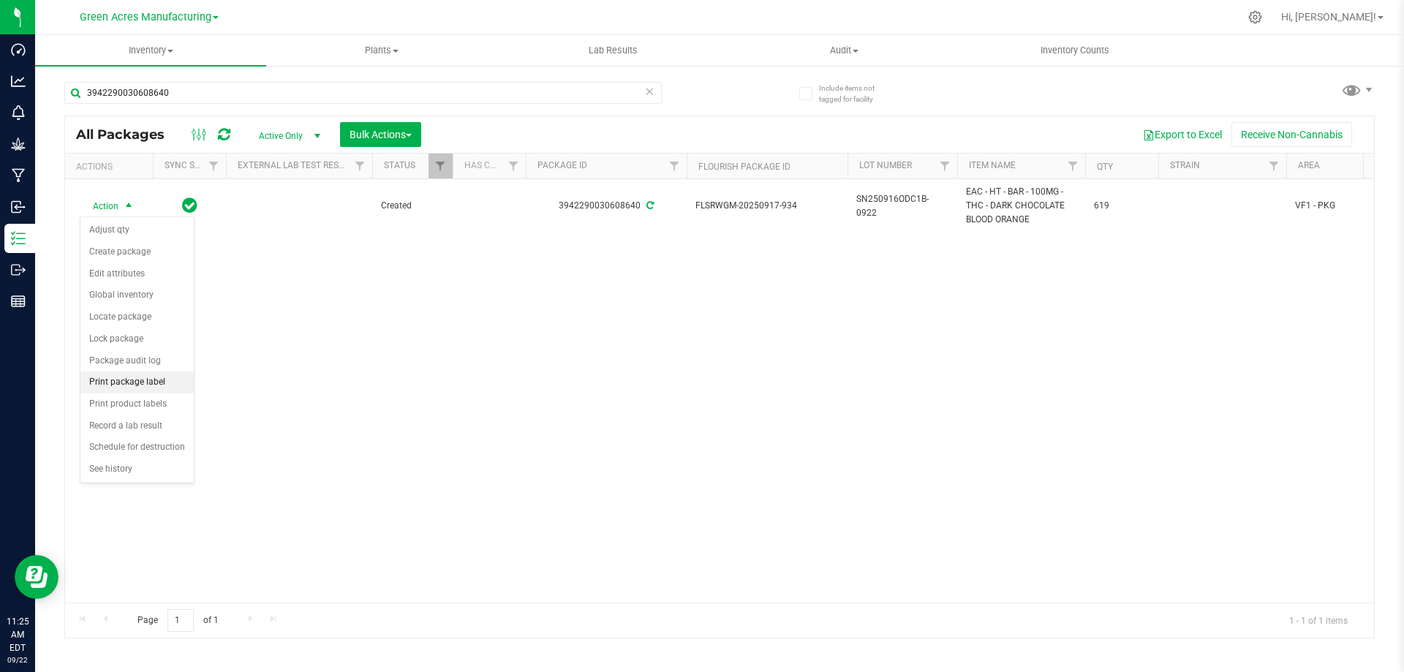
click at [157, 377] on li "Print package label" at bounding box center [136, 383] width 113 height 22
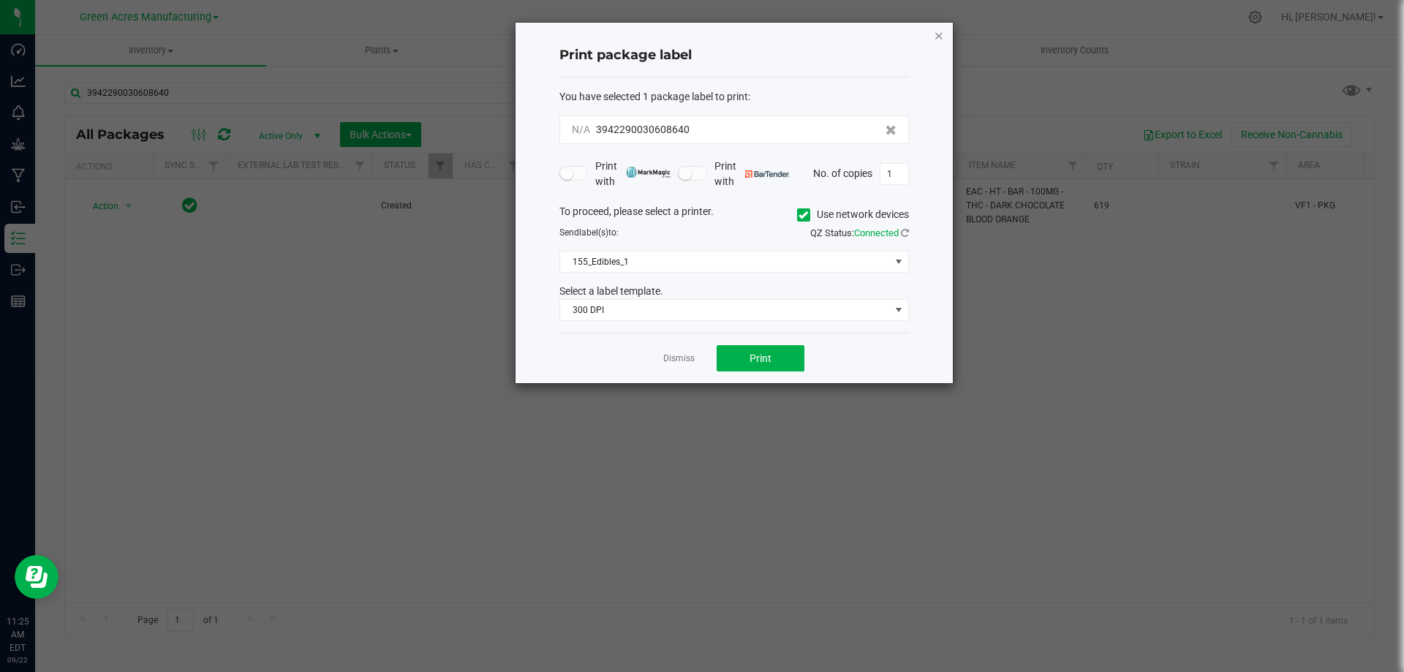
click at [938, 34] on icon "button" at bounding box center [939, 35] width 10 height 18
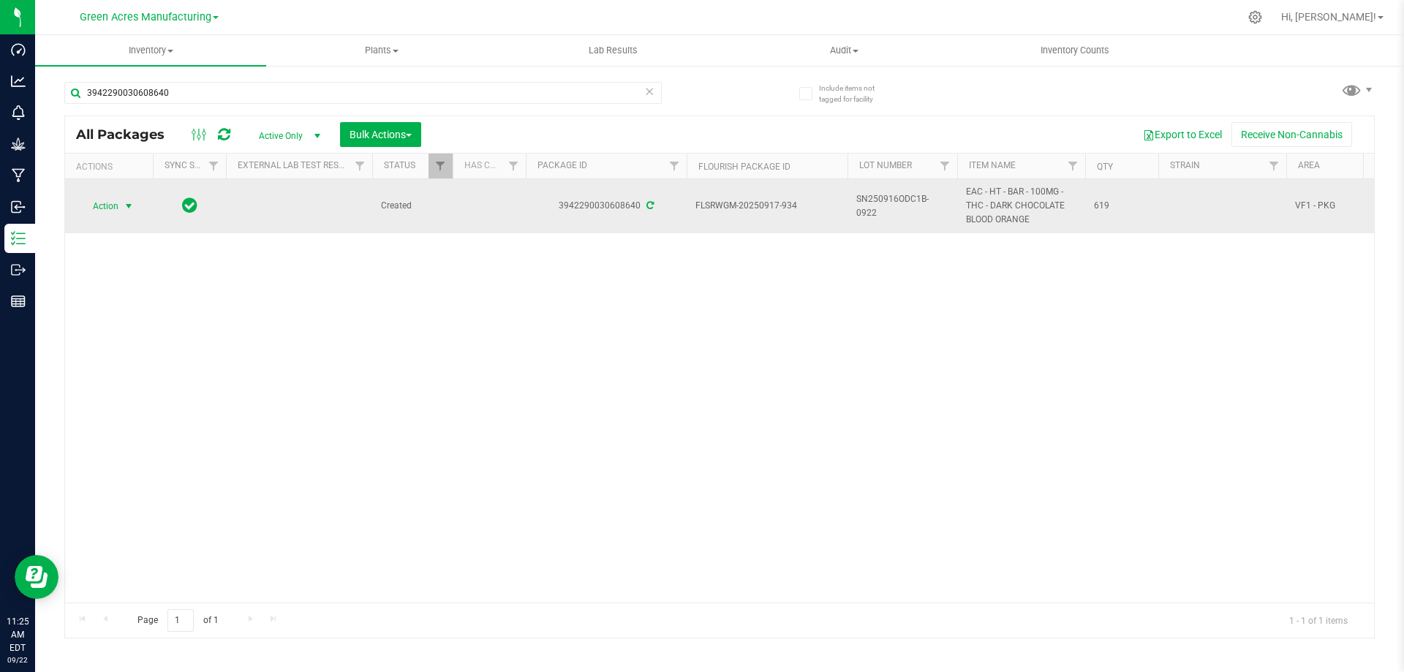
click at [112, 202] on span "Action" at bounding box center [99, 206] width 39 height 20
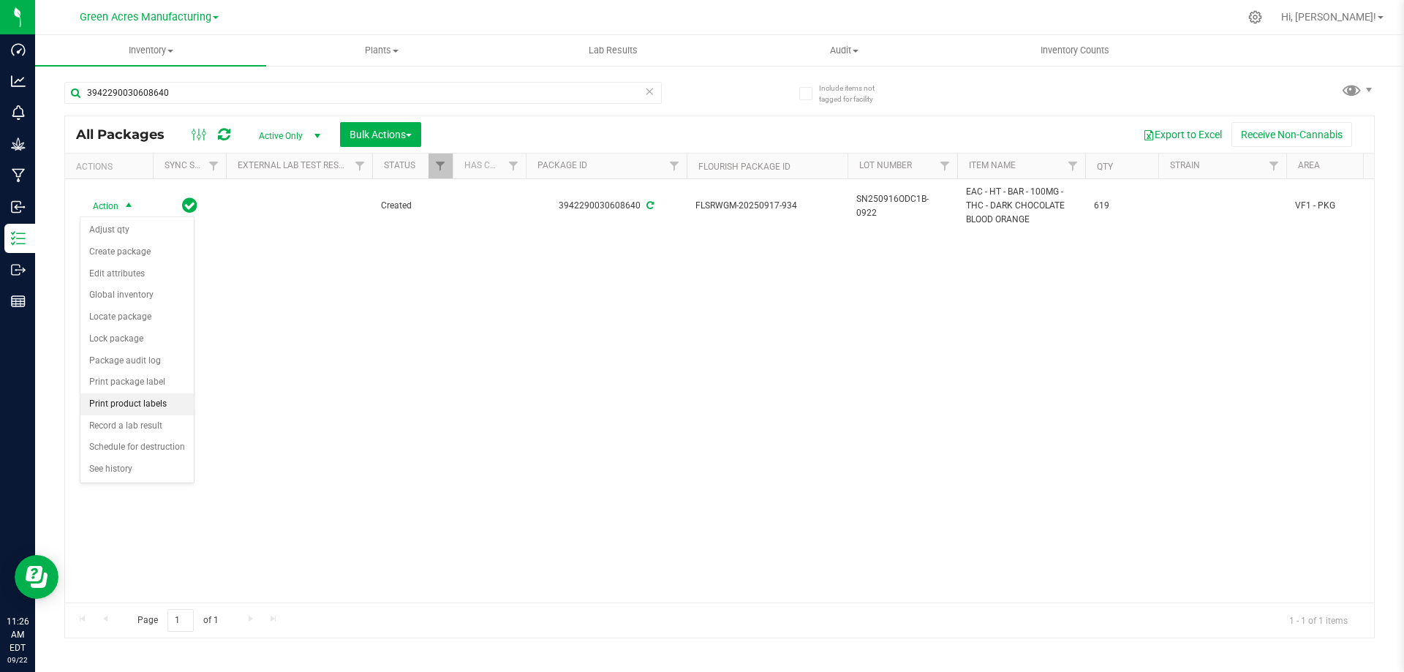
click at [119, 400] on li "Print product labels" at bounding box center [136, 405] width 113 height 22
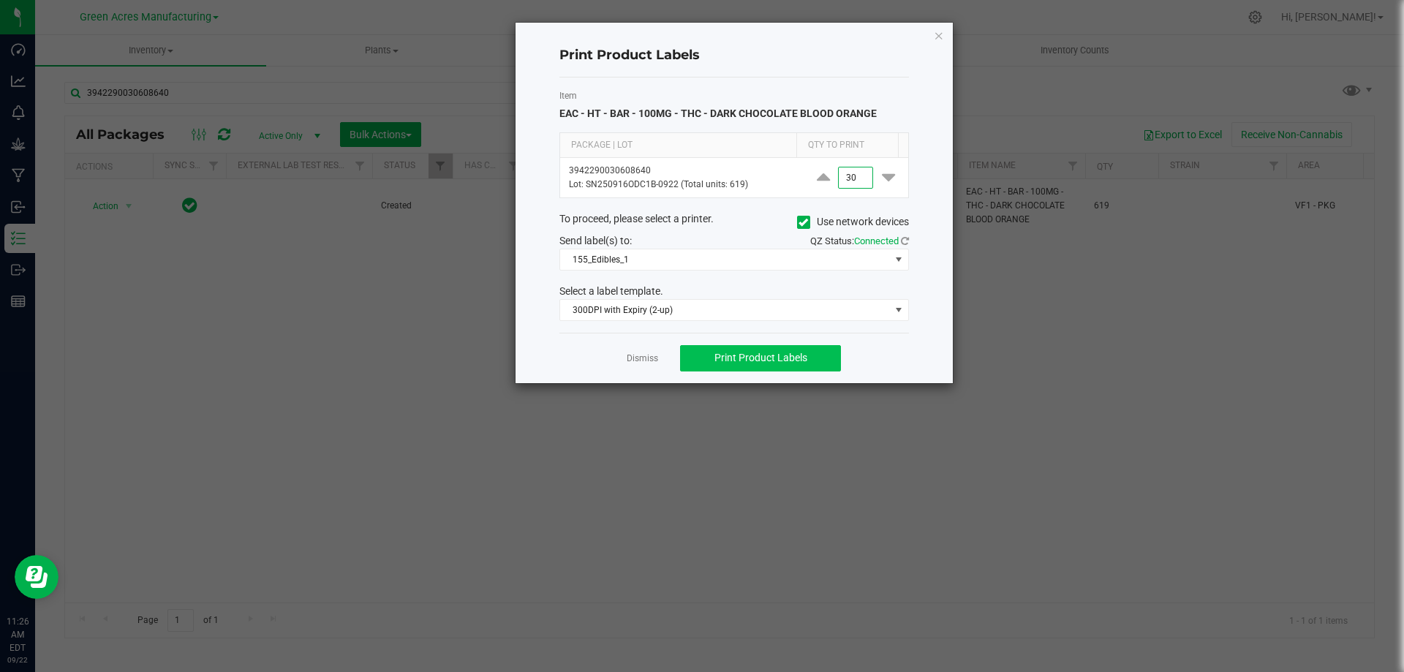
type input "30"
click at [780, 355] on span "Print Product Labels" at bounding box center [761, 358] width 93 height 12
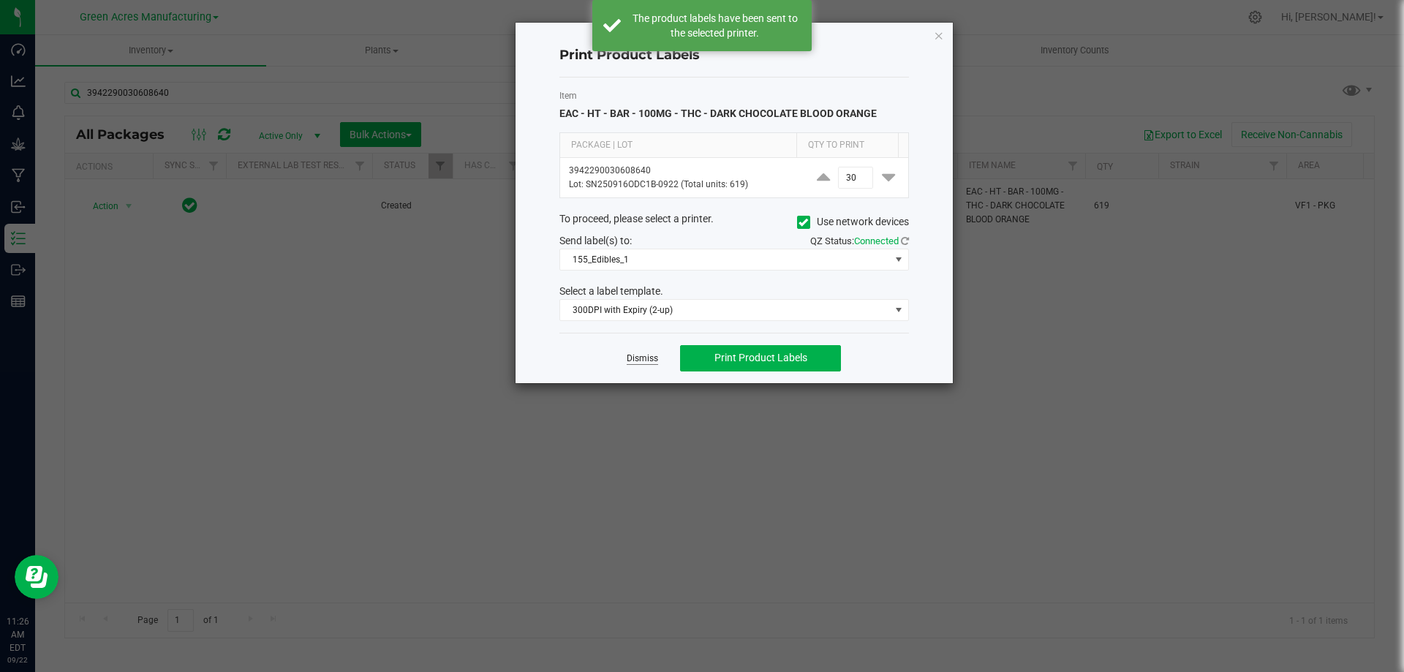
click at [639, 357] on link "Dismiss" at bounding box center [642, 359] width 31 height 12
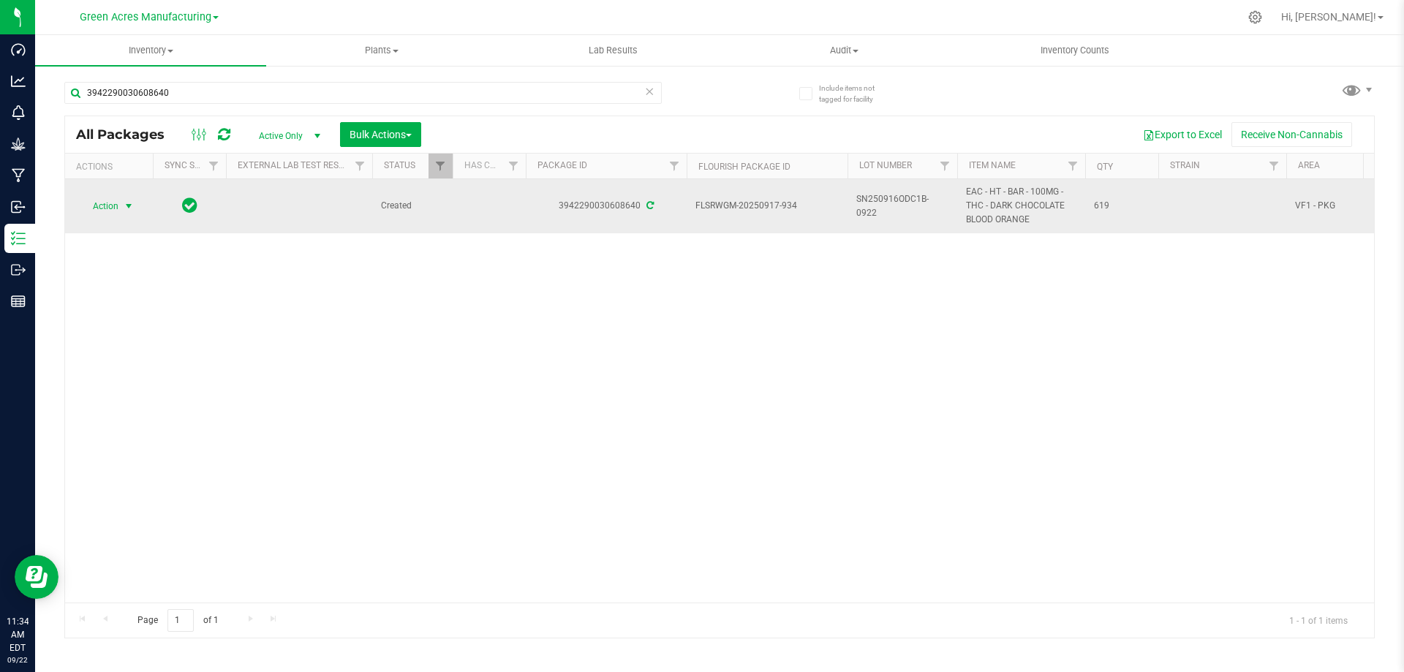
click at [115, 204] on span "Action" at bounding box center [99, 206] width 39 height 20
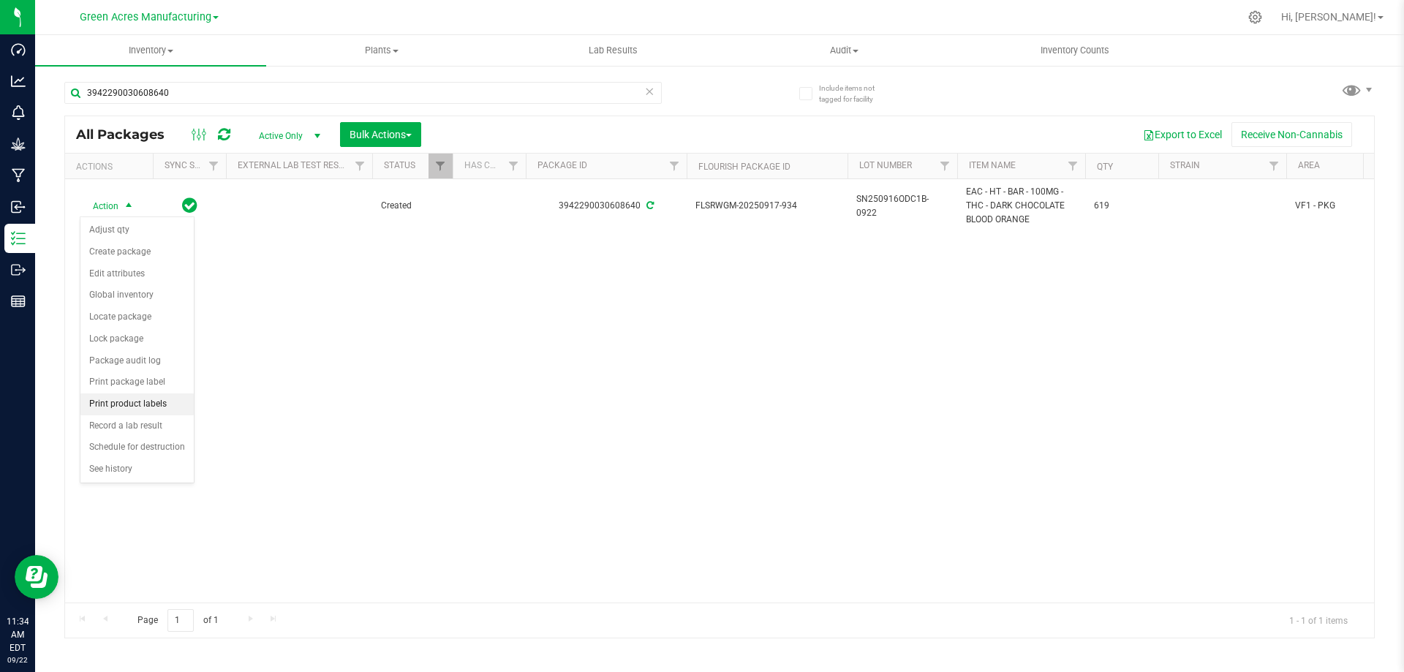
click at [134, 403] on li "Print product labels" at bounding box center [136, 405] width 113 height 22
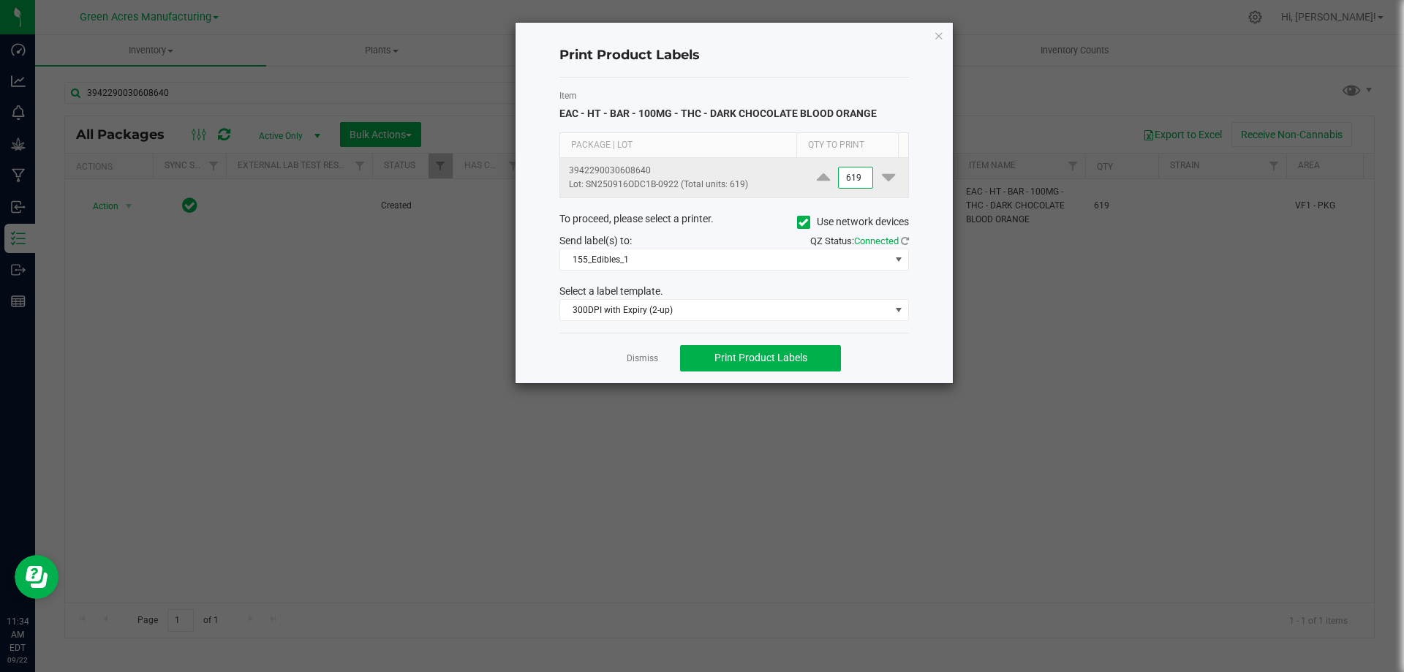
click at [857, 170] on input "619" at bounding box center [856, 178] width 34 height 20
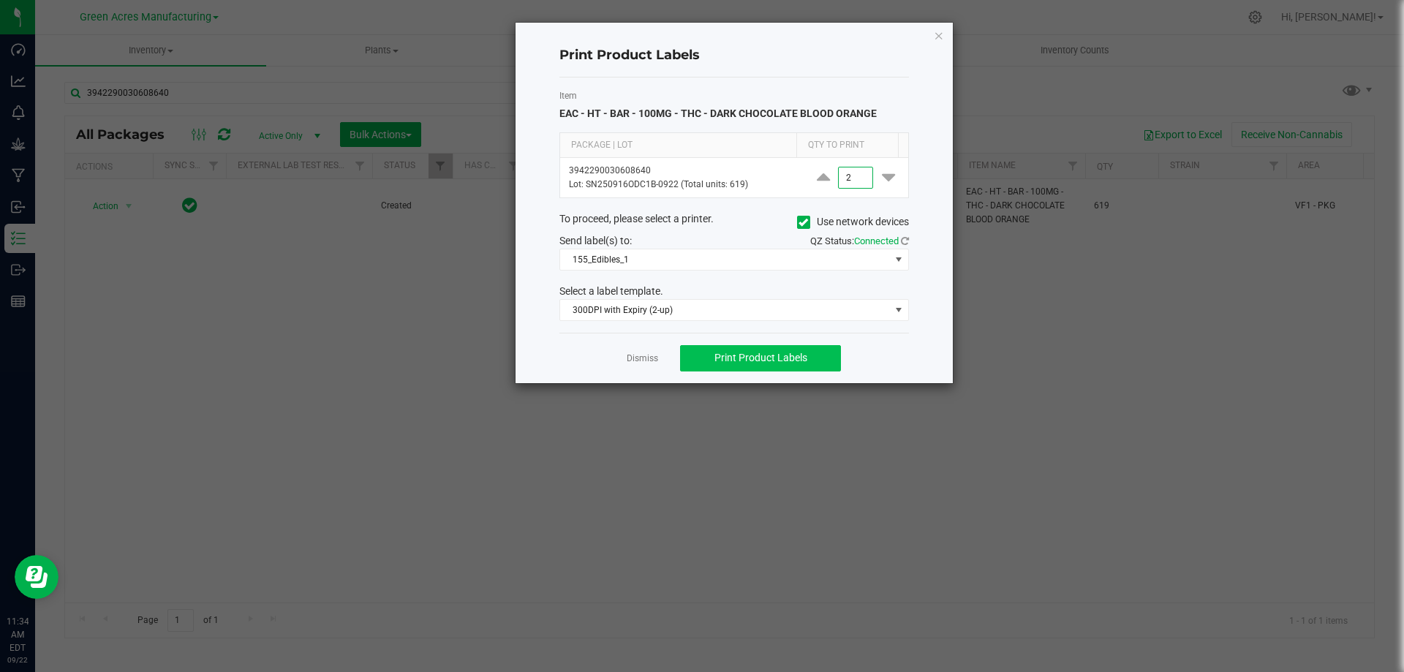
type input "2"
click at [806, 361] on span "Print Product Labels" at bounding box center [761, 358] width 93 height 12
click at [775, 353] on span "Print Product Labels" at bounding box center [761, 358] width 93 height 12
click at [640, 355] on link "Dismiss" at bounding box center [642, 359] width 31 height 12
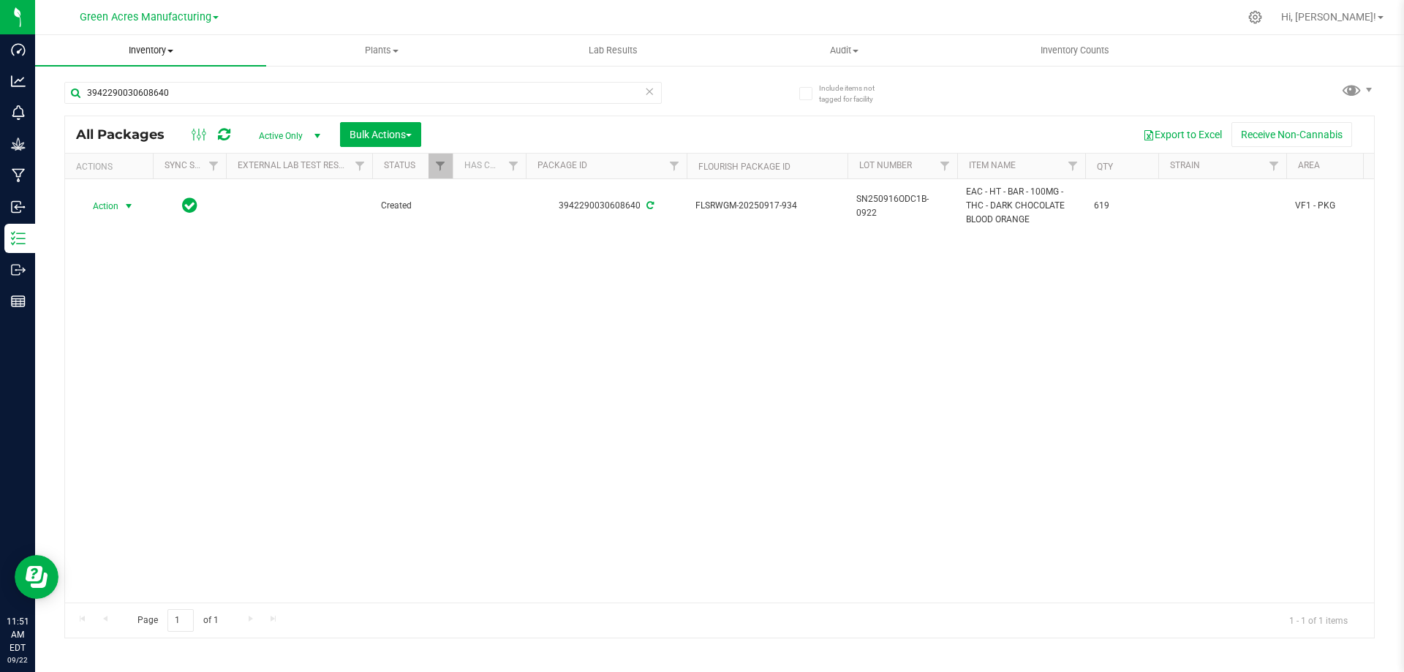
click at [141, 49] on span "Inventory" at bounding box center [150, 50] width 231 height 13
click at [173, 181] on li "From bill of materials" at bounding box center [150, 177] width 231 height 18
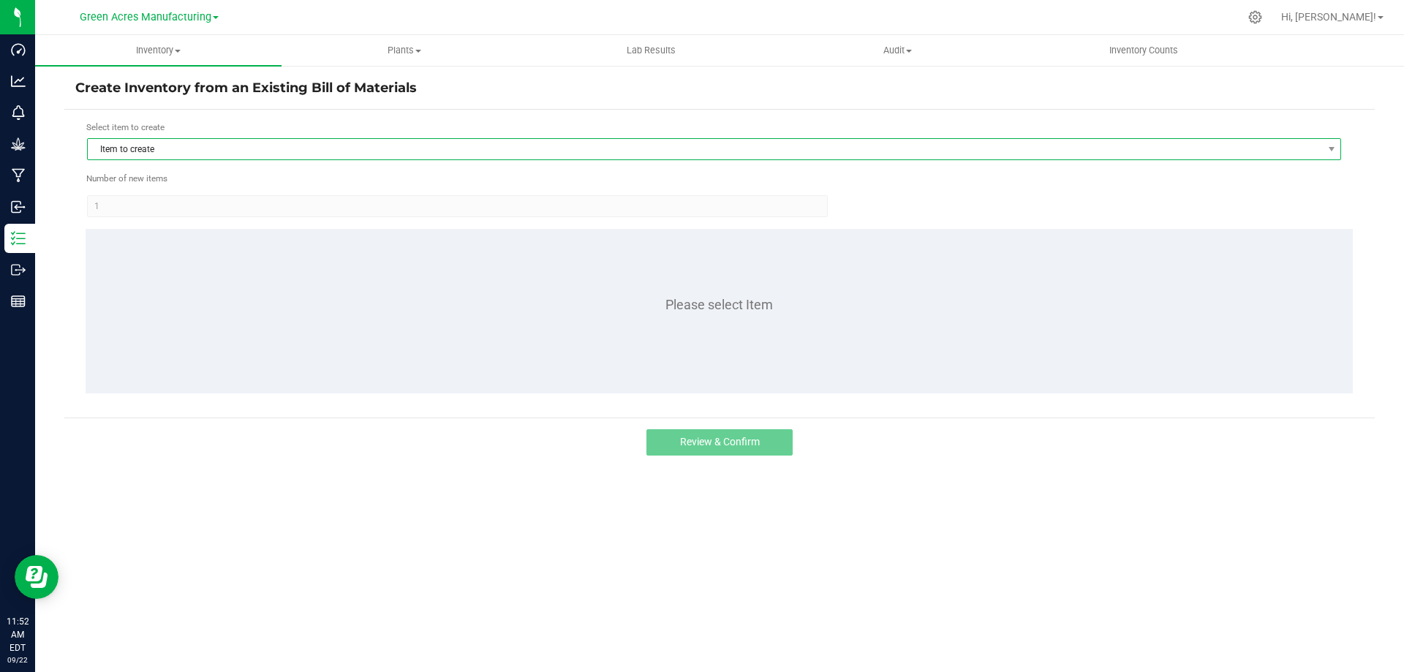
click at [240, 141] on span "Item to create" at bounding box center [705, 149] width 1235 height 20
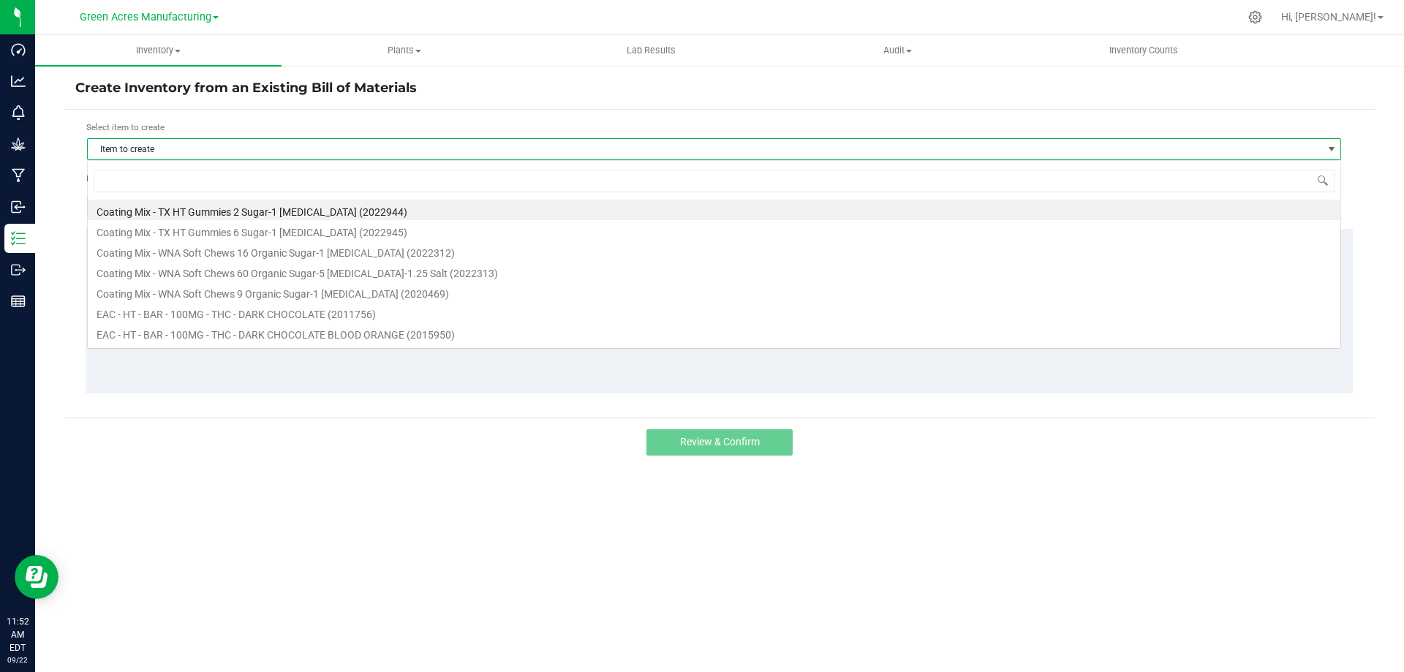
scroll to position [22, 1254]
type input "BLOOD ORANGE"
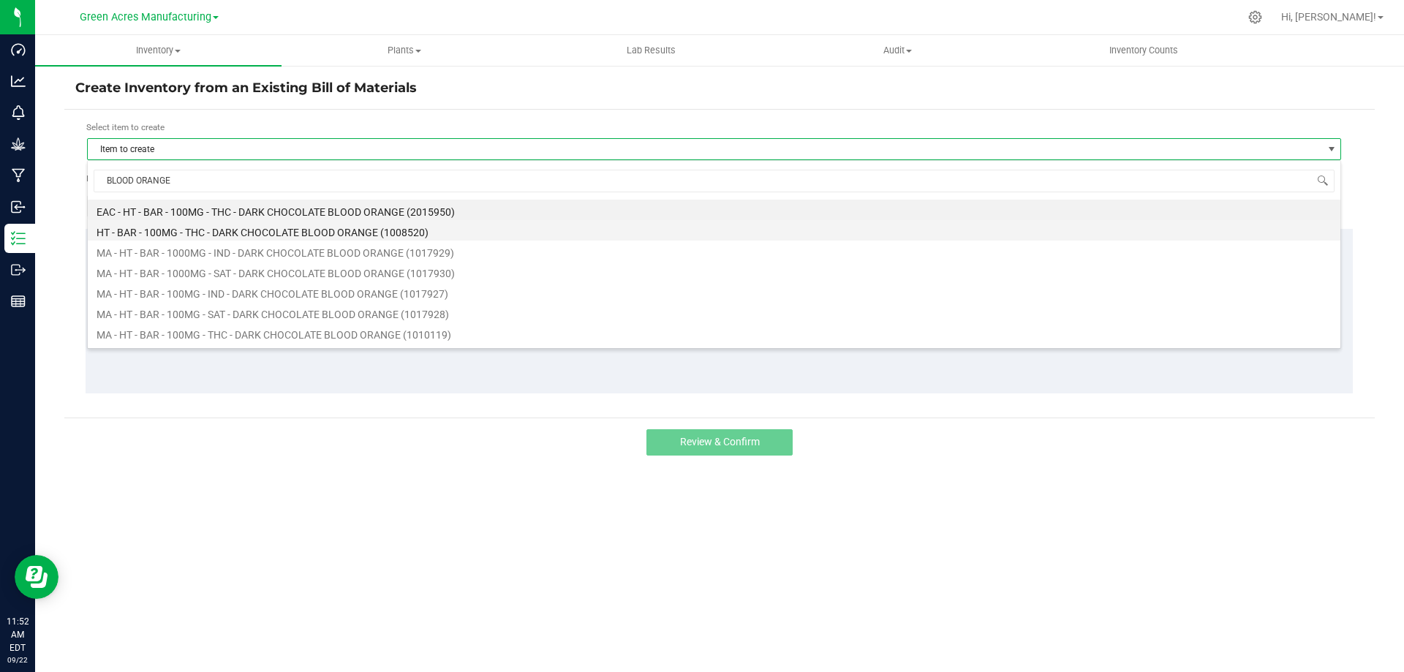
click at [288, 235] on li "HT - BAR - 100MG - THC - DARK CHOCOLATE BLOOD ORANGE (1008520)" at bounding box center [714, 230] width 1253 height 20
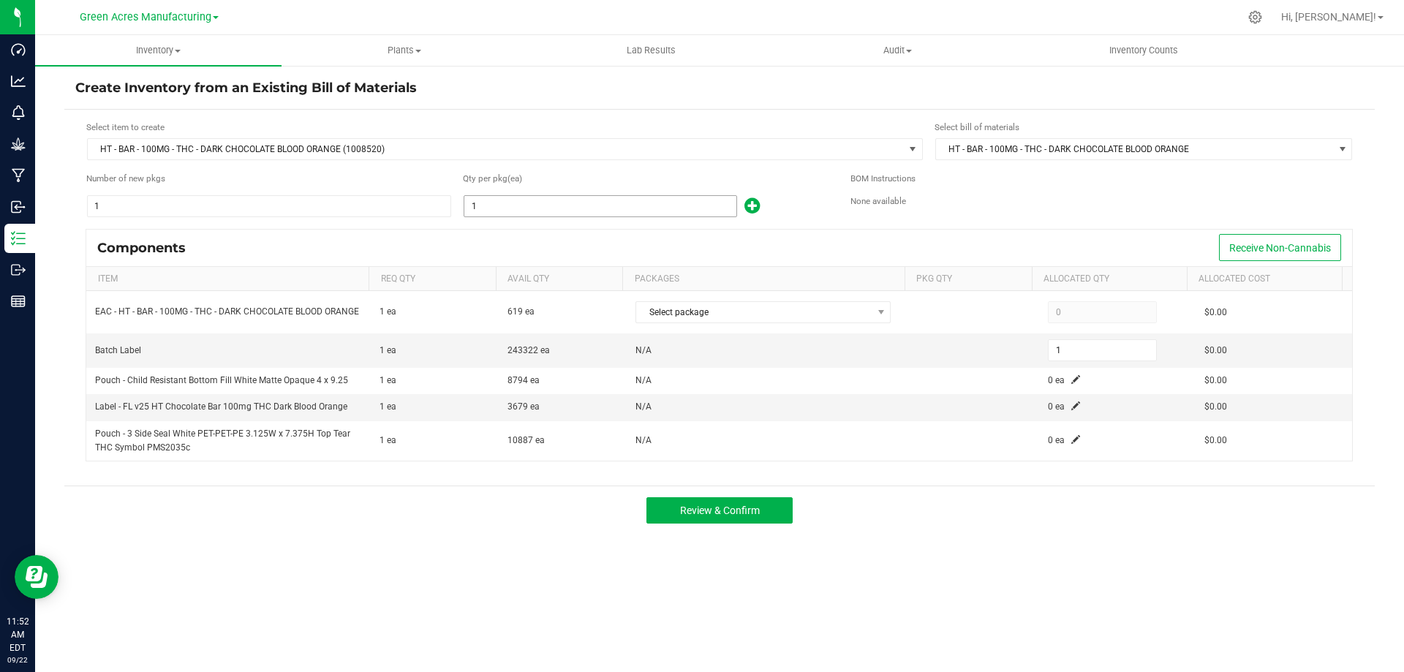
click at [559, 203] on input "1" at bounding box center [600, 206] width 272 height 20
type input "4"
type input "42"
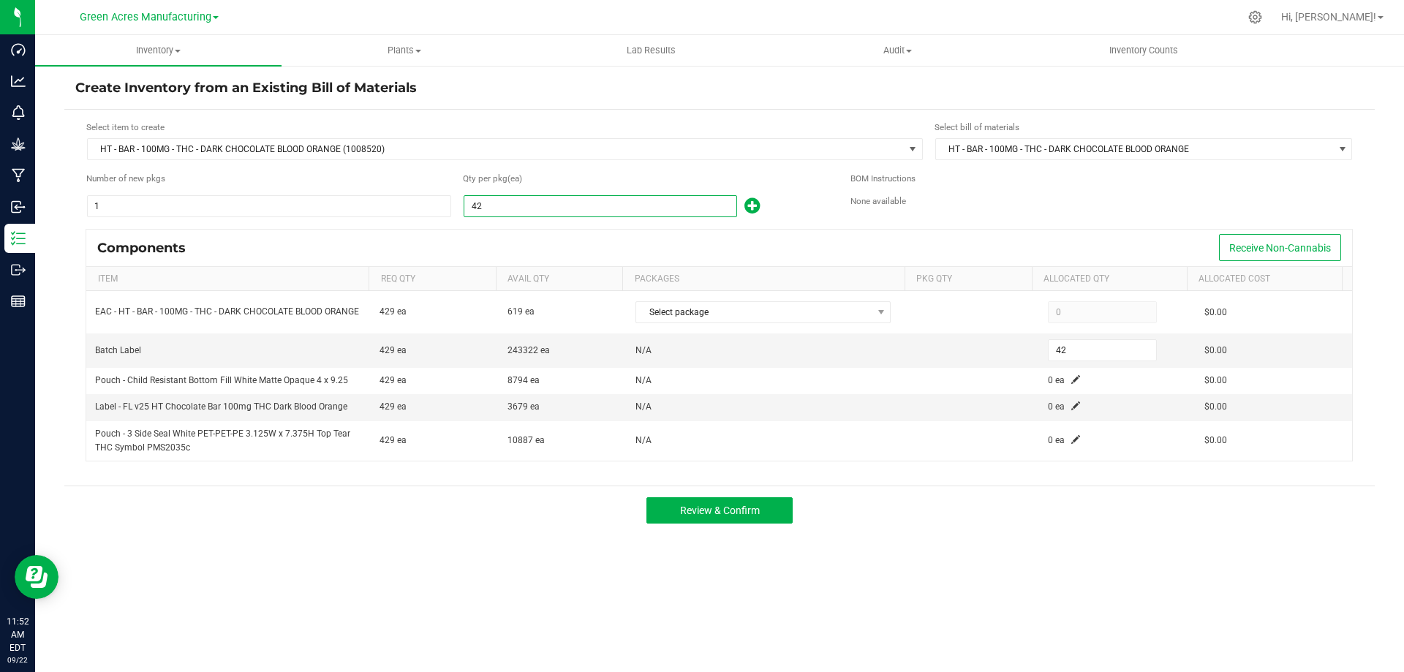
type input "429"
click at [524, 240] on div "Components Receive Non-Cannabis" at bounding box center [719, 248] width 1266 height 37
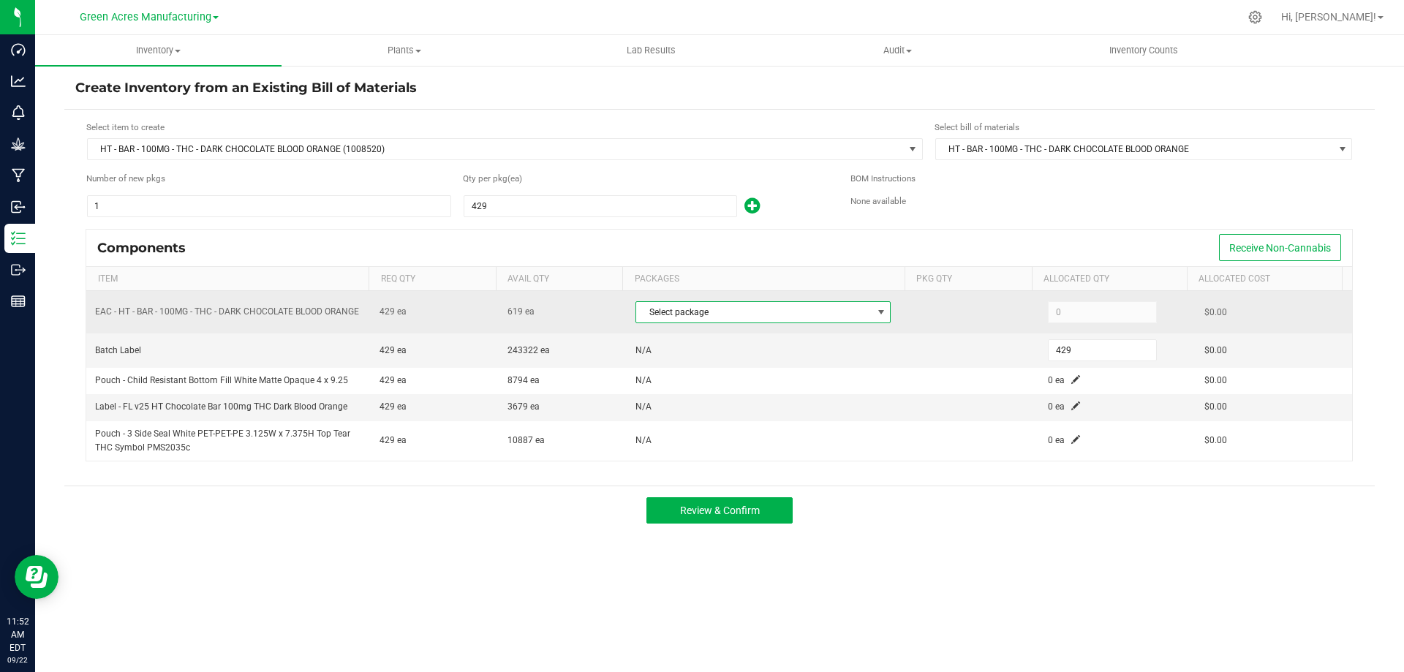
click at [687, 317] on span "Select package" at bounding box center [754, 312] width 236 height 20
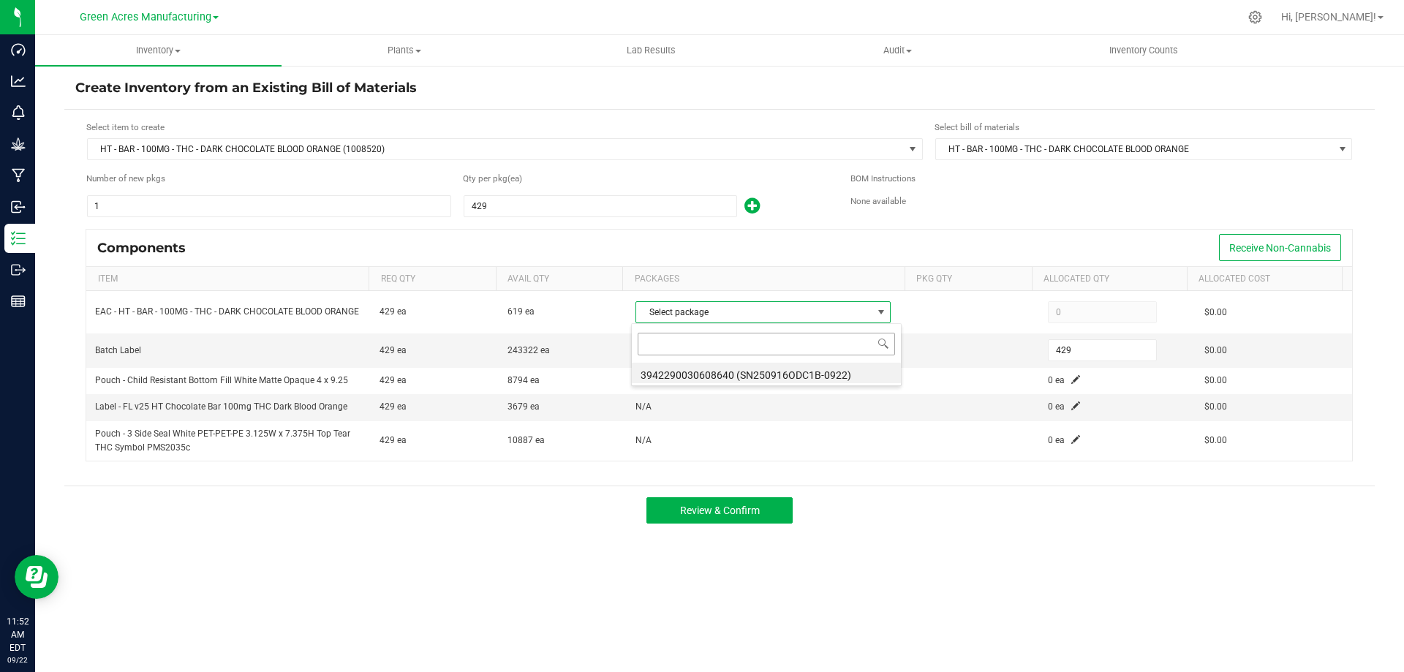
scroll to position [22, 252]
click at [791, 376] on li "3942290030608640 (SN250916ODC1B-0922)" at bounding box center [766, 373] width 269 height 20
type input "429"
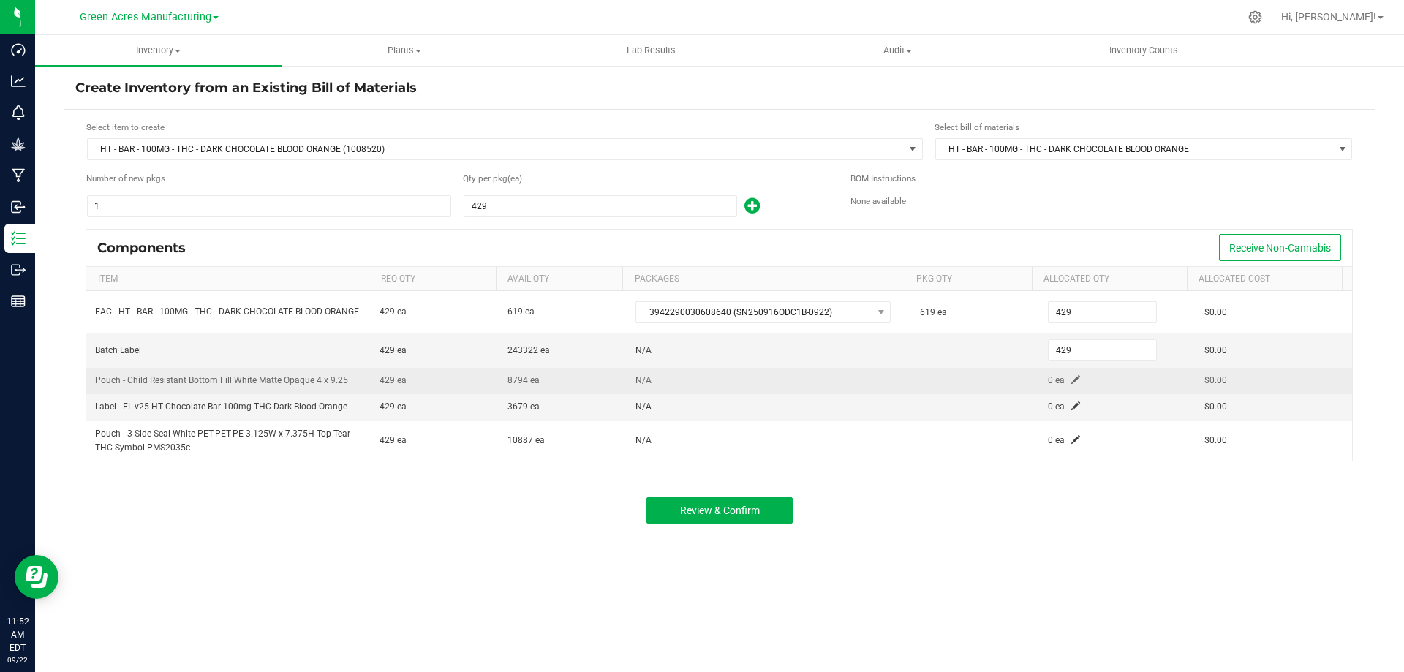
click at [1072, 380] on span at bounding box center [1076, 379] width 9 height 9
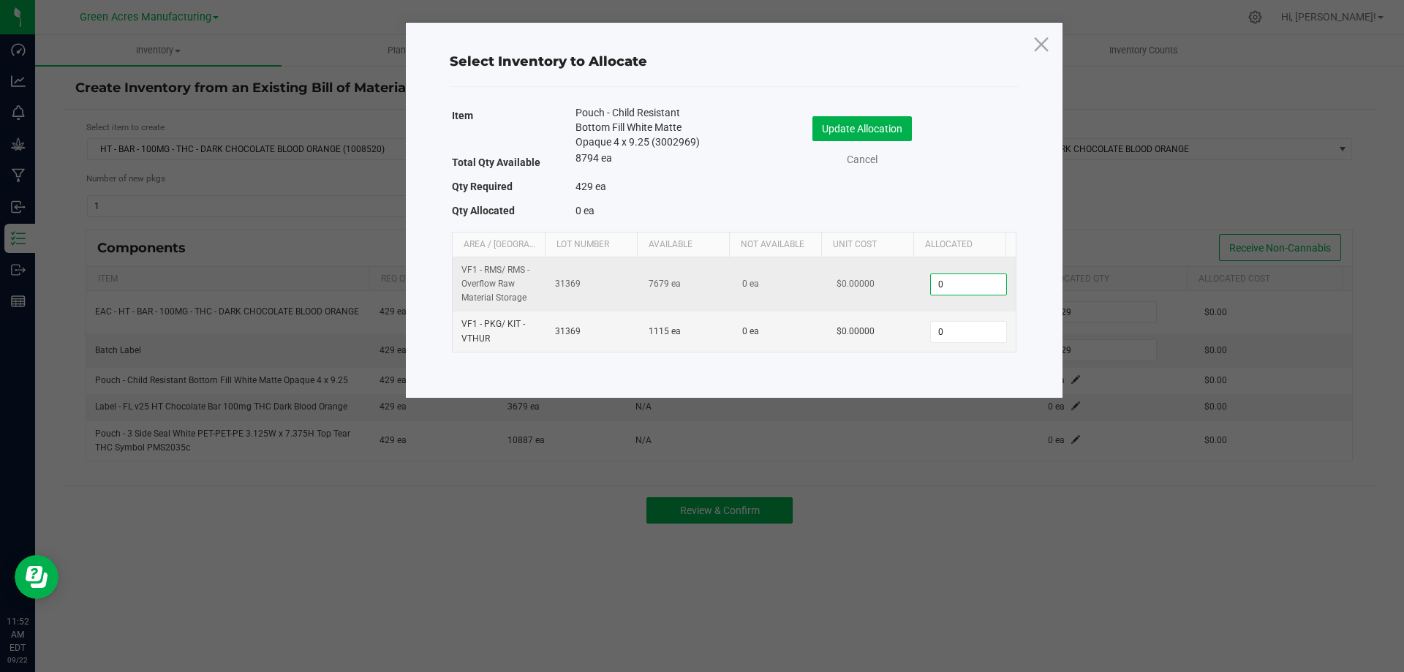
click at [933, 283] on input "0" at bounding box center [968, 284] width 75 height 20
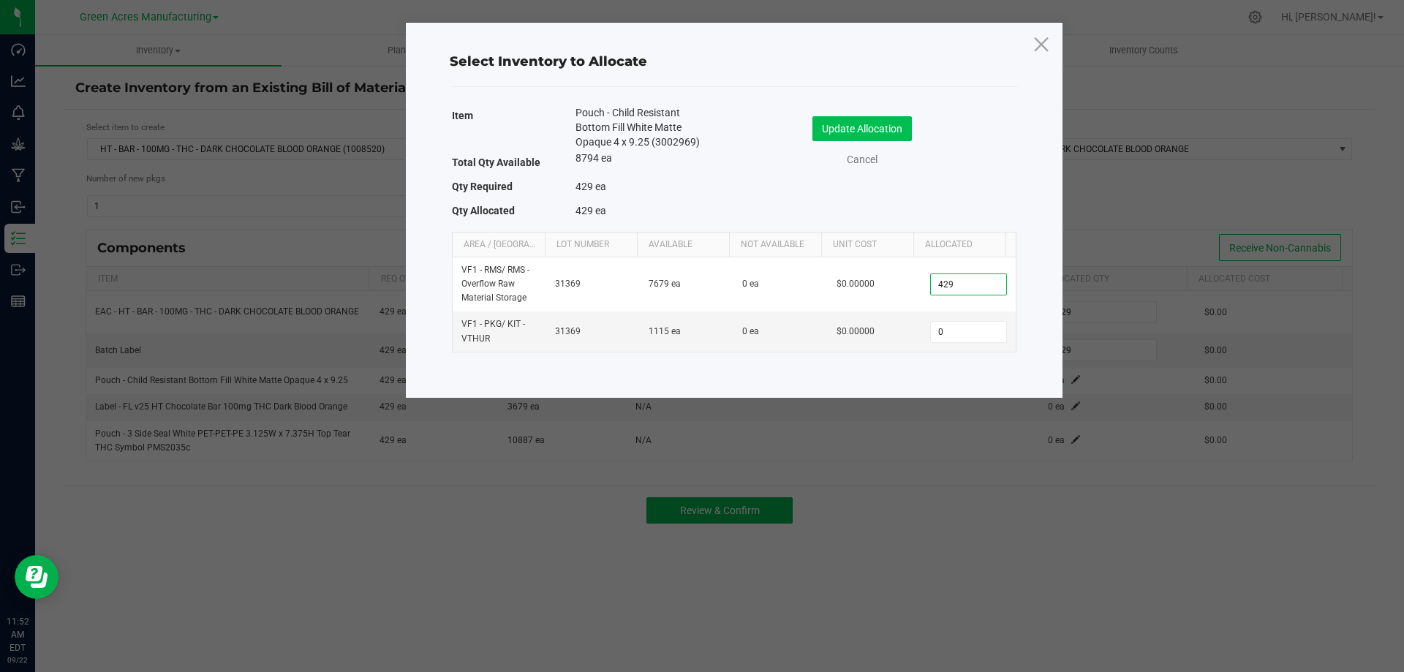
type input "429"
click at [884, 134] on button "Update Allocation" at bounding box center [862, 128] width 99 height 25
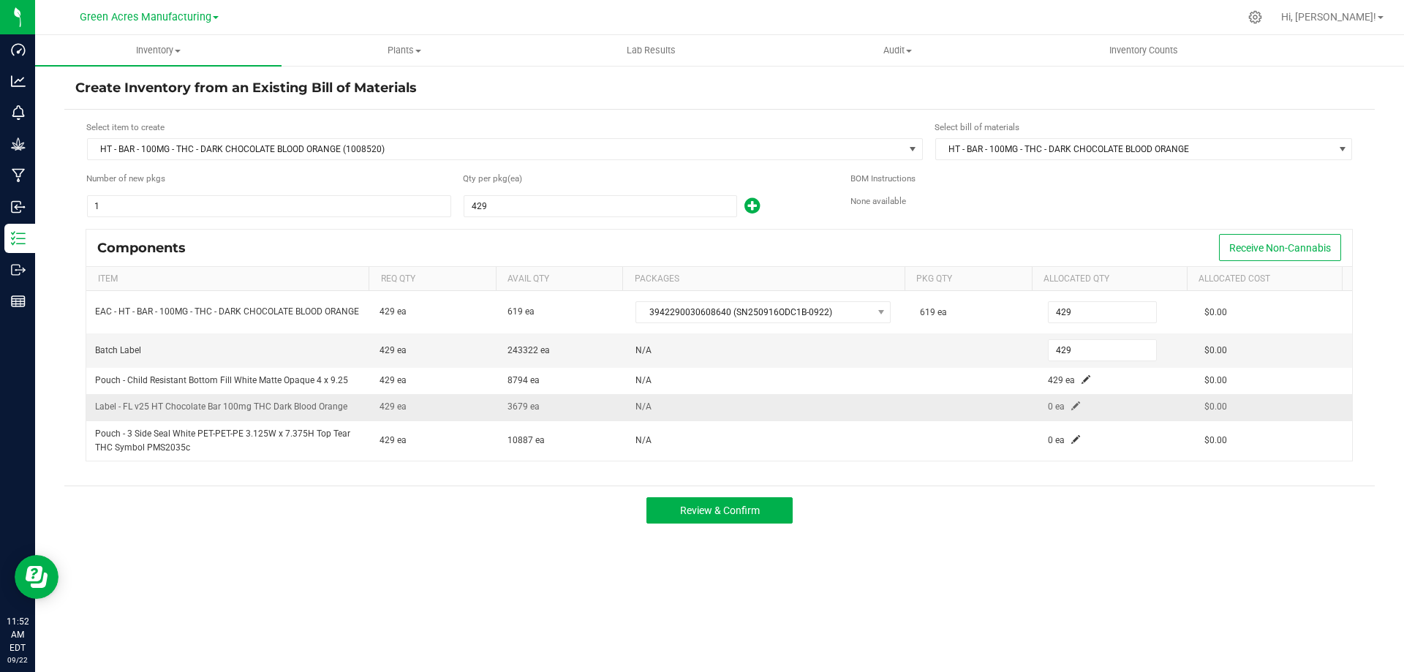
click at [1072, 404] on span at bounding box center [1076, 406] width 9 height 9
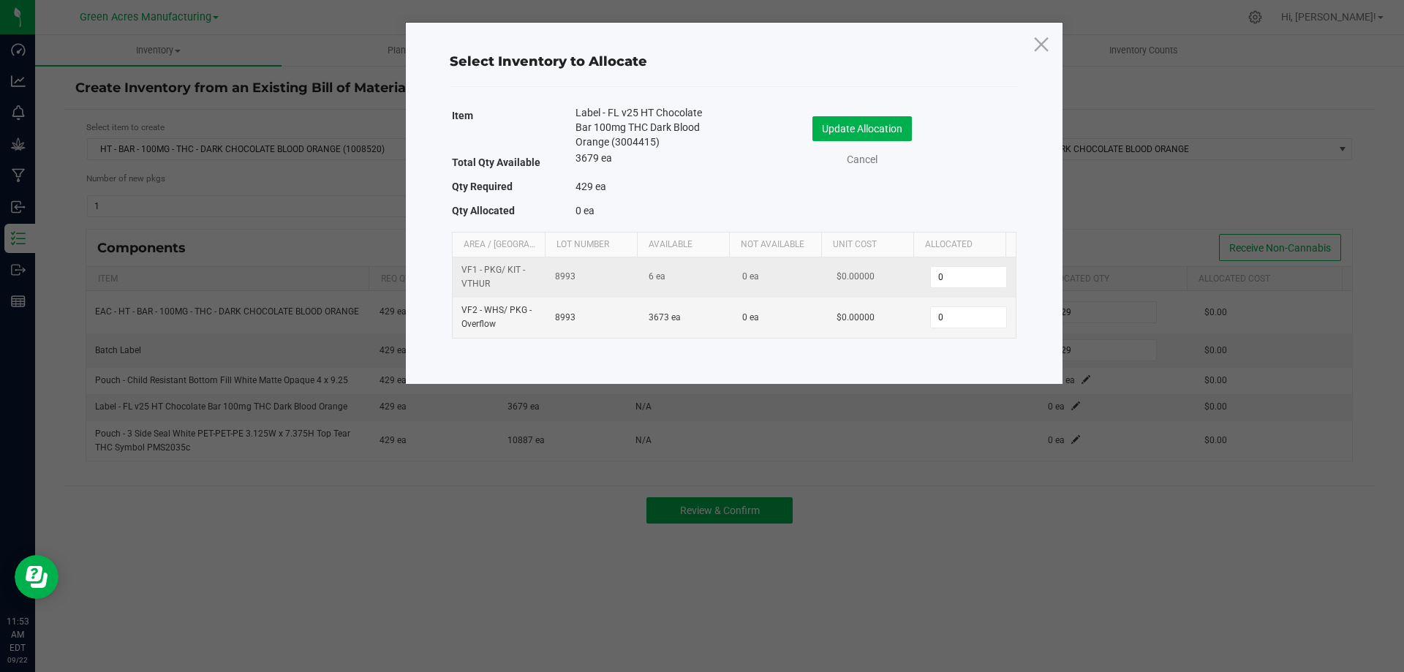
click at [964, 263] on td "0" at bounding box center [969, 277] width 94 height 40
click at [963, 276] on input "0" at bounding box center [968, 277] width 75 height 20
type input "4"
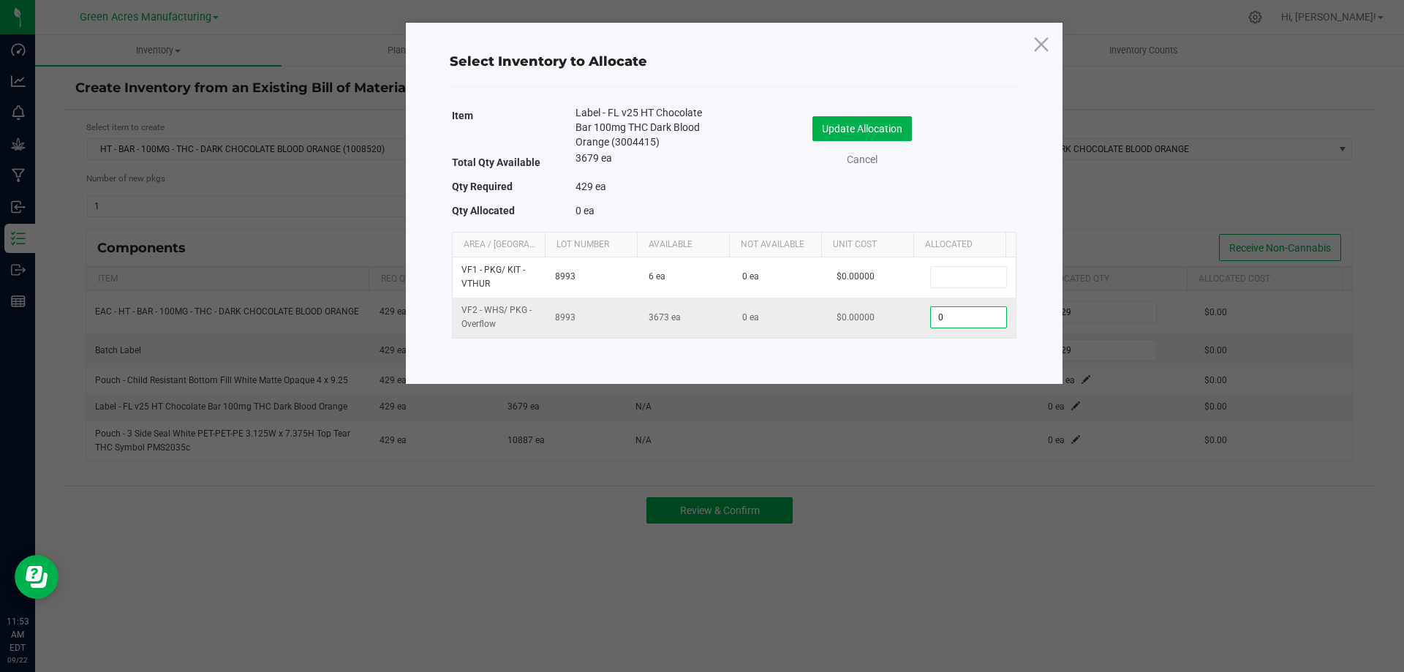
click at [931, 315] on input "0" at bounding box center [968, 317] width 75 height 20
type input "429"
click at [859, 133] on button "Update Allocation" at bounding box center [862, 128] width 99 height 25
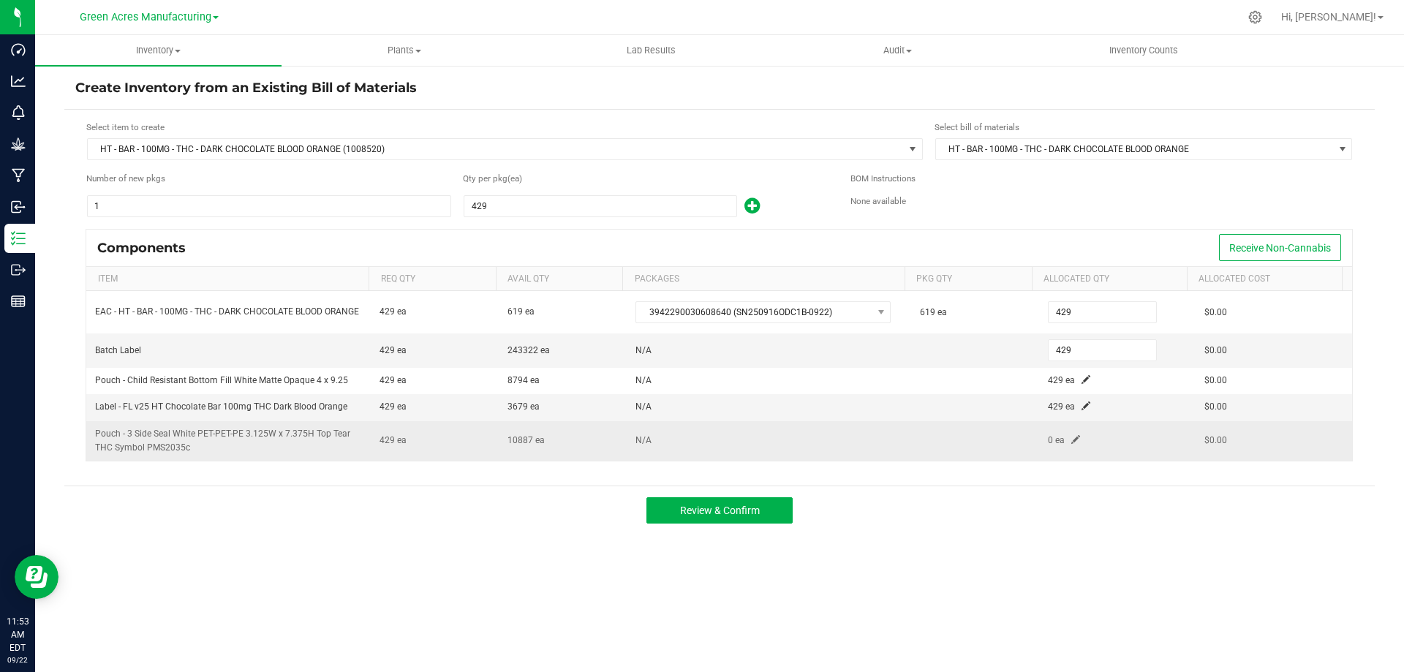
click at [1067, 434] on td "0 ea" at bounding box center [1117, 440] width 157 height 39
click at [1072, 437] on span at bounding box center [1076, 439] width 9 height 9
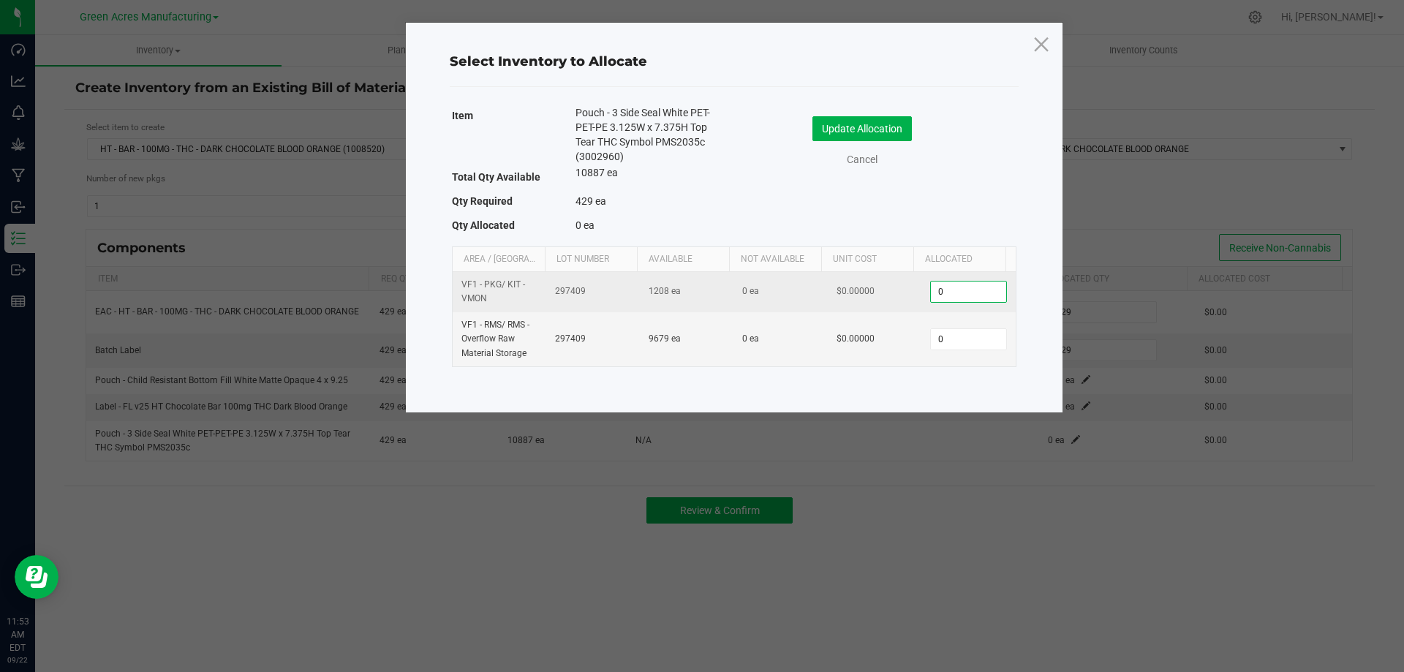
click at [972, 289] on input "0" at bounding box center [968, 292] width 75 height 20
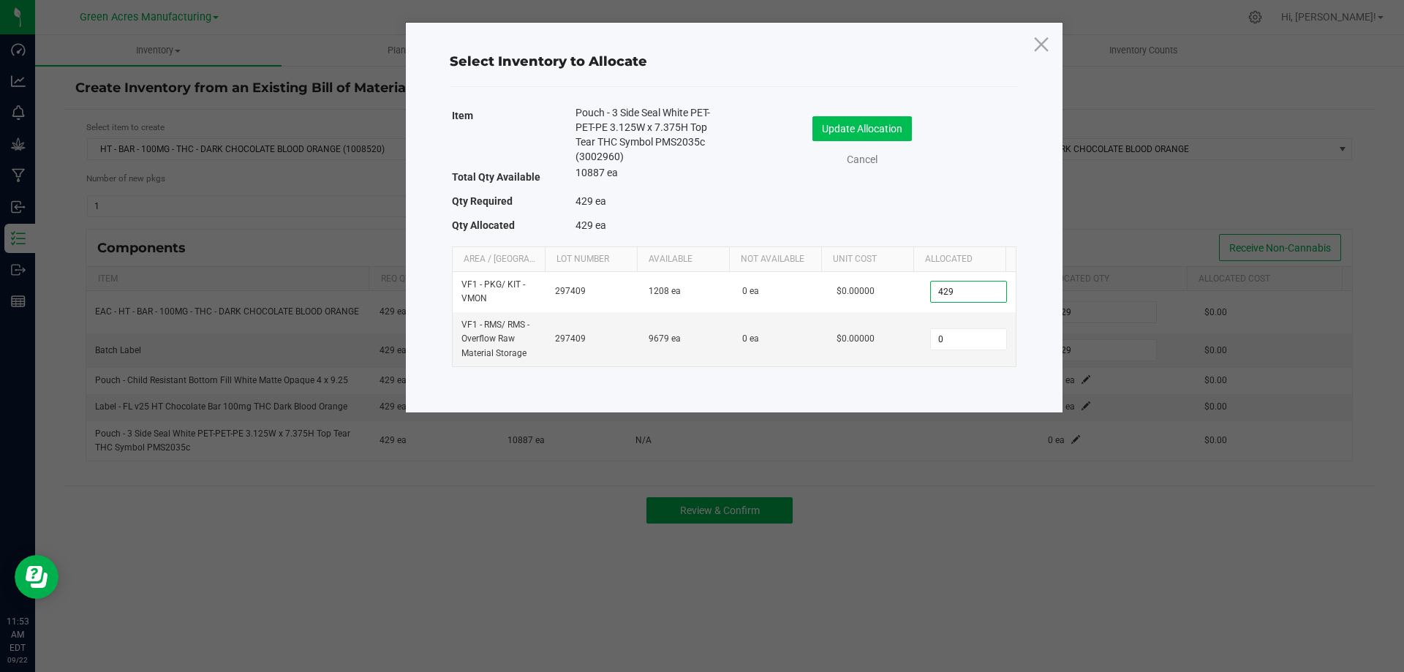
type input "429"
click at [874, 126] on button "Update Allocation" at bounding box center [862, 128] width 99 height 25
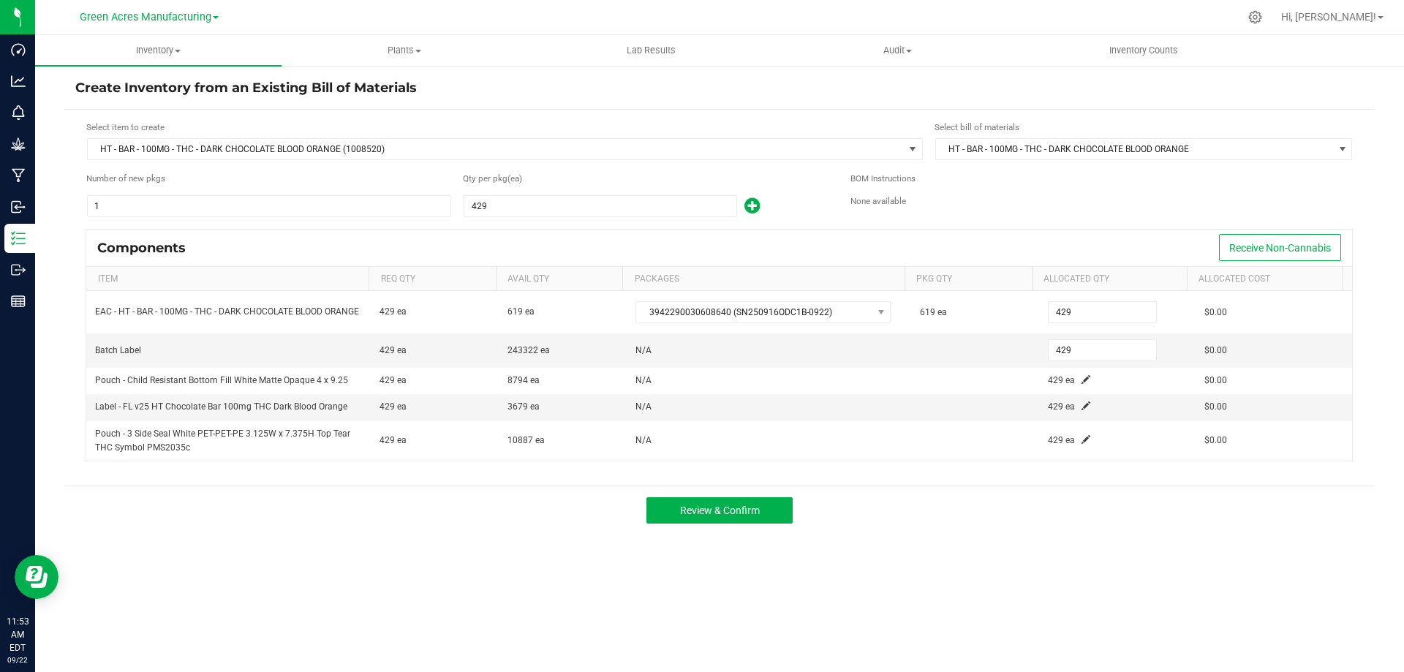
click at [1034, 535] on div "Review & Confirm" at bounding box center [719, 510] width 1311 height 49
click at [784, 511] on button "Review & Confirm" at bounding box center [720, 510] width 146 height 26
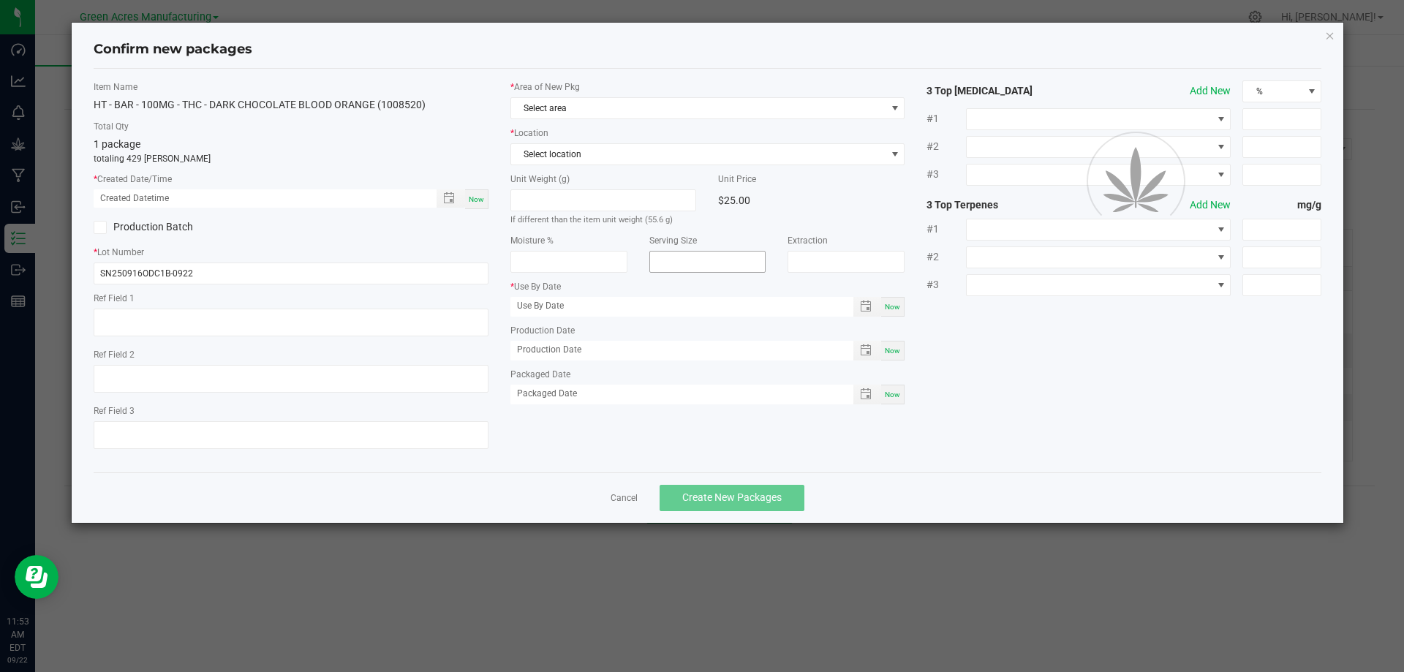
type input "[DATE]"
click at [481, 200] on span "Now" at bounding box center [476, 199] width 15 height 8
type input "[DATE] 11:53 AM"
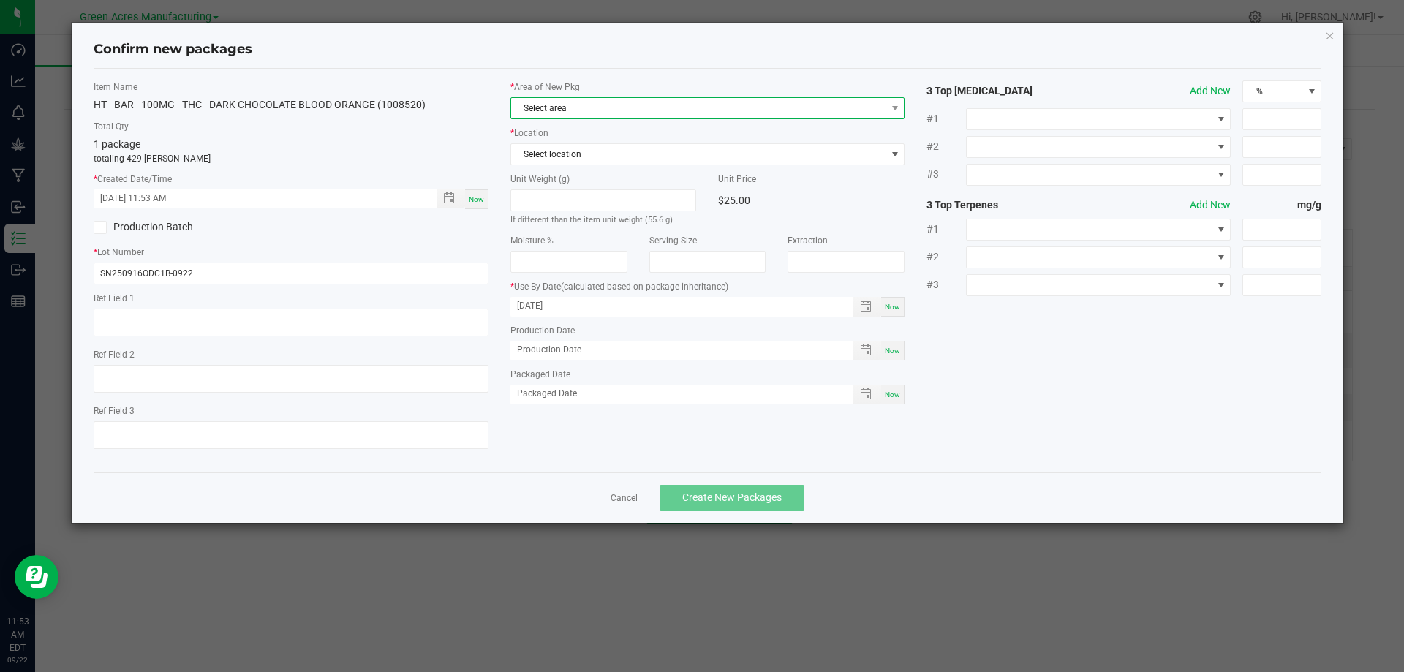
click at [552, 110] on span "Select area" at bounding box center [698, 108] width 375 height 20
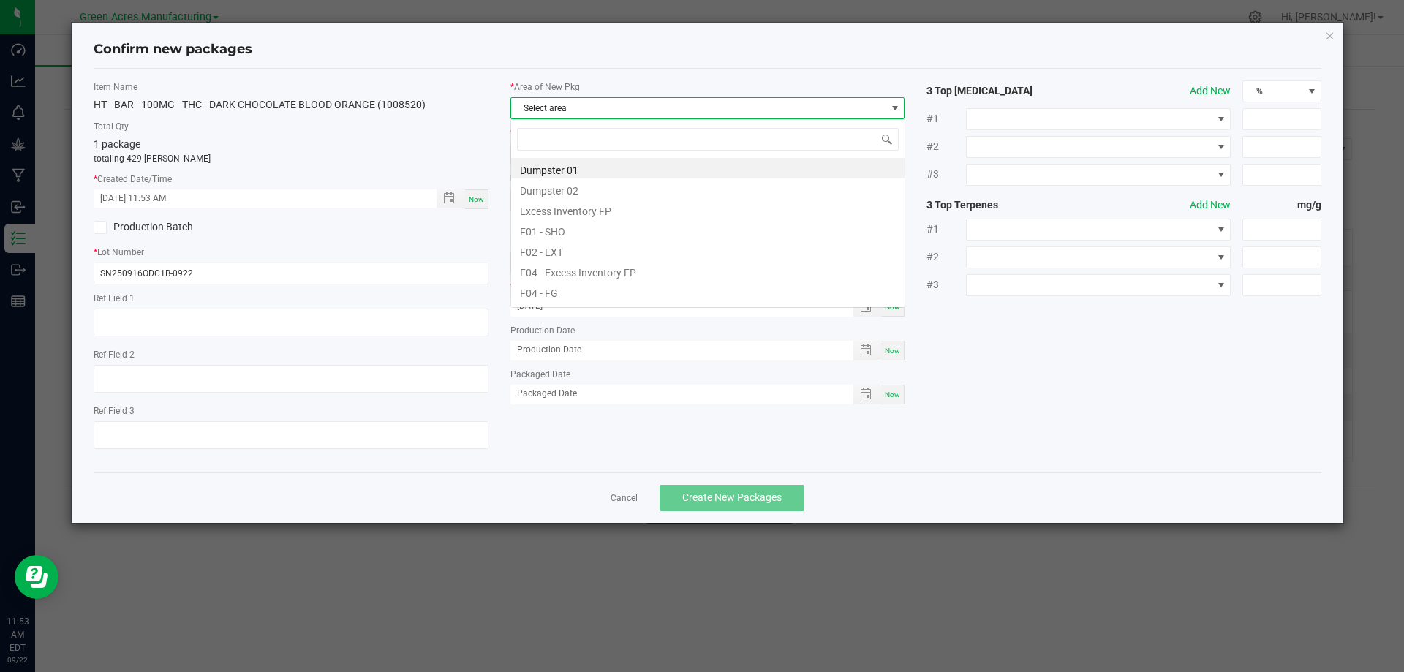
scroll to position [22, 395]
click at [590, 139] on input at bounding box center [708, 139] width 382 height 23
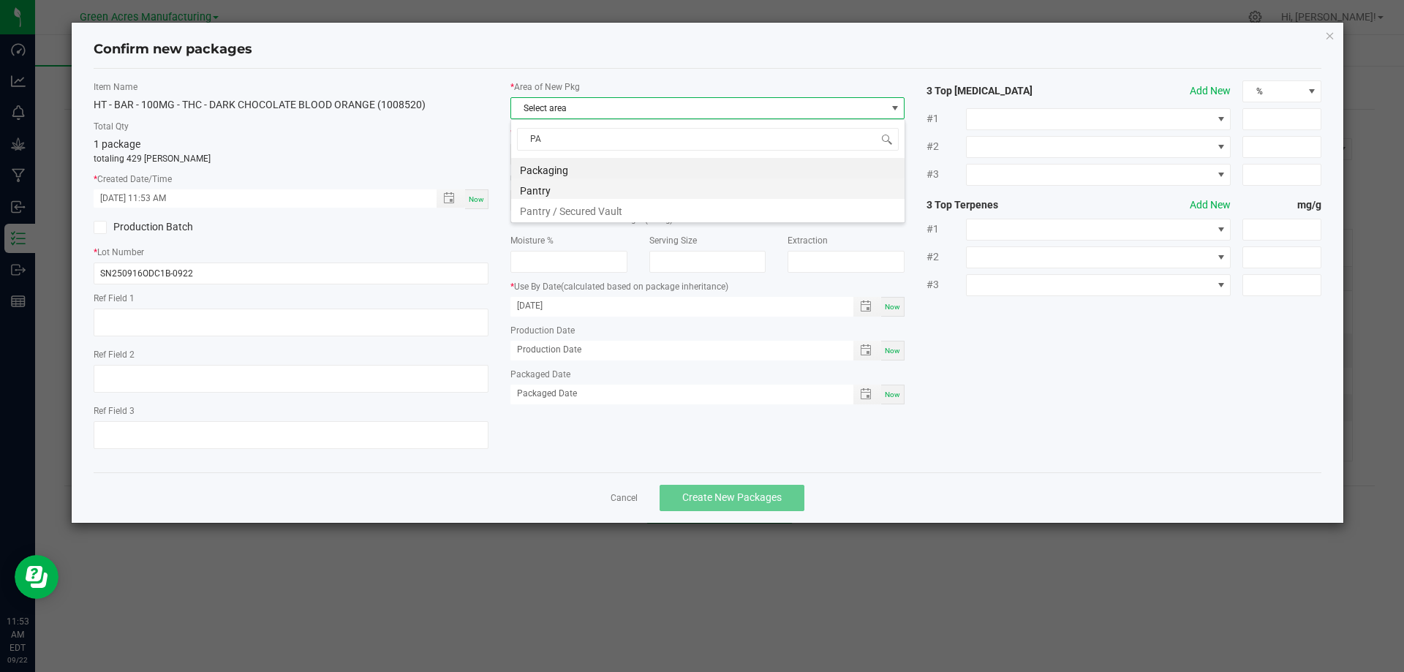
type input "PAN"
click at [592, 188] on li "Pantry / Secured Vault" at bounding box center [708, 188] width 394 height 20
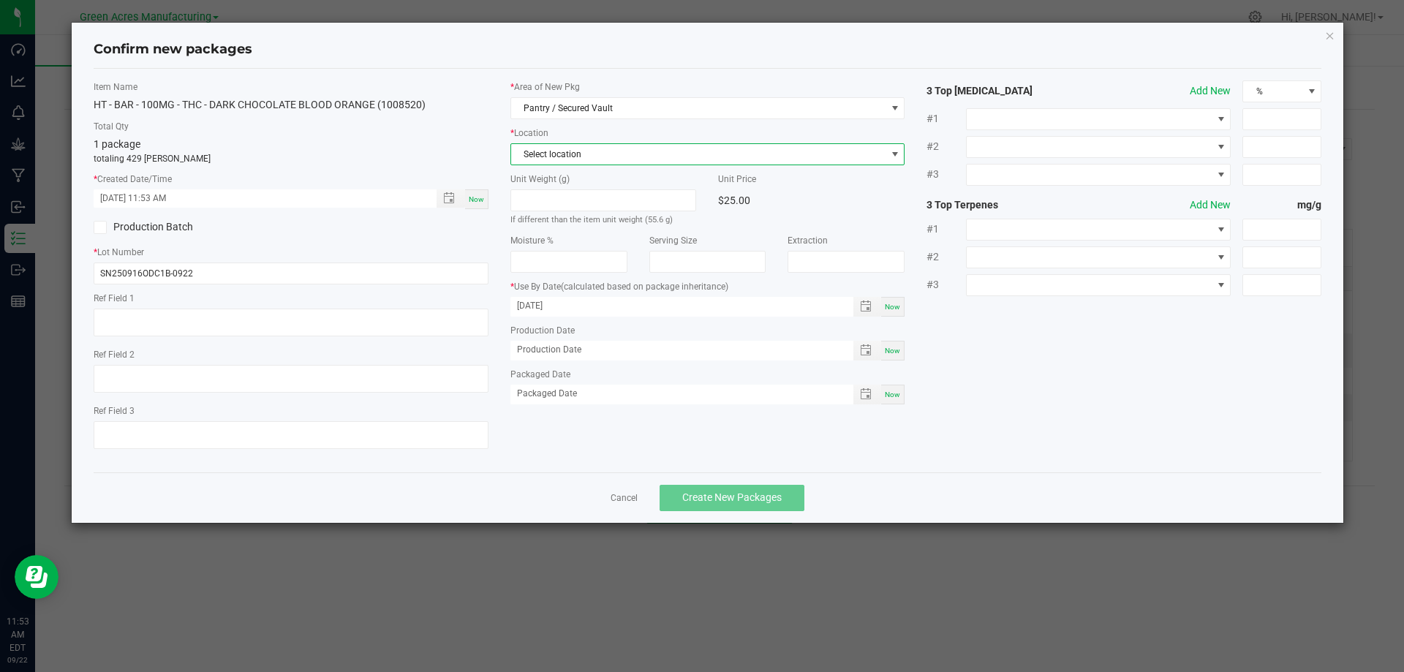
click at [595, 156] on span "Select location" at bounding box center [698, 154] width 375 height 20
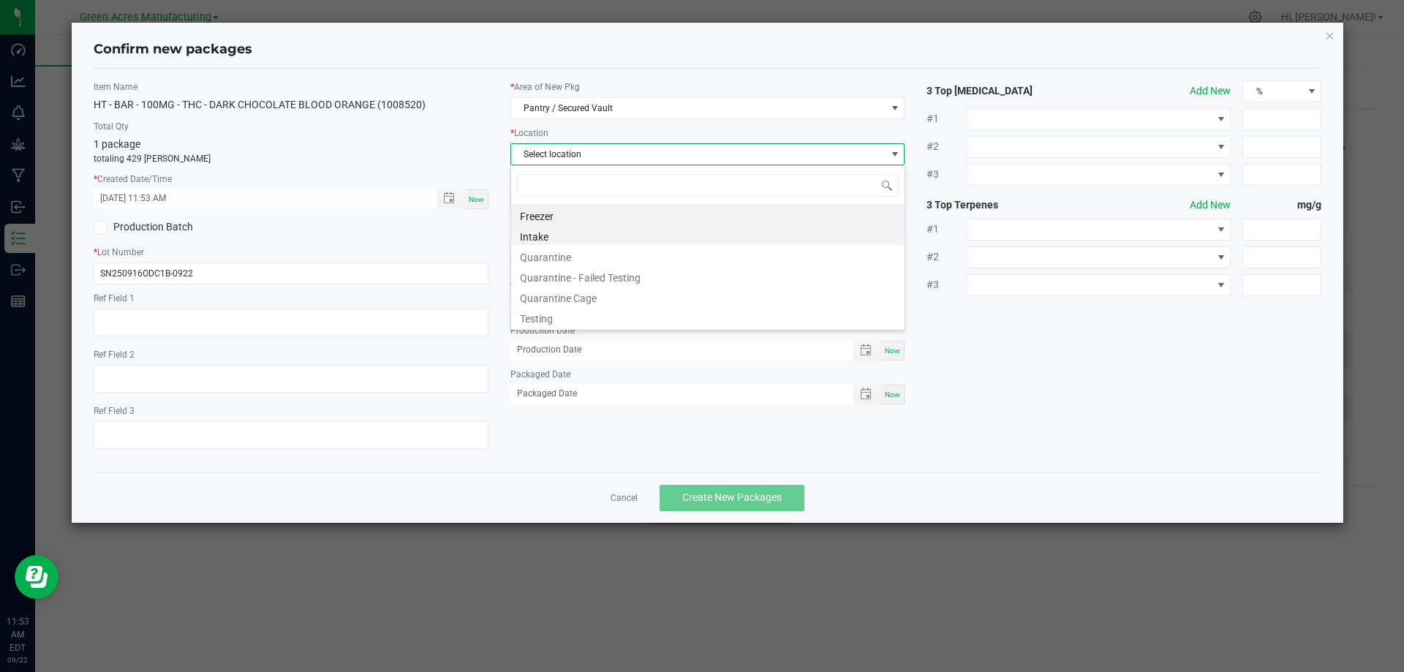
click at [572, 241] on li "Intake" at bounding box center [708, 235] width 394 height 20
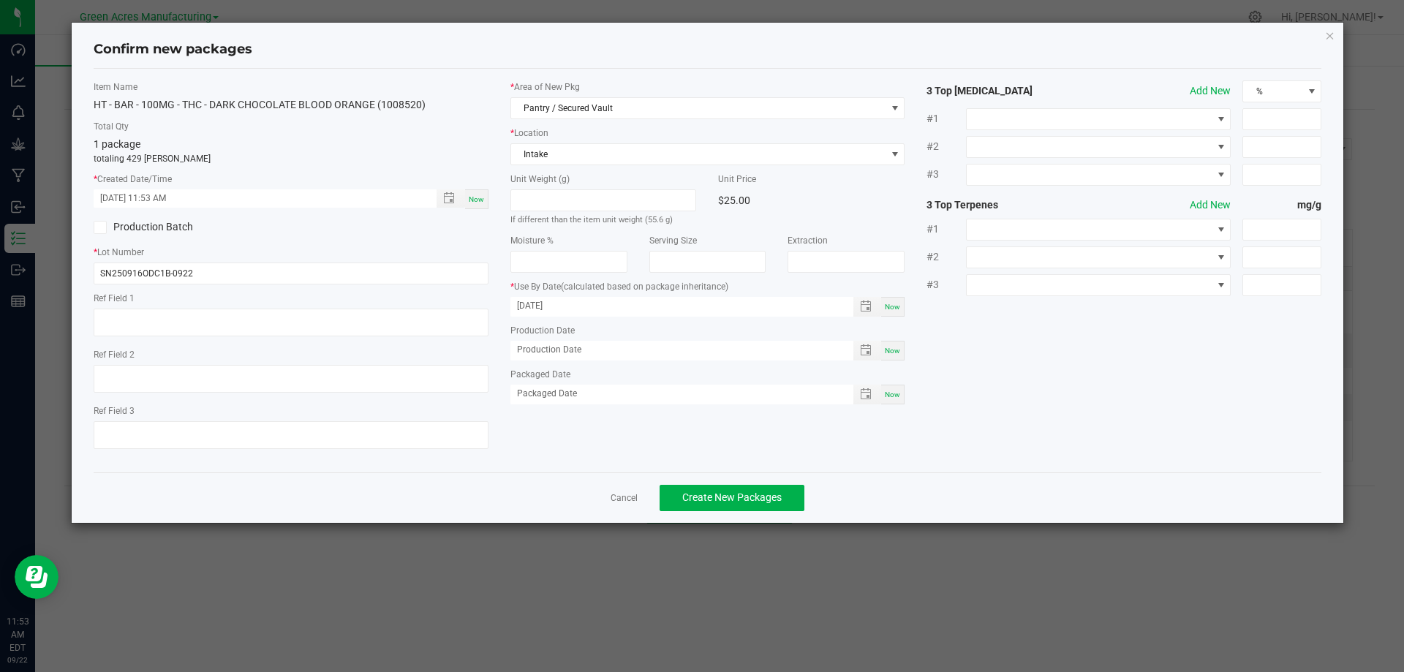
click at [481, 208] on div "Now" at bounding box center [476, 199] width 23 height 20
click at [729, 507] on button "Create New Packages" at bounding box center [732, 498] width 145 height 26
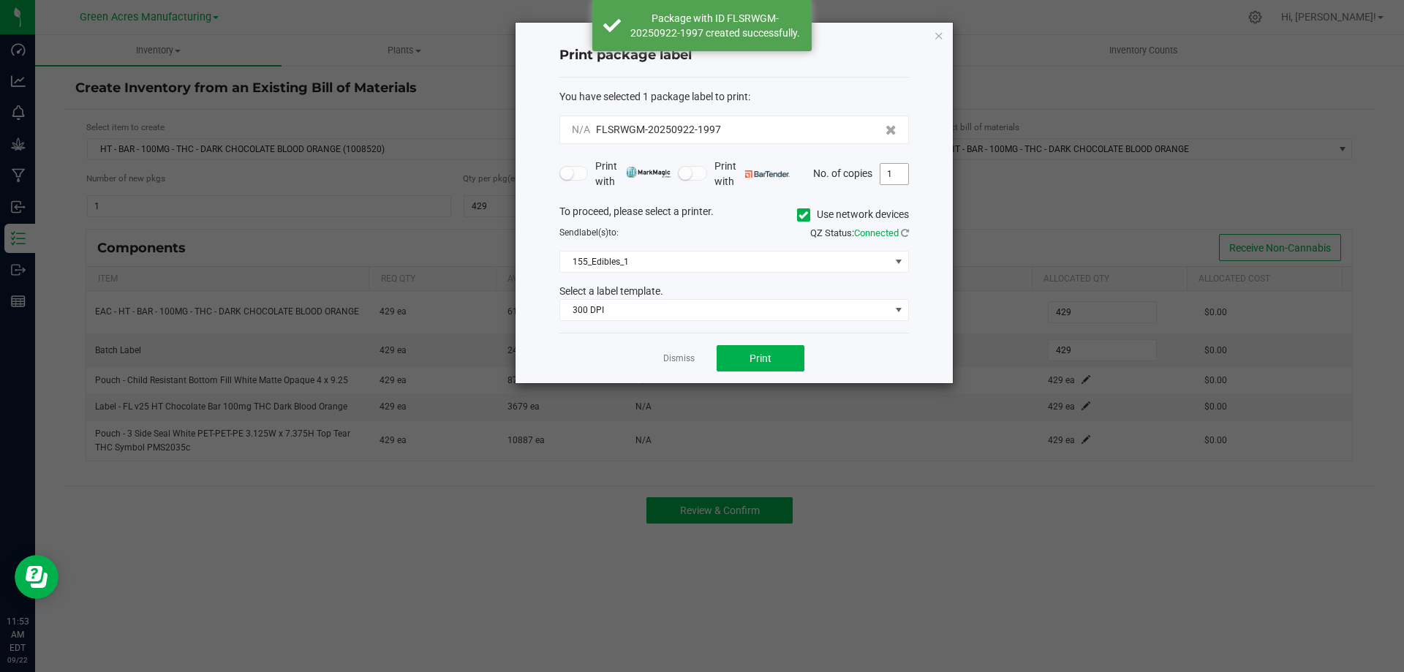
click at [888, 180] on input "1" at bounding box center [895, 174] width 28 height 20
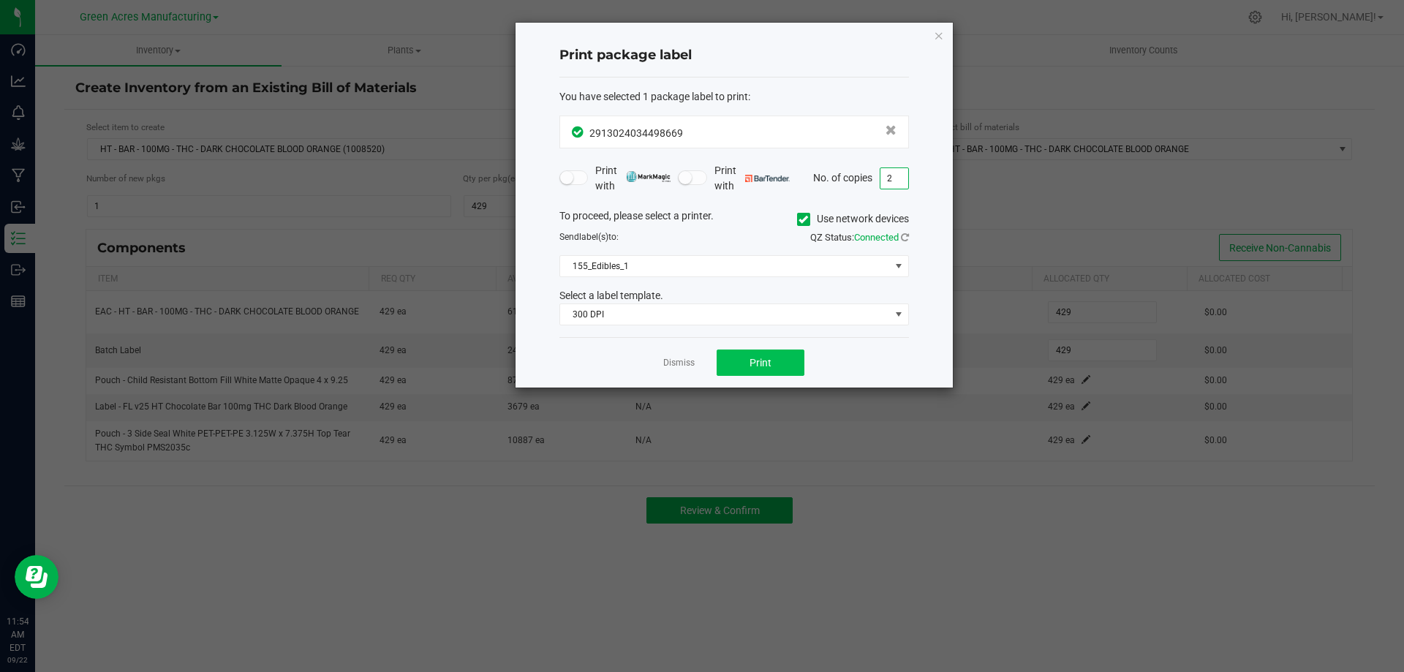
type input "2"
click at [795, 355] on button "Print" at bounding box center [761, 363] width 88 height 26
